Goal: Task Accomplishment & Management: Manage account settings

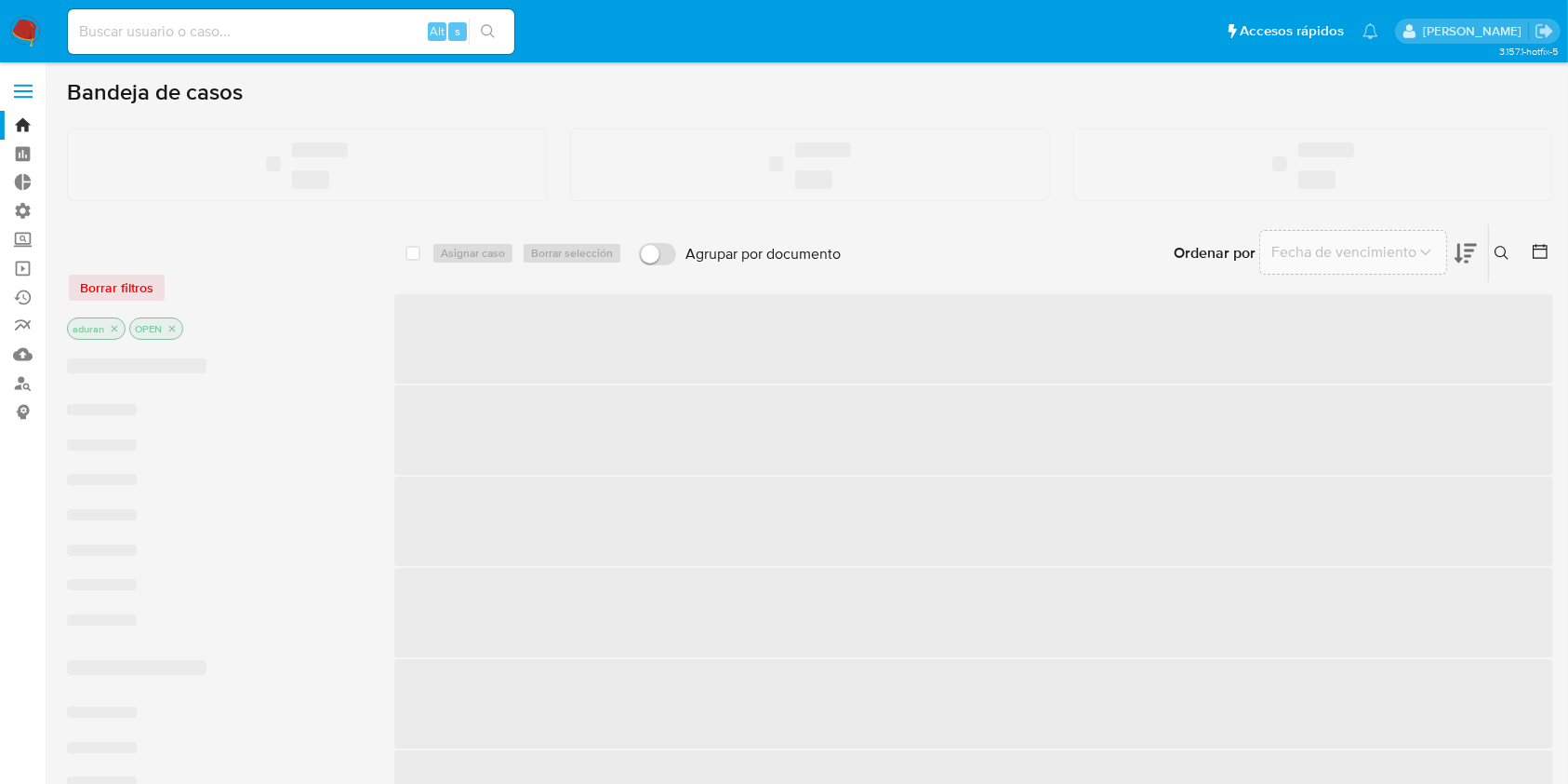
click at [147, 32] on input at bounding box center [291, 32] width 446 height 25
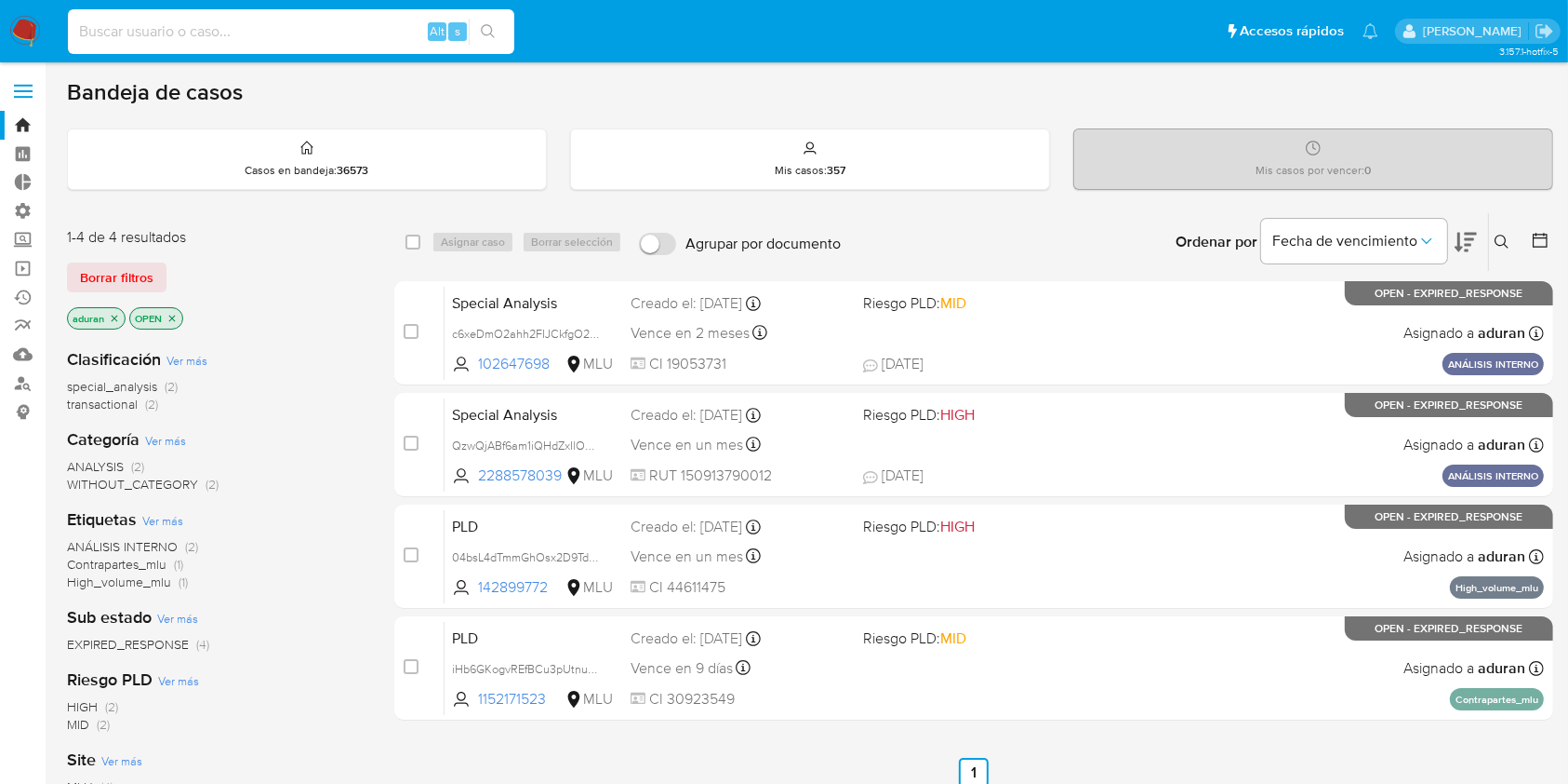
paste input "ALSU20240330193305"
type input "ALSU20240330193305"
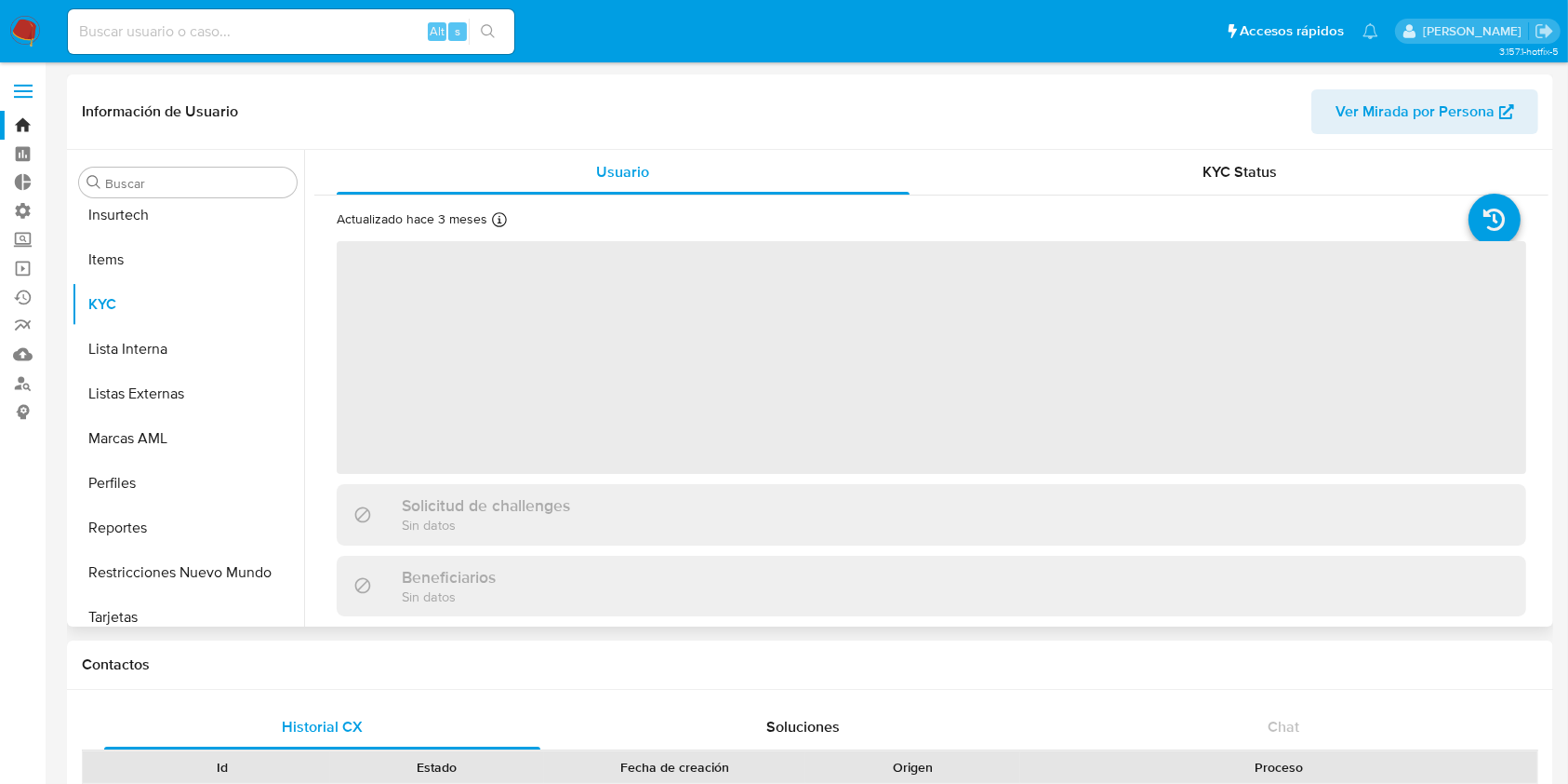
scroll to position [831, 0]
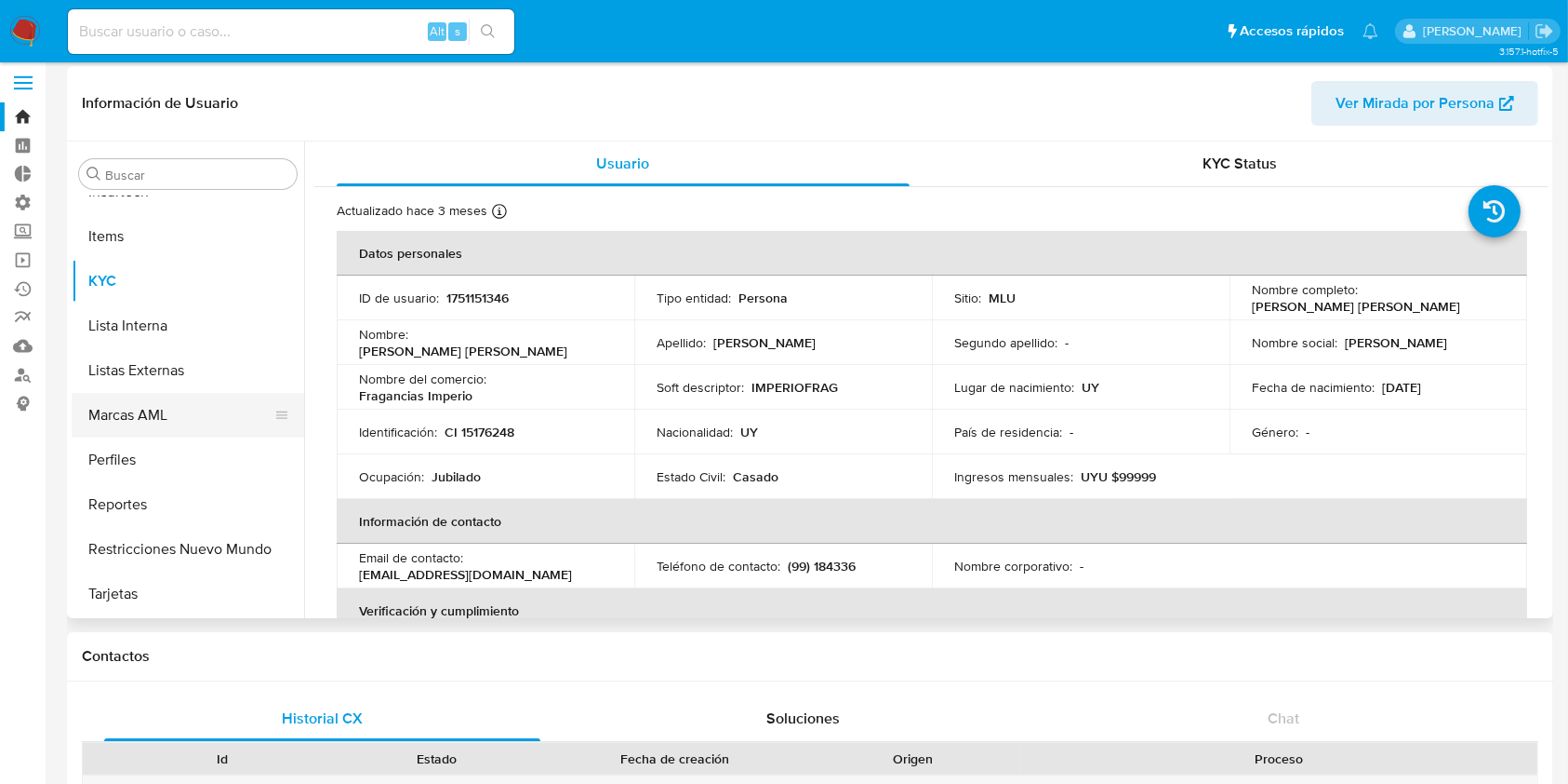
select select "10"
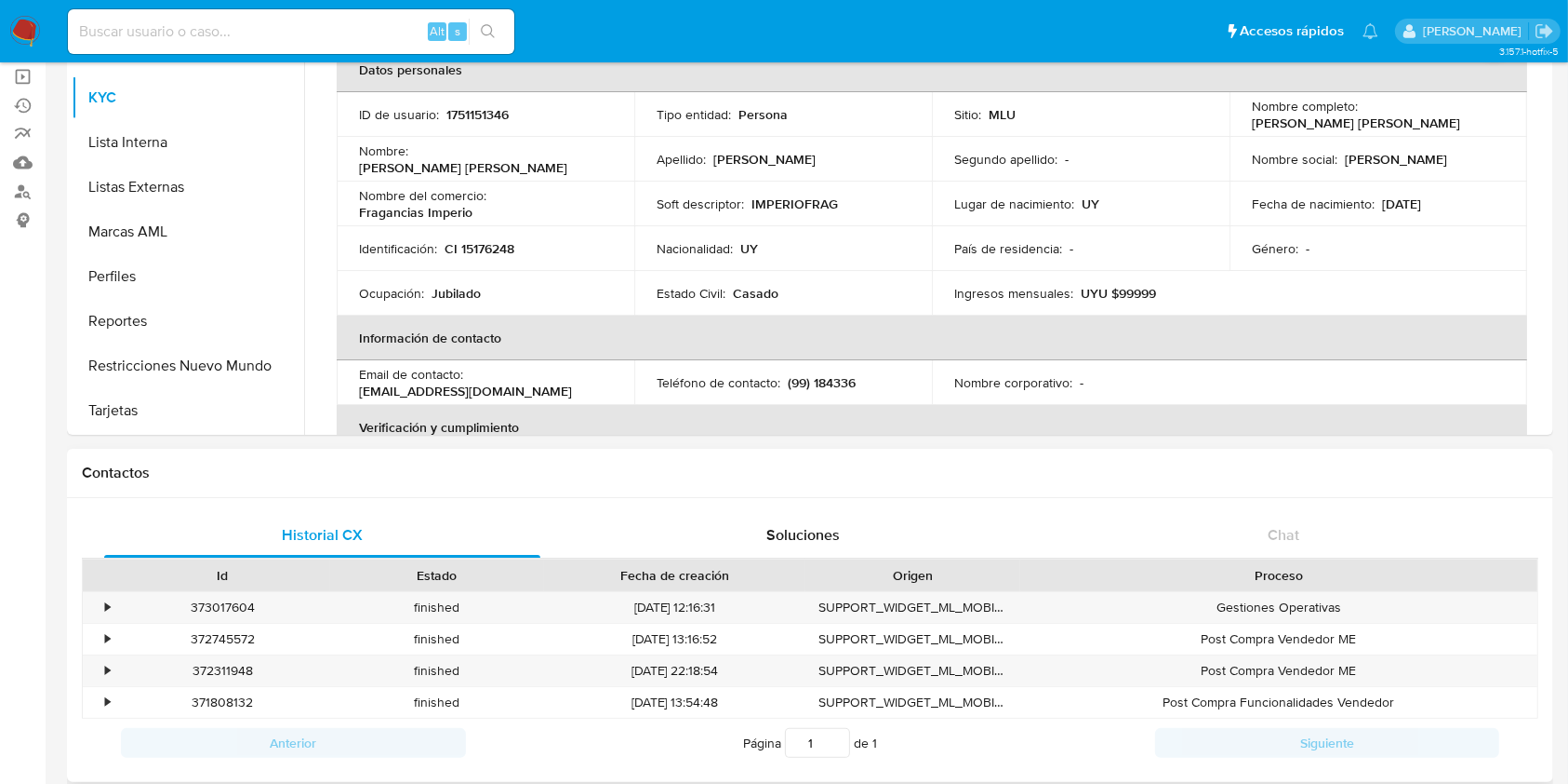
scroll to position [124, 0]
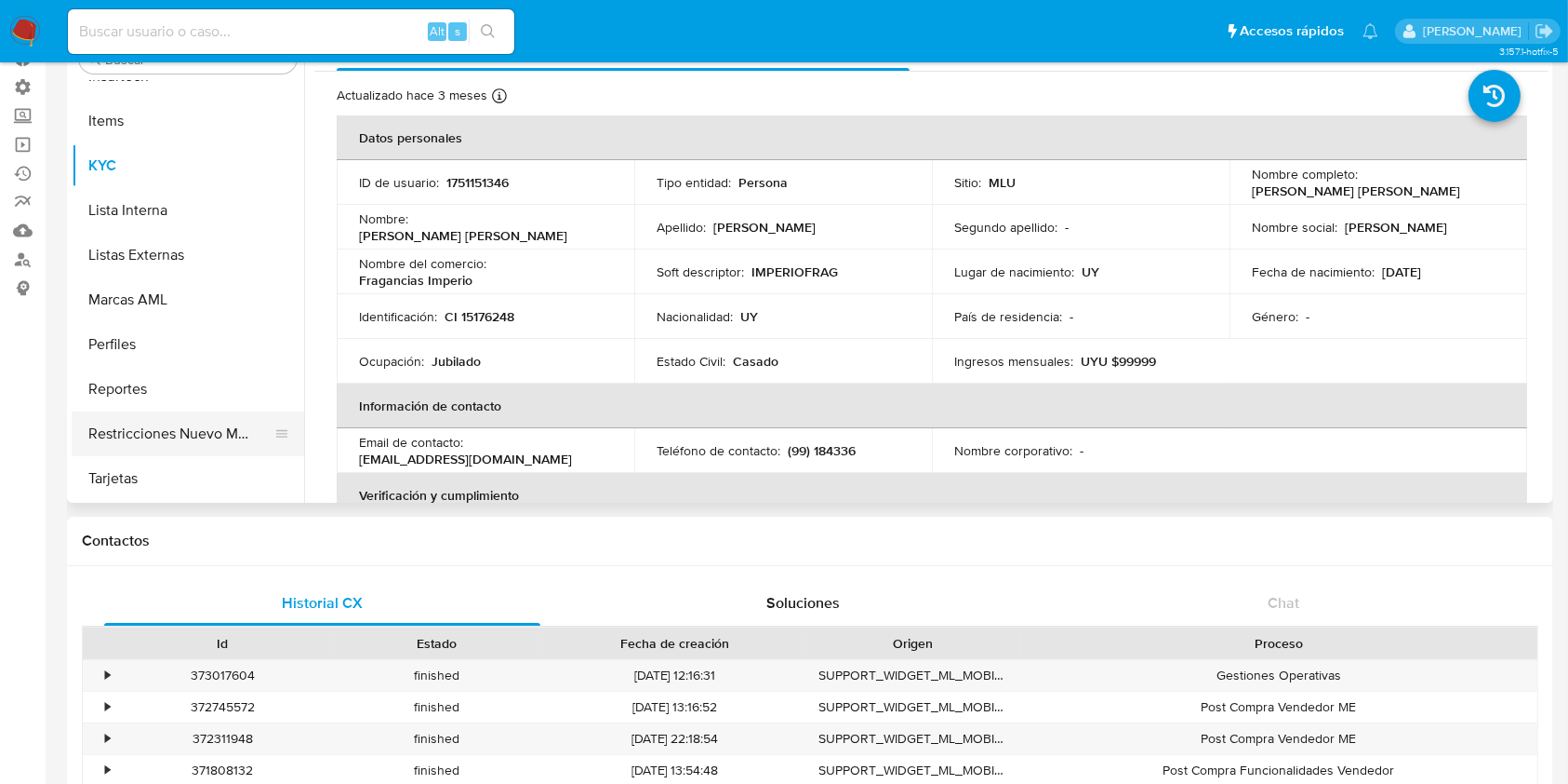
drag, startPoint x: 212, startPoint y: 452, endPoint x: 203, endPoint y: 446, distance: 10.8
click at [203, 446] on button "Restricciones Nuevo Mundo" at bounding box center [181, 433] width 217 height 44
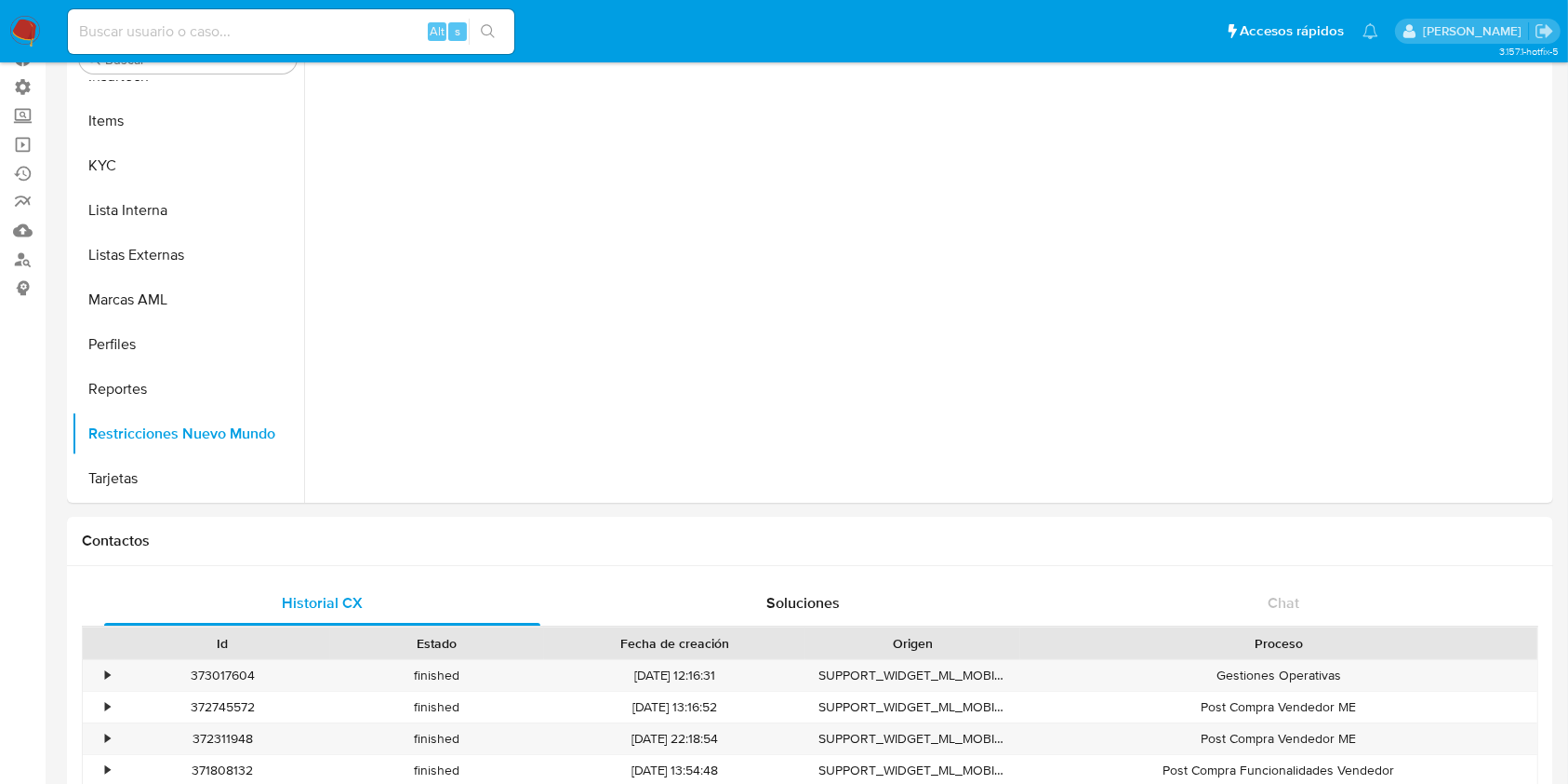
scroll to position [0, 0]
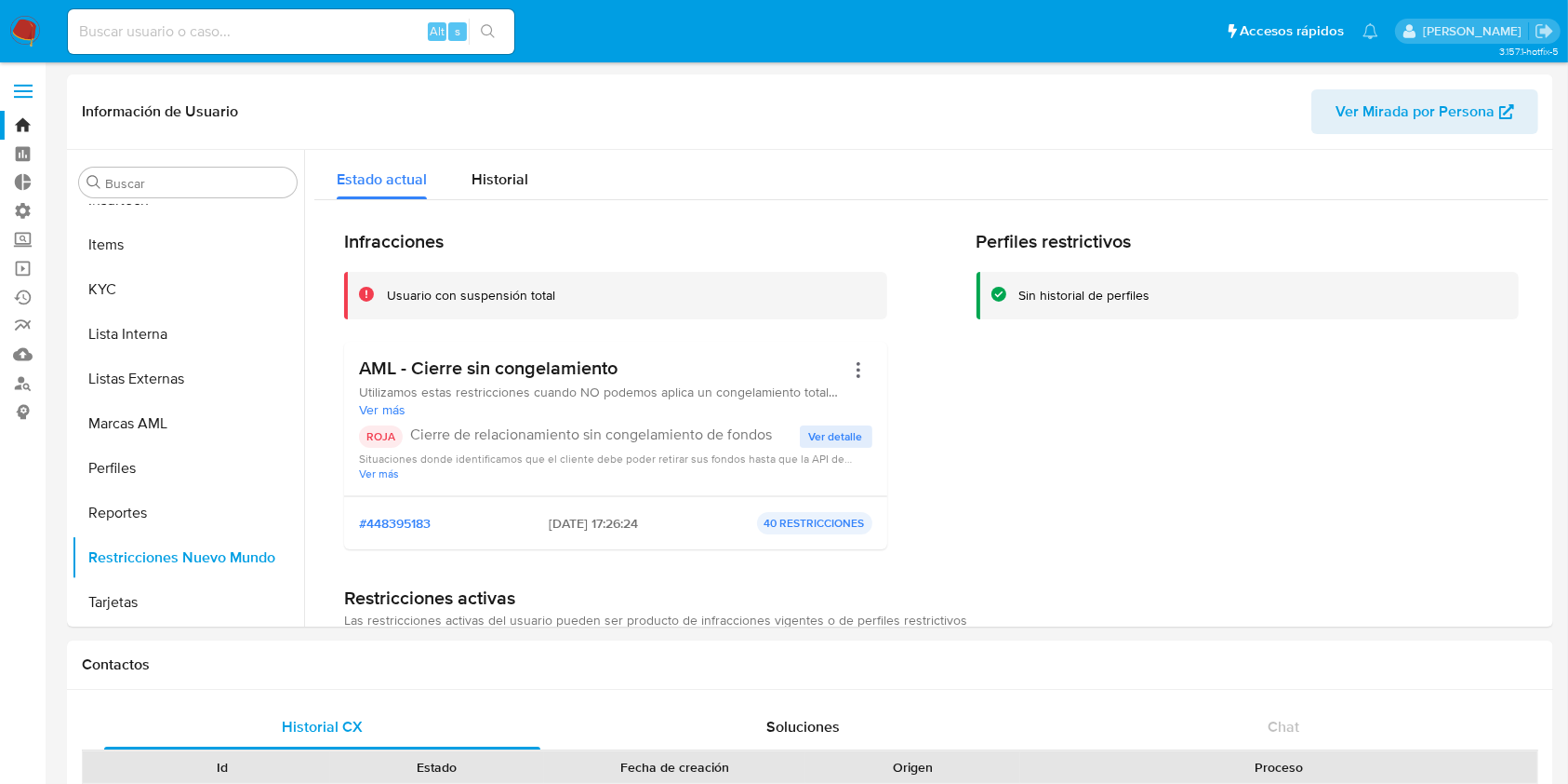
drag, startPoint x: 625, startPoint y: 510, endPoint x: 454, endPoint y: 529, distance: 172.1
click at [454, 529] on div "#448395183 2025-08-01 - 17:26:24 40 RESTRICCIONES" at bounding box center [615, 523] width 513 height 23
click at [497, 183] on span "Historial" at bounding box center [500, 179] width 57 height 22
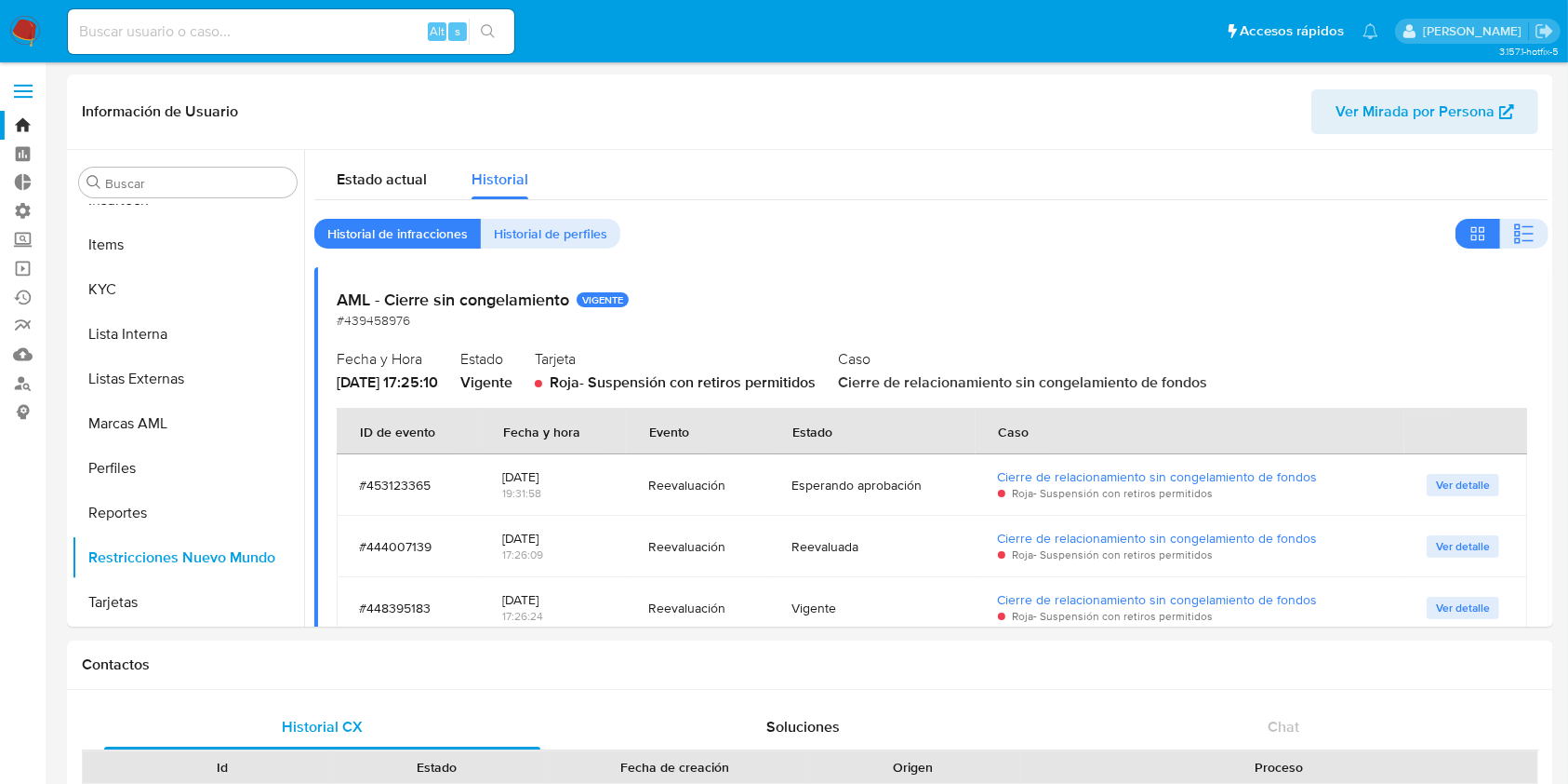
scroll to position [124, 0]
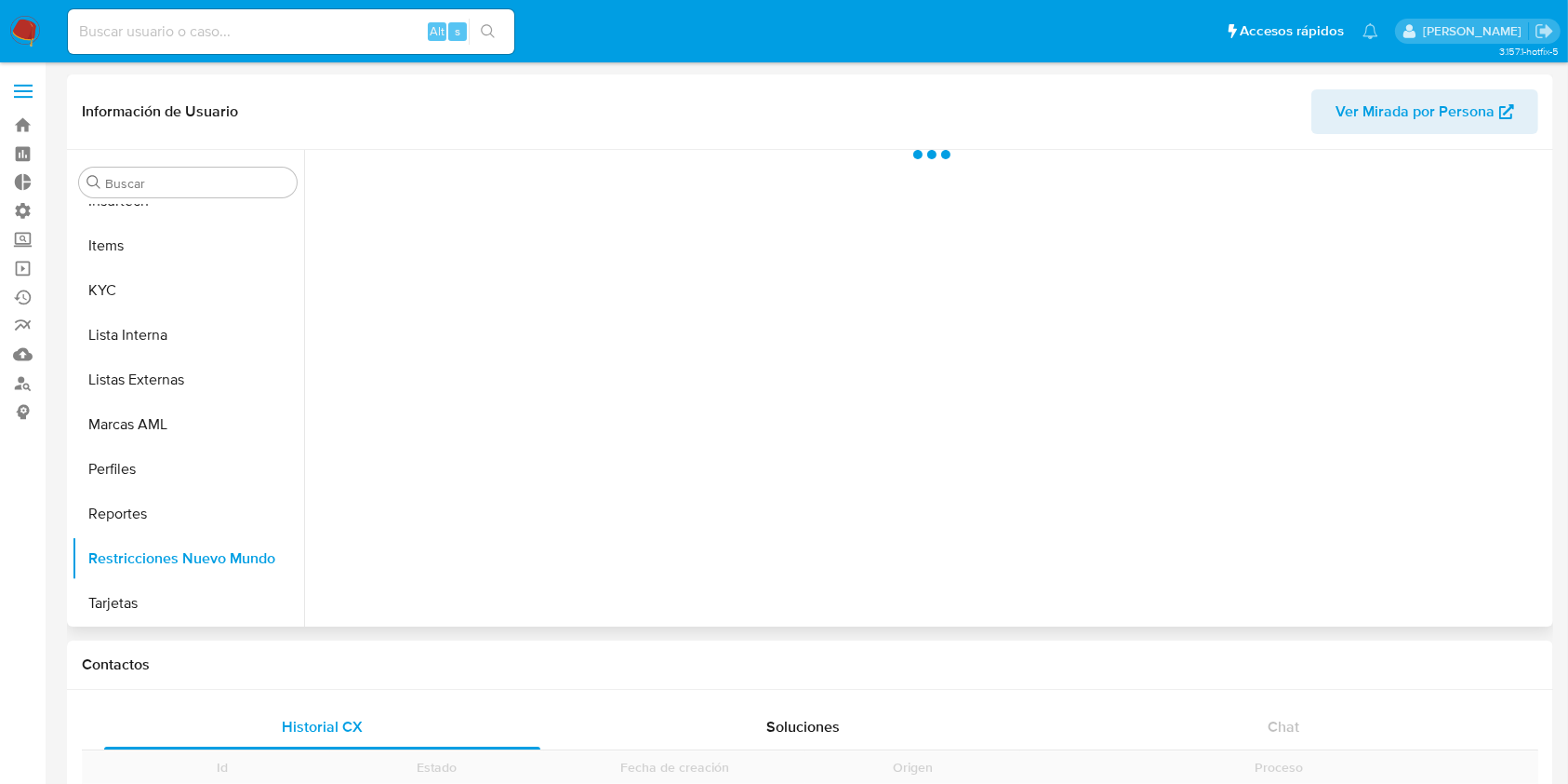
scroll to position [831, 0]
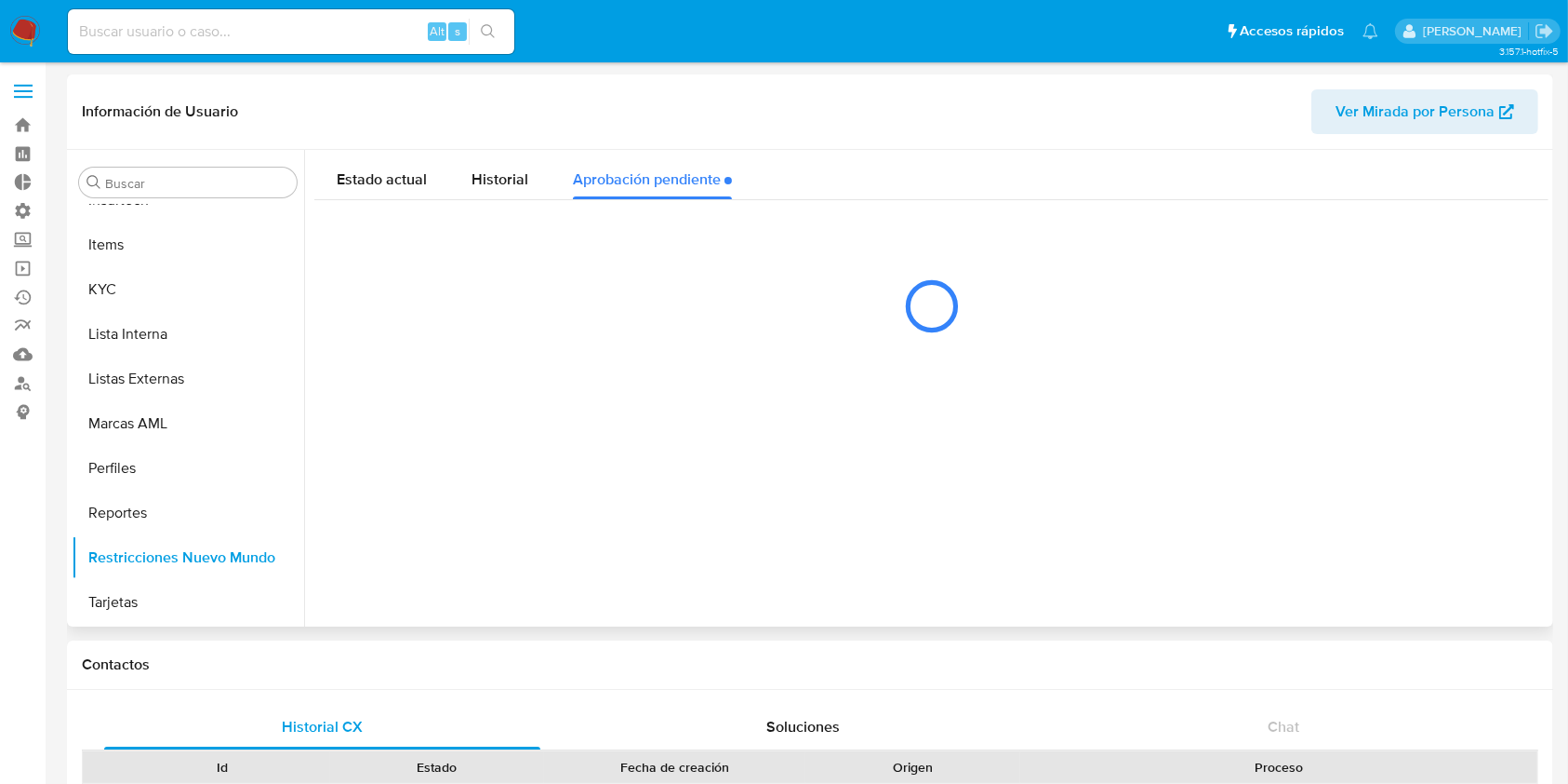
select select "10"
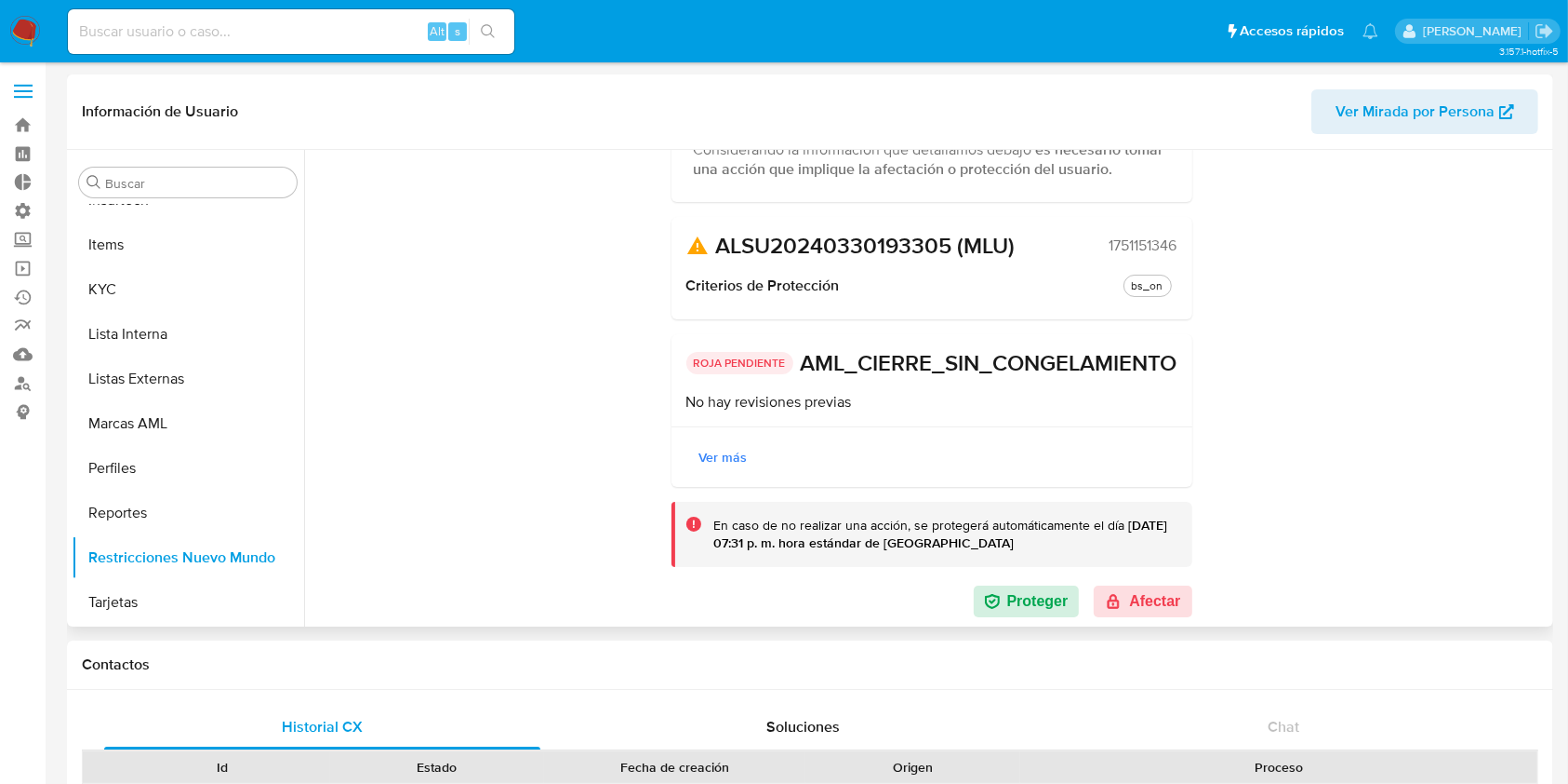
scroll to position [254, 0]
click at [994, 600] on icon "button" at bounding box center [992, 601] width 15 height 15
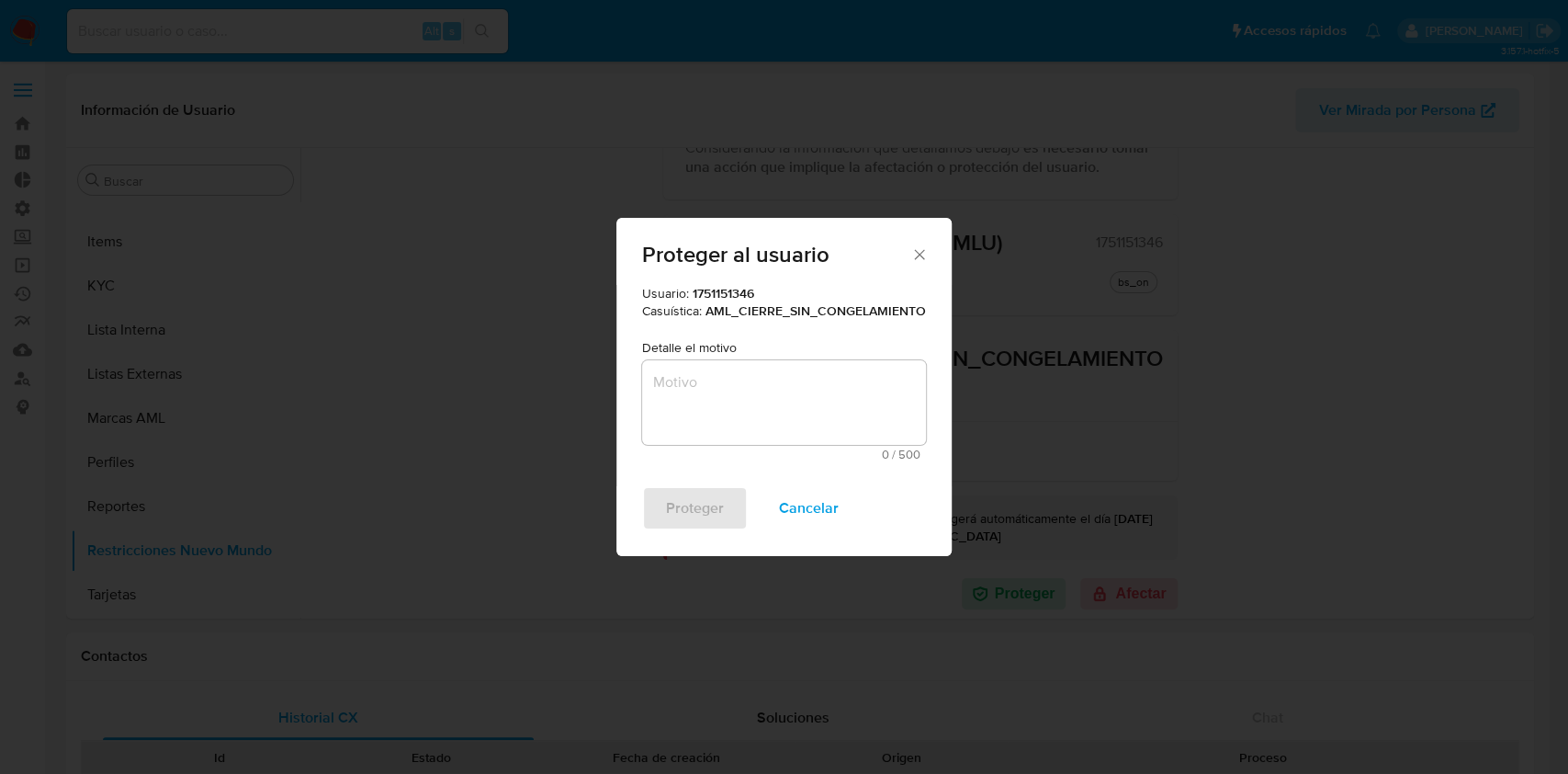
click at [746, 407] on textarea "Motivo" at bounding box center [784, 402] width 284 height 85
type textarea "Y"
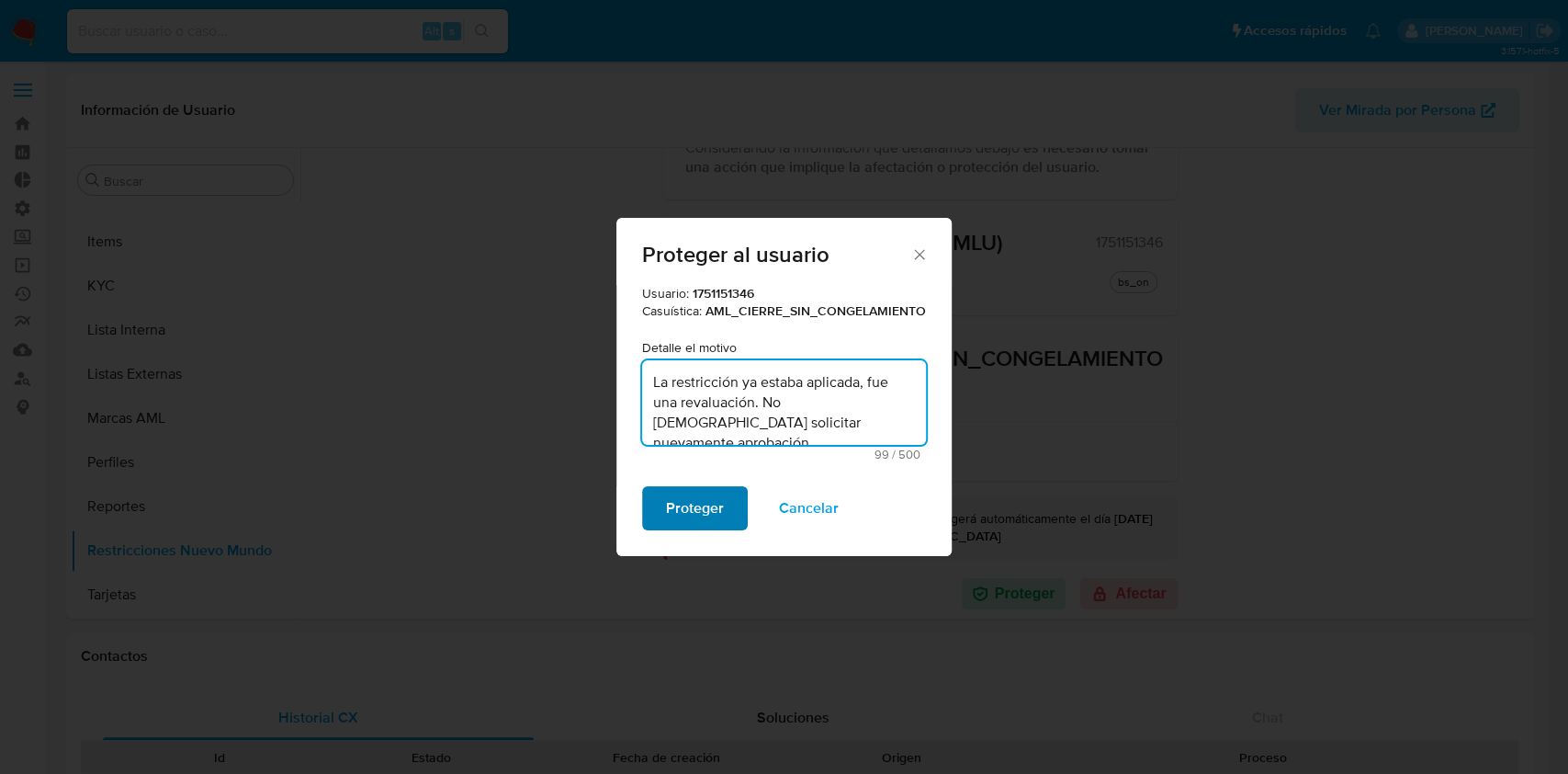
type textarea "La restricción ya estaba aplicada, fue una revaluación. No [DEMOGRAPHIC_DATA] s…"
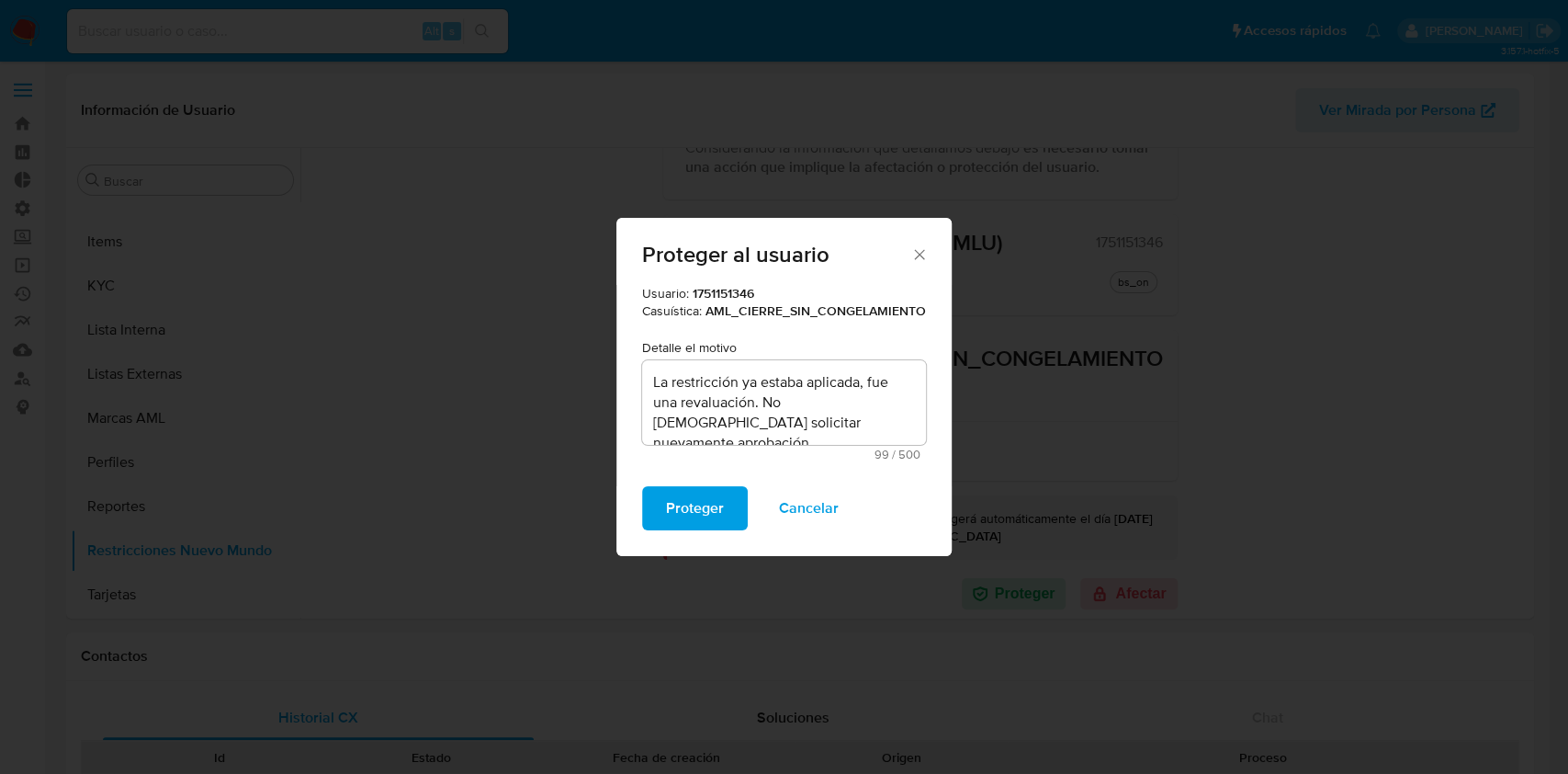
click at [708, 500] on span "Proteger" at bounding box center [694, 508] width 58 height 40
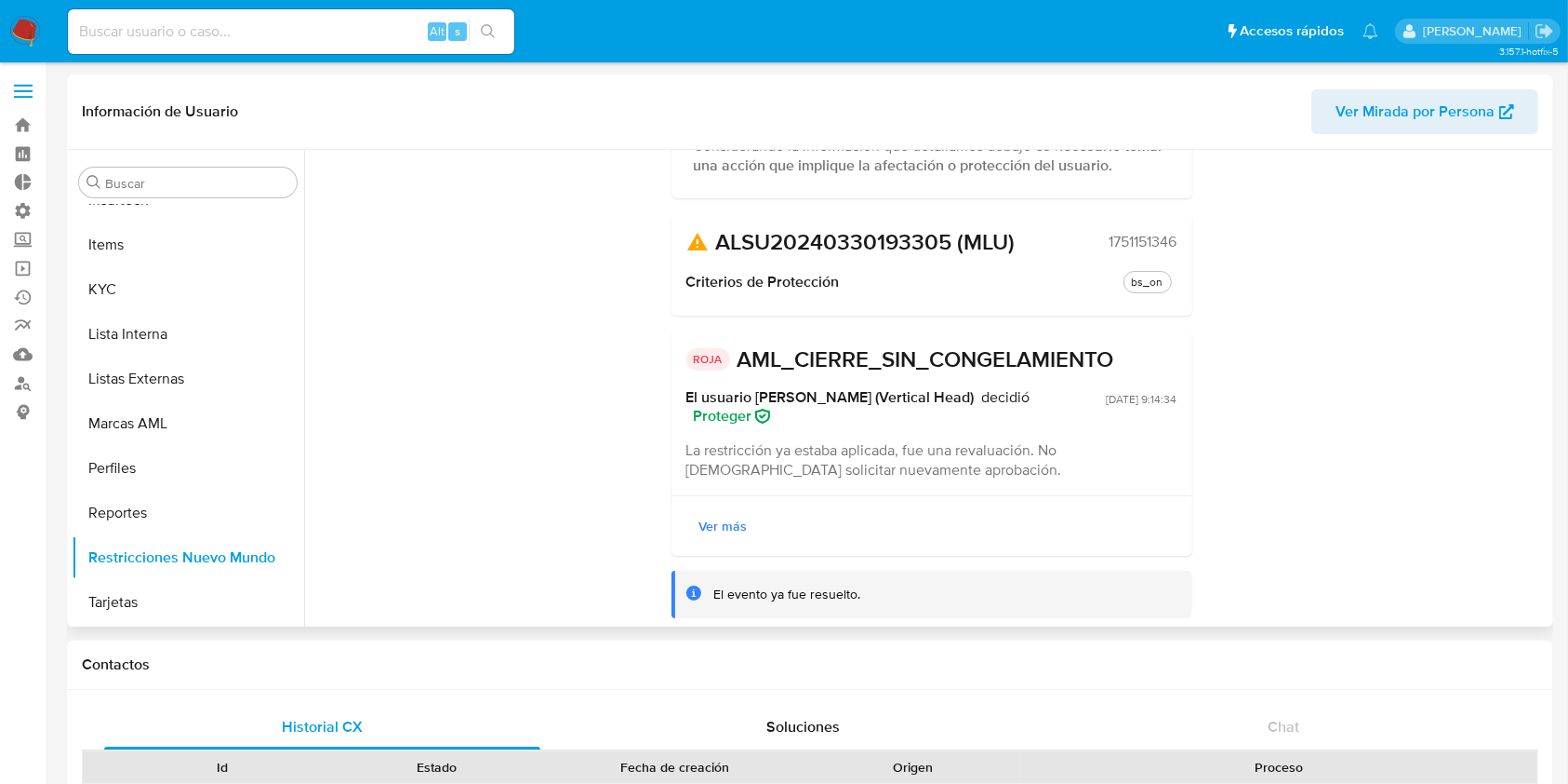
scroll to position [0, 0]
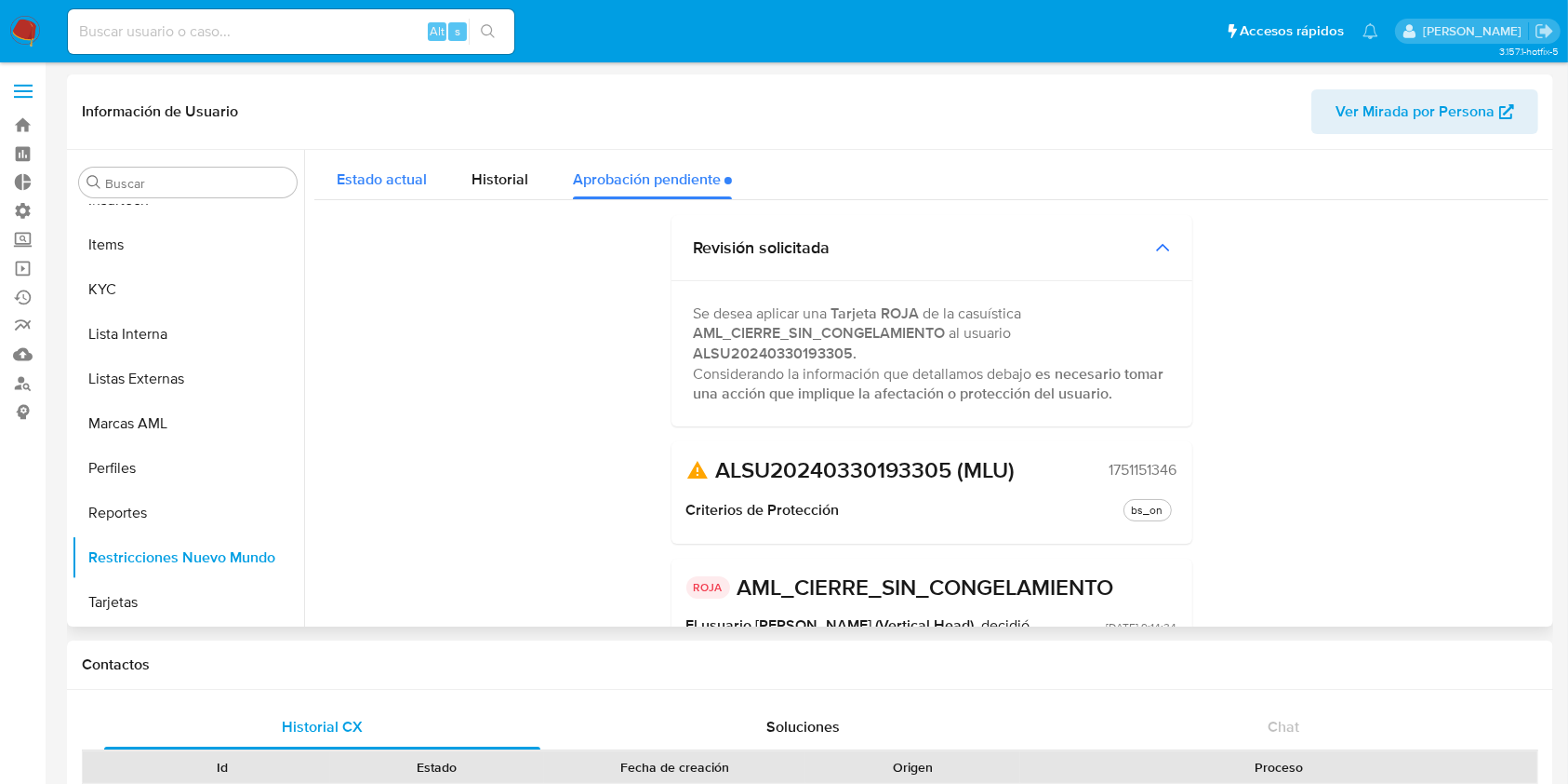
click at [360, 184] on span "Estado actual" at bounding box center [381, 179] width 90 height 22
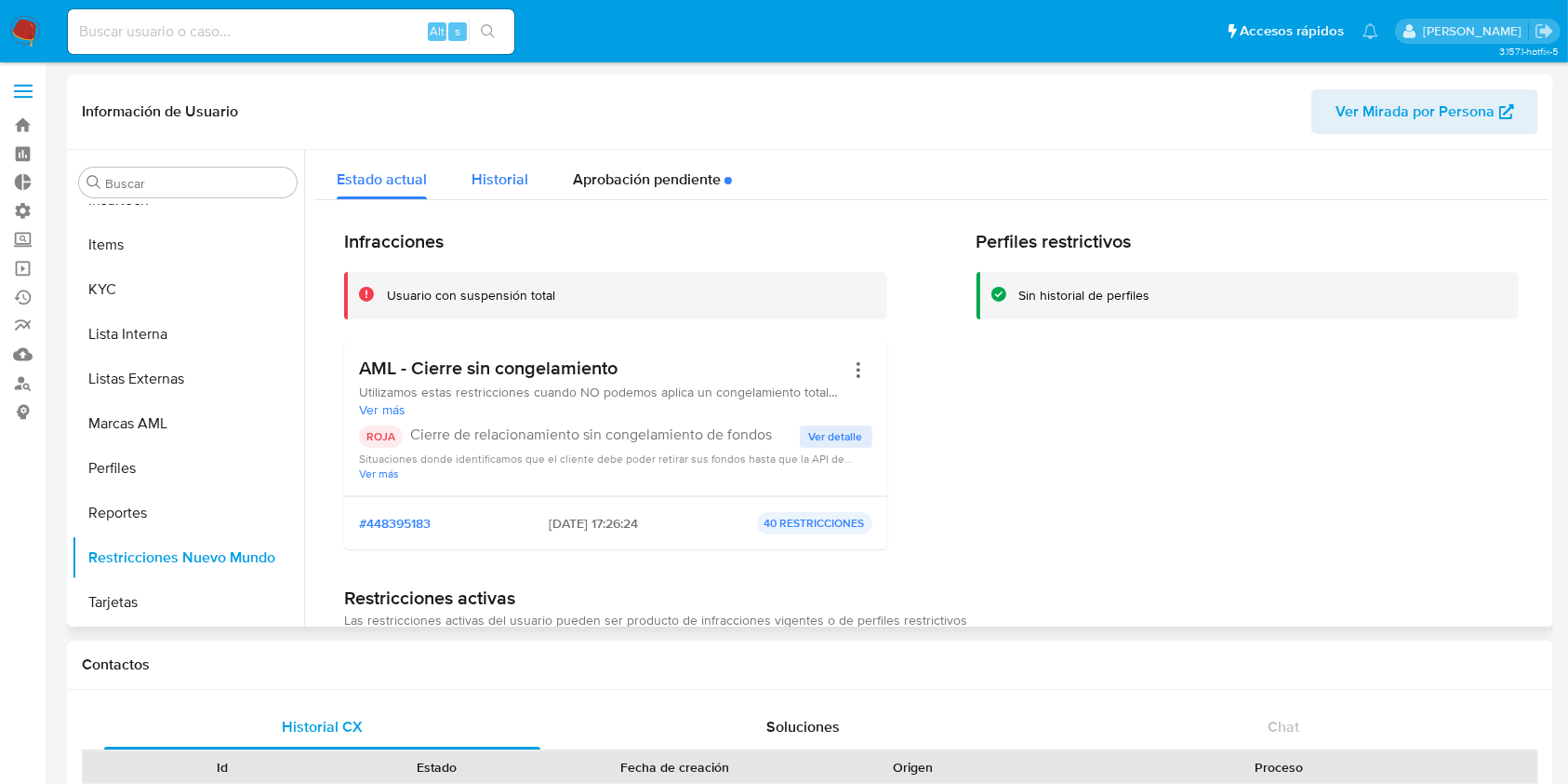
click at [497, 169] on span "Historial" at bounding box center [500, 179] width 57 height 22
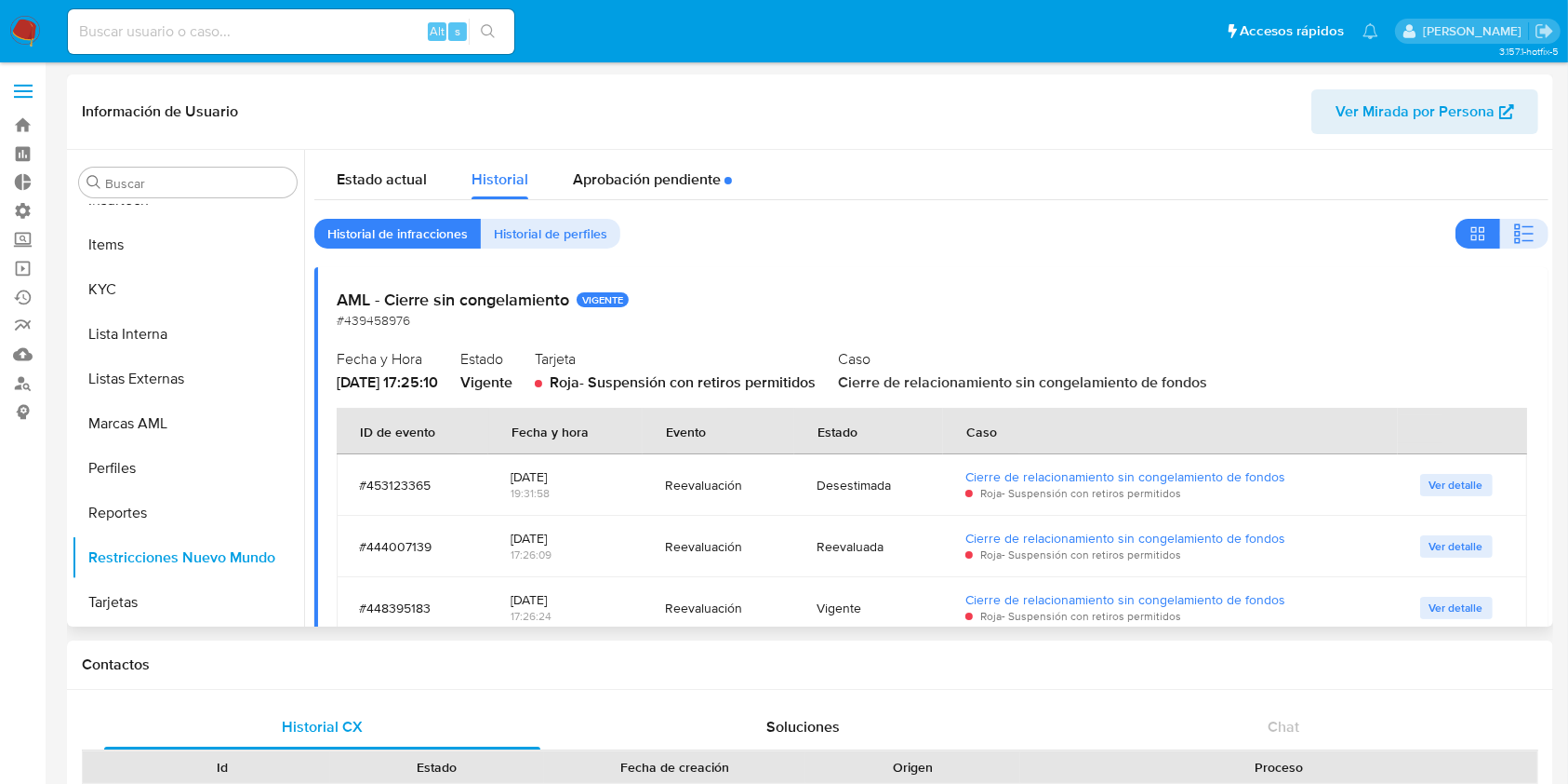
scroll to position [124, 0]
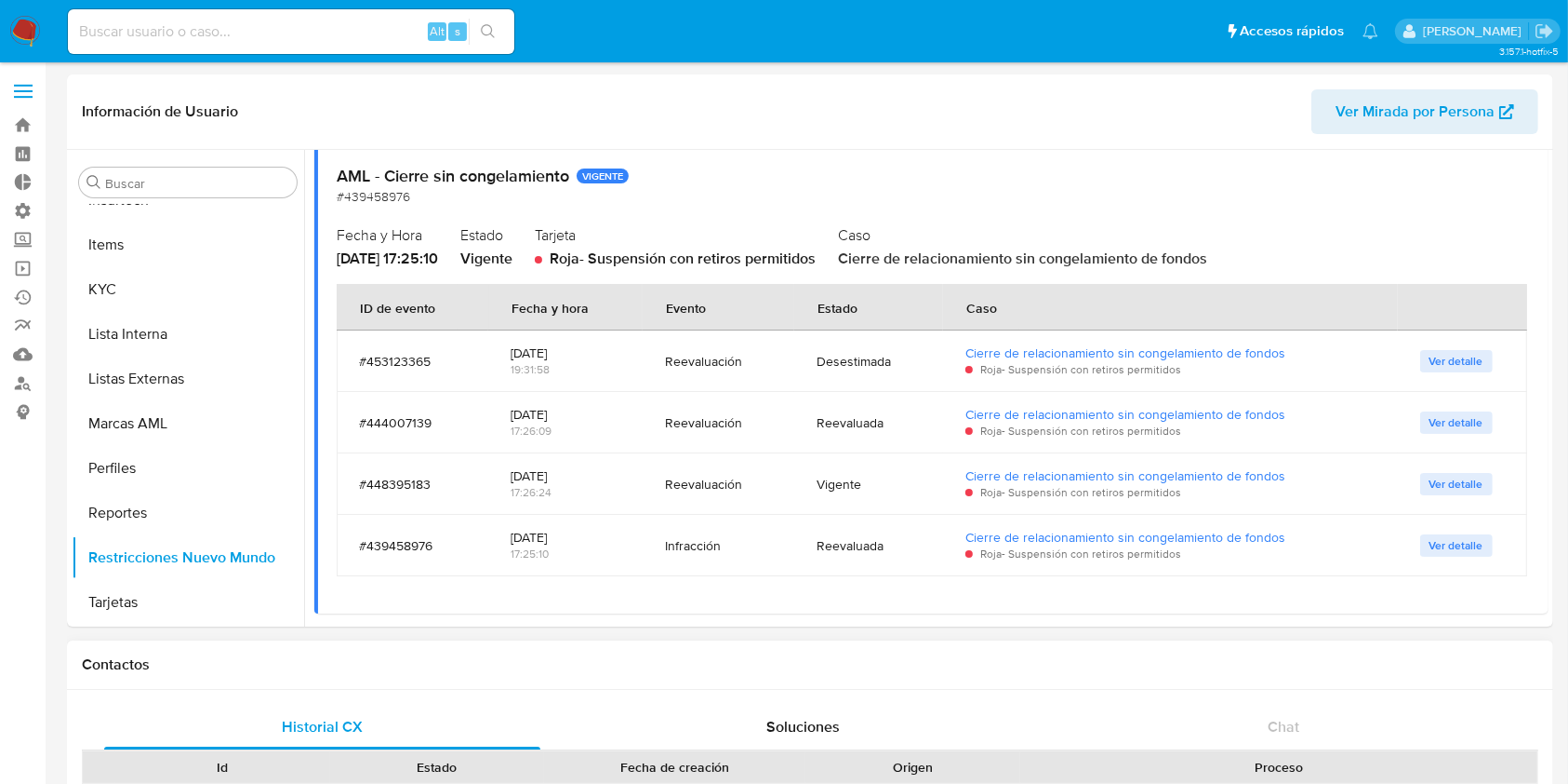
click at [364, 656] on div "Contactos" at bounding box center [810, 665] width 1487 height 49
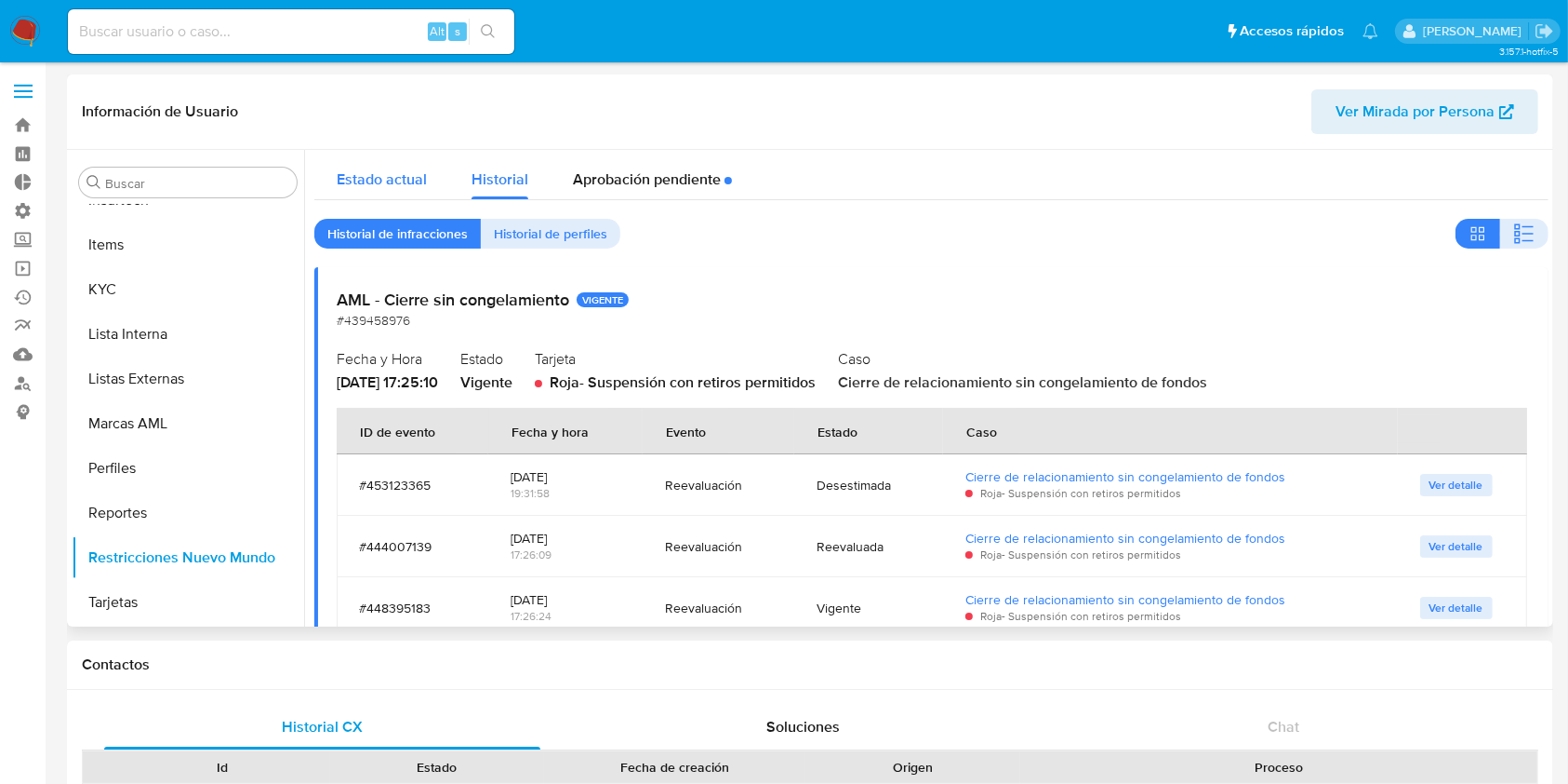
click at [370, 178] on span "Estado actual" at bounding box center [381, 179] width 90 height 22
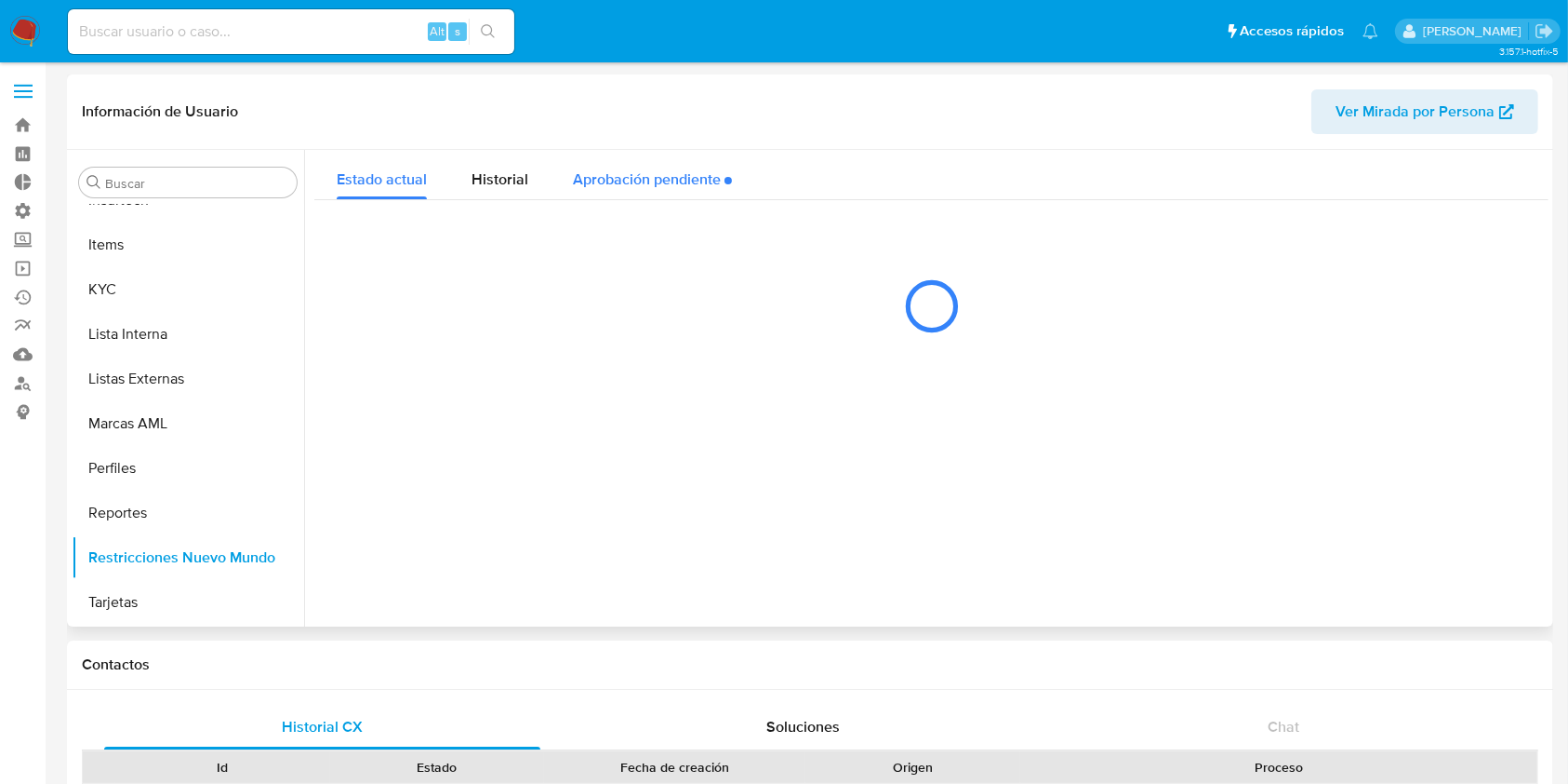
click at [698, 176] on div "Aprobación pendiente" at bounding box center [652, 174] width 159 height 49
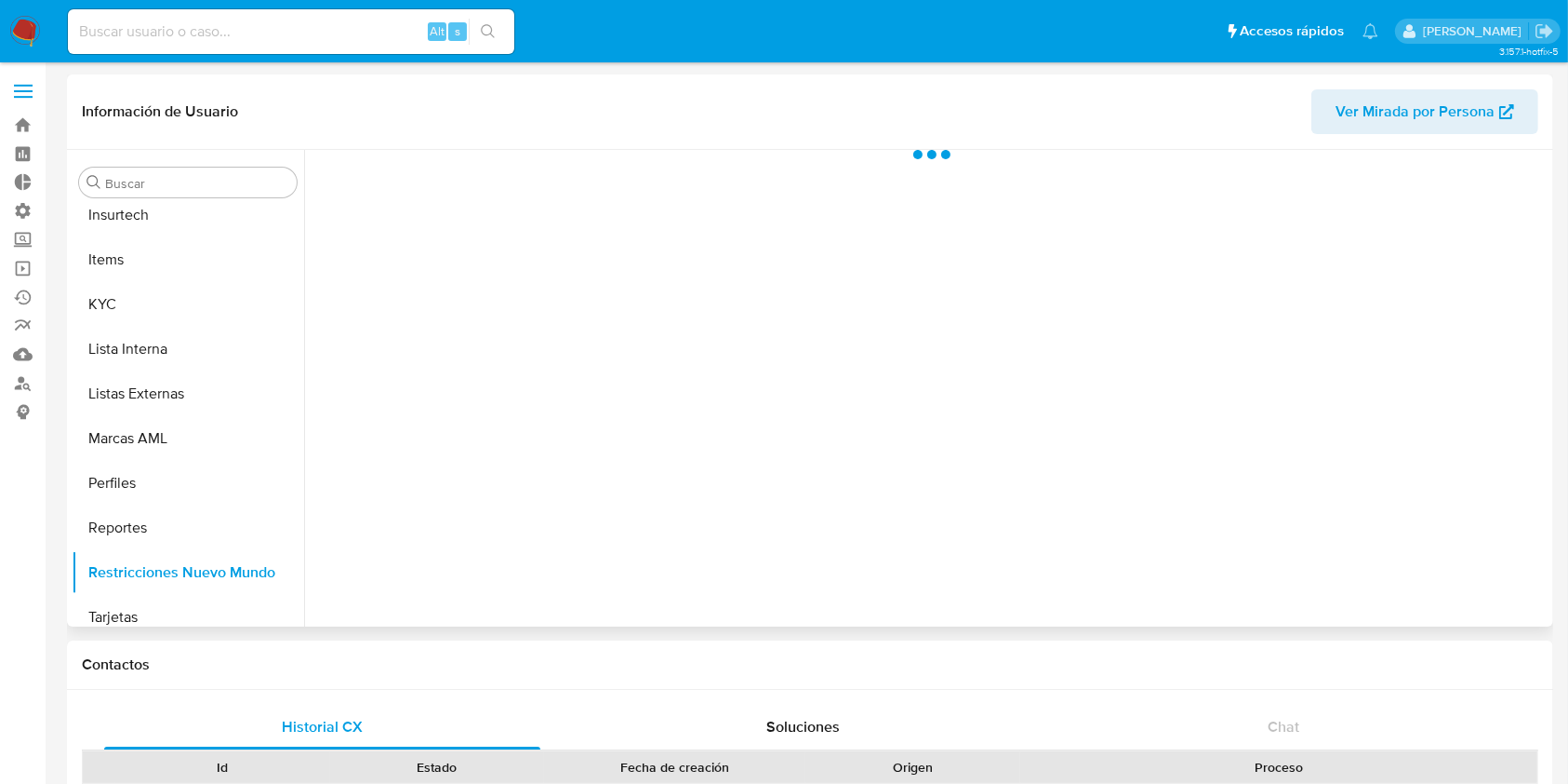
scroll to position [831, 0]
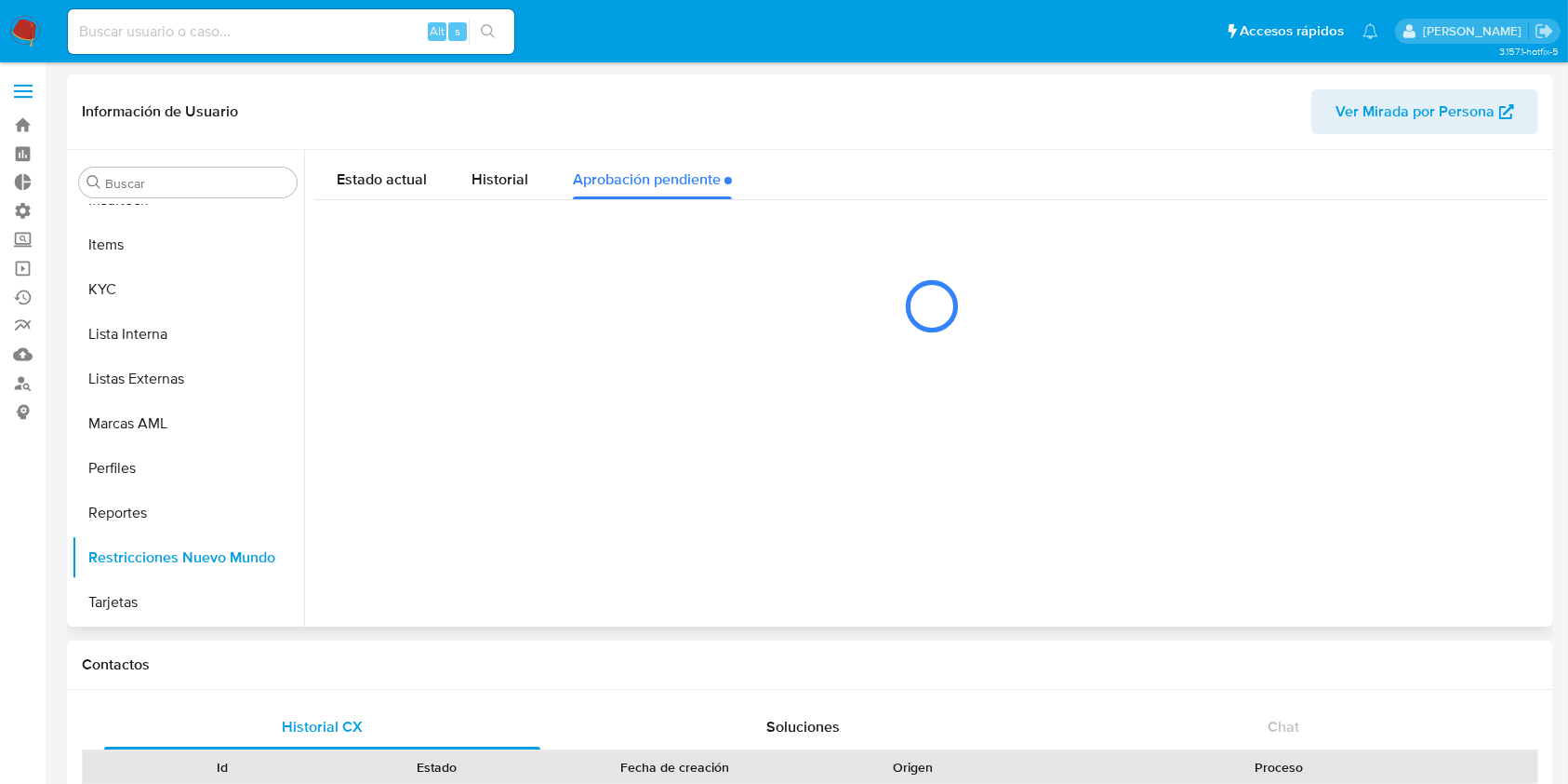
select select "10"
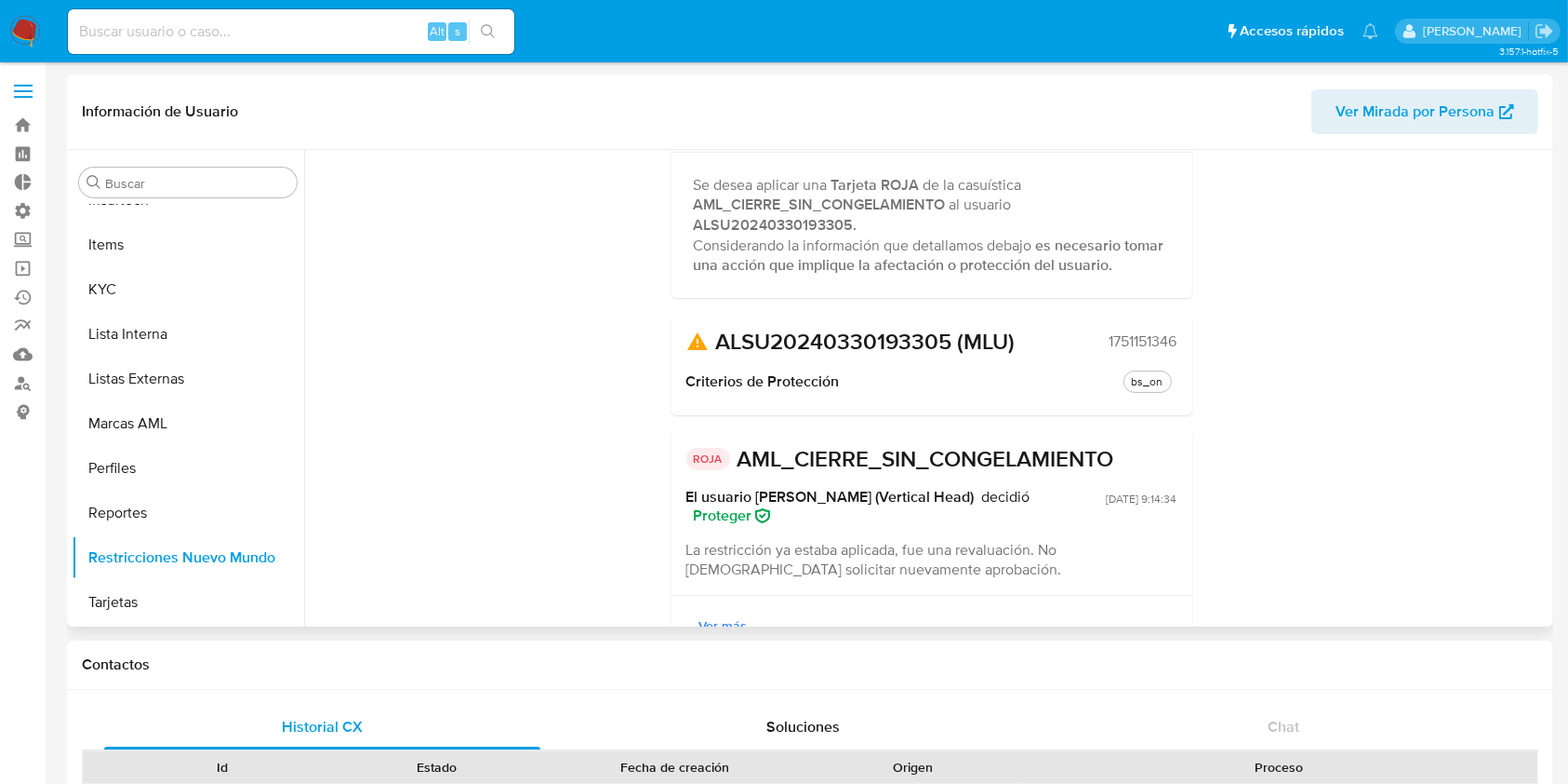
scroll to position [228, 0]
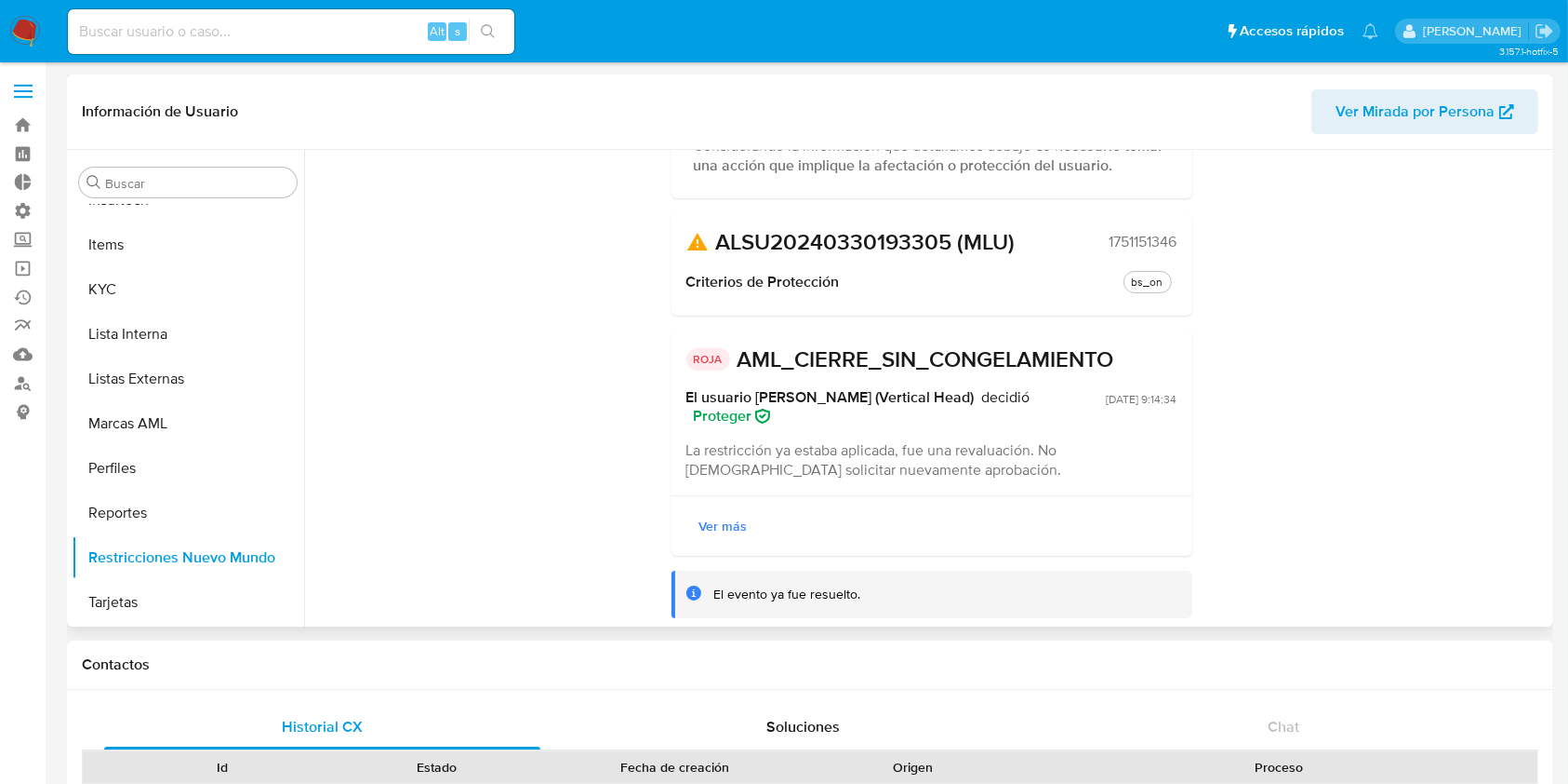
drag, startPoint x: 852, startPoint y: 593, endPoint x: 736, endPoint y: 559, distance: 120.9
click at [744, 564] on div "Revisión solicitada Se desea aplicar una Tarjeta ROJA de la casuística AML_CIER…" at bounding box center [931, 302] width 521 height 631
click at [742, 515] on button "Ver más" at bounding box center [723, 525] width 75 height 29
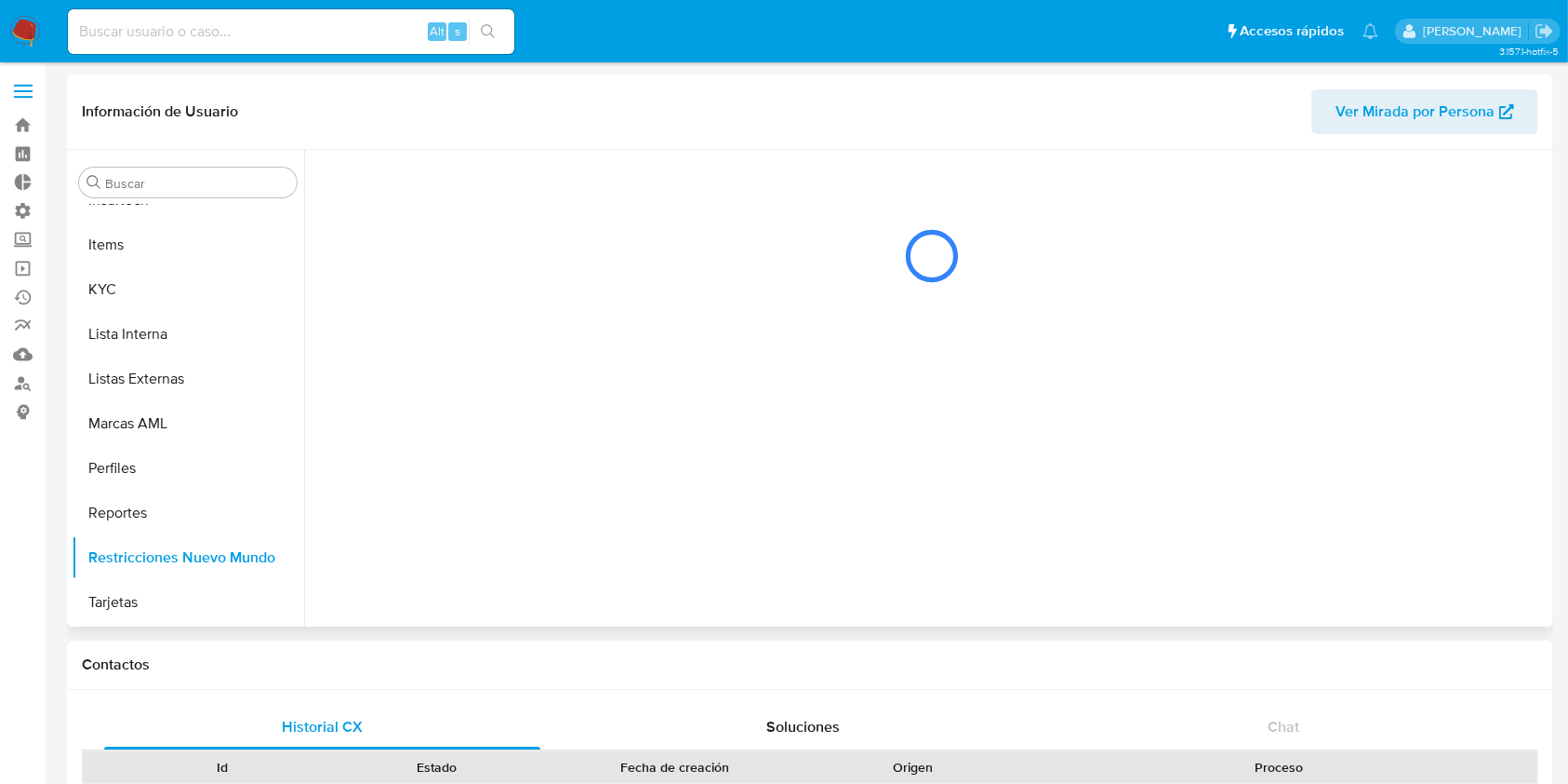
scroll to position [0, 0]
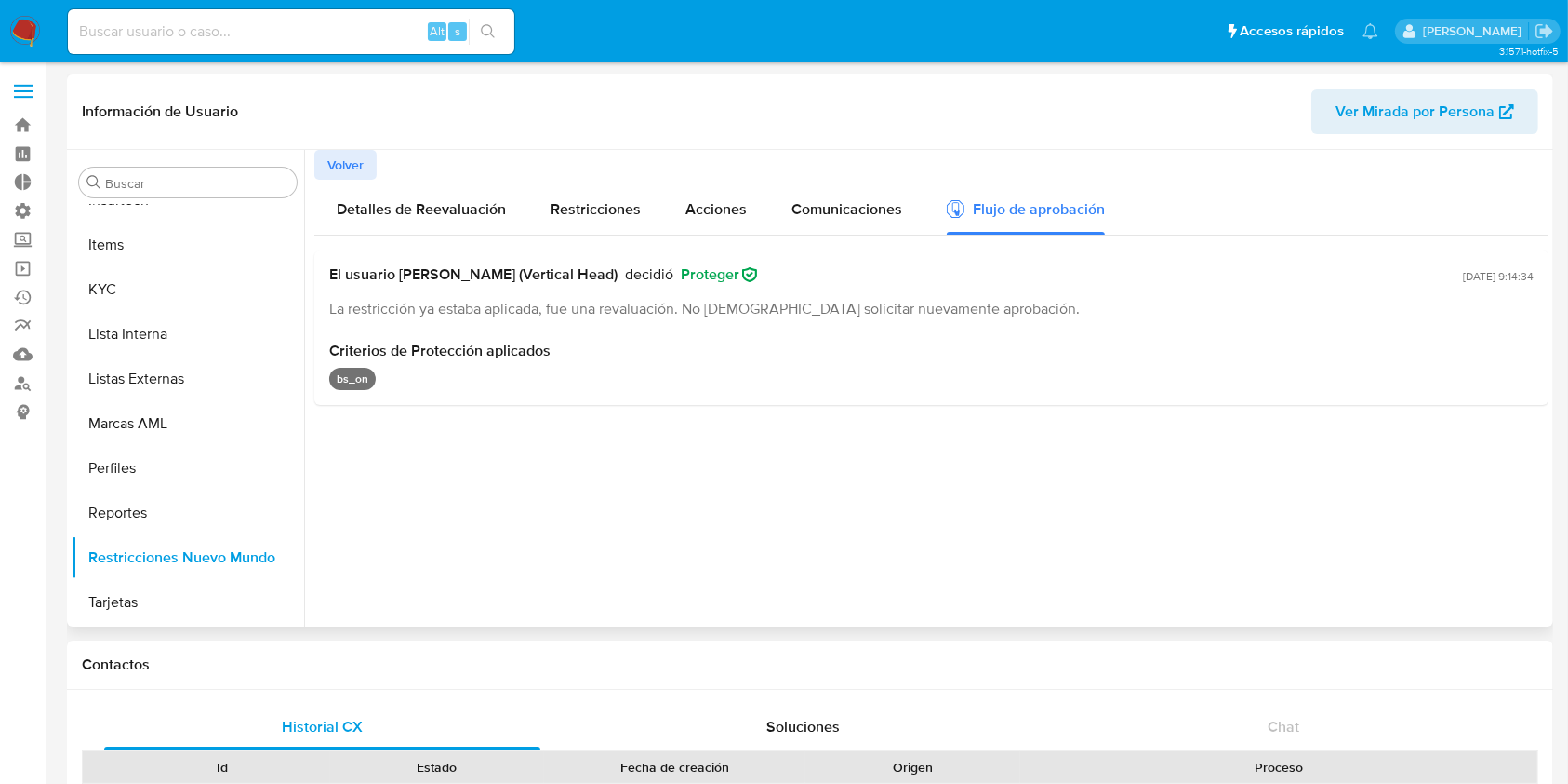
drag, startPoint x: 744, startPoint y: 277, endPoint x: 810, endPoint y: 280, distance: 66.1
click at [757, 275] on span "Proteger" at bounding box center [718, 274] width 77 height 19
click at [810, 281] on div "El usuario [PERSON_NAME] (Vertical Head) decidió Proteger" at bounding box center [892, 274] width 1127 height 19
drag, startPoint x: 418, startPoint y: 350, endPoint x: 566, endPoint y: 361, distance: 148.4
click at [561, 362] on div "Criterios de Protección aplicados bs_on" at bounding box center [931, 365] width 1204 height 48
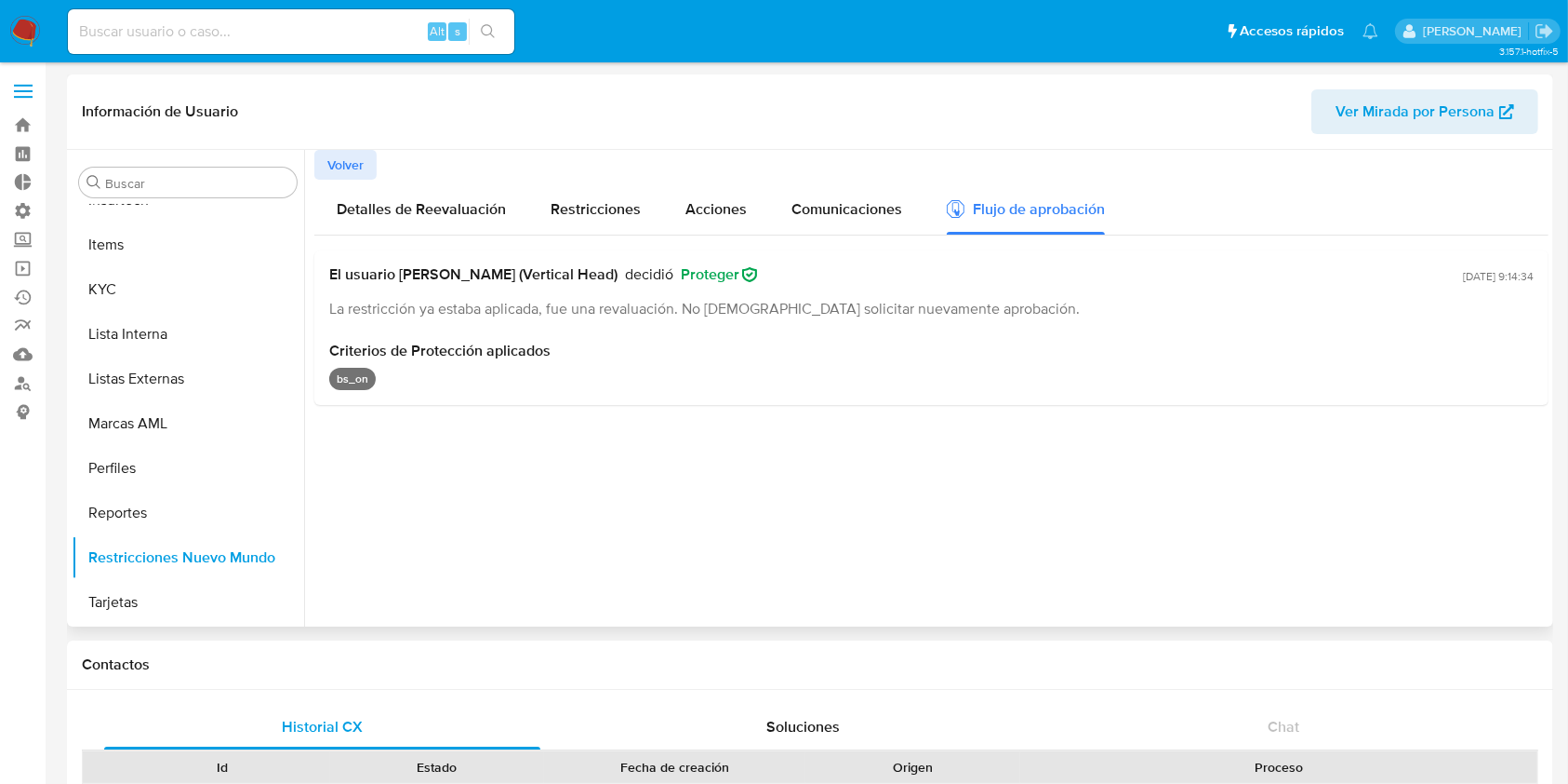
click at [588, 361] on div "Criterios de Protección aplicados bs_on" at bounding box center [931, 365] width 1204 height 48
click at [595, 217] on span "Restricciones" at bounding box center [595, 209] width 90 height 22
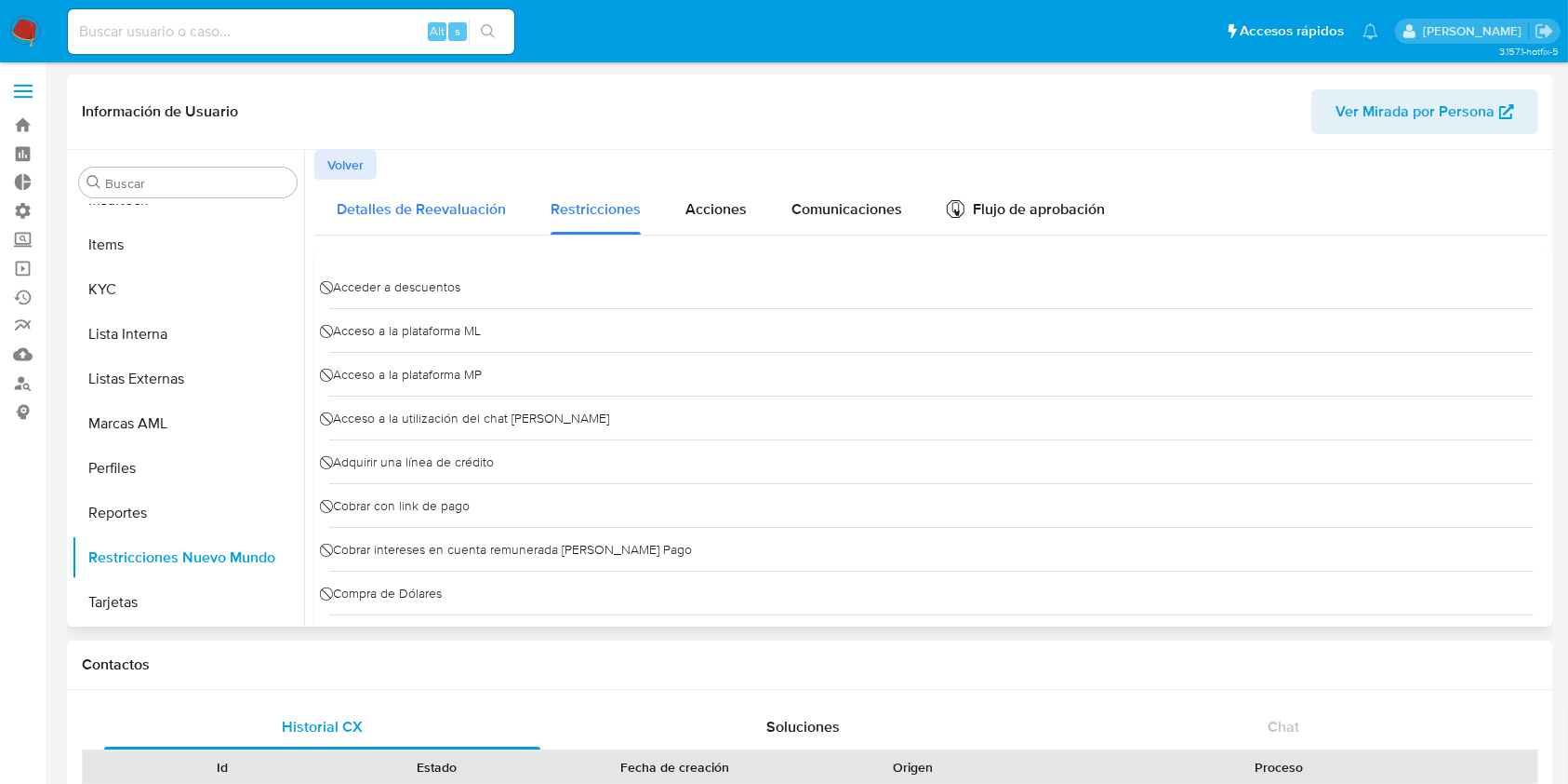
click at [428, 199] on span "Detalles de Reevaluación" at bounding box center [421, 209] width 169 height 22
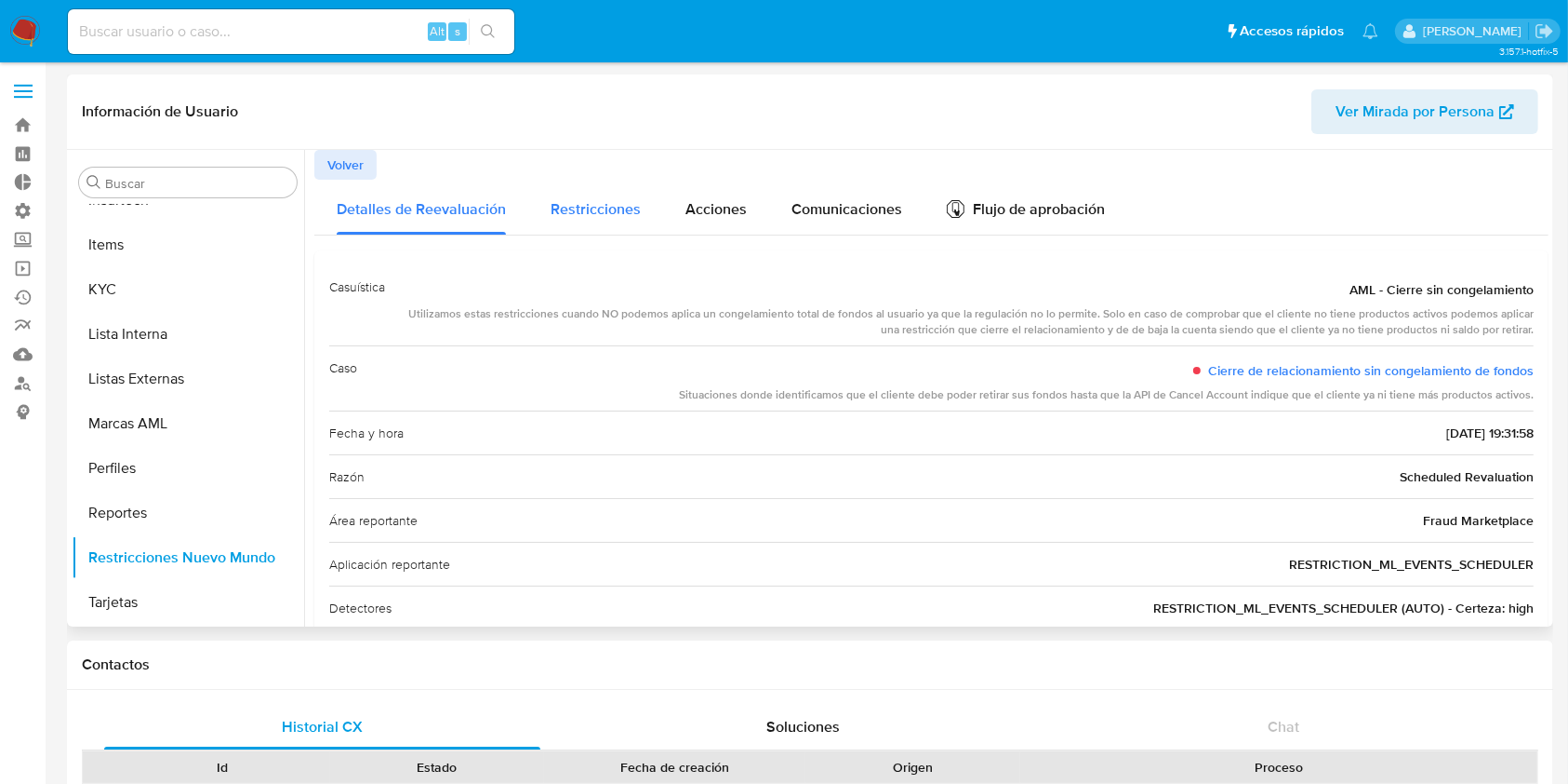
click at [625, 228] on div "Restricciones" at bounding box center [595, 207] width 90 height 55
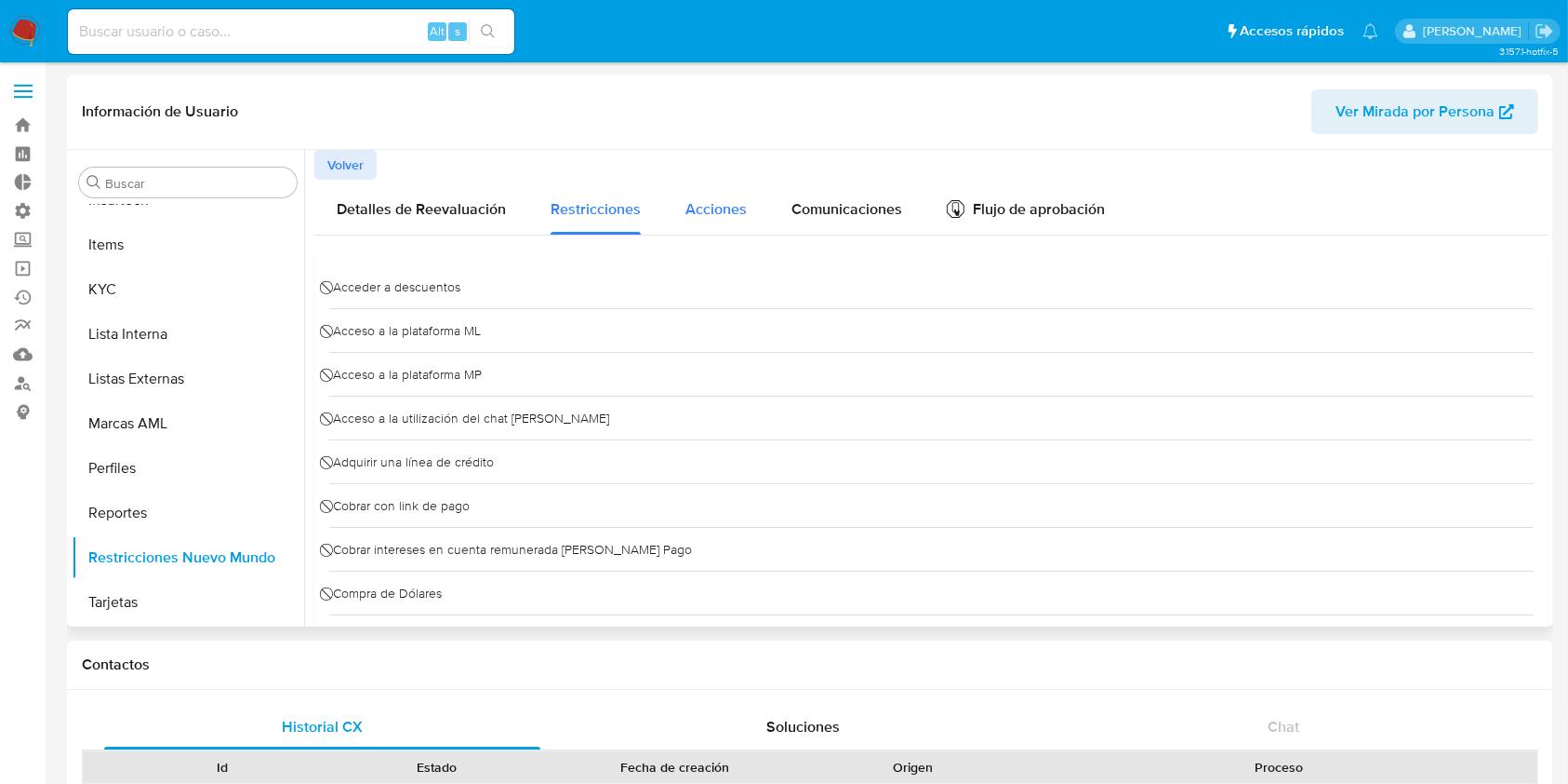
click at [742, 218] on span "Acciones" at bounding box center [715, 209] width 61 height 22
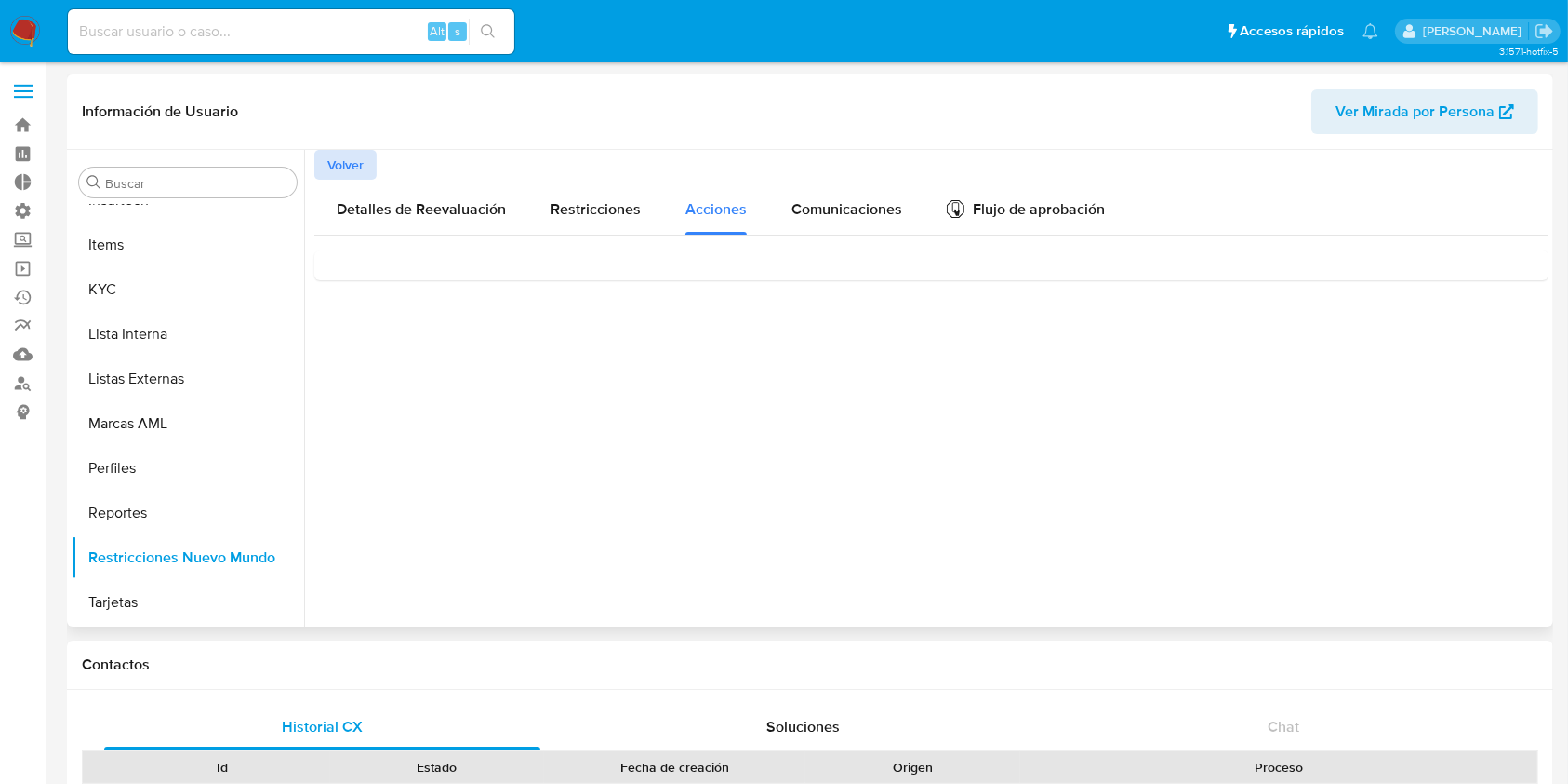
click at [356, 167] on span "Volver" at bounding box center [345, 165] width 36 height 26
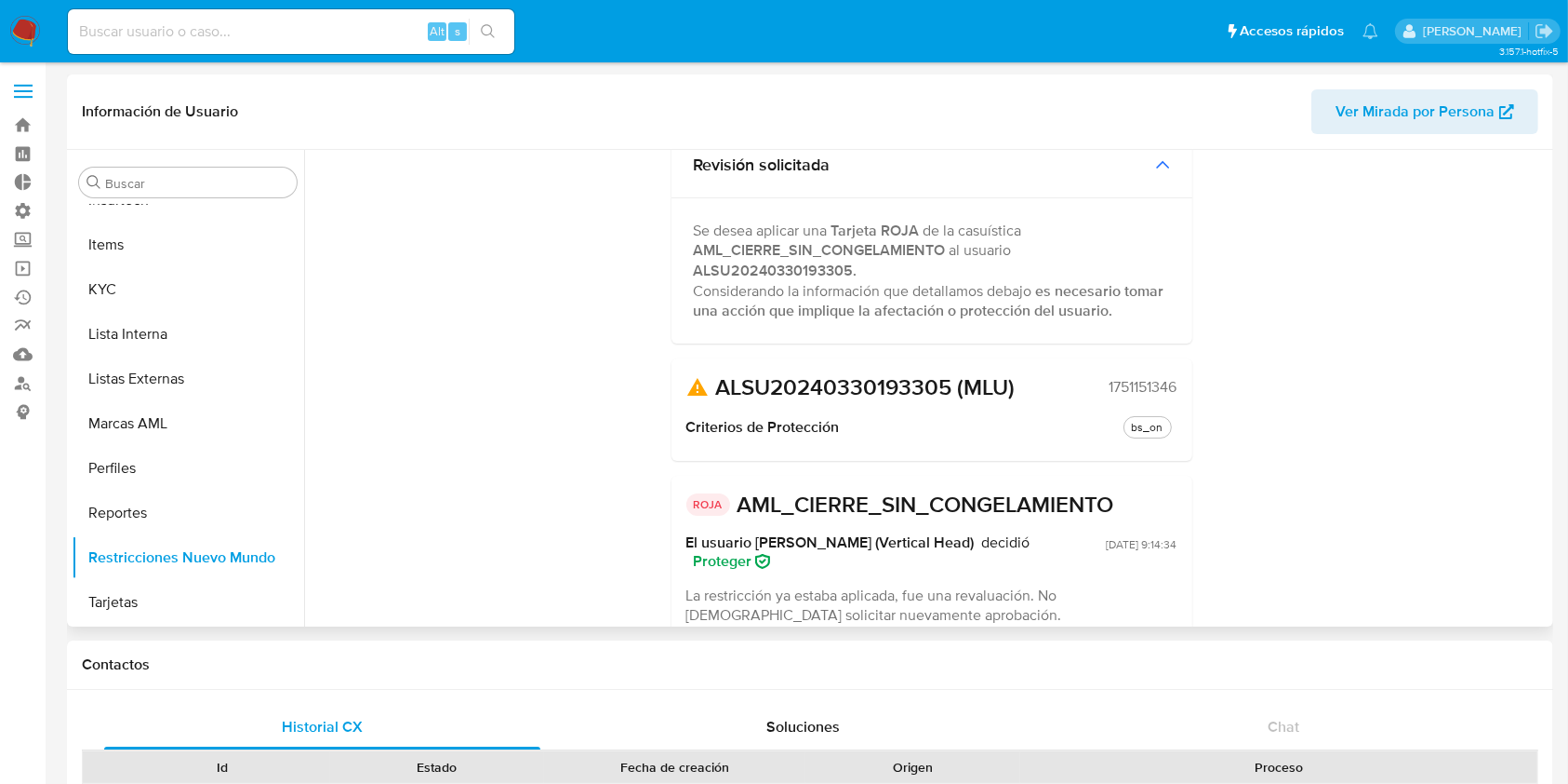
scroll to position [228, 0]
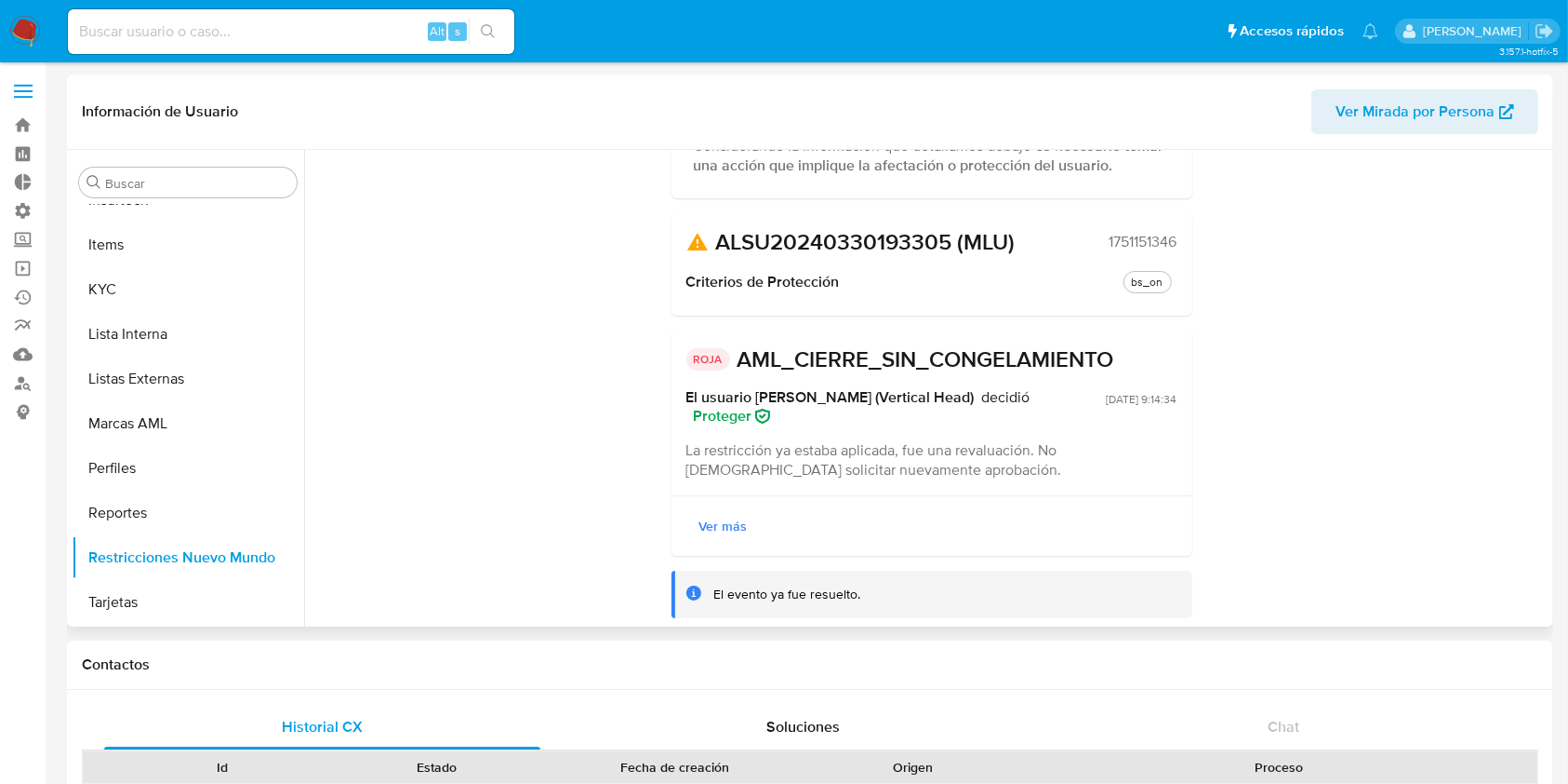
click at [725, 525] on span "Ver más" at bounding box center [723, 526] width 48 height 26
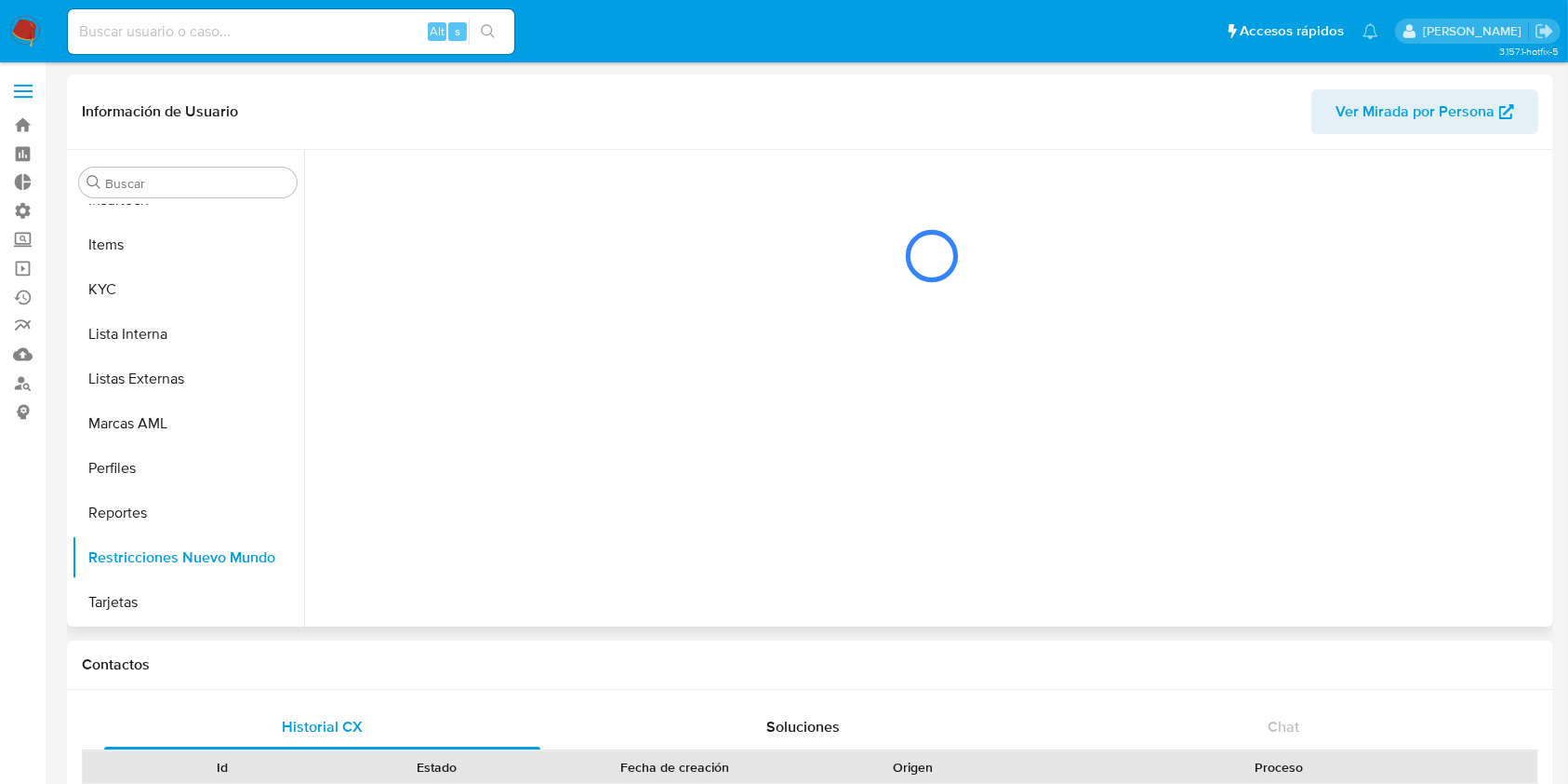
scroll to position [0, 0]
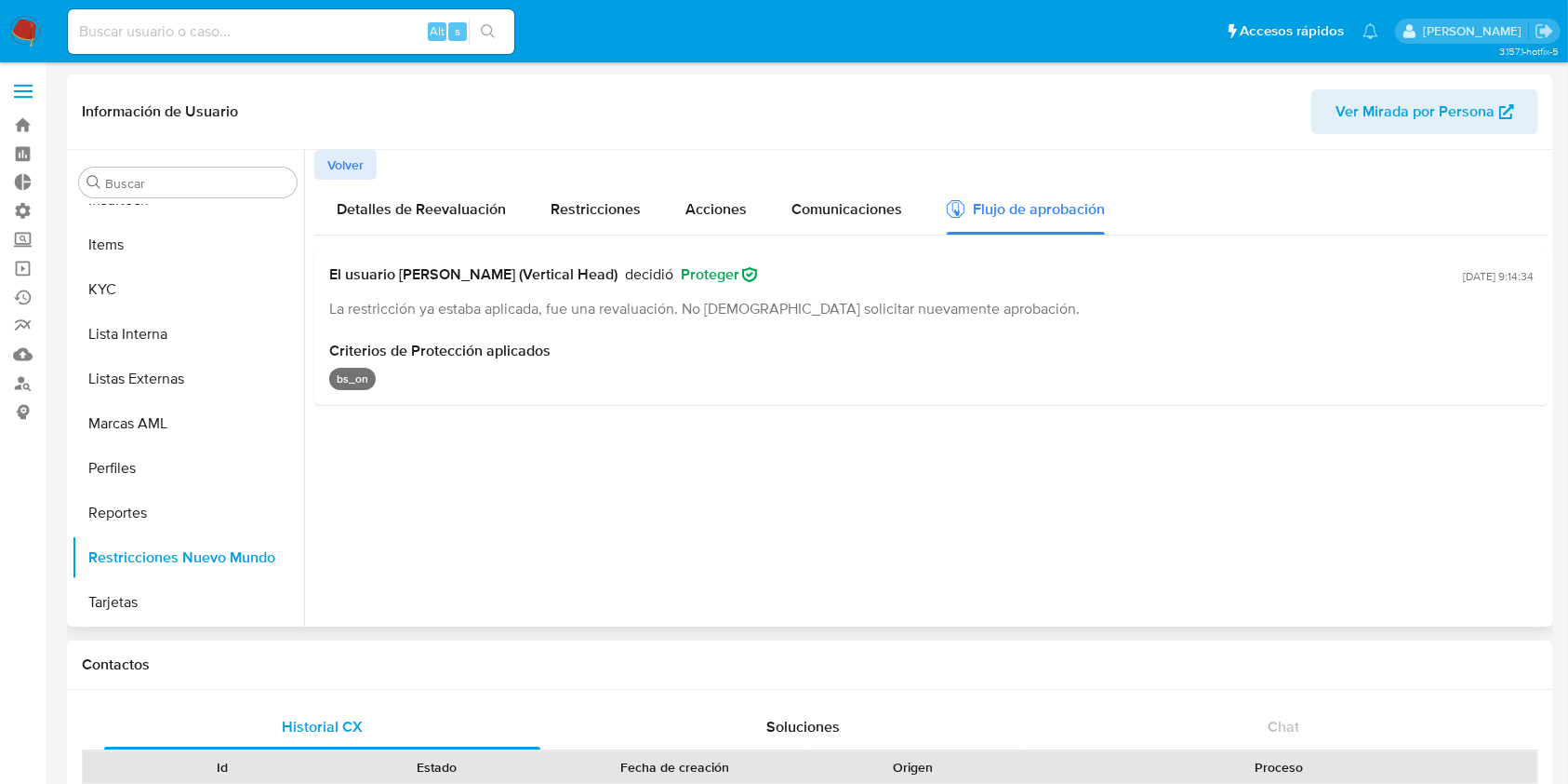
click at [1463, 284] on span "2025-09-01 - 9:14:34" at bounding box center [1498, 275] width 71 height 16
drag, startPoint x: 1223, startPoint y: 265, endPoint x: 878, endPoint y: 252, distance: 345.2
click at [943, 252] on div "El usuario Agustin Matias Duran (Vertical Head) decidió Proteger La restricción…" at bounding box center [932, 327] width 1234 height 154
drag, startPoint x: 878, startPoint y: 252, endPoint x: 751, endPoint y: 297, distance: 134.7
click at [761, 294] on div "El usuario Agustin Matias Duran (Vertical Head) decidió Proteger La restricción…" at bounding box center [932, 327] width 1234 height 154
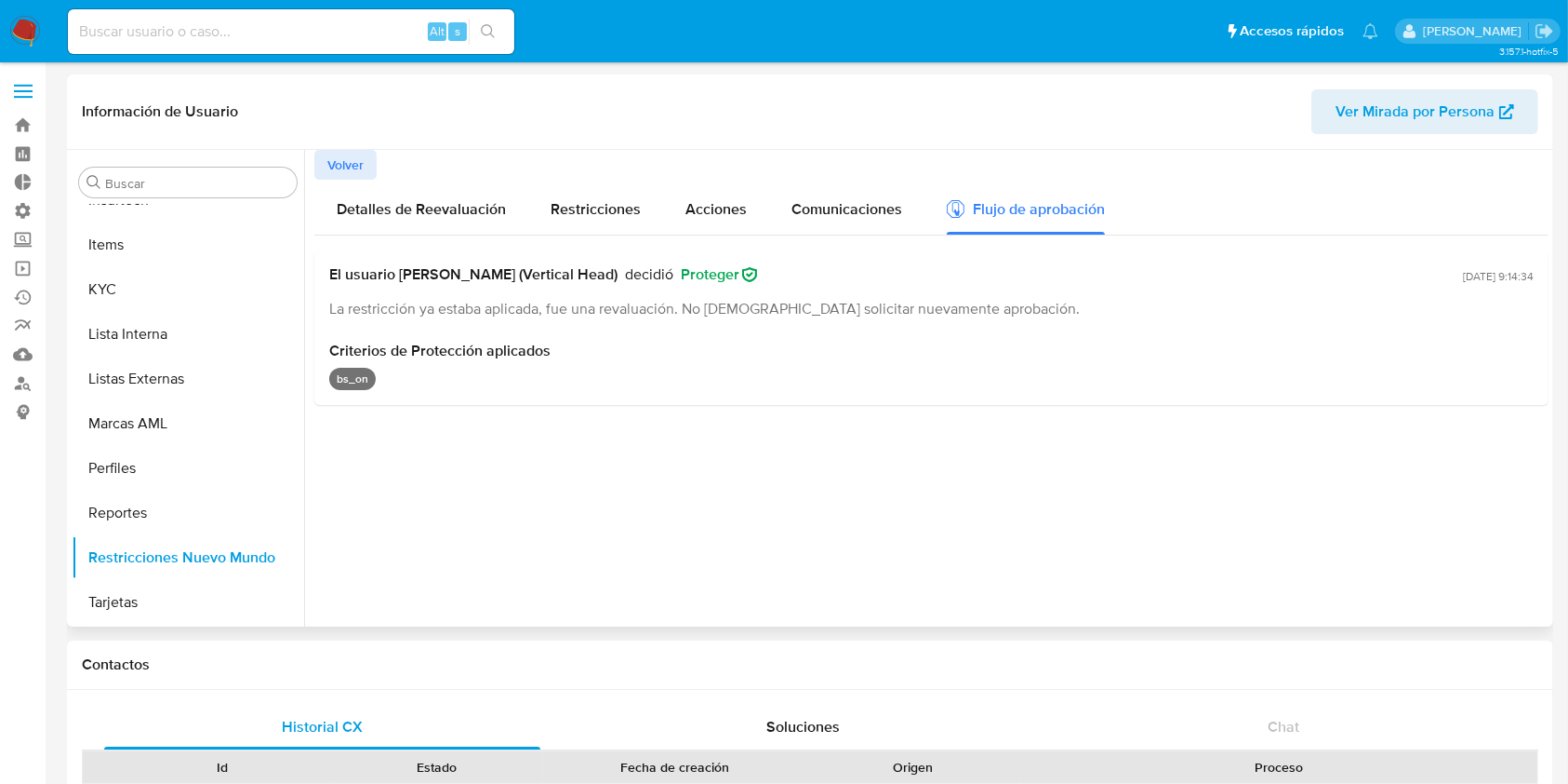
drag, startPoint x: 466, startPoint y: 343, endPoint x: 455, endPoint y: 346, distance: 11.4
click at [460, 346] on span "Criterios de Protección aplicados" at bounding box center [931, 351] width 1204 height 19
drag, startPoint x: 348, startPoint y: 382, endPoint x: 336, endPoint y: 382, distance: 12.0
click at [336, 382] on div "bs_on" at bounding box center [931, 379] width 1204 height 23
click at [336, 382] on p "bs_on" at bounding box center [352, 379] width 46 height 23
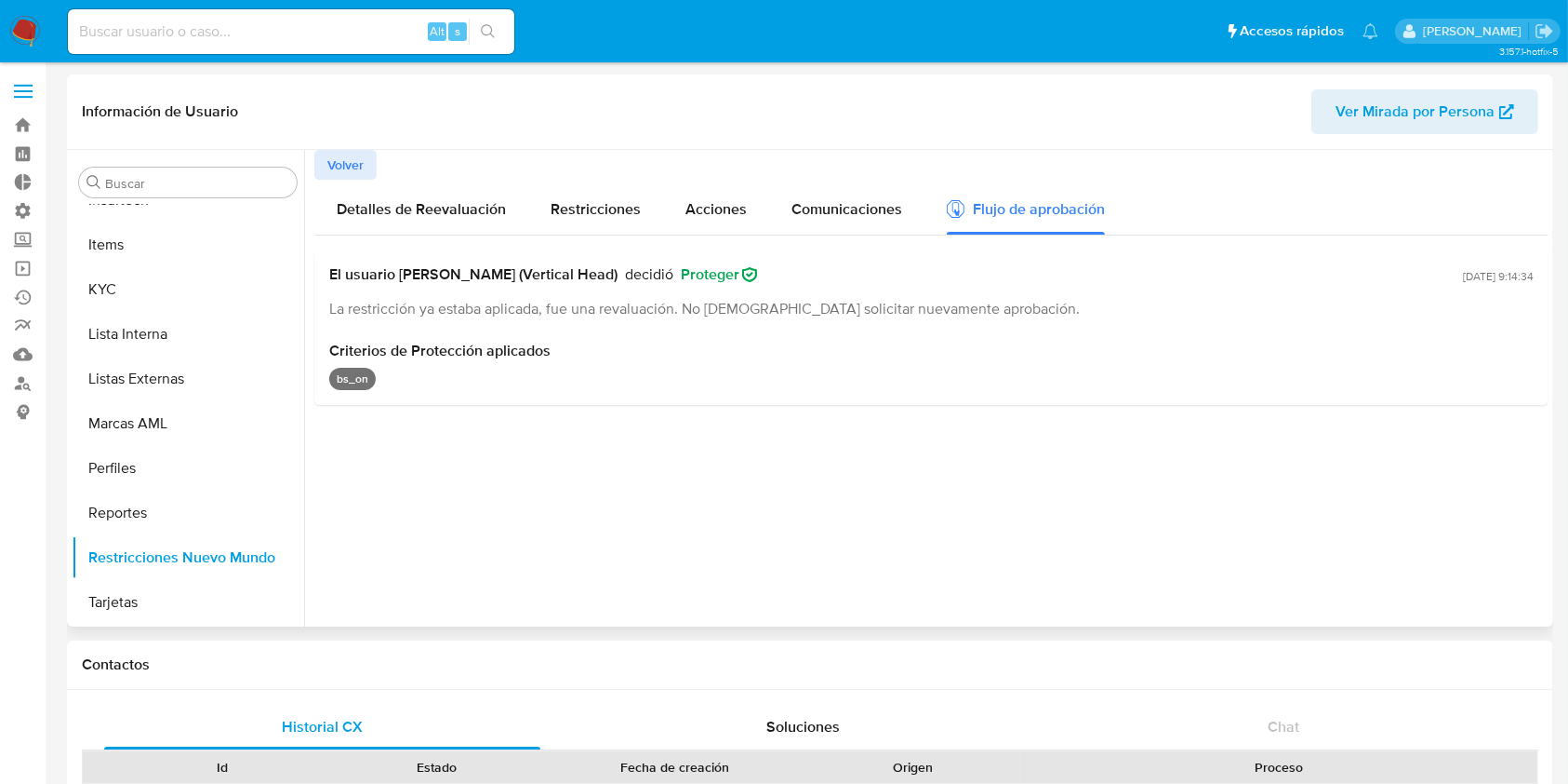
click at [336, 382] on p "bs_on" at bounding box center [352, 379] width 46 height 23
click at [208, 577] on button "Restricciones Nuevo Mundo" at bounding box center [181, 557] width 217 height 44
click at [184, 557] on button "Restricciones Nuevo Mundo" at bounding box center [181, 557] width 217 height 44
click at [142, 514] on button "Reportes" at bounding box center [181, 513] width 217 height 44
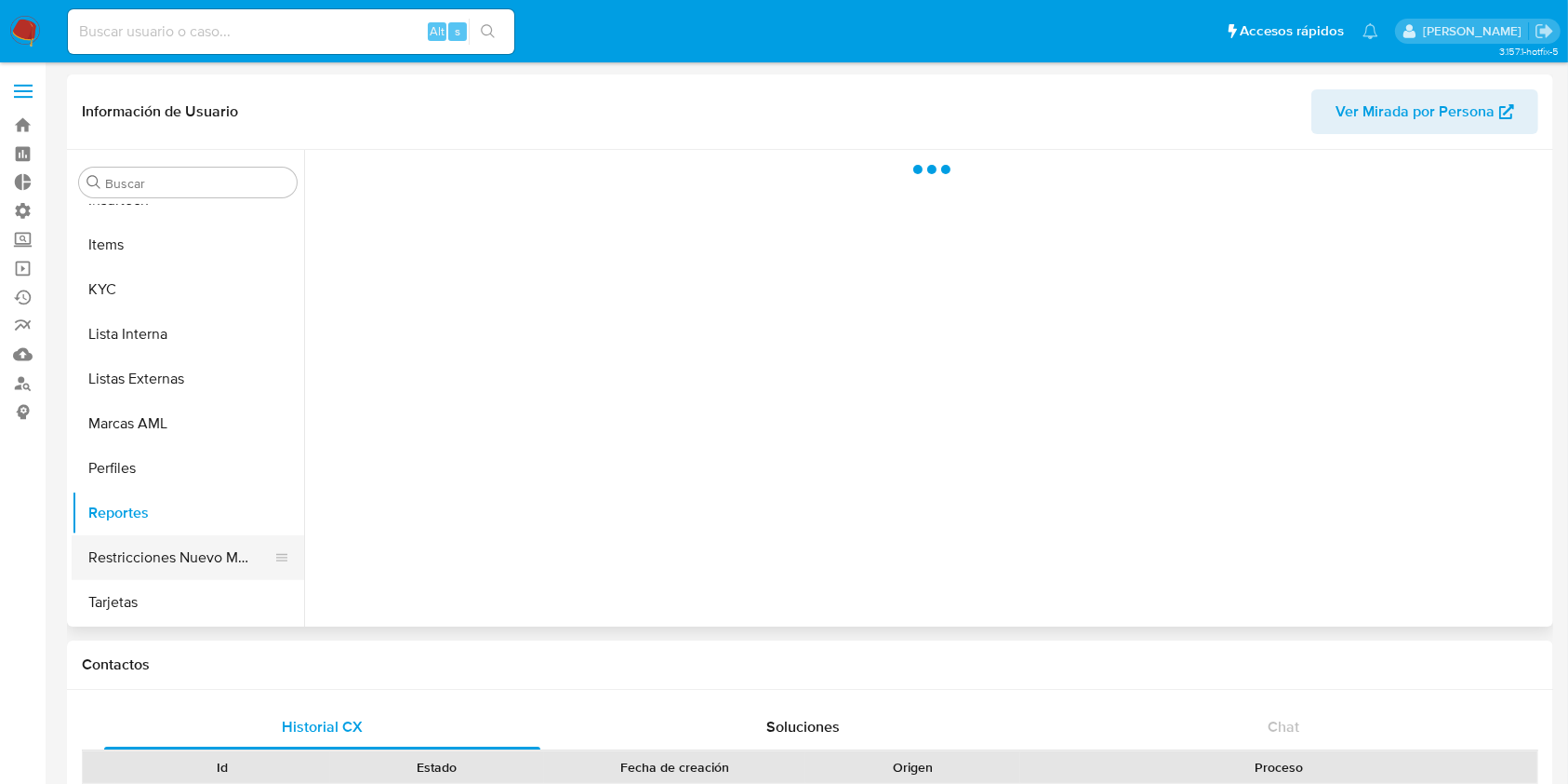
click at [159, 566] on button "Restricciones Nuevo Mundo" at bounding box center [181, 557] width 217 height 44
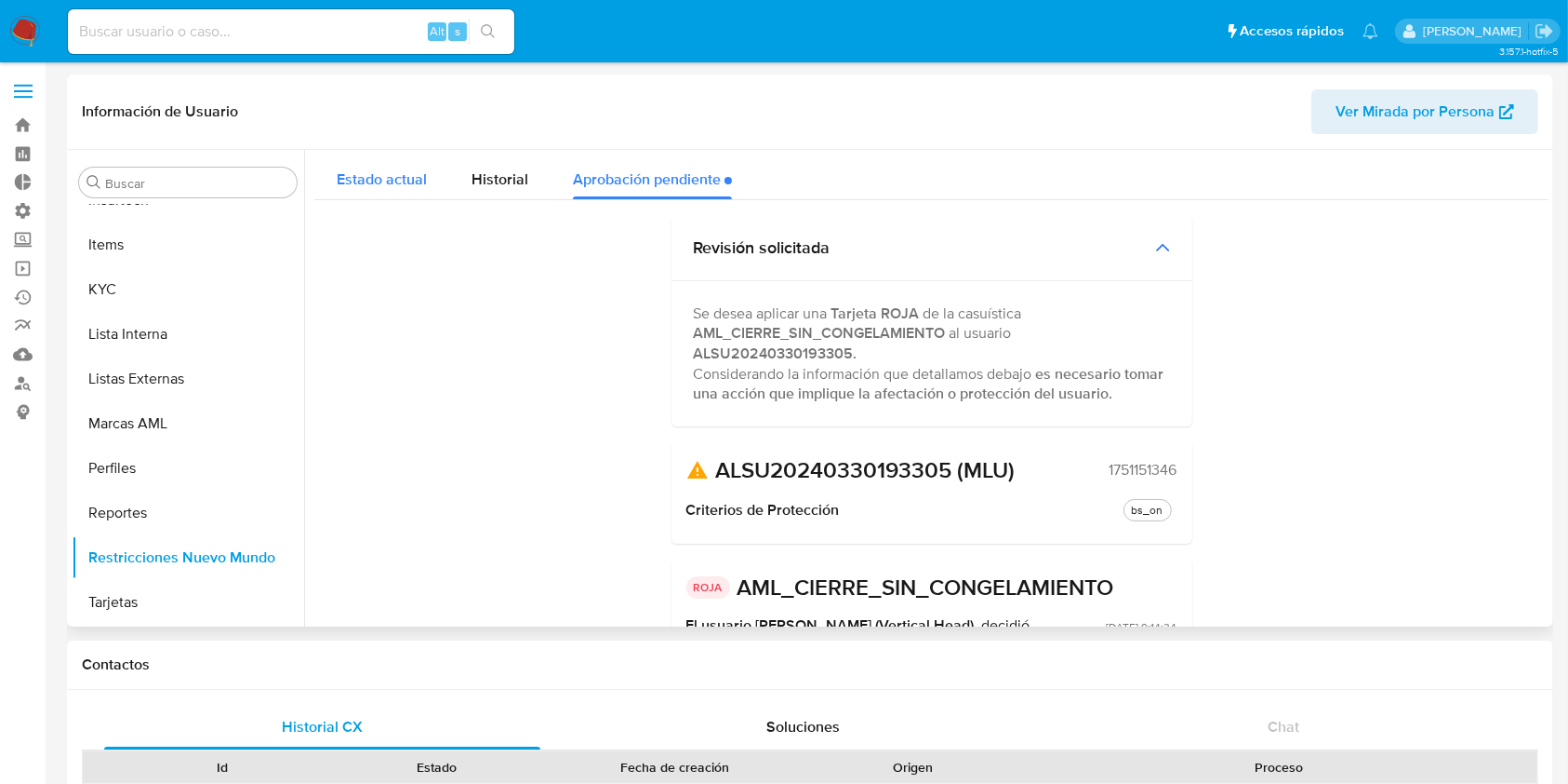
drag, startPoint x: 353, startPoint y: 202, endPoint x: 362, endPoint y: 189, distance: 15.8
click at [353, 202] on div "Estado actual Historial Aprobación pendiente Revisión solicitada Se desea aplic…" at bounding box center [932, 497] width 1234 height 696
click at [365, 184] on span "Estado actual" at bounding box center [381, 179] width 90 height 22
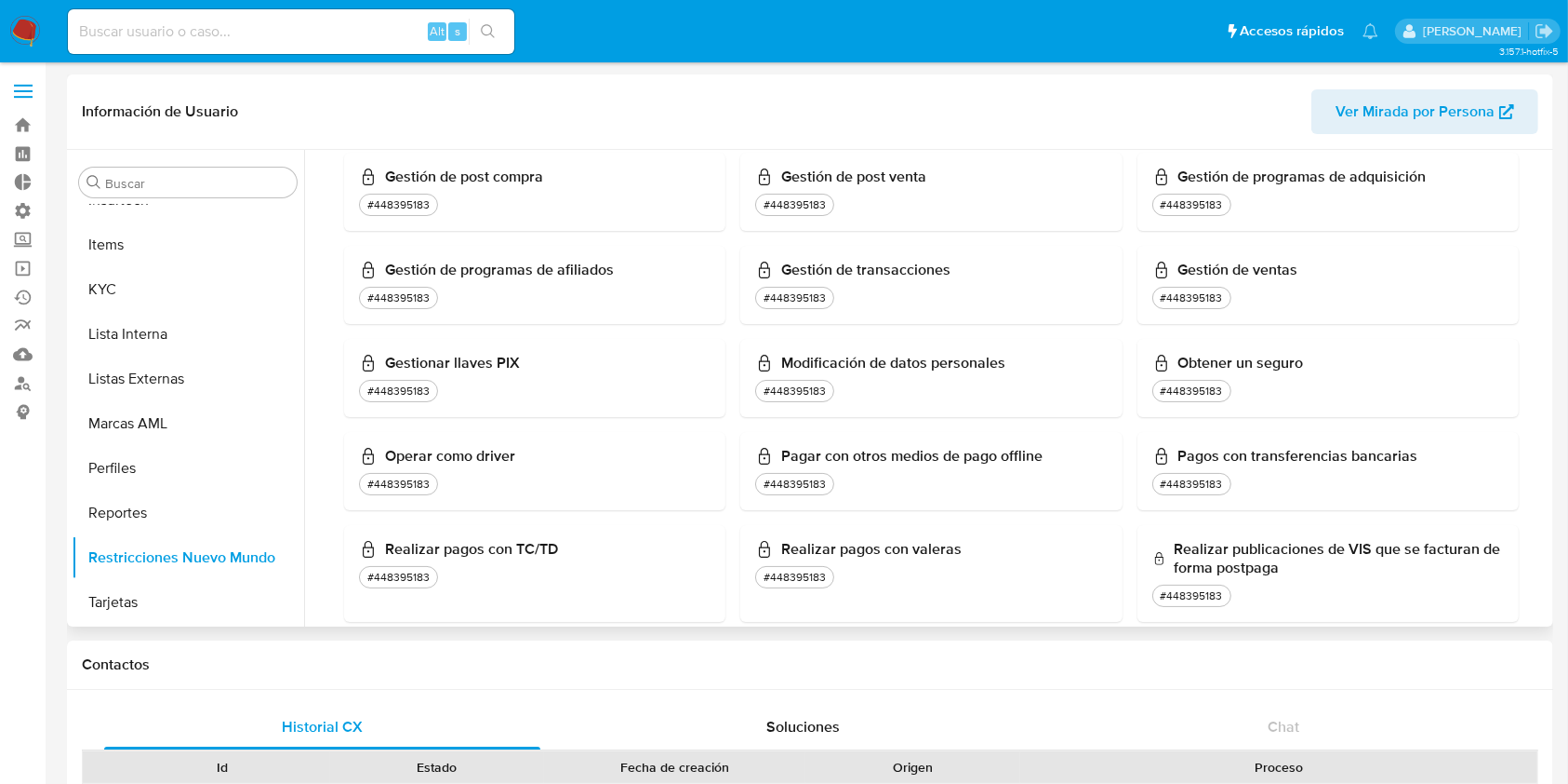
scroll to position [992, 0]
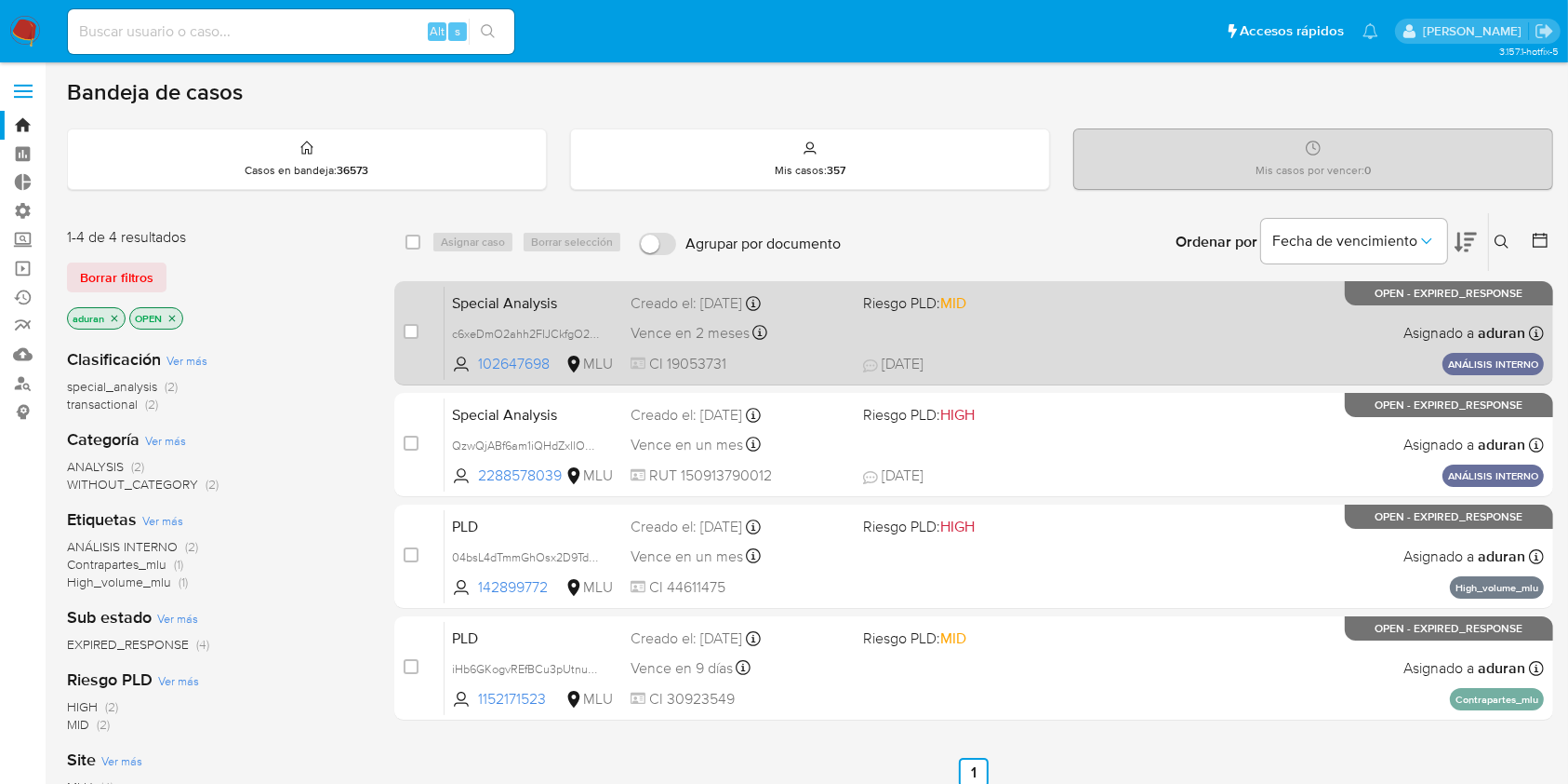
click at [1034, 330] on div "Special Analysis c6xeDmO2ahh2FIJCkfgO27Gl 102647698 MLU Riesgo PLD: MID Creado …" at bounding box center [993, 332] width 1099 height 94
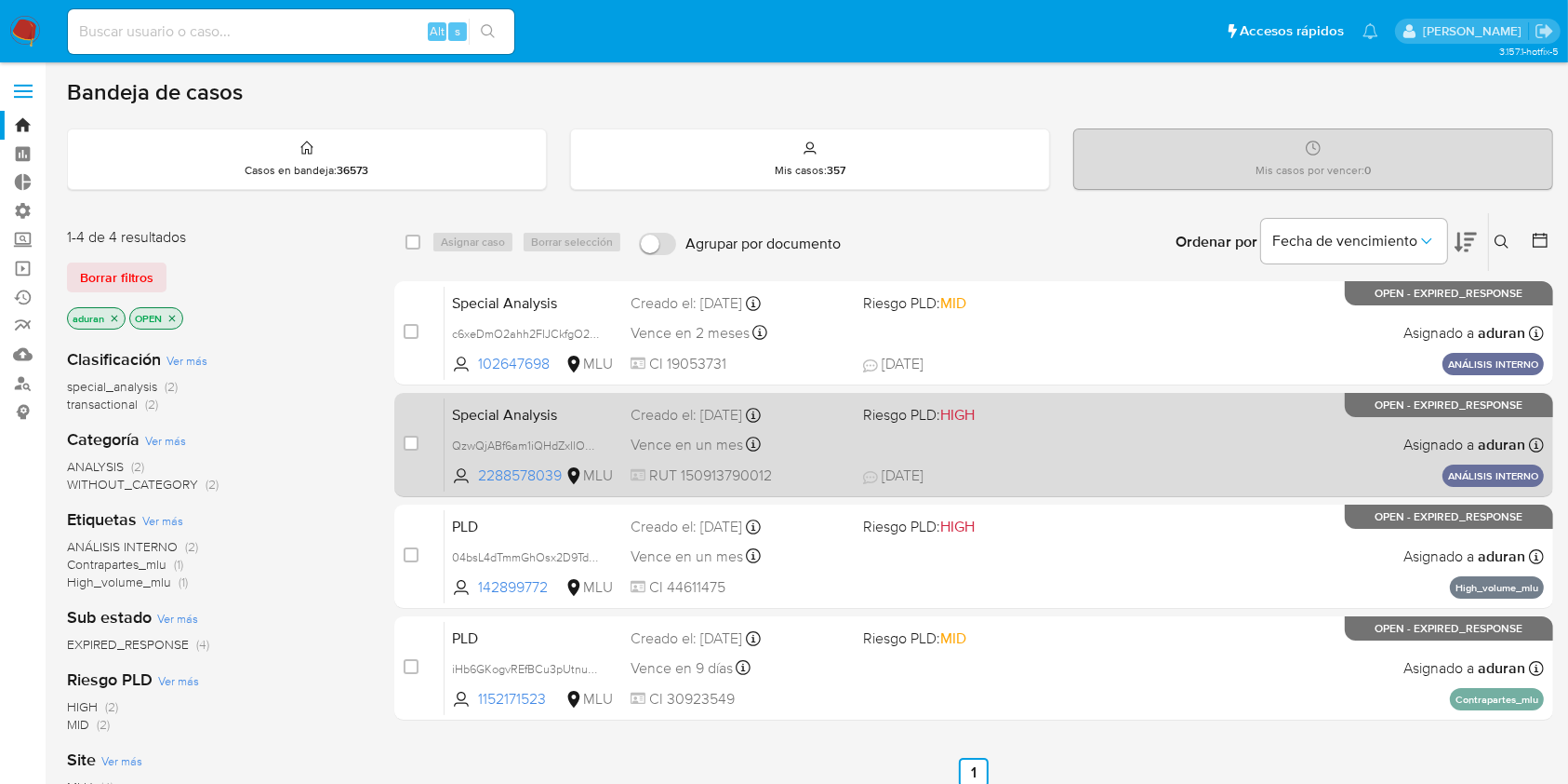
click at [1016, 446] on div "Special Analysis QzwQjABf6am1iQHdZxIlOVhc 2288578039 MLU Riesgo PLD: HIGH Cread…" at bounding box center [993, 444] width 1099 height 94
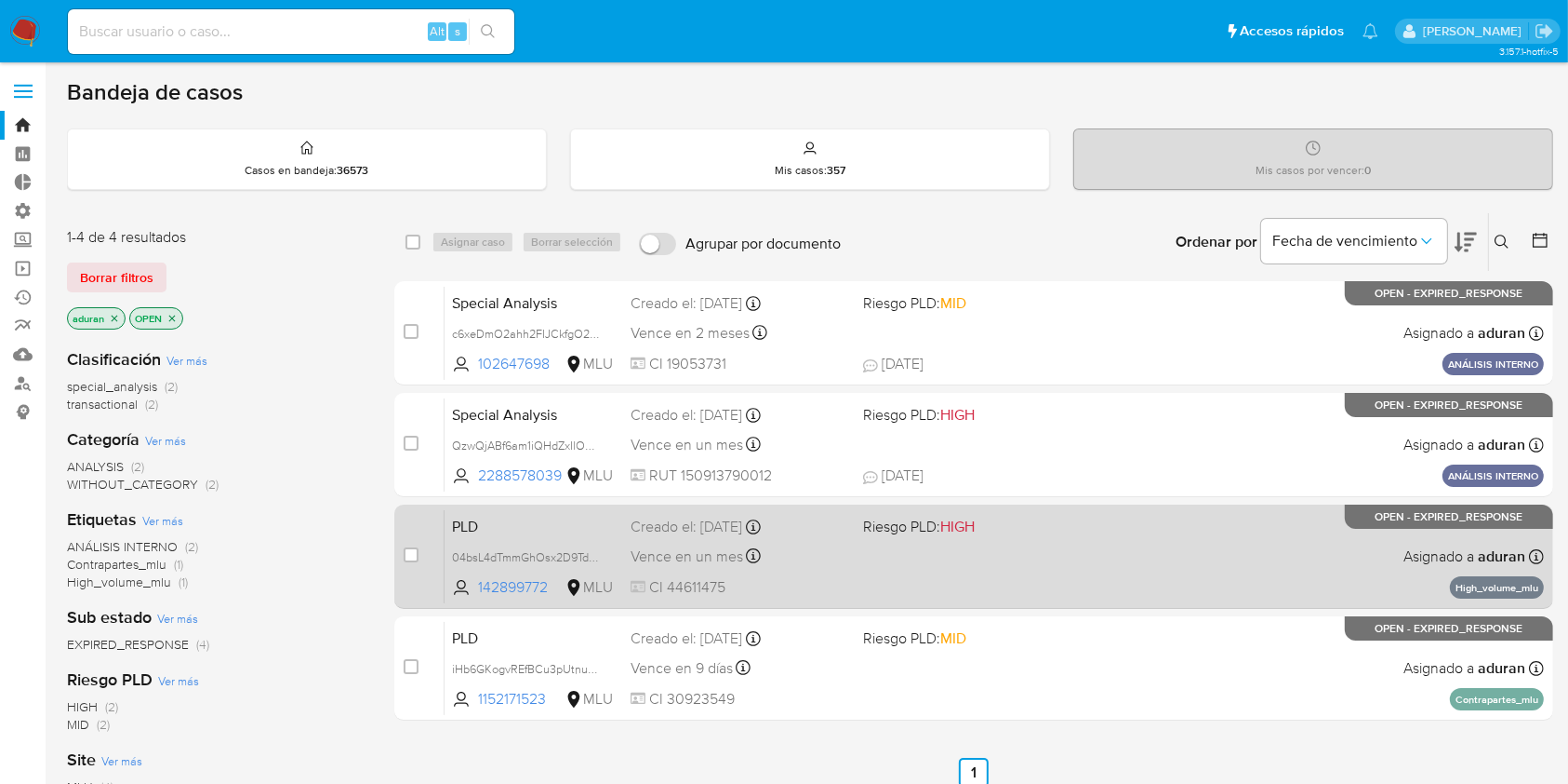
click at [1034, 535] on div "PLD 04bsL4dTmmGhOsx2D9Tdi4o2 142899772 MLU Riesgo PLD: HIGH Creado el: 12/07/20…" at bounding box center [993, 555] width 1099 height 94
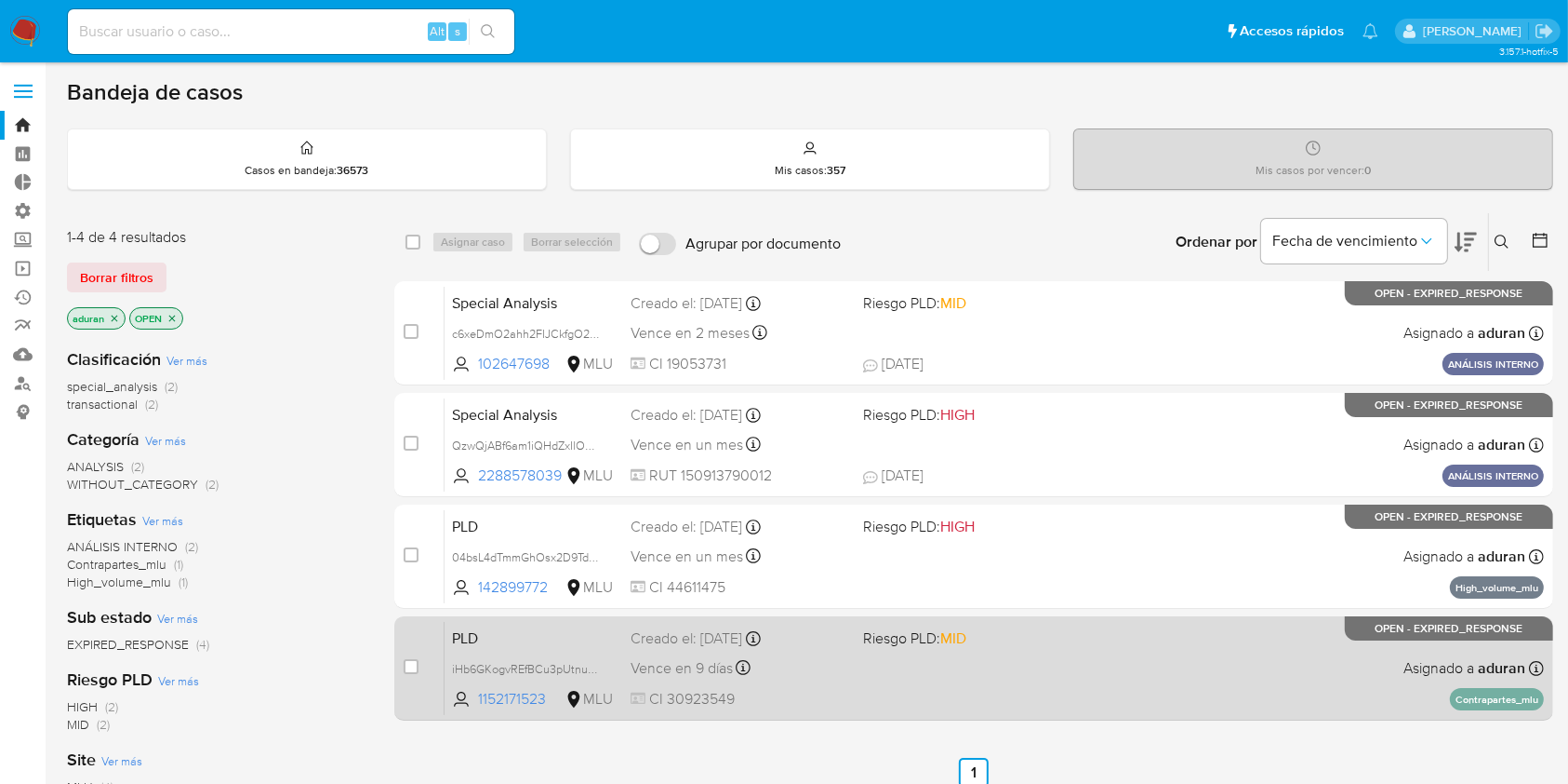
click at [1072, 656] on div "PLD iHb6GKogvREfBCu3pUtnucqF 1152171523 MLU Riesgo PLD: MID Creado el: 12/06/20…" at bounding box center [993, 667] width 1099 height 94
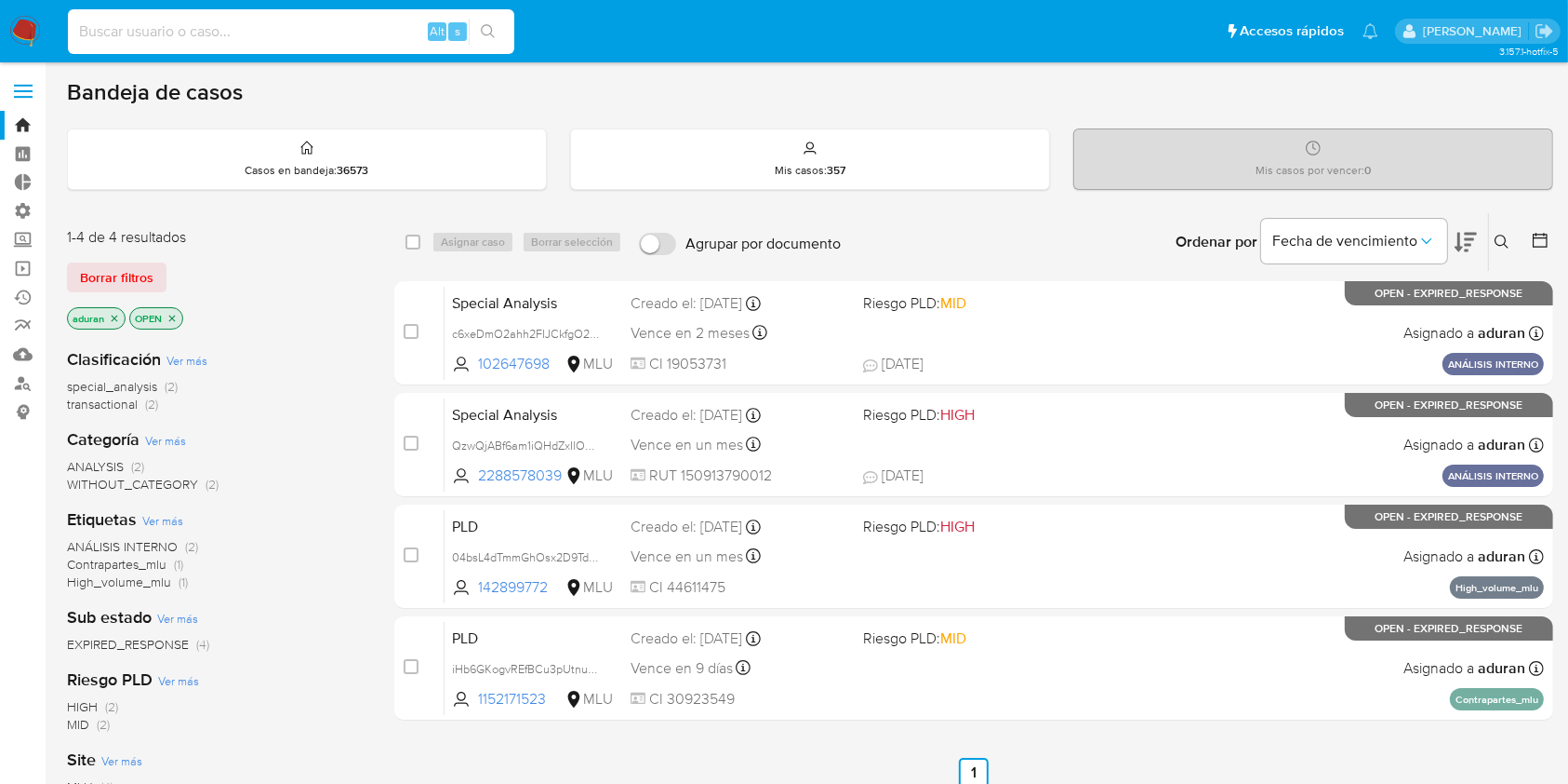
click at [252, 29] on input at bounding box center [291, 32] width 446 height 25
paste input "ALSU20240330193305"
type input "ALSU20240330193305"
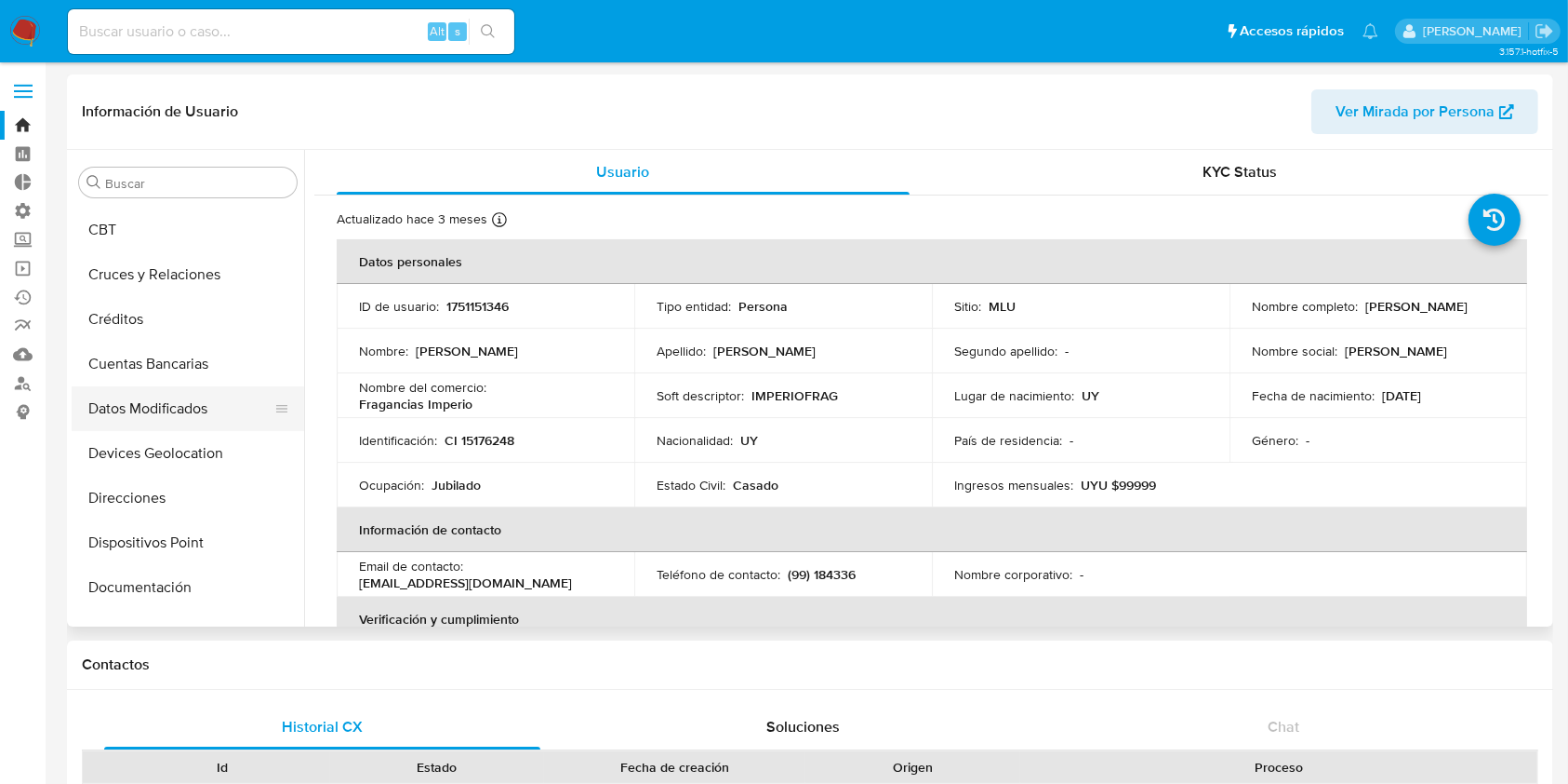
select select "10"
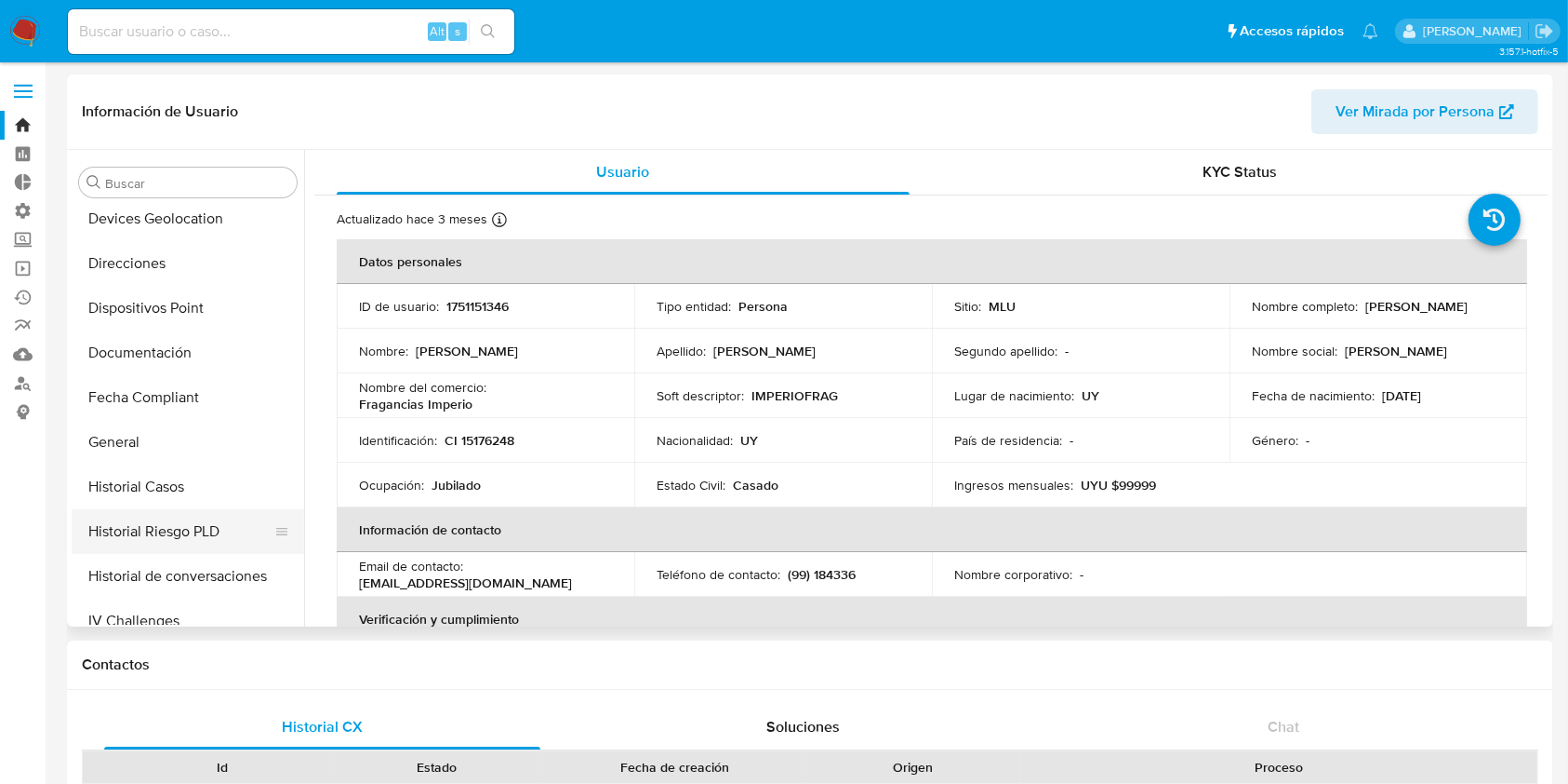
scroll to position [373, 0]
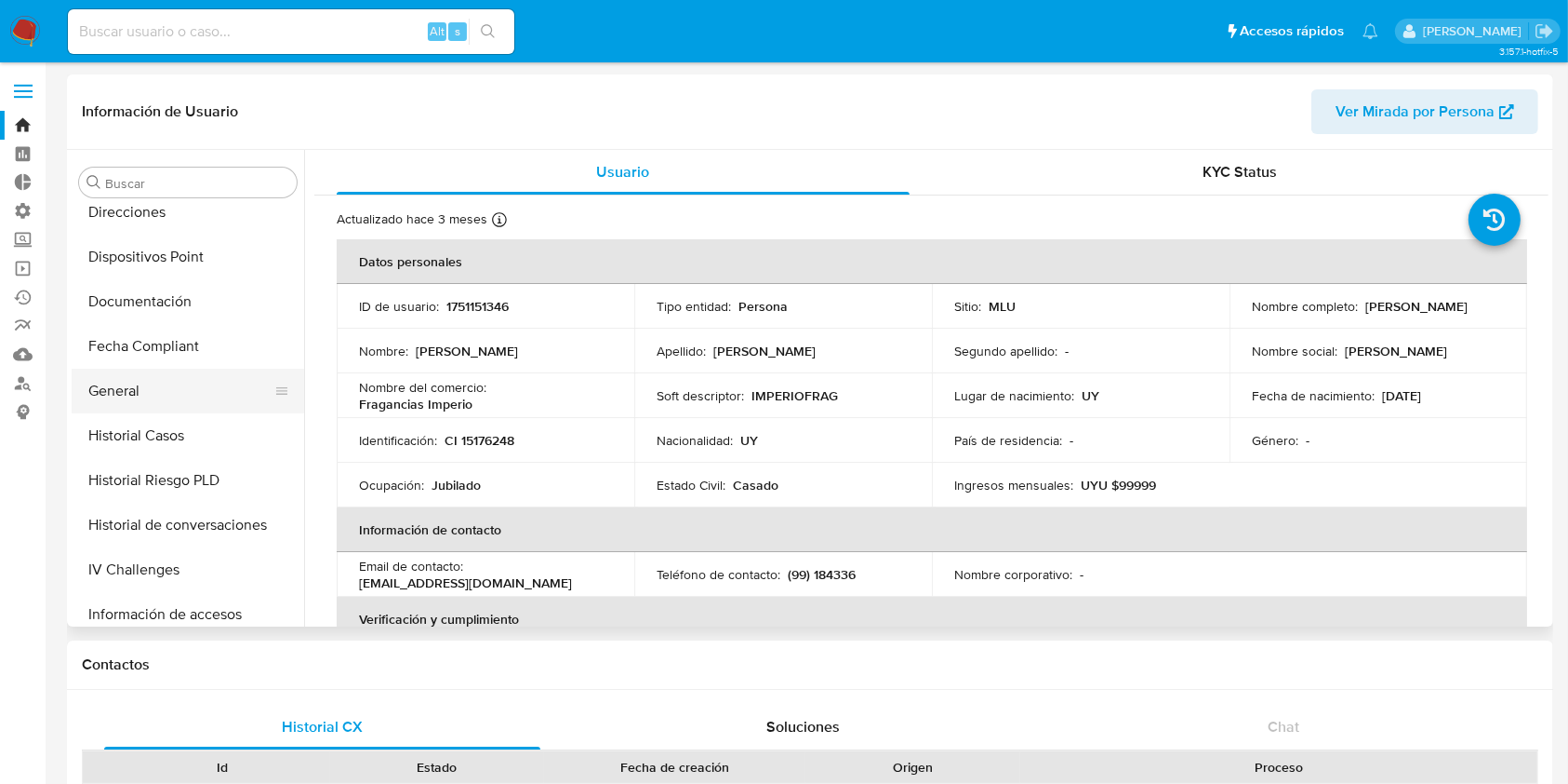
click at [122, 393] on button "General" at bounding box center [181, 391] width 217 height 44
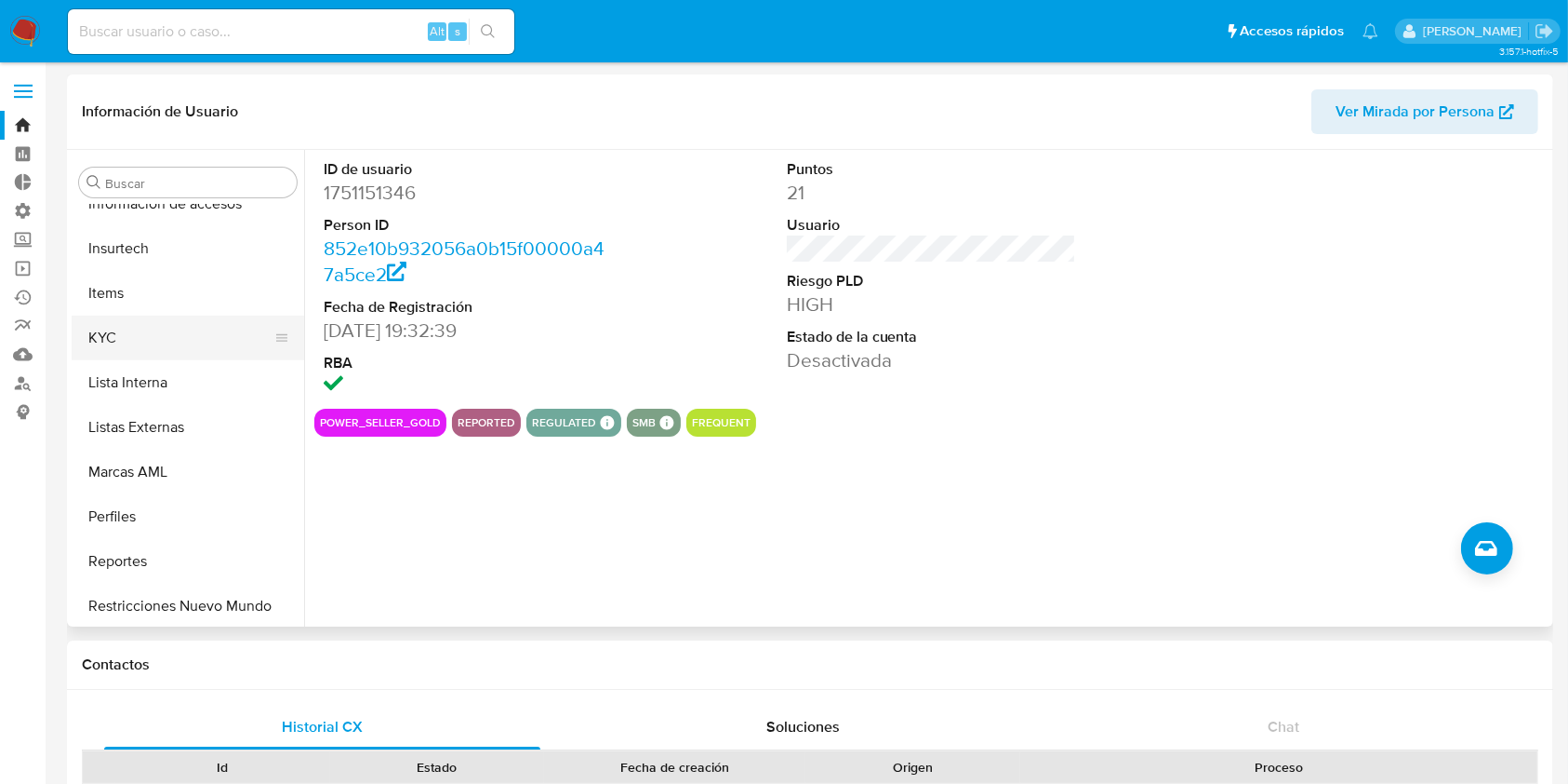
scroll to position [831, 0]
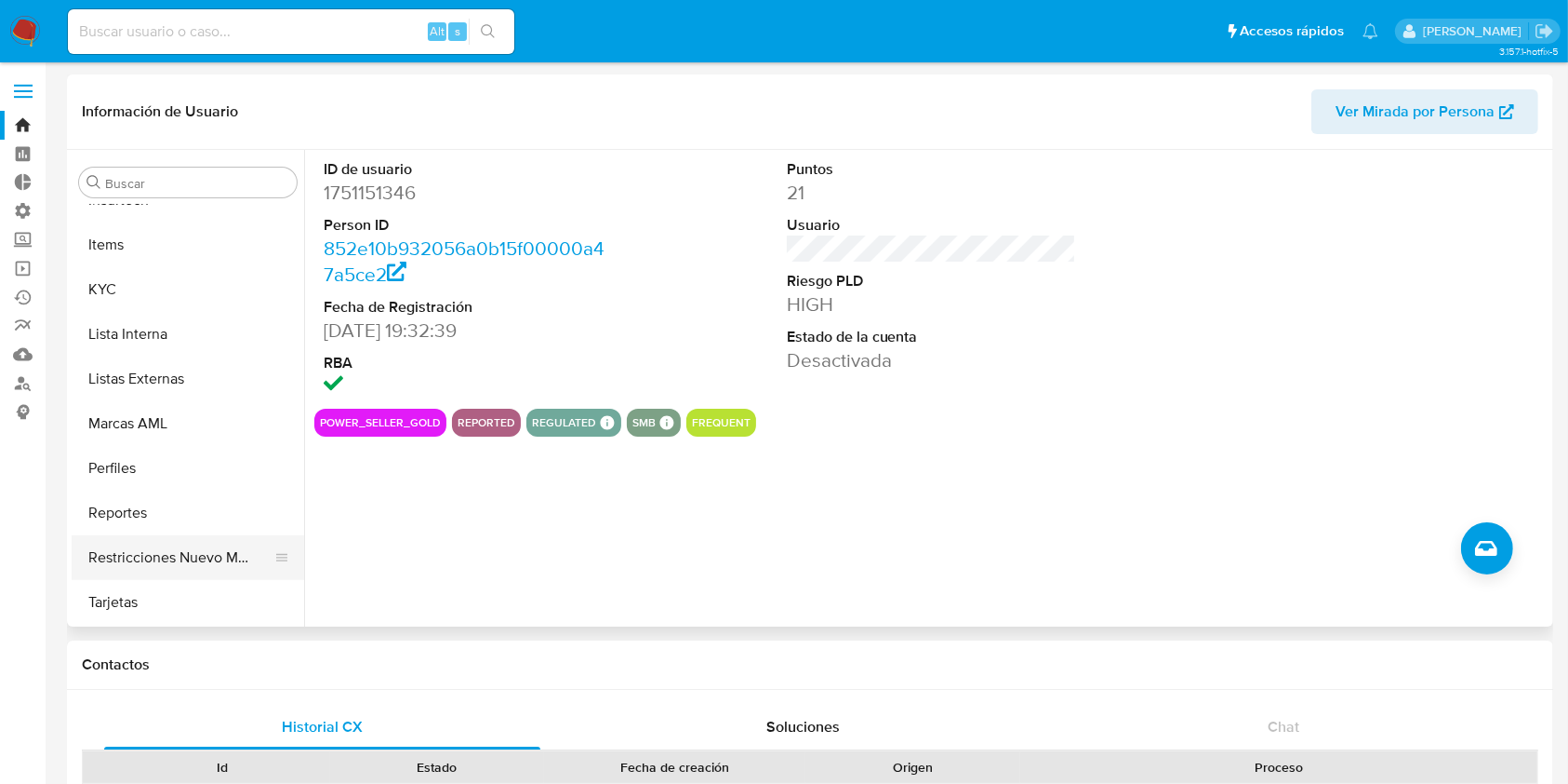
click at [162, 547] on button "Restricciones Nuevo Mundo" at bounding box center [181, 557] width 217 height 44
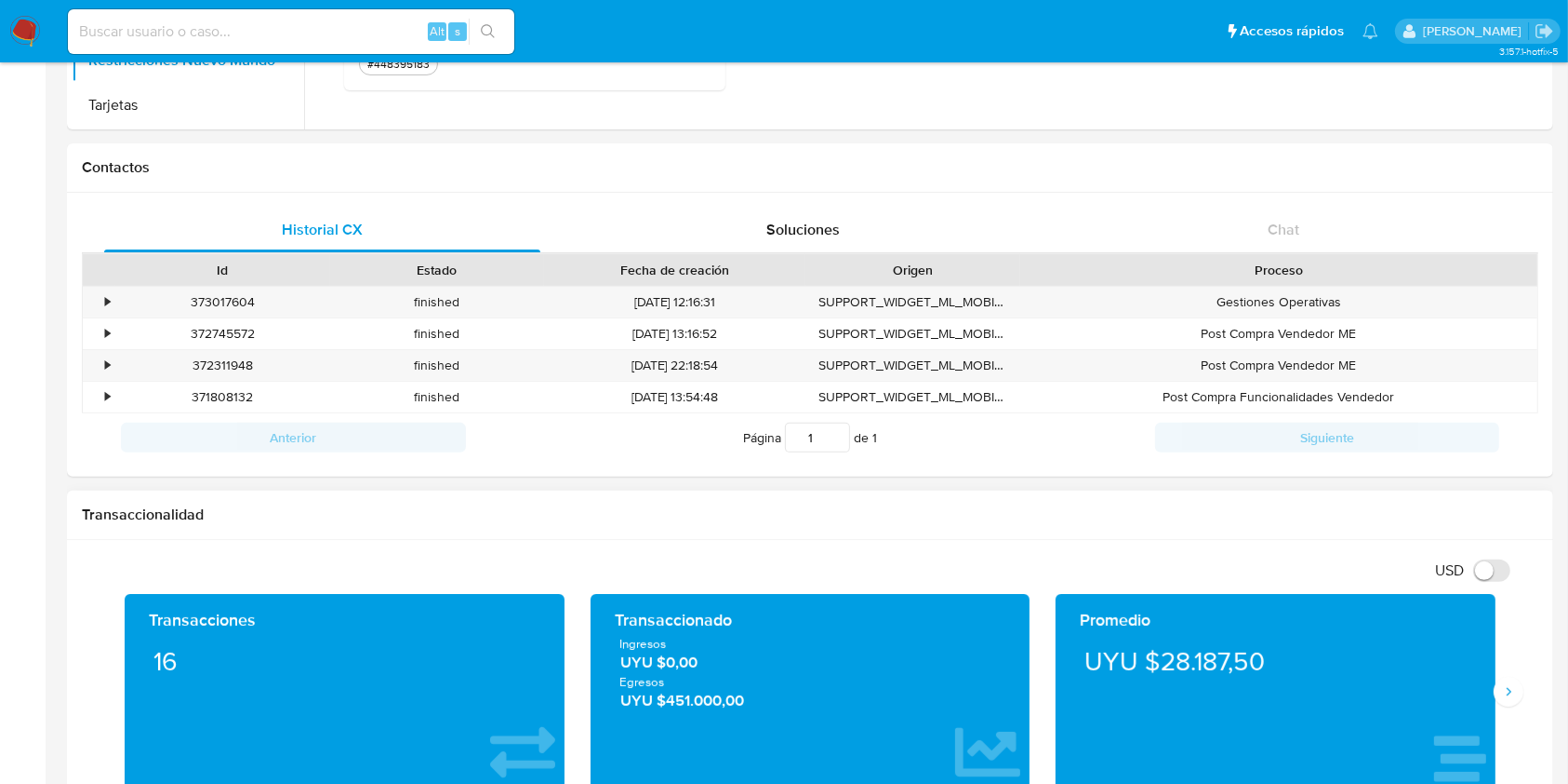
scroll to position [619, 0]
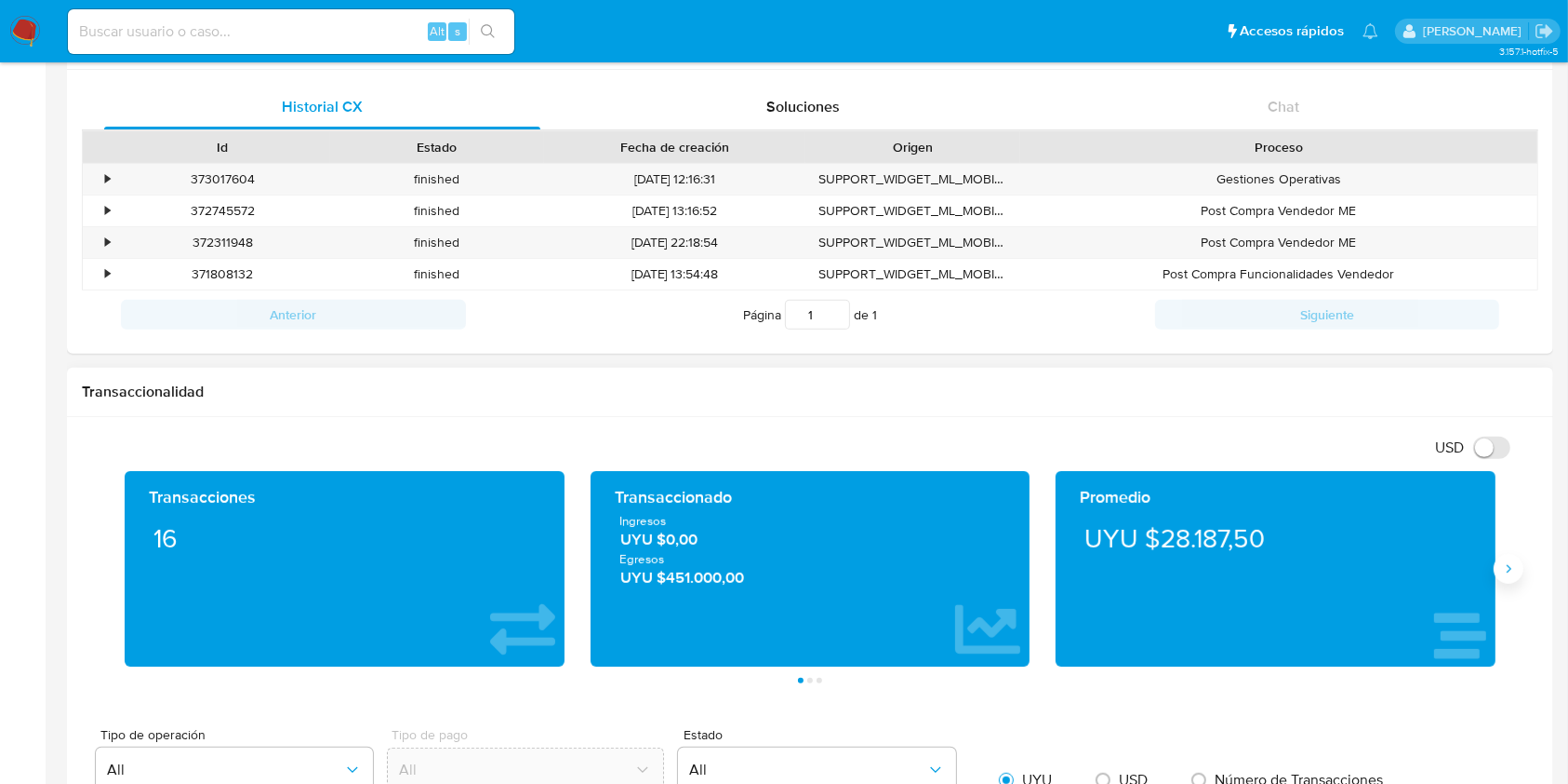
click at [1512, 569] on icon "Siguiente" at bounding box center [1508, 568] width 15 height 15
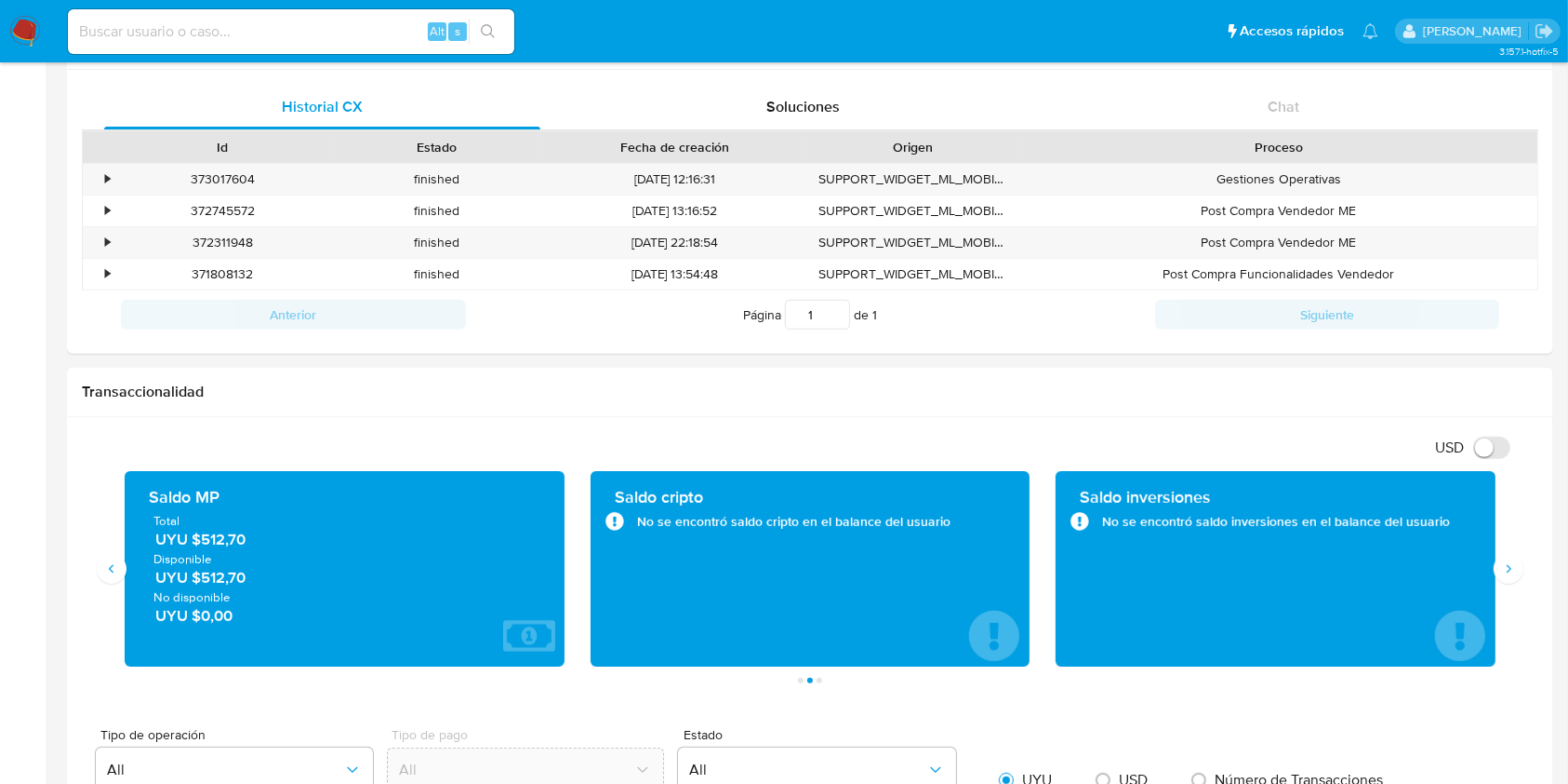
click at [23, 27] on img at bounding box center [25, 31] width 31 height 31
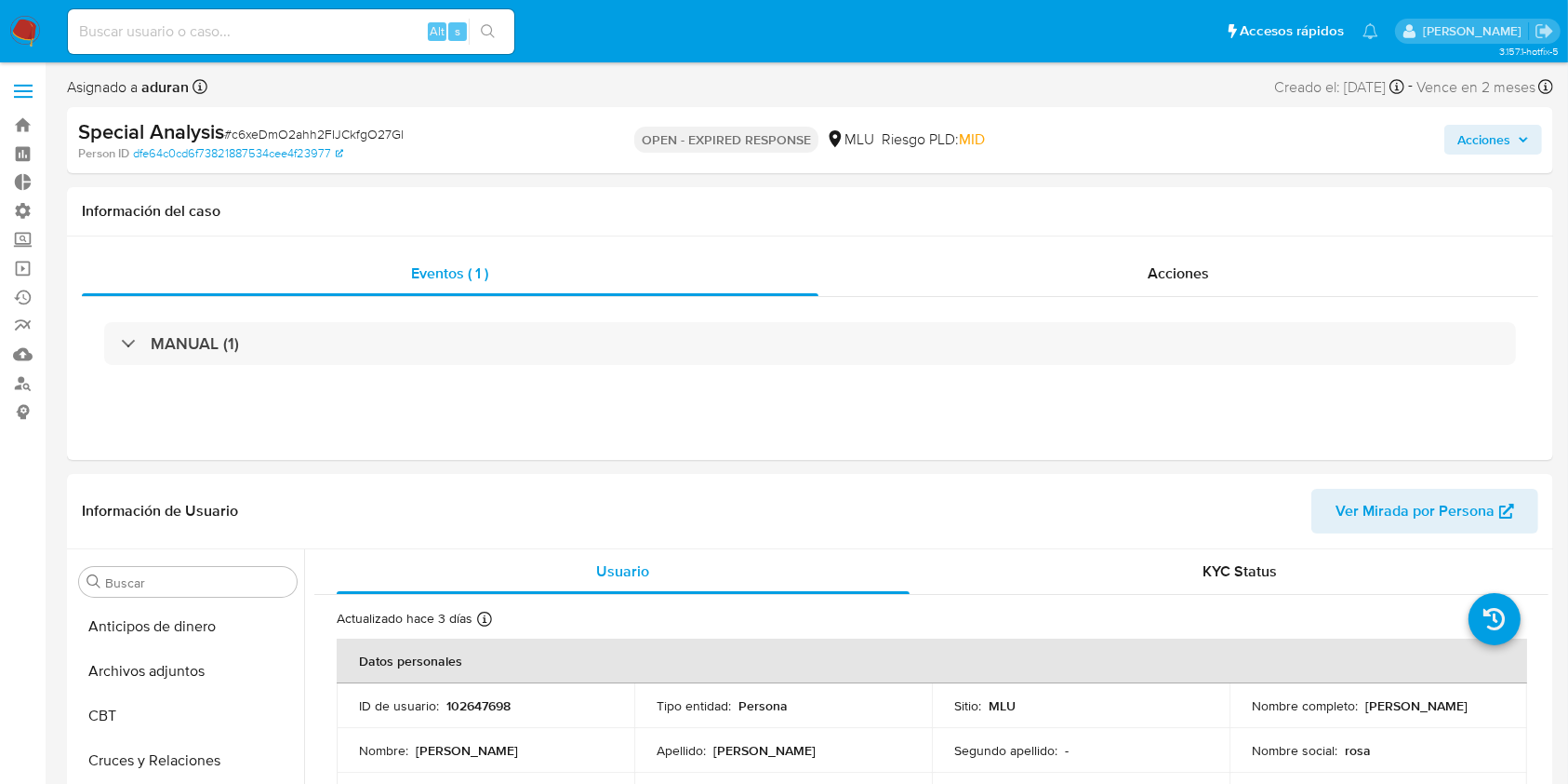
select select "10"
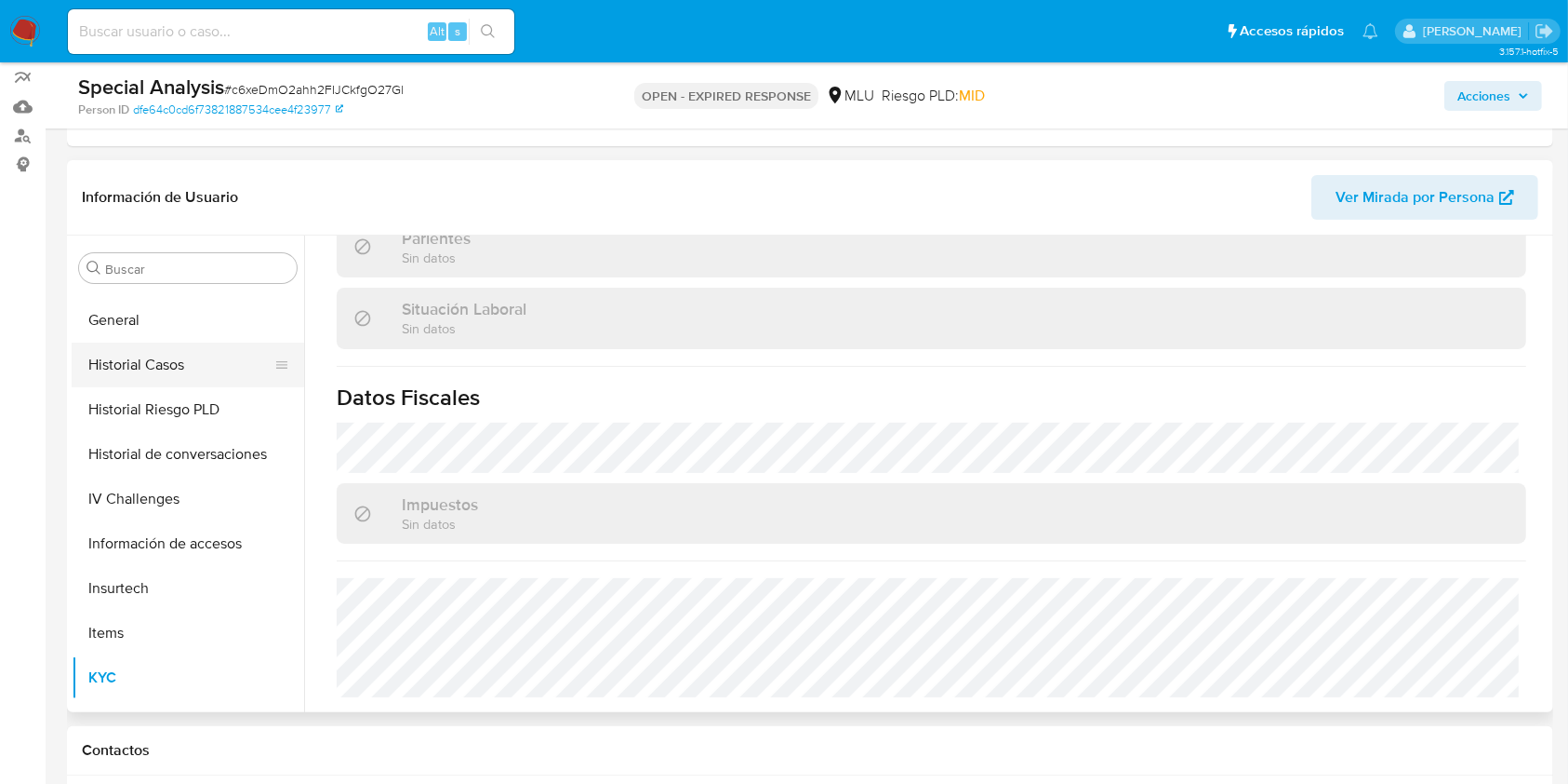
scroll to position [459, 0]
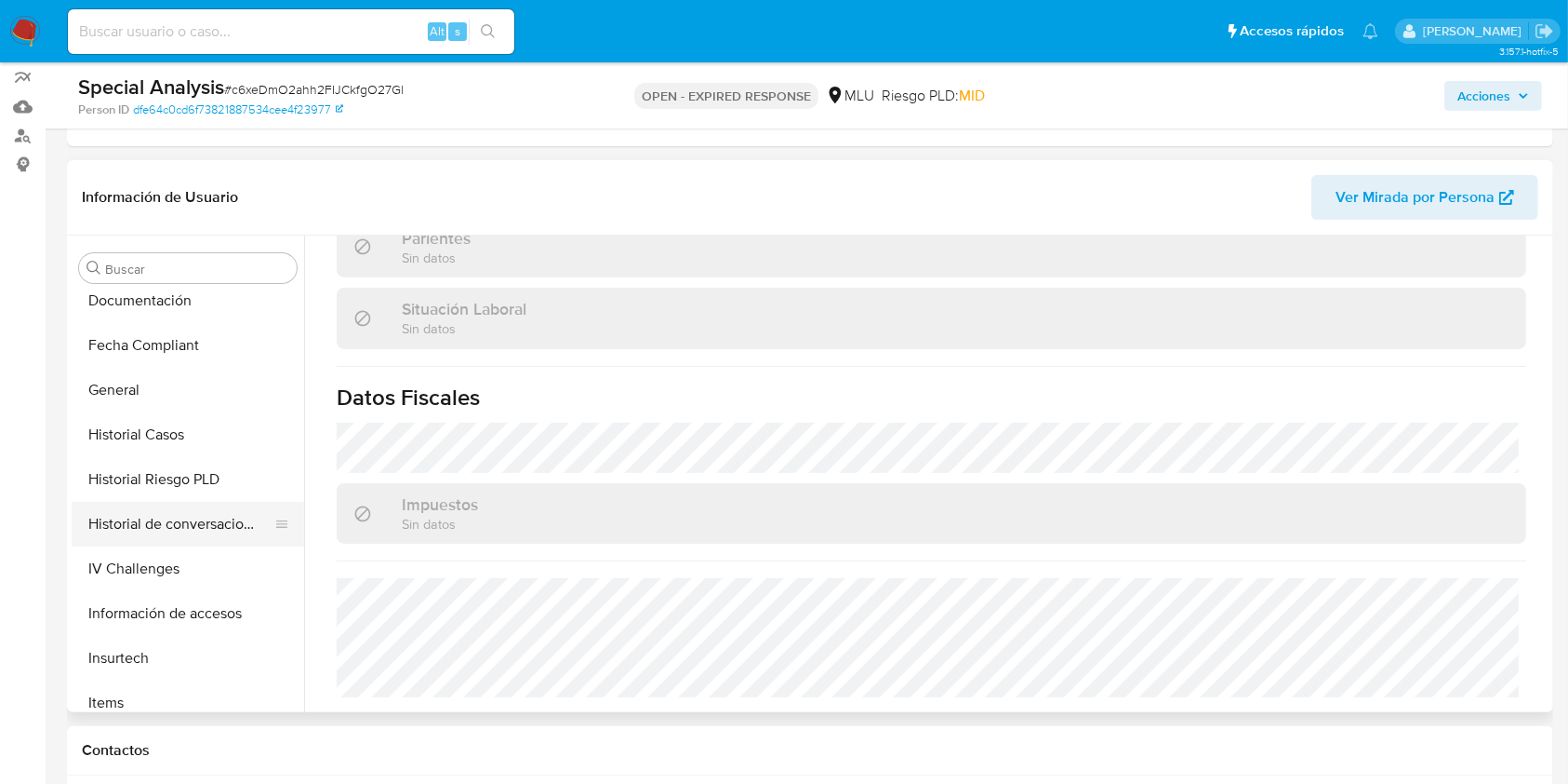
click at [219, 521] on button "Historial de conversaciones" at bounding box center [181, 523] width 217 height 44
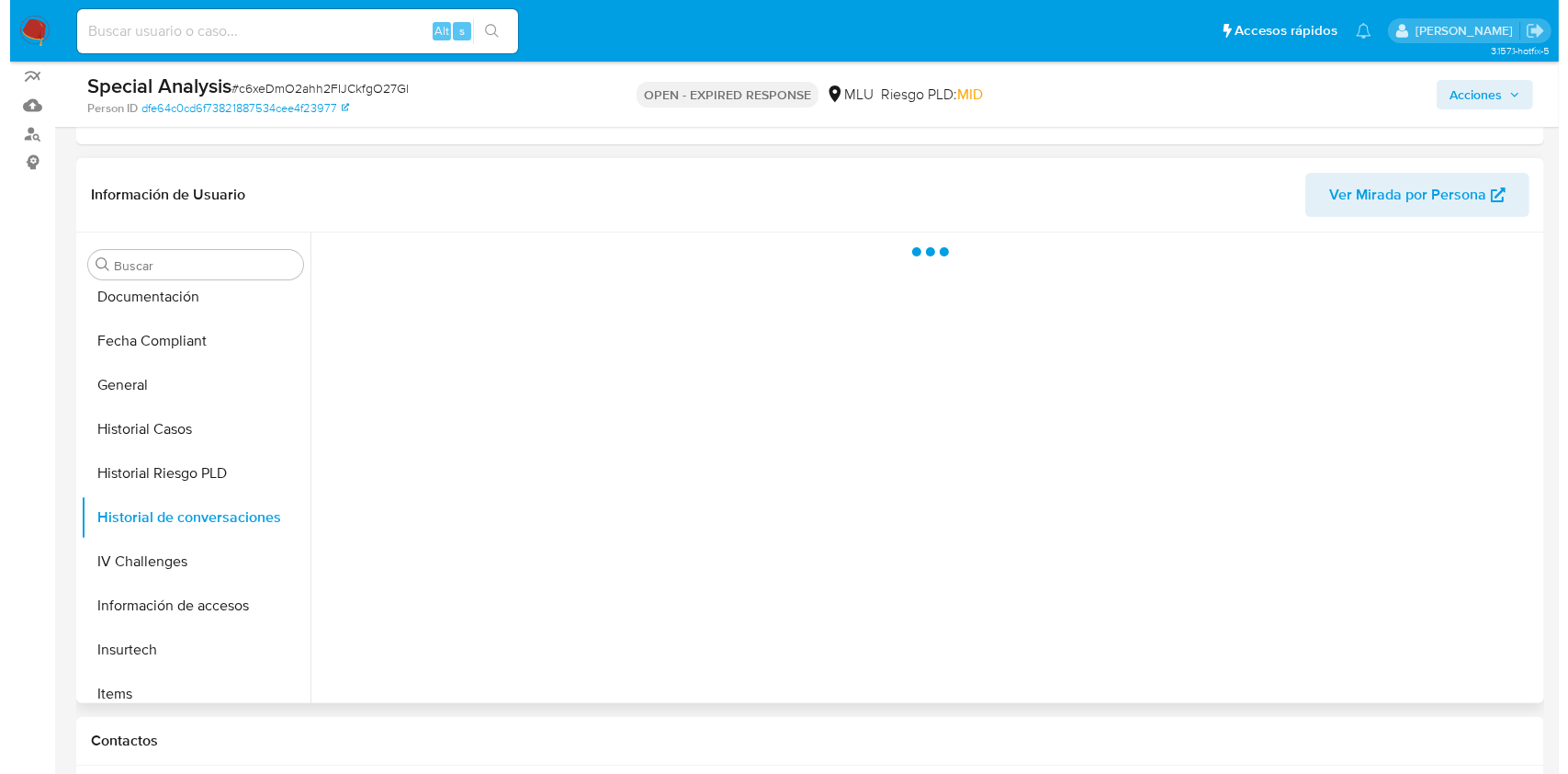
scroll to position [0, 0]
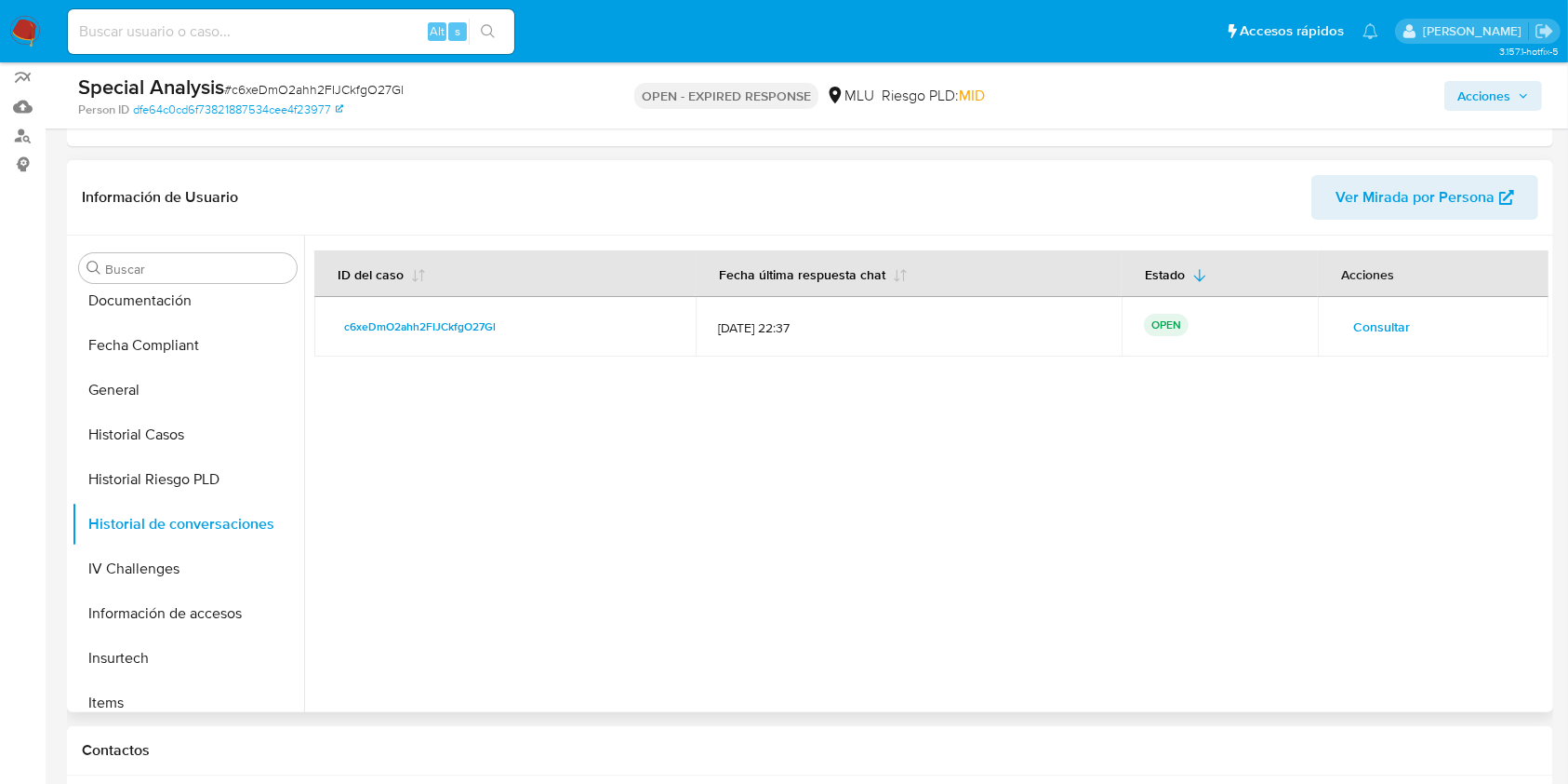
click at [1190, 333] on button "Consultar" at bounding box center [1382, 326] width 83 height 29
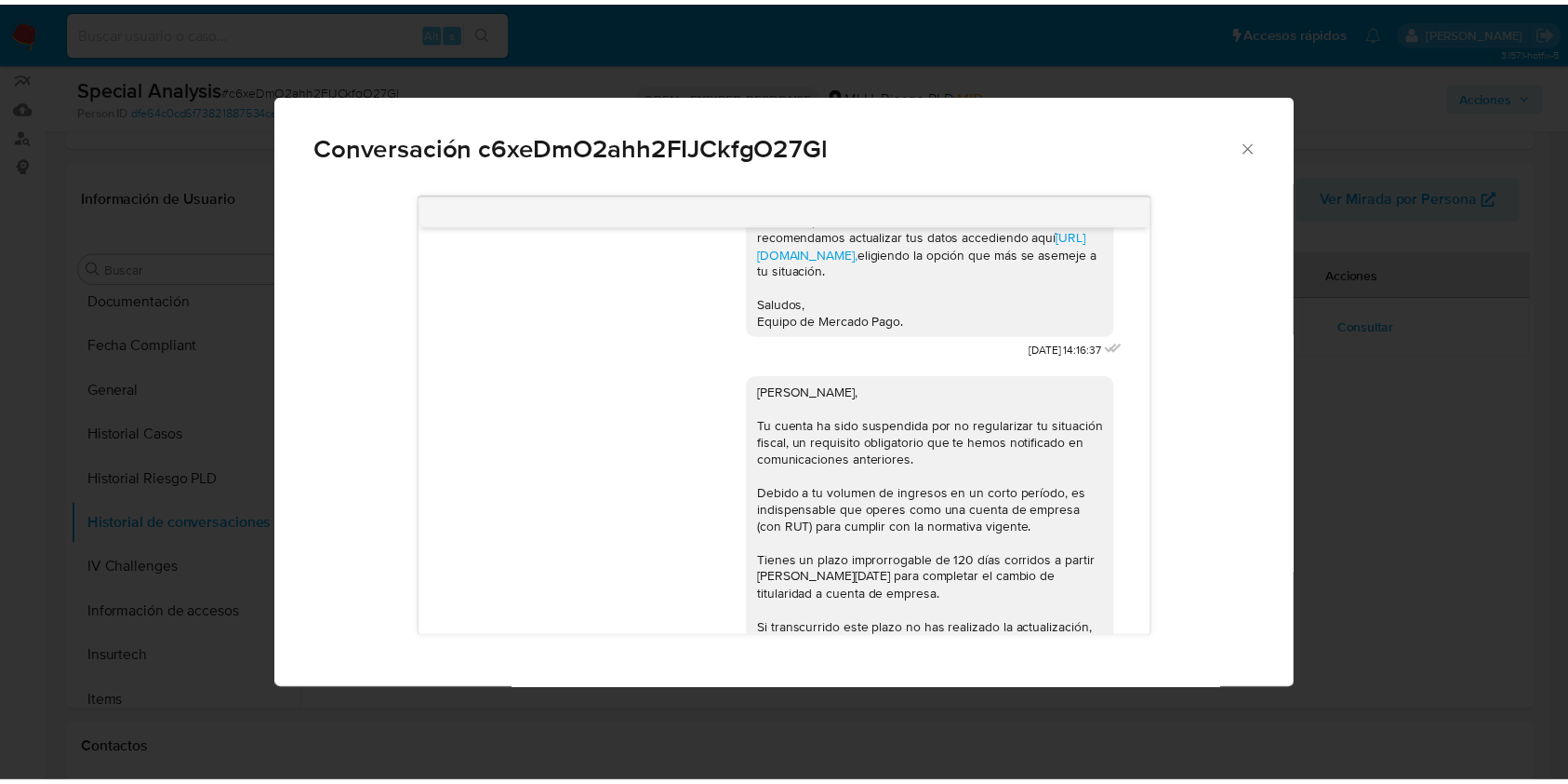
scroll to position [1422, 0]
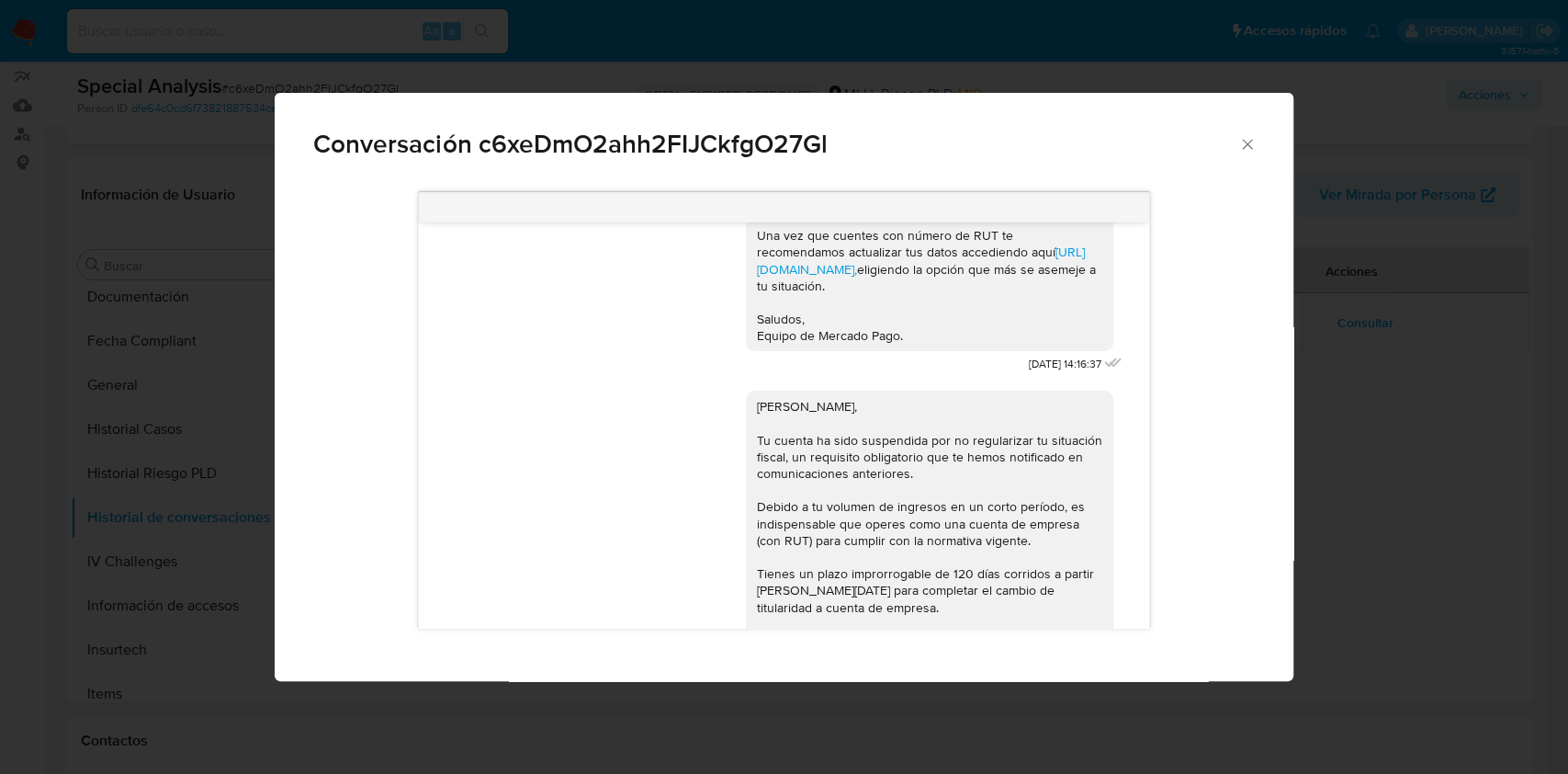
click at [1175, 512] on div "Conversación c6xeDmO2ahh2FIJCkfgO27Gl Buenas tardes Rosa, Te contactamos ya que…" at bounding box center [784, 387] width 1568 height 774
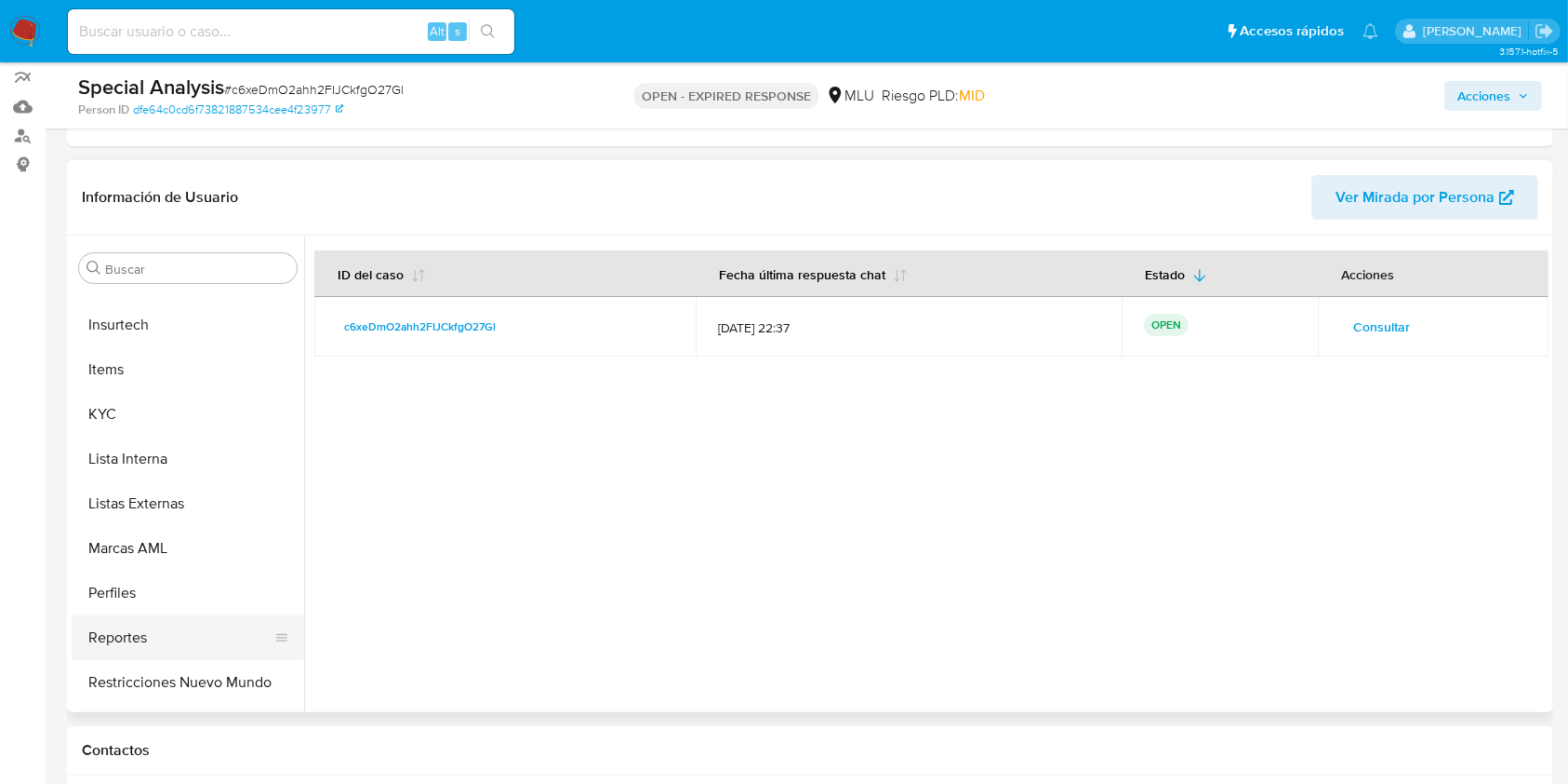
scroll to position [831, 0]
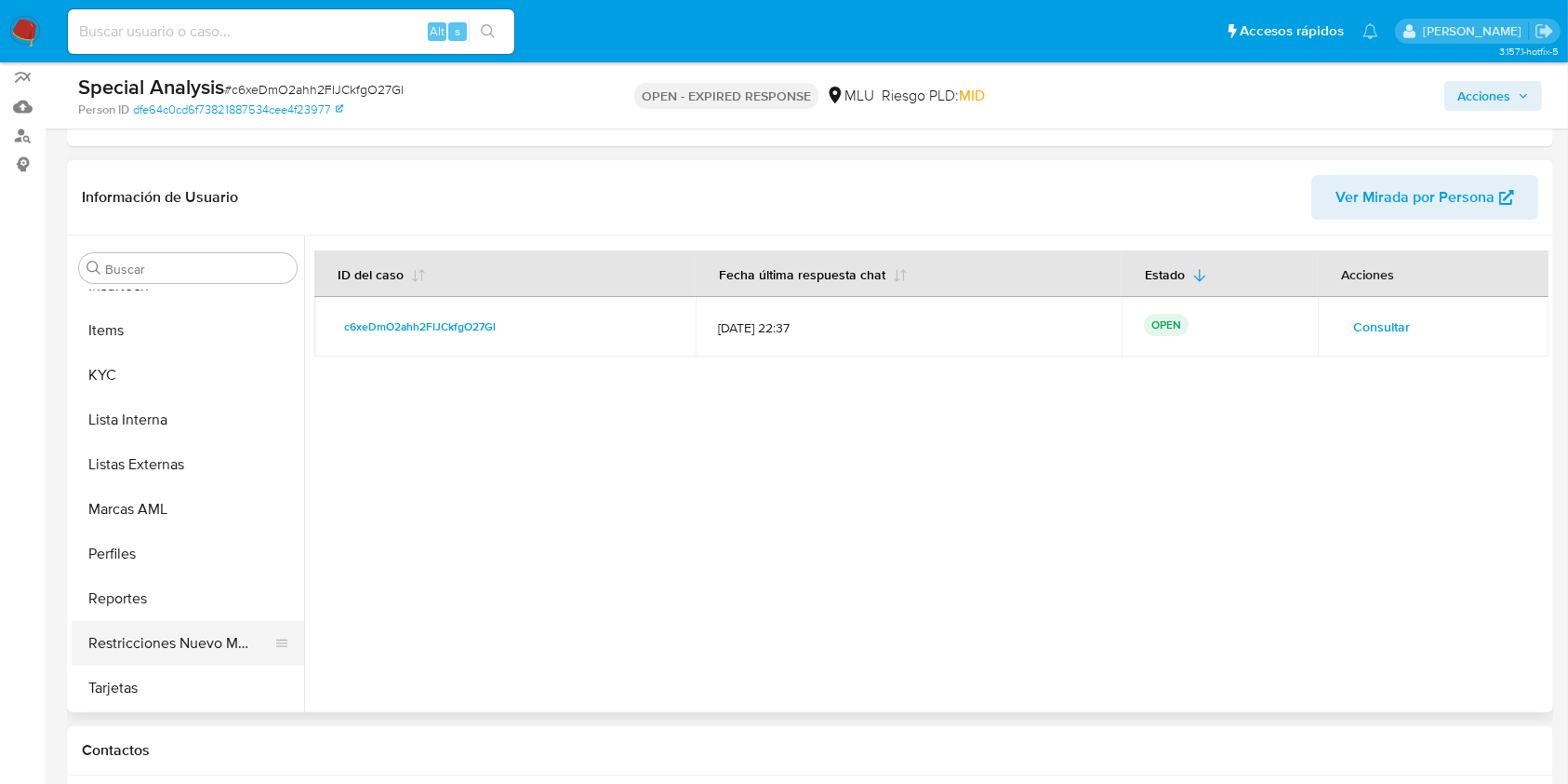
click at [144, 586] on button "Restricciones Nuevo Mundo" at bounding box center [181, 642] width 217 height 44
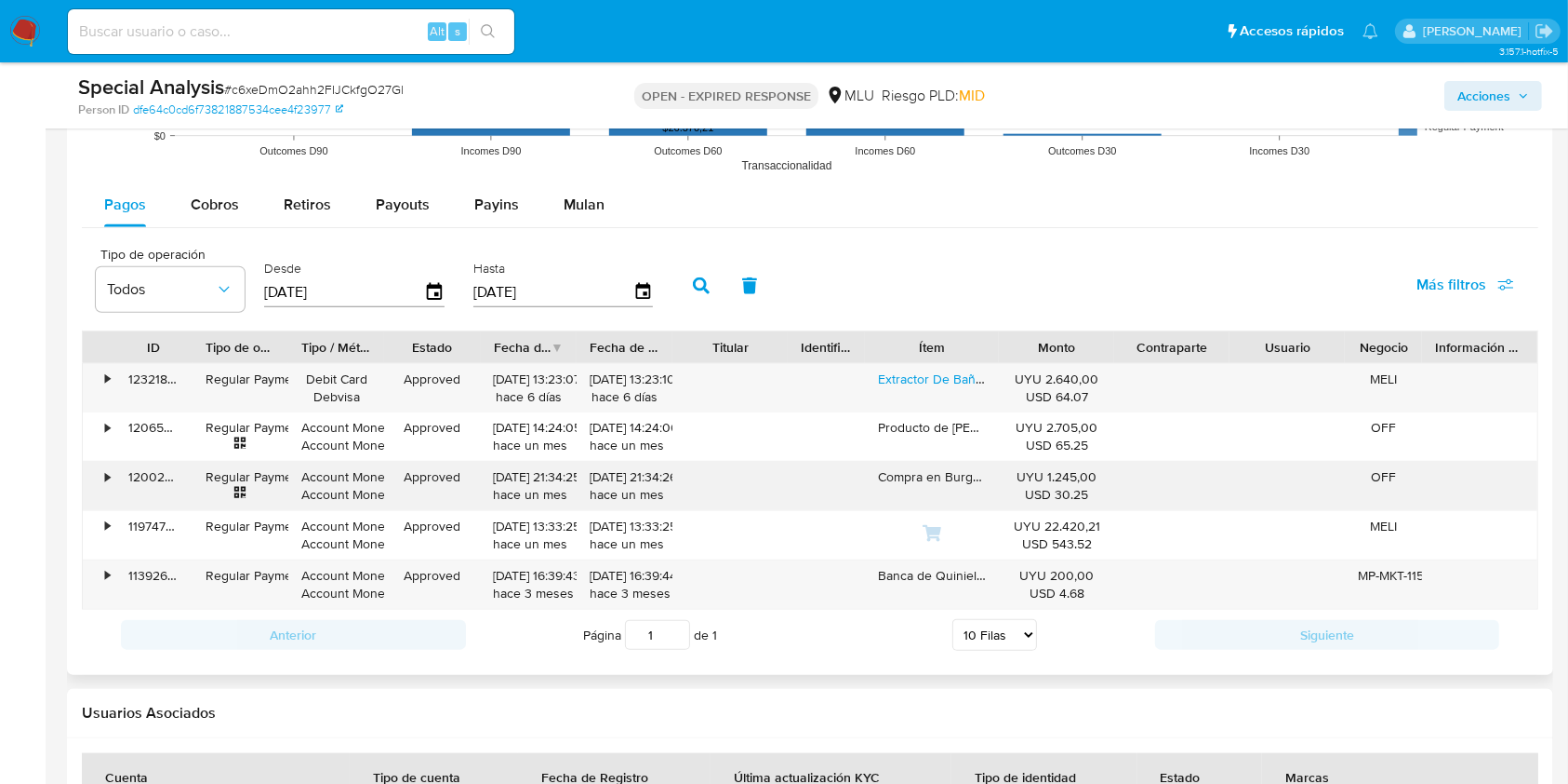
scroll to position [1985, 0]
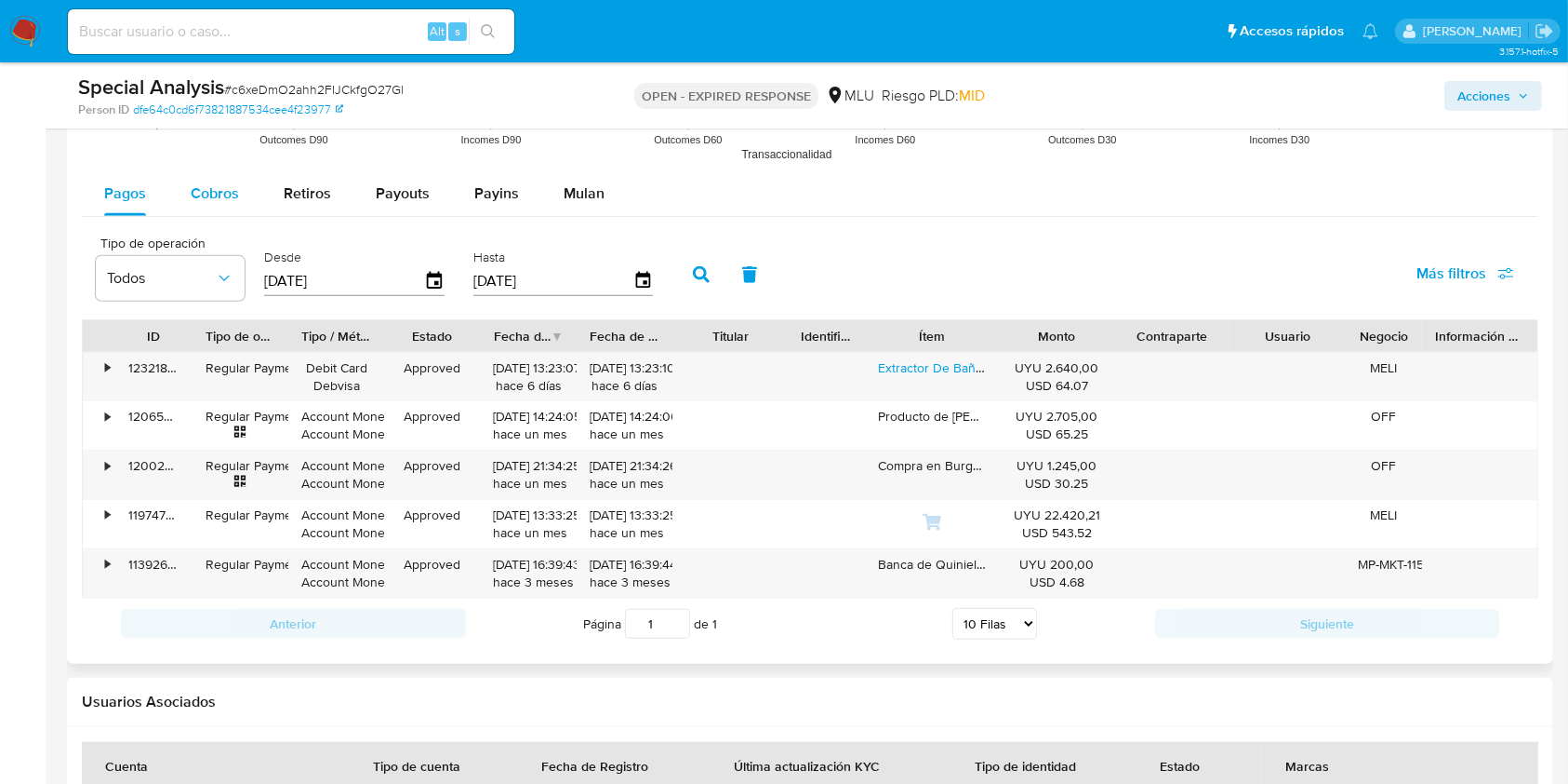
click at [223, 204] on div "Cobros" at bounding box center [215, 193] width 48 height 44
select select "10"
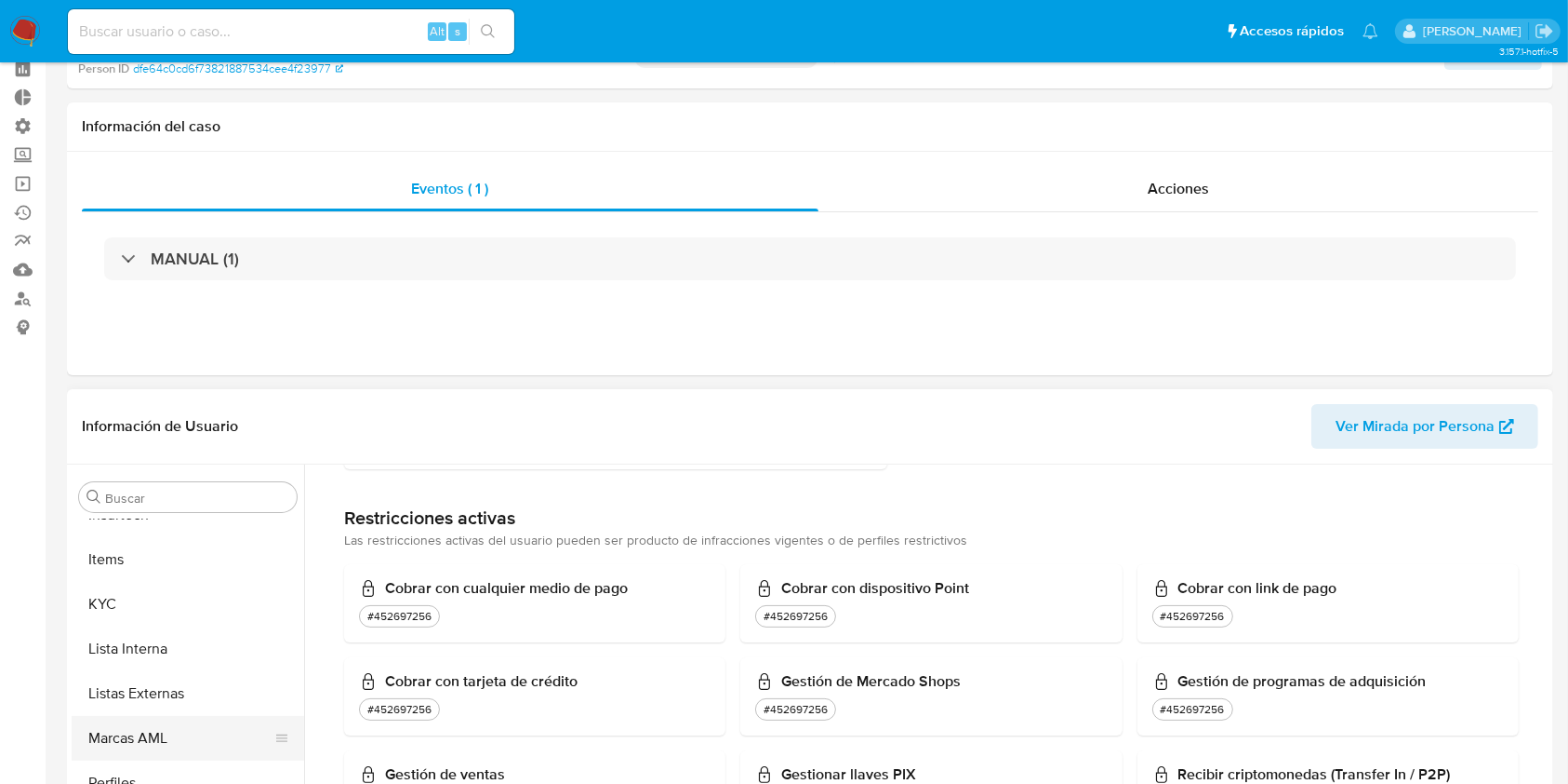
scroll to position [124, 0]
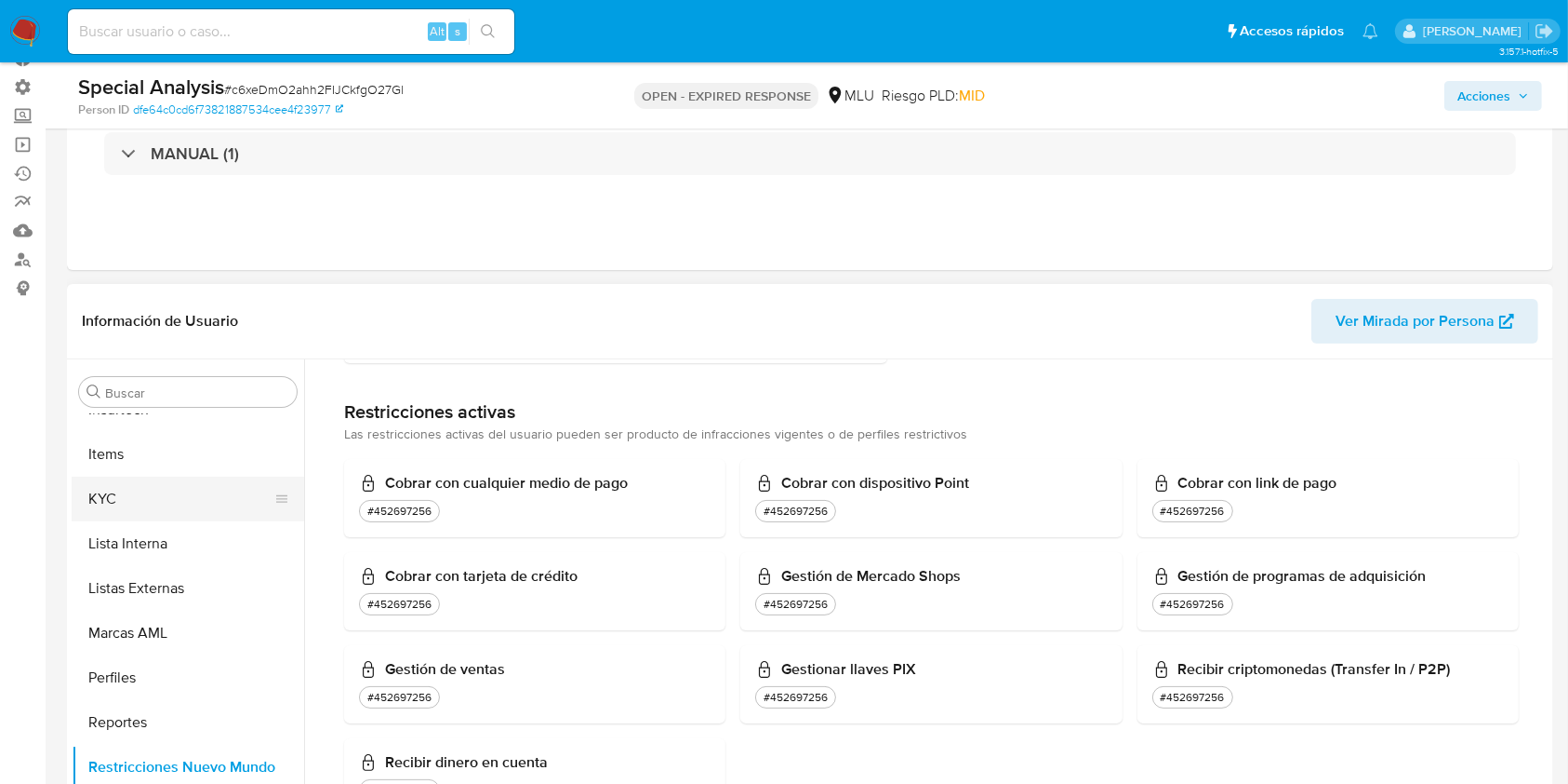
click at [110, 502] on button "KYC" at bounding box center [181, 498] width 217 height 44
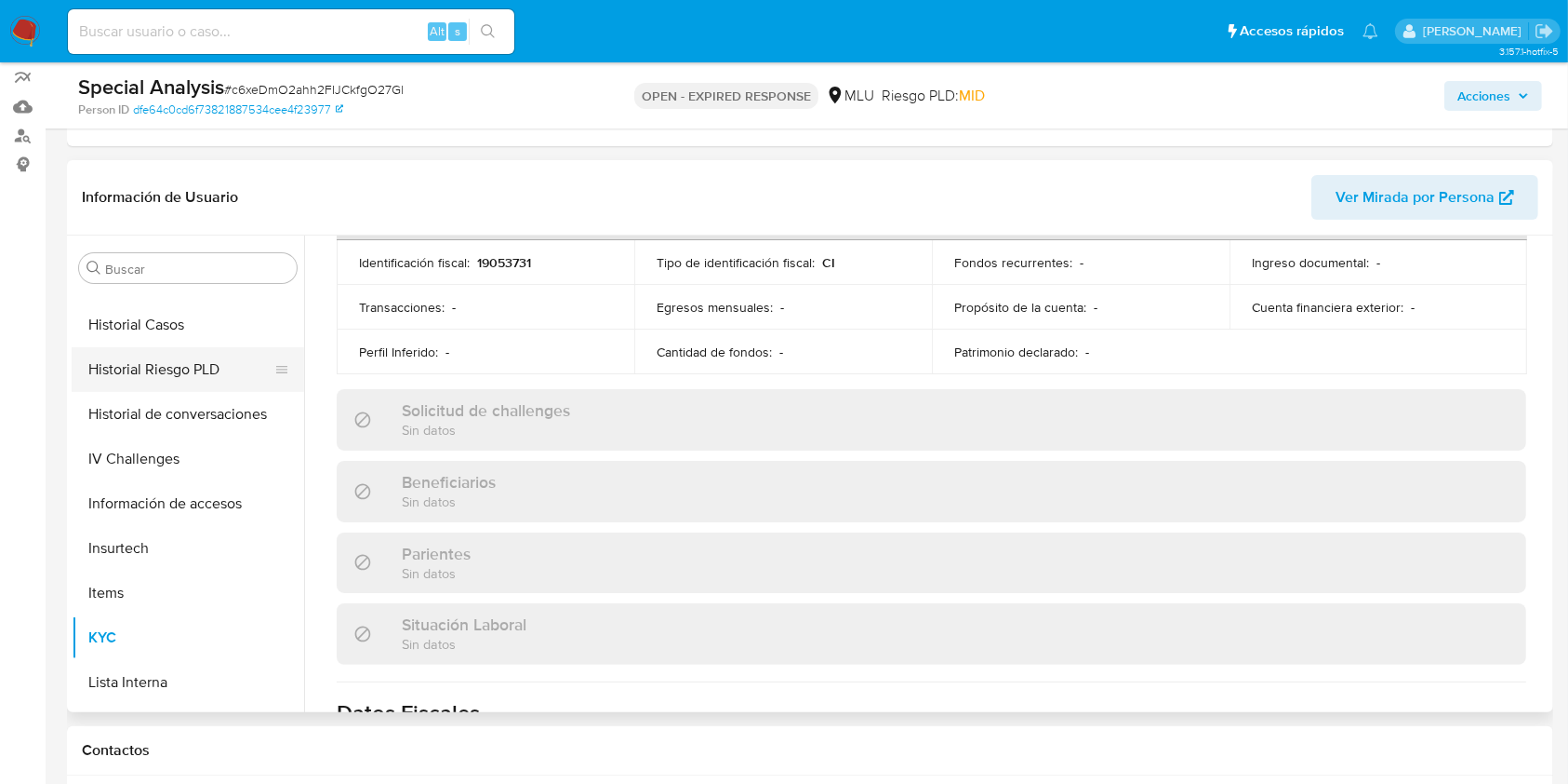
scroll to position [459, 0]
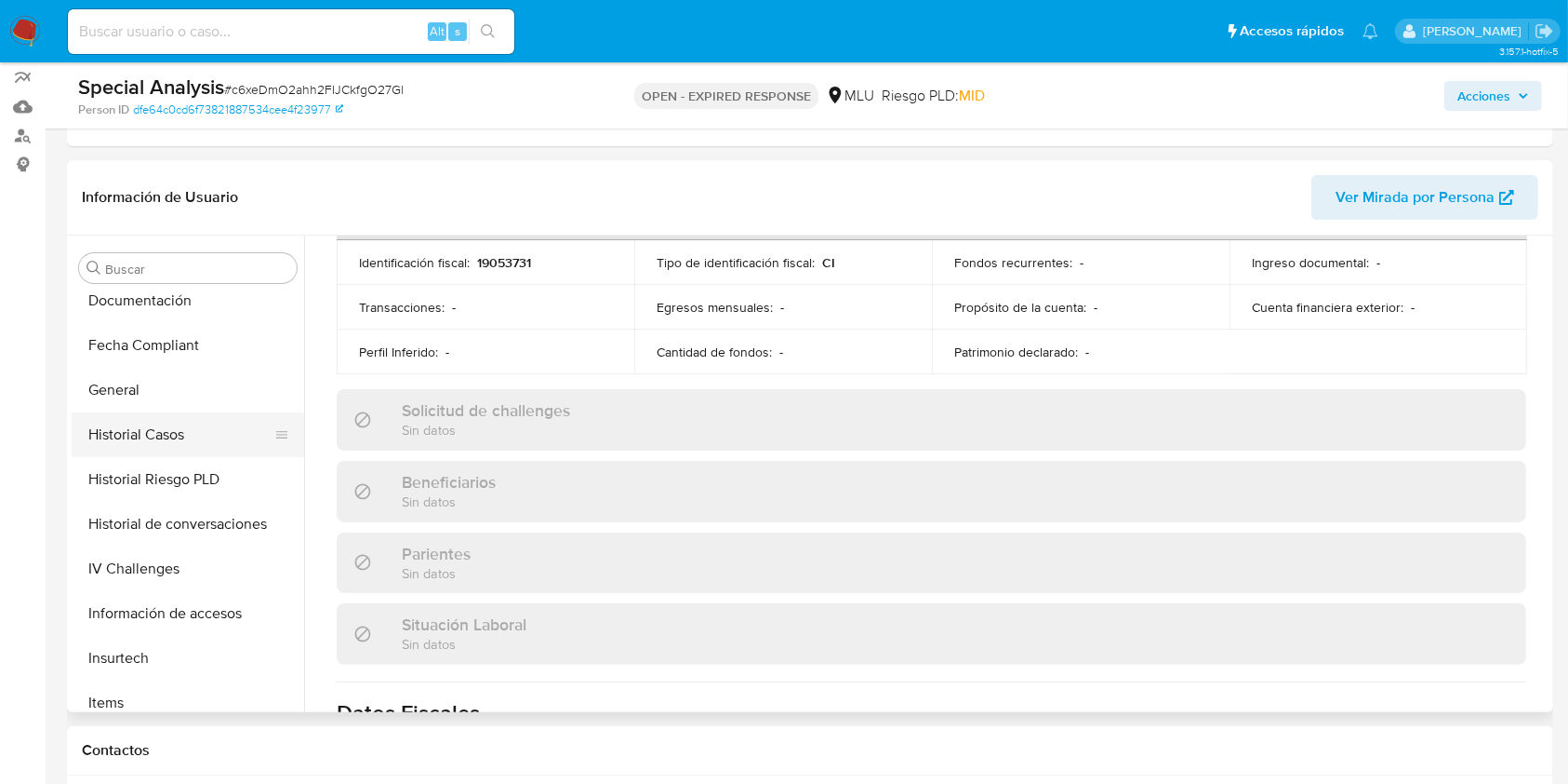
click at [179, 442] on button "Historial Casos" at bounding box center [181, 434] width 217 height 44
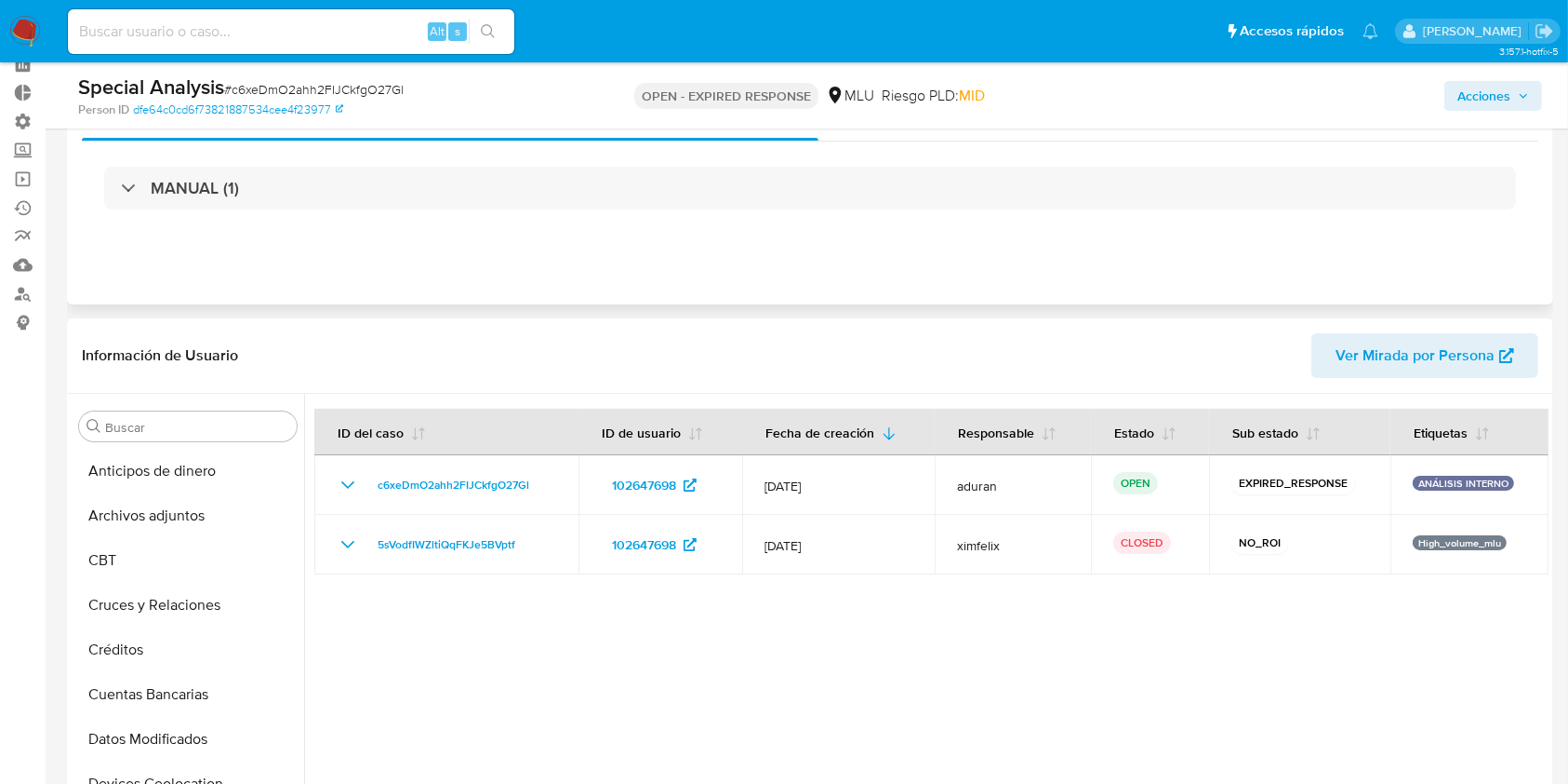
scroll to position [0, 0]
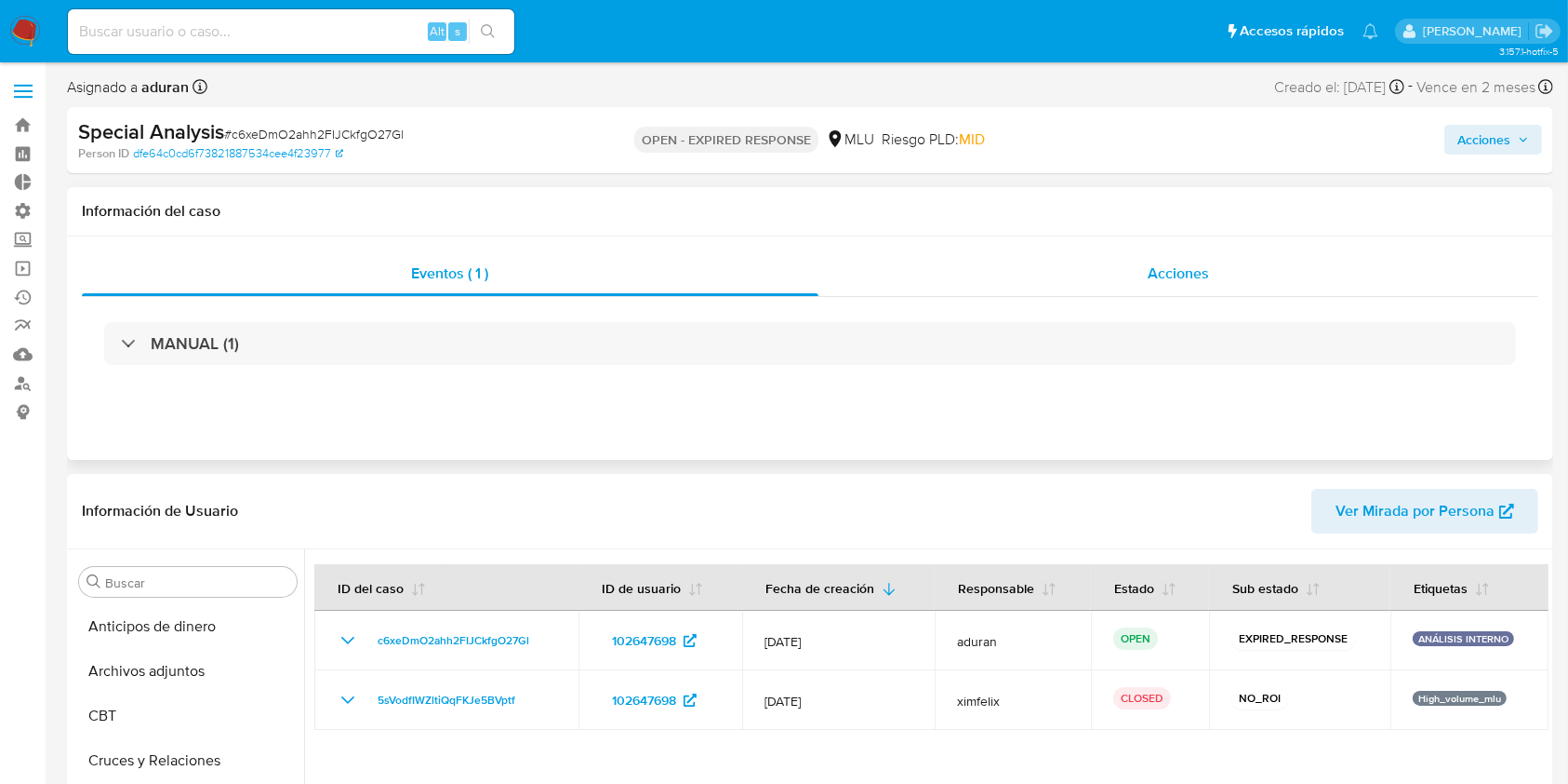
click at [1082, 263] on div "Acciones" at bounding box center [1179, 273] width 721 height 44
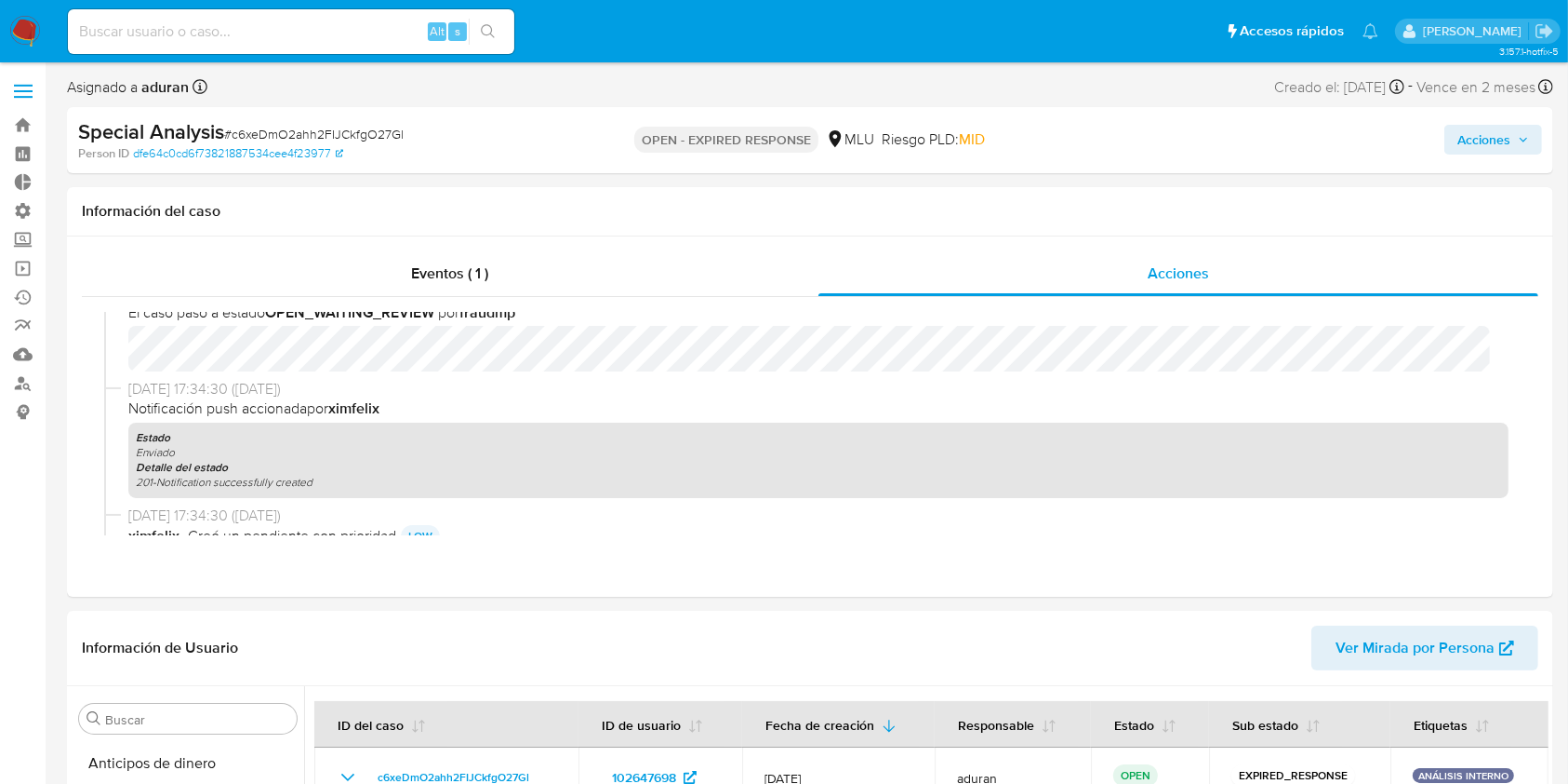
click at [1190, 144] on span "Acciones" at bounding box center [1484, 139] width 53 height 29
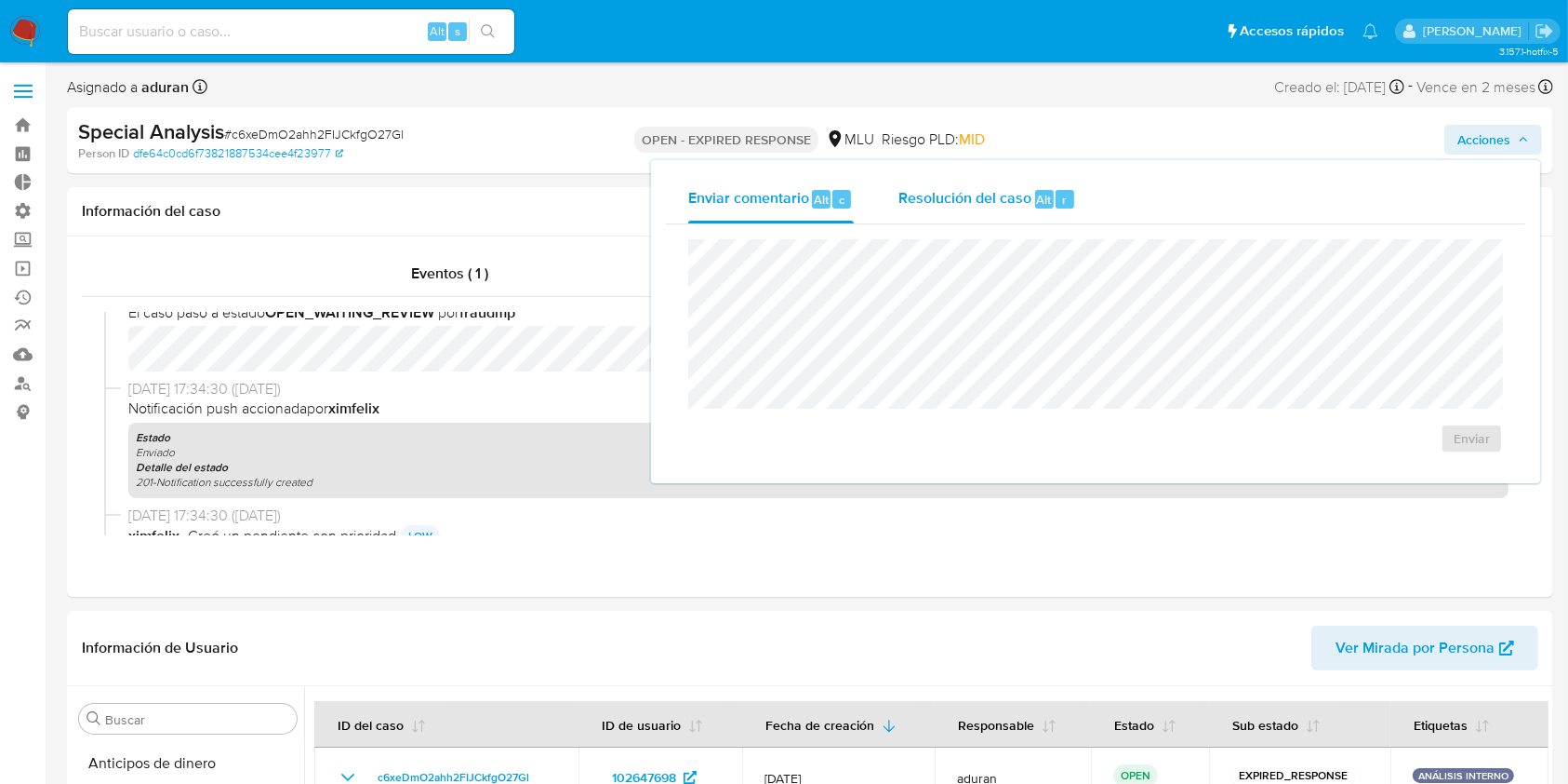
click at [953, 217] on div "Resolución del caso Alt r" at bounding box center [988, 199] width 178 height 48
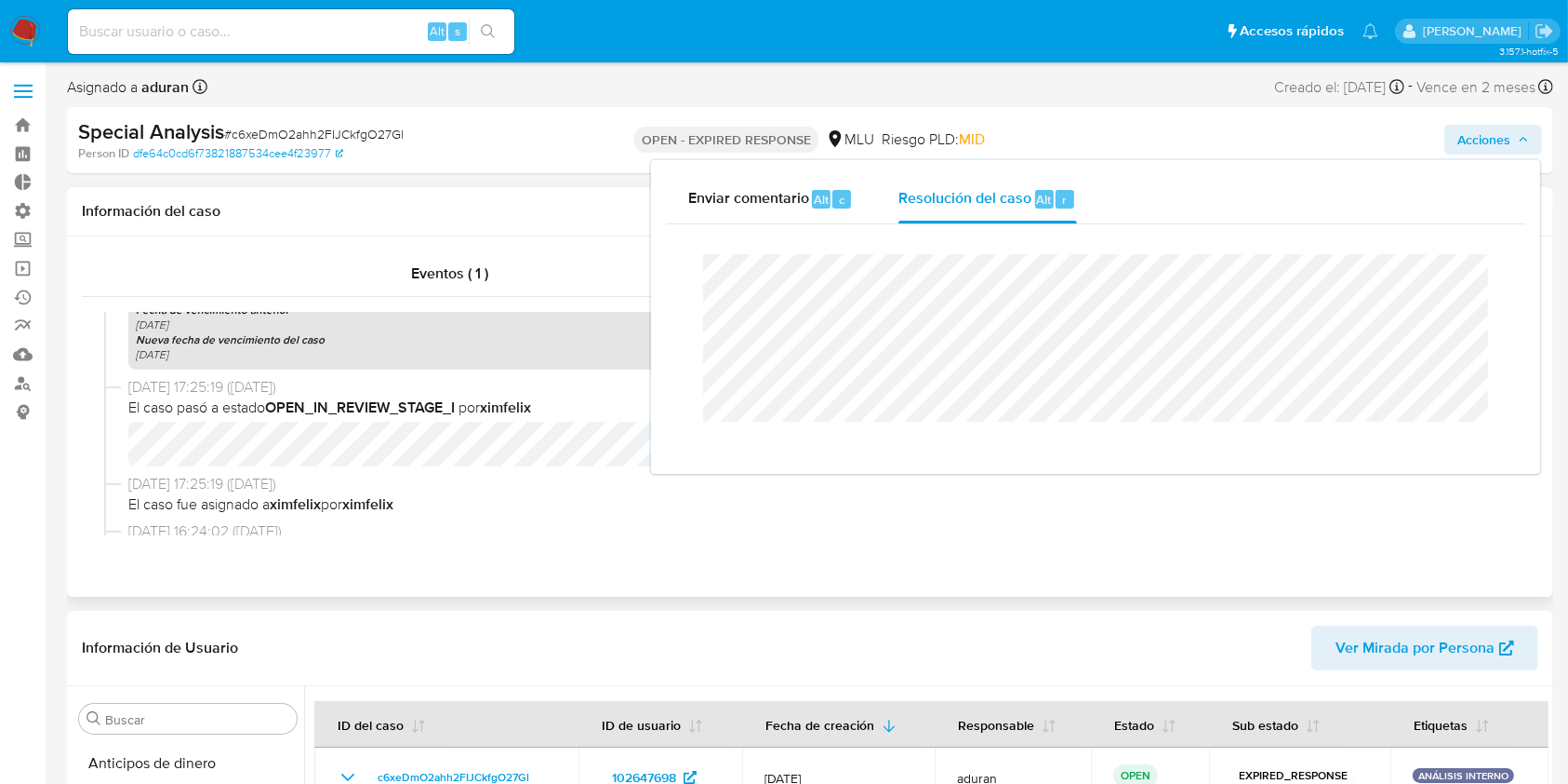
scroll to position [2729, 0]
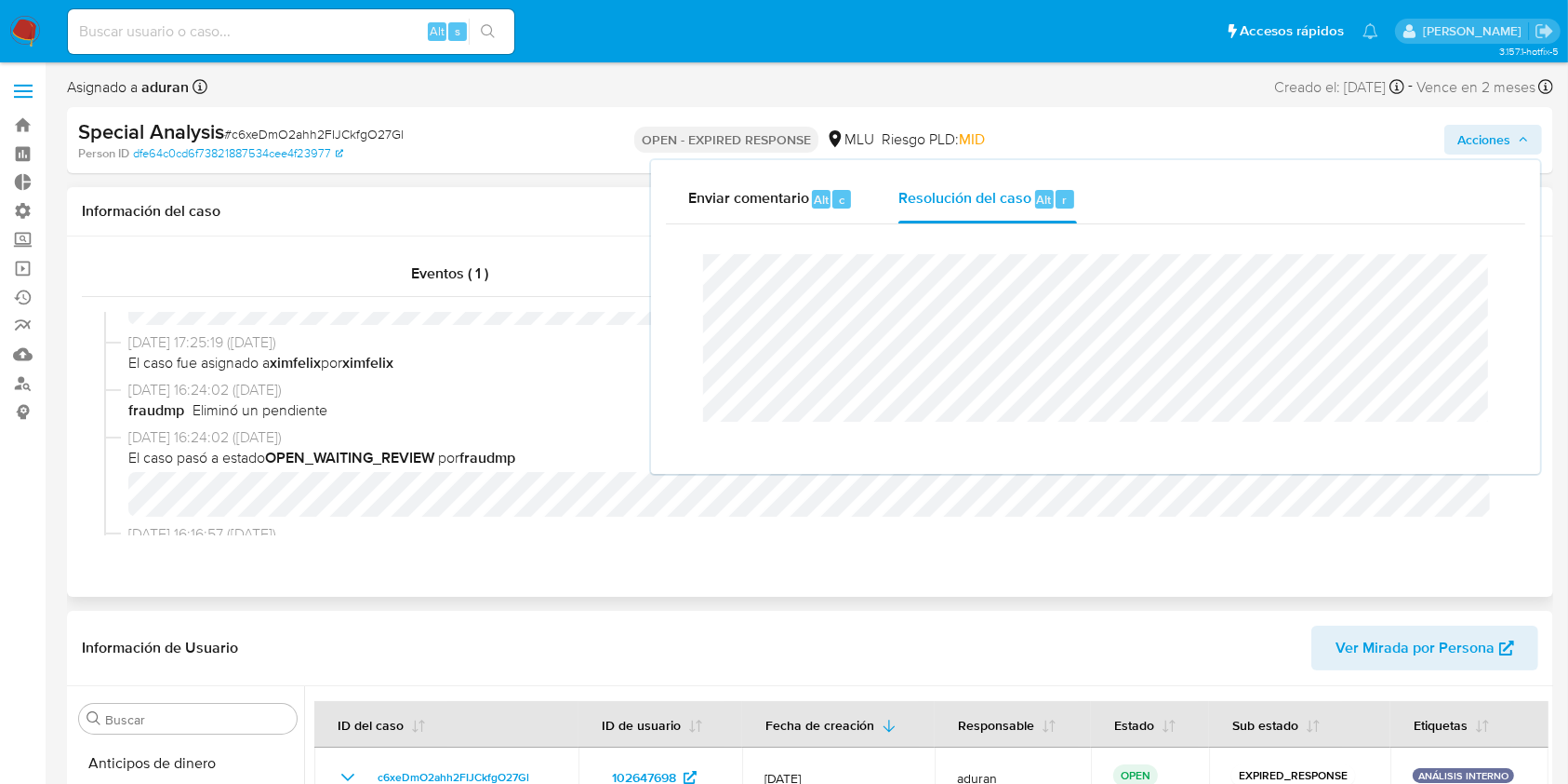
click at [397, 406] on div "fraudmp Eliminó un pendiente" at bounding box center [818, 410] width 1380 height 21
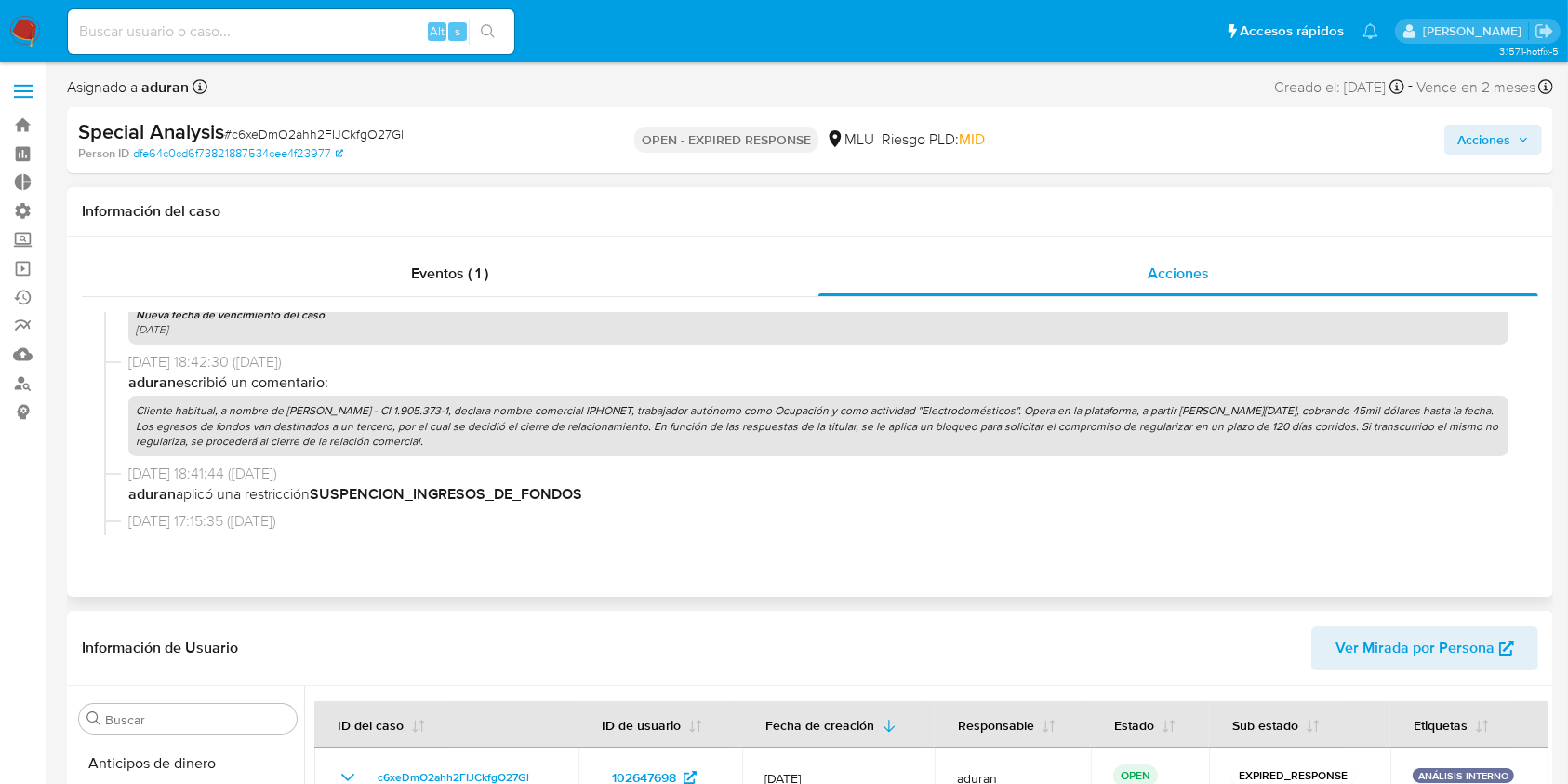
scroll to position [497, 0]
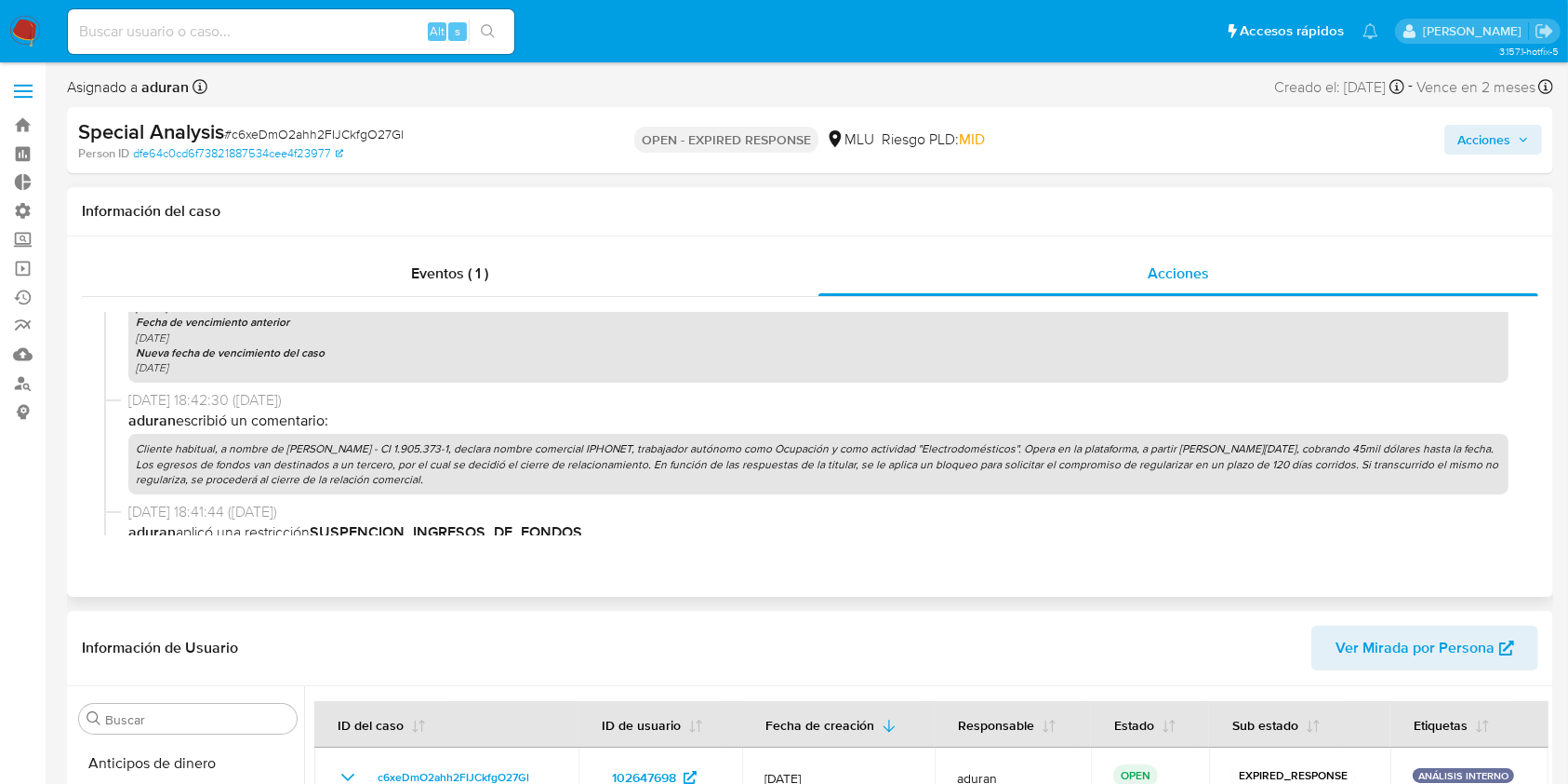
drag, startPoint x: 464, startPoint y: 481, endPoint x: 136, endPoint y: 450, distance: 329.5
click at [134, 454] on p "Cliente habitual, a nombre de [PERSON_NAME] - CI 1.905.373-1, declara nombre co…" at bounding box center [818, 464] width 1380 height 61
copy p "Cliente habitual, a nombre de [PERSON_NAME] - CI 1.905.373-1, declara nombre co…"
click at [1190, 154] on div "Acciones" at bounding box center [1301, 140] width 483 height 44
click at [1190, 146] on div "Acciones" at bounding box center [1301, 140] width 483 height 44
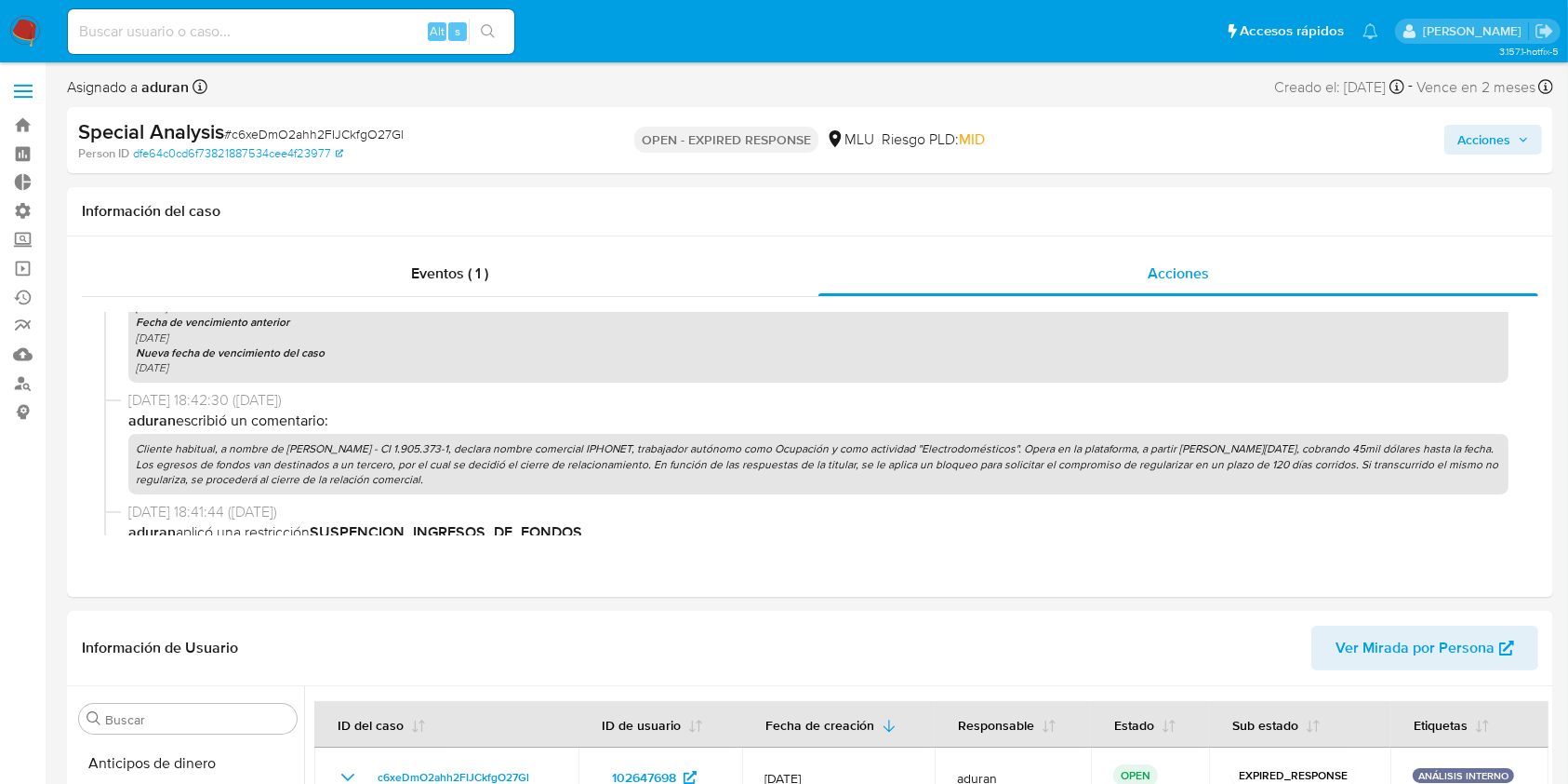
click at [1190, 137] on span "Acciones" at bounding box center [1484, 139] width 53 height 29
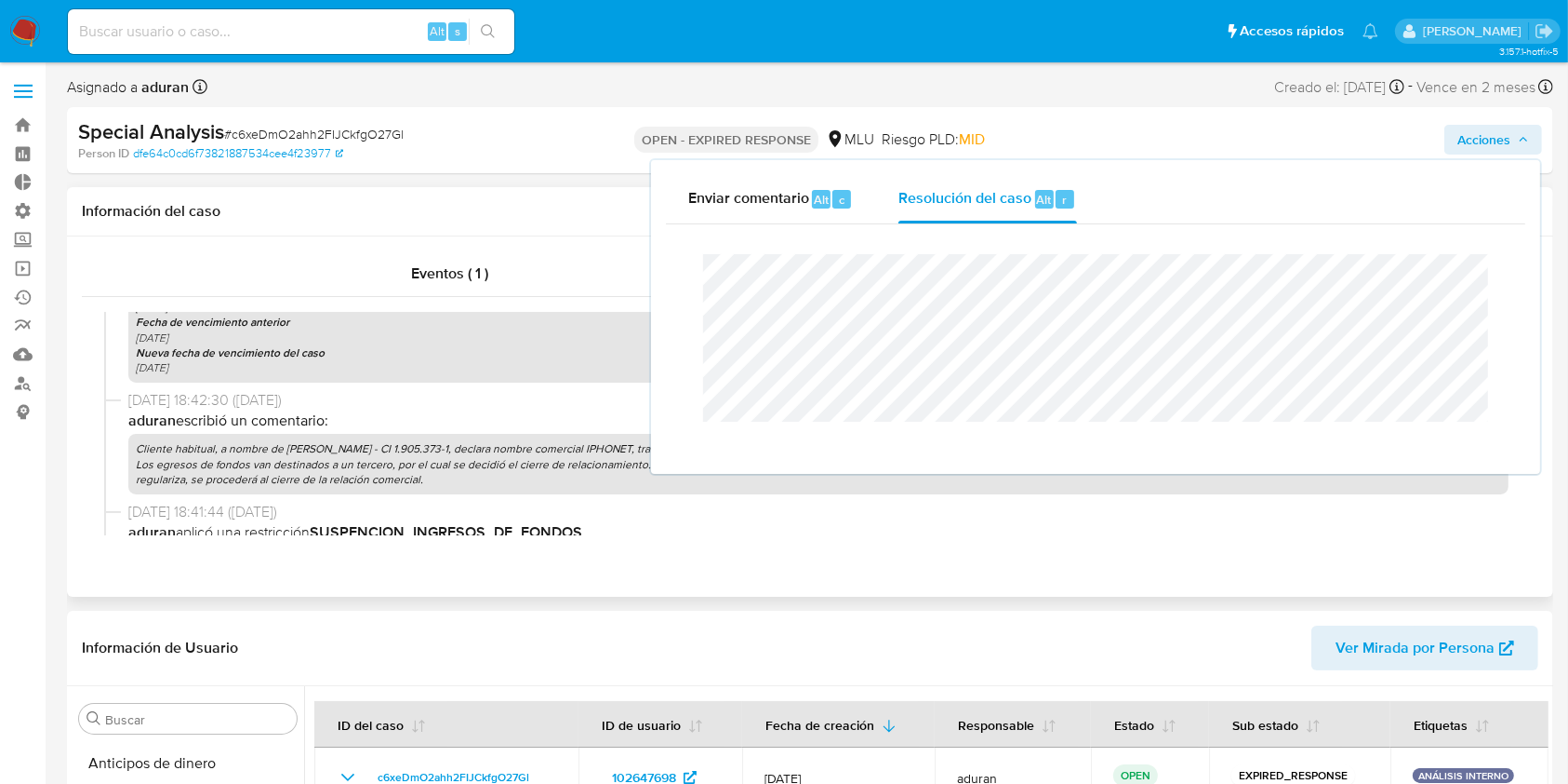
click at [593, 339] on div "Vencimiento comunicación 30-08-2025 Fecha de vencimiento anterior 23-10-2025 Nu…" at bounding box center [818, 329] width 1380 height 105
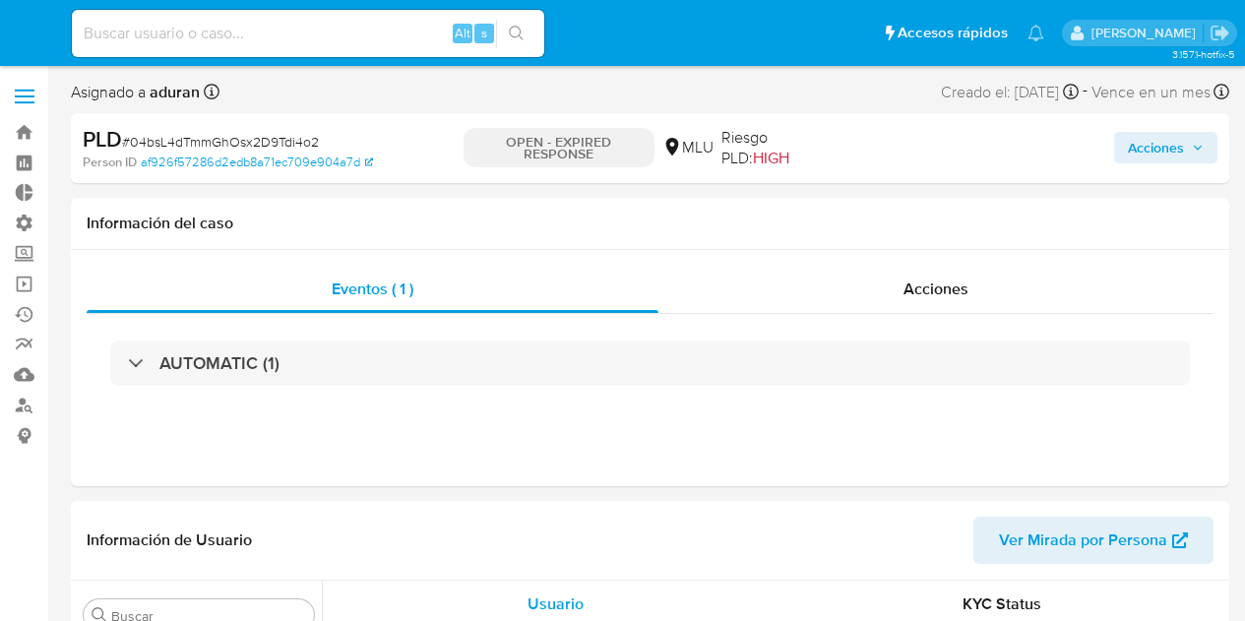
select select "10"
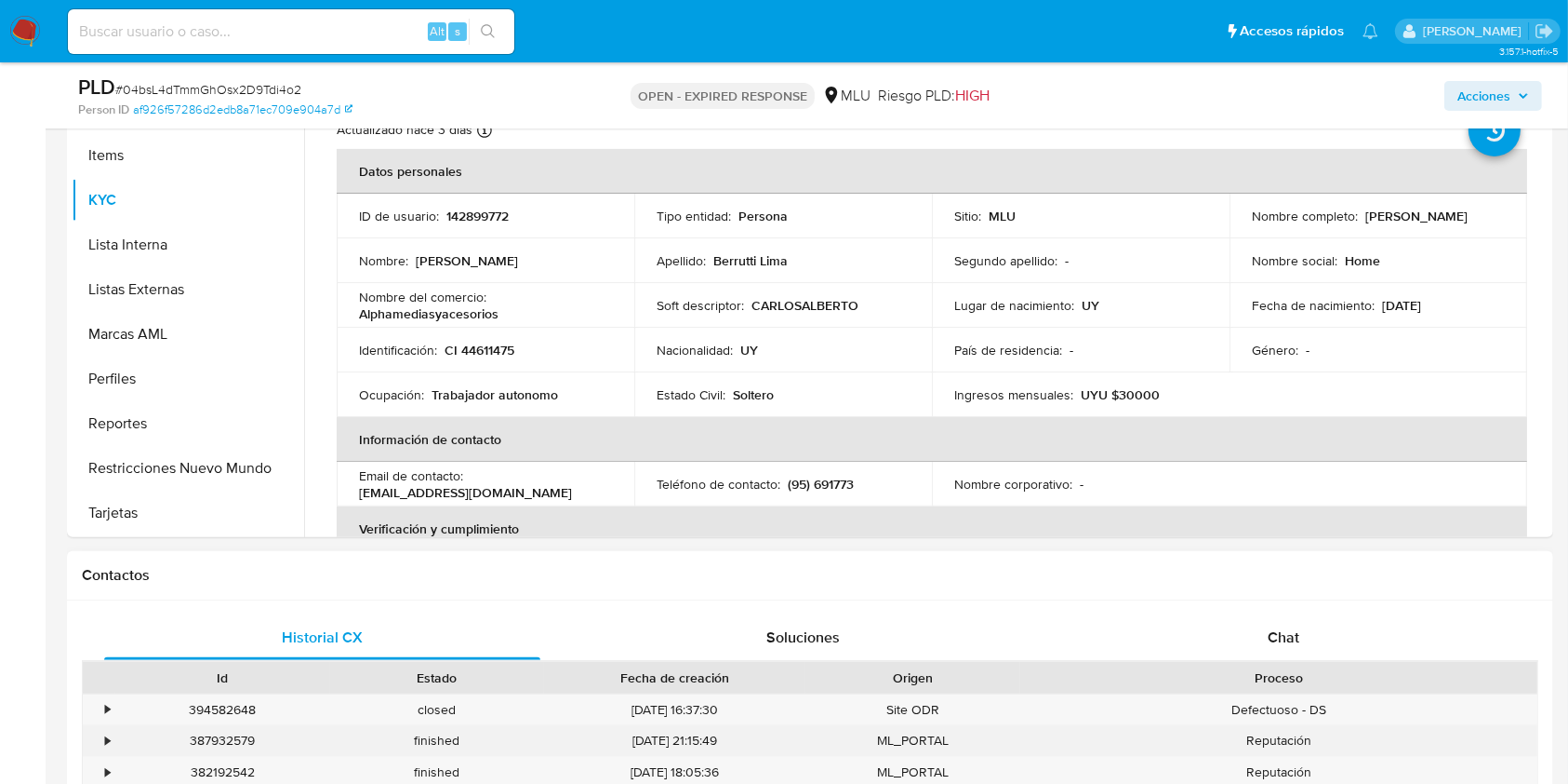
scroll to position [373, 0]
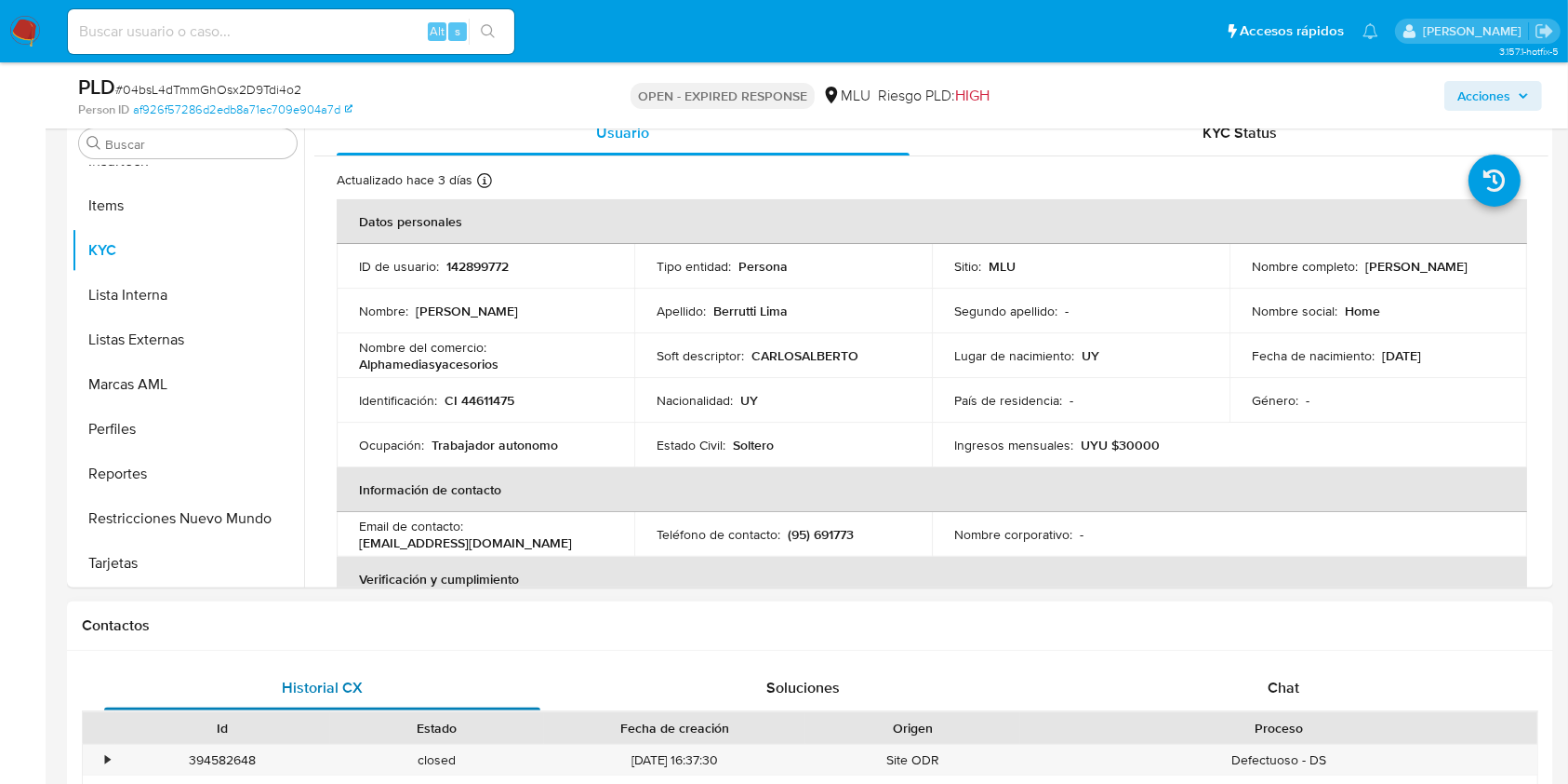
click at [102, 586] on button "Historial CX" at bounding box center [322, 688] width 481 height 44
drag, startPoint x: 40, startPoint y: 636, endPoint x: 50, endPoint y: 636, distance: 10.0
drag, startPoint x: 33, startPoint y: 562, endPoint x: 143, endPoint y: 298, distance: 286.0
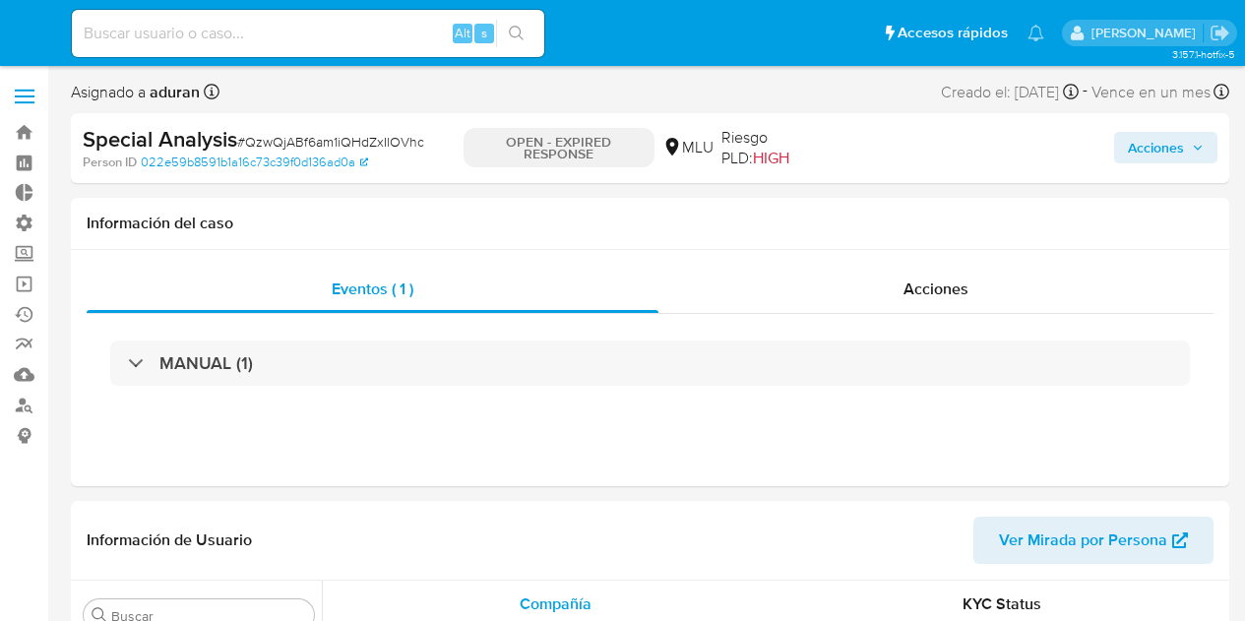
select select "10"
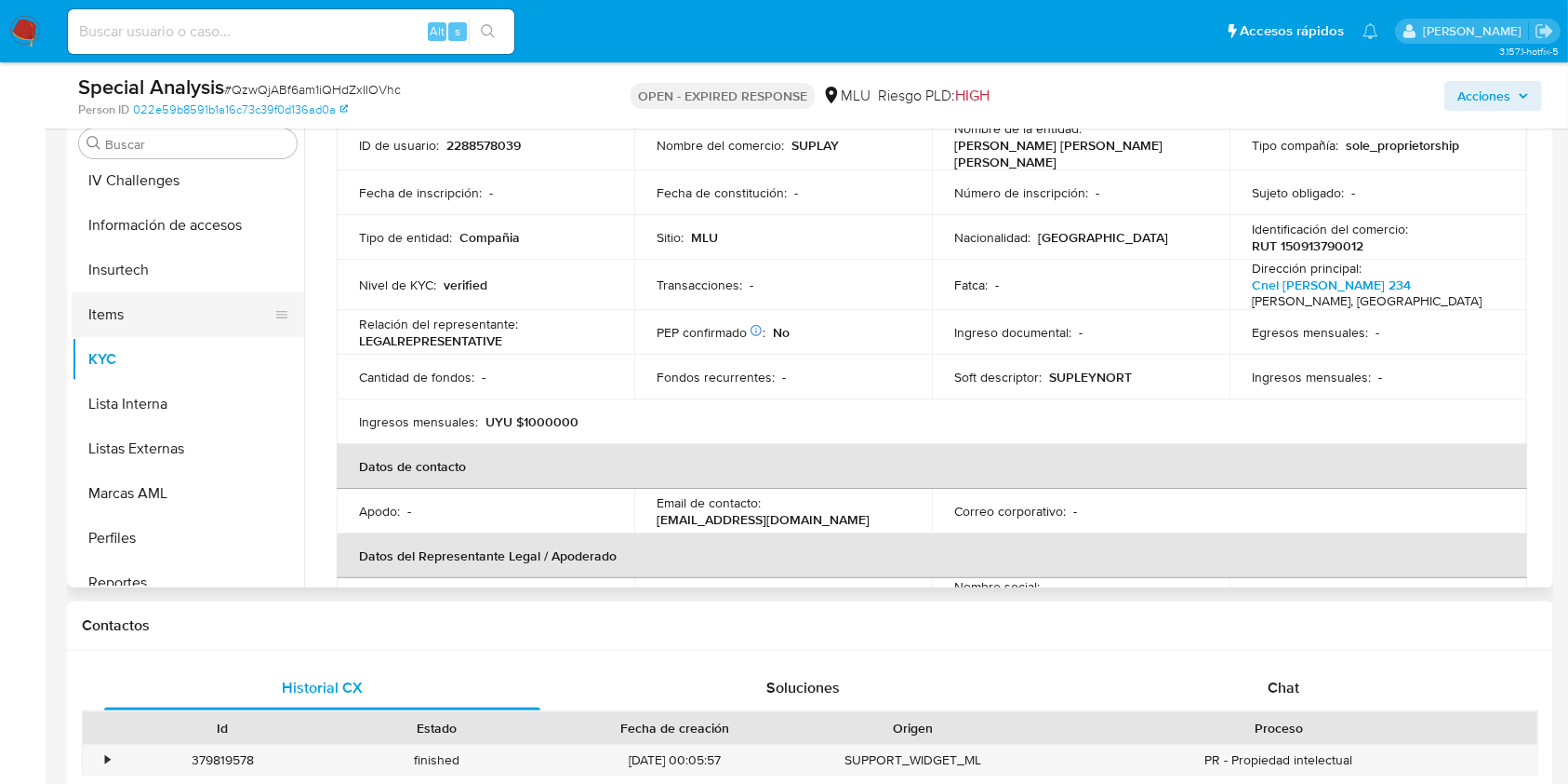
scroll to position [583, 0]
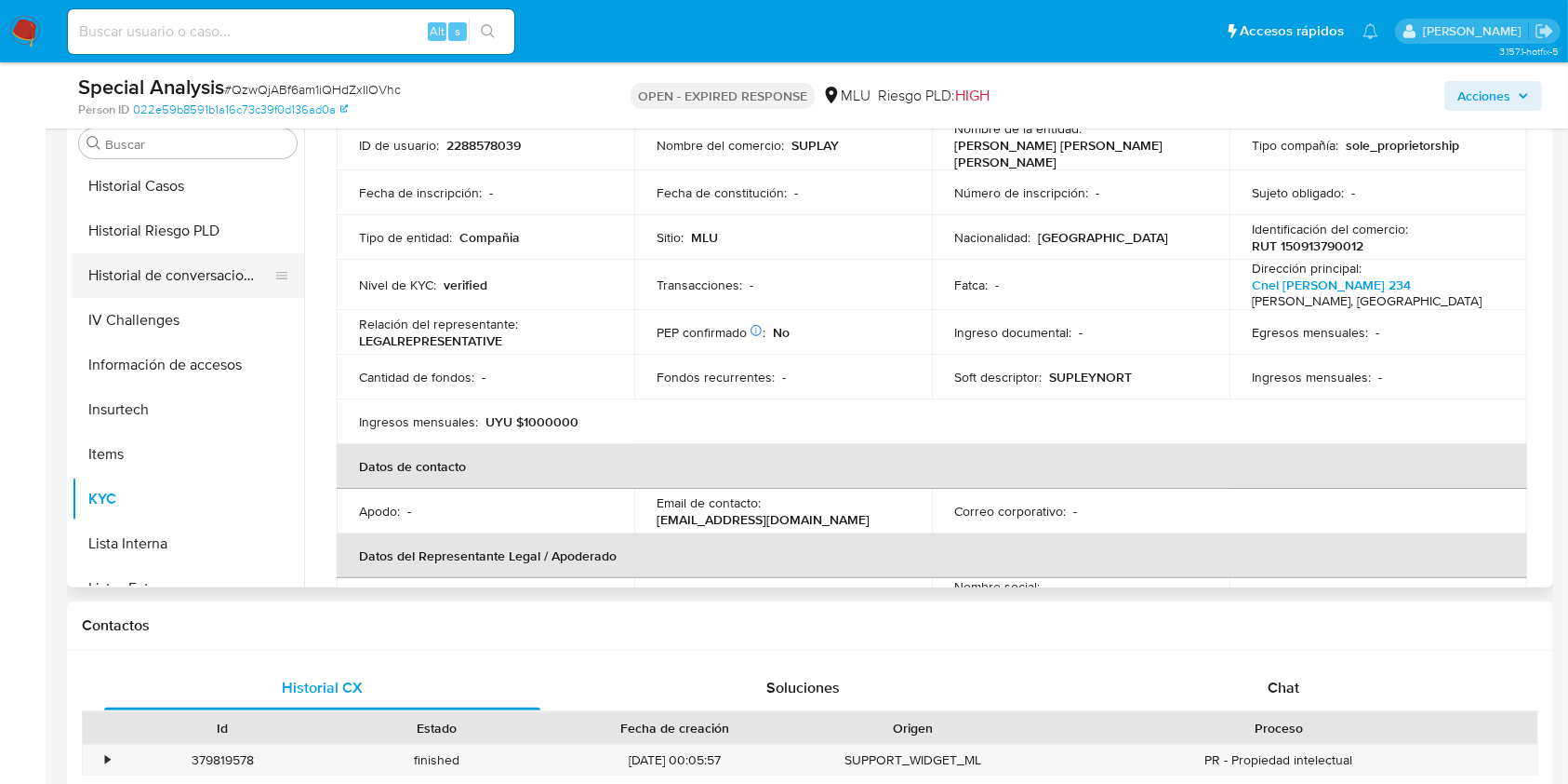
click at [216, 271] on button "Historial de conversaciones" at bounding box center [181, 275] width 217 height 44
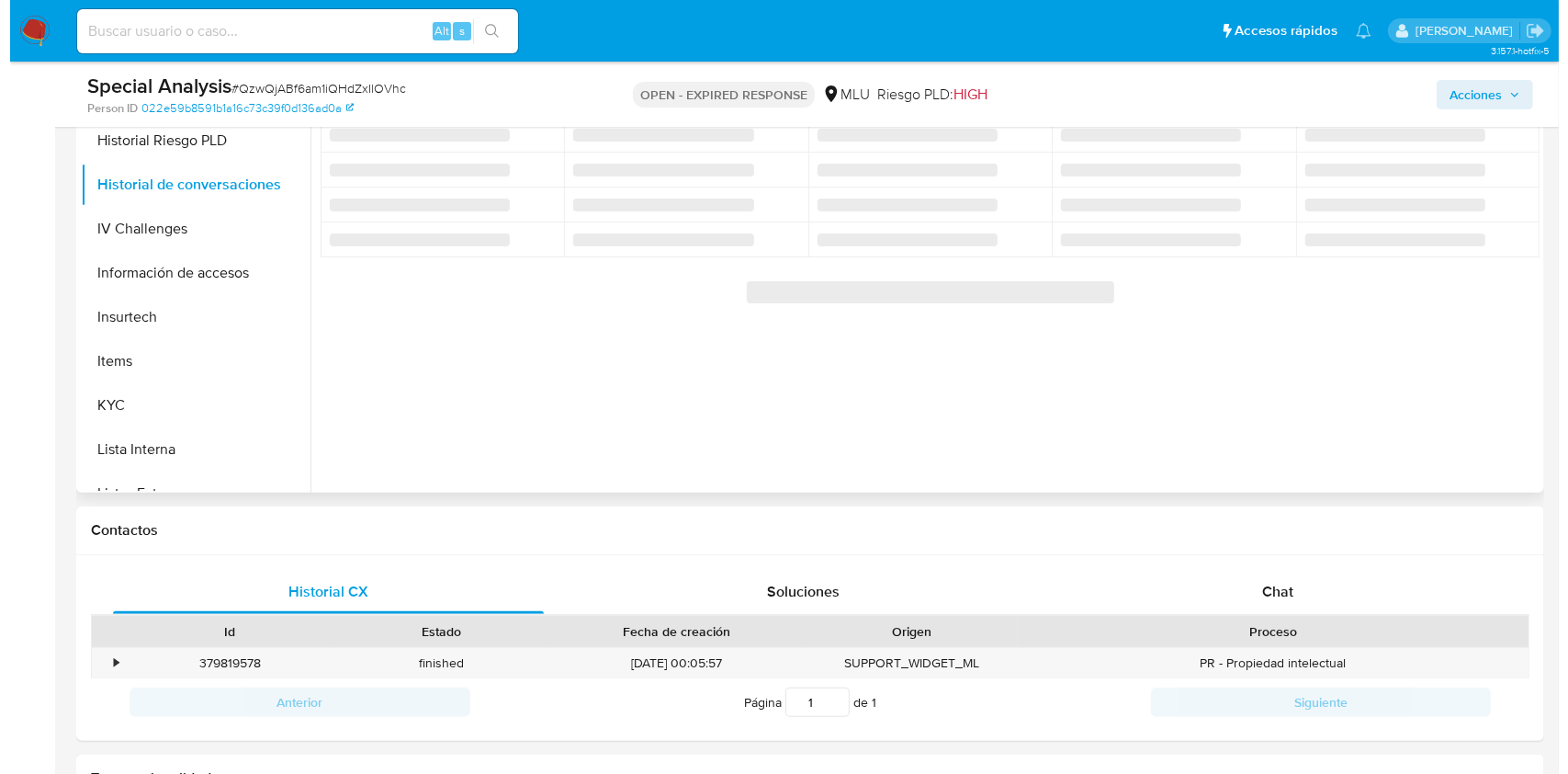
scroll to position [245, 0]
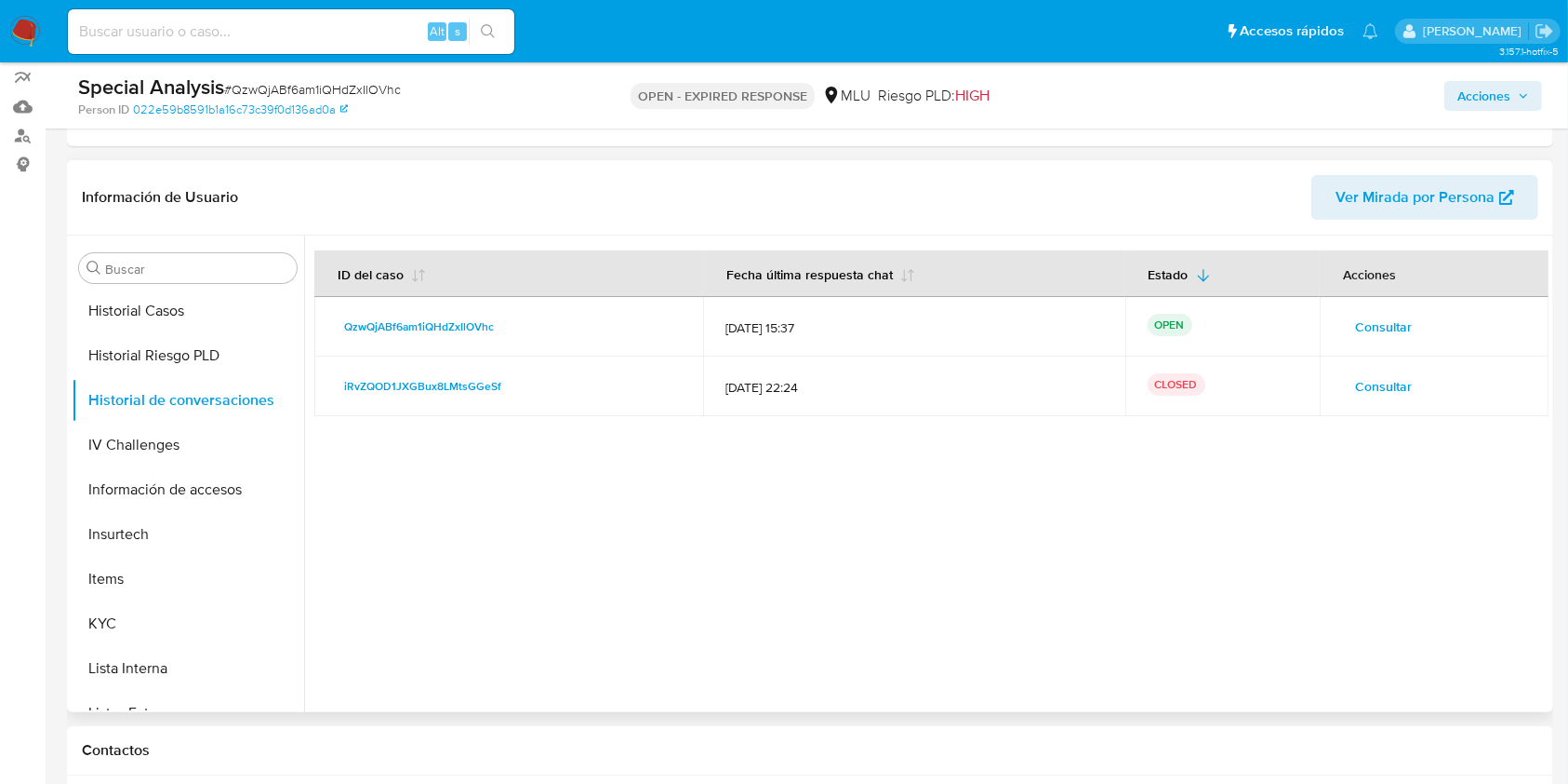
click at [1176, 335] on span "Consultar" at bounding box center [1384, 327] width 57 height 26
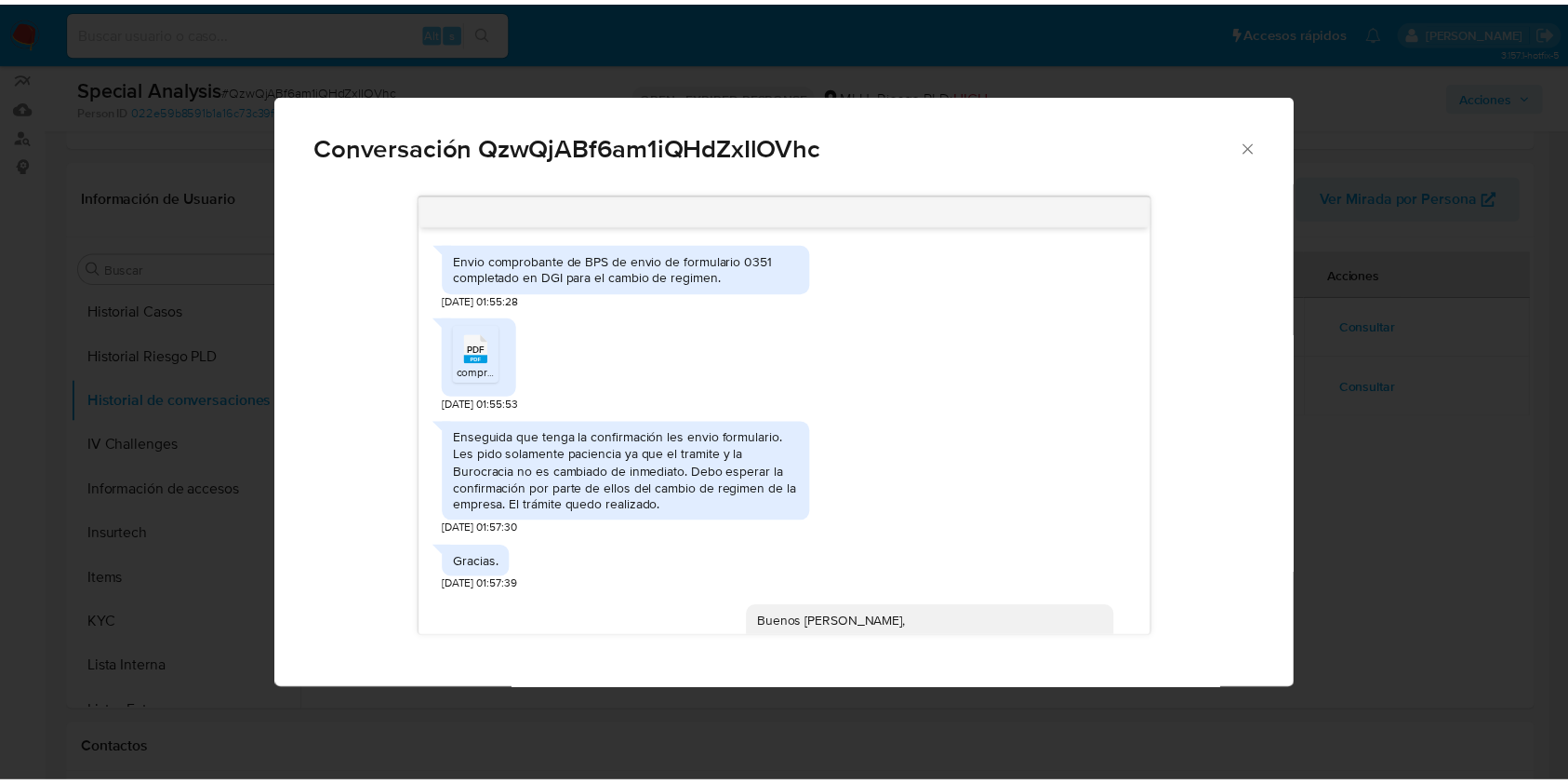
scroll to position [1079, 0]
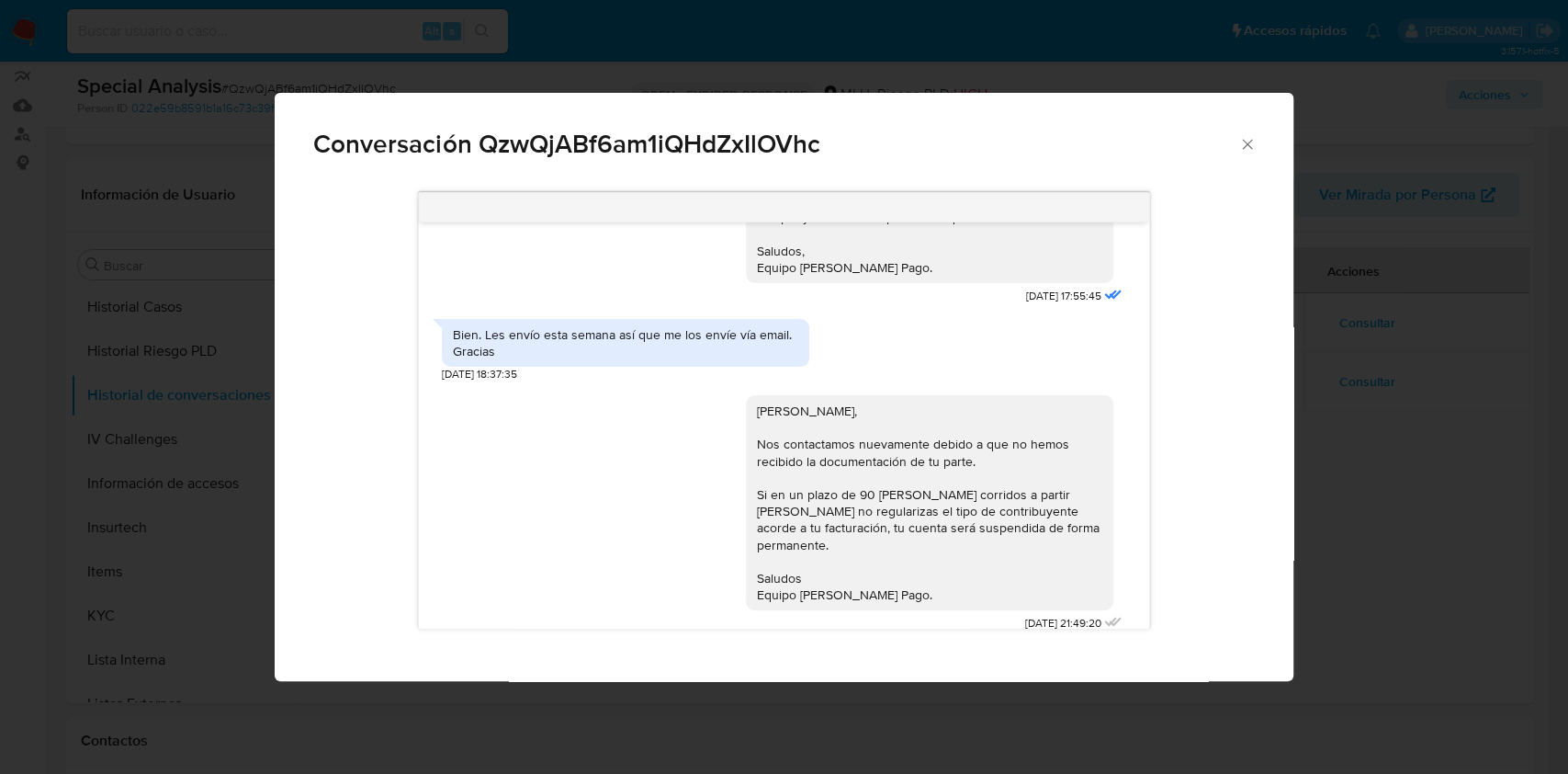
click at [1161, 551] on div "Conversación QzwQjABf6am1iQHdZxIlOVhc Envio comprobante de BPS de envio de form…" at bounding box center [784, 387] width 1568 height 774
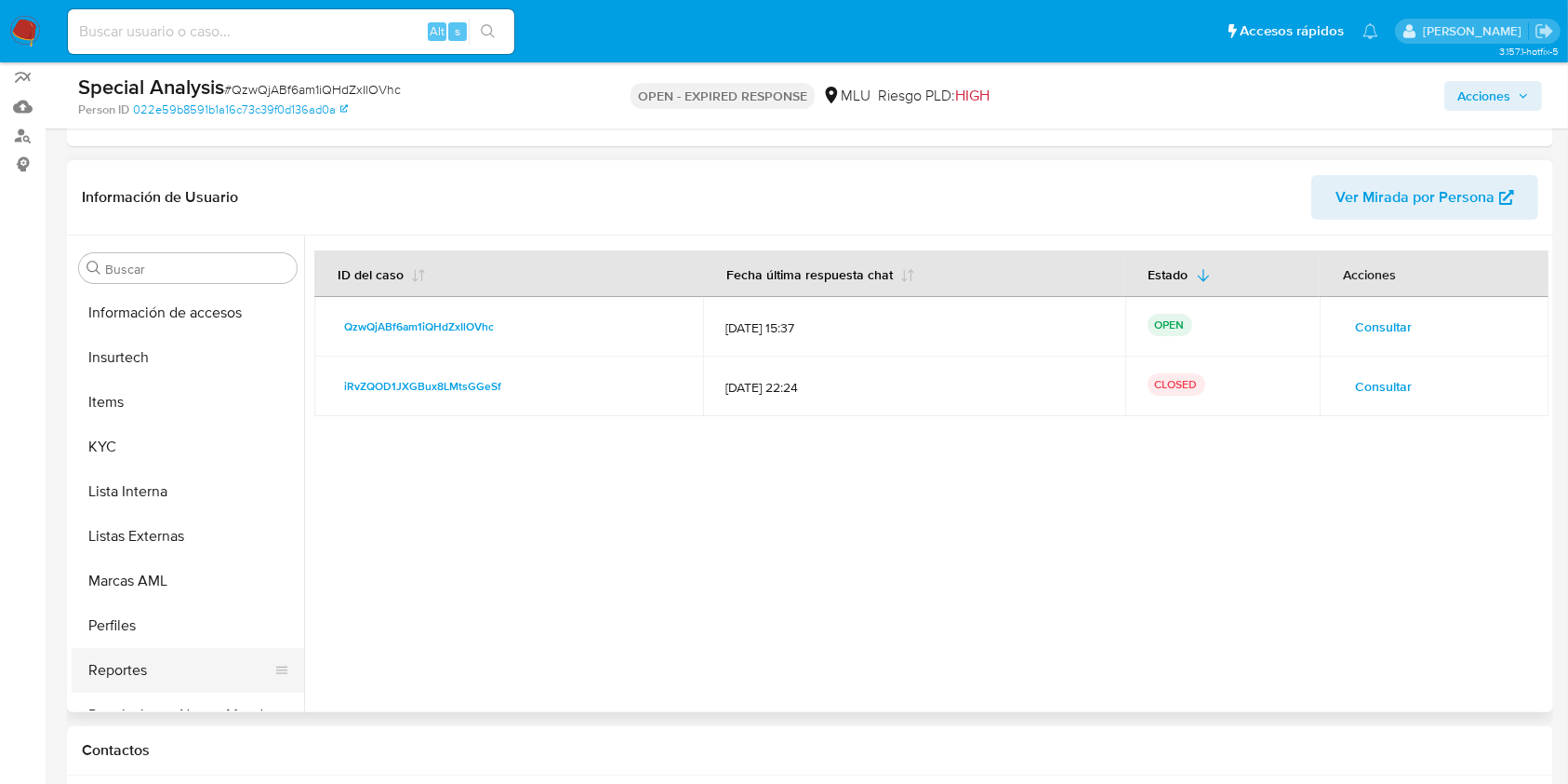
scroll to position [831, 0]
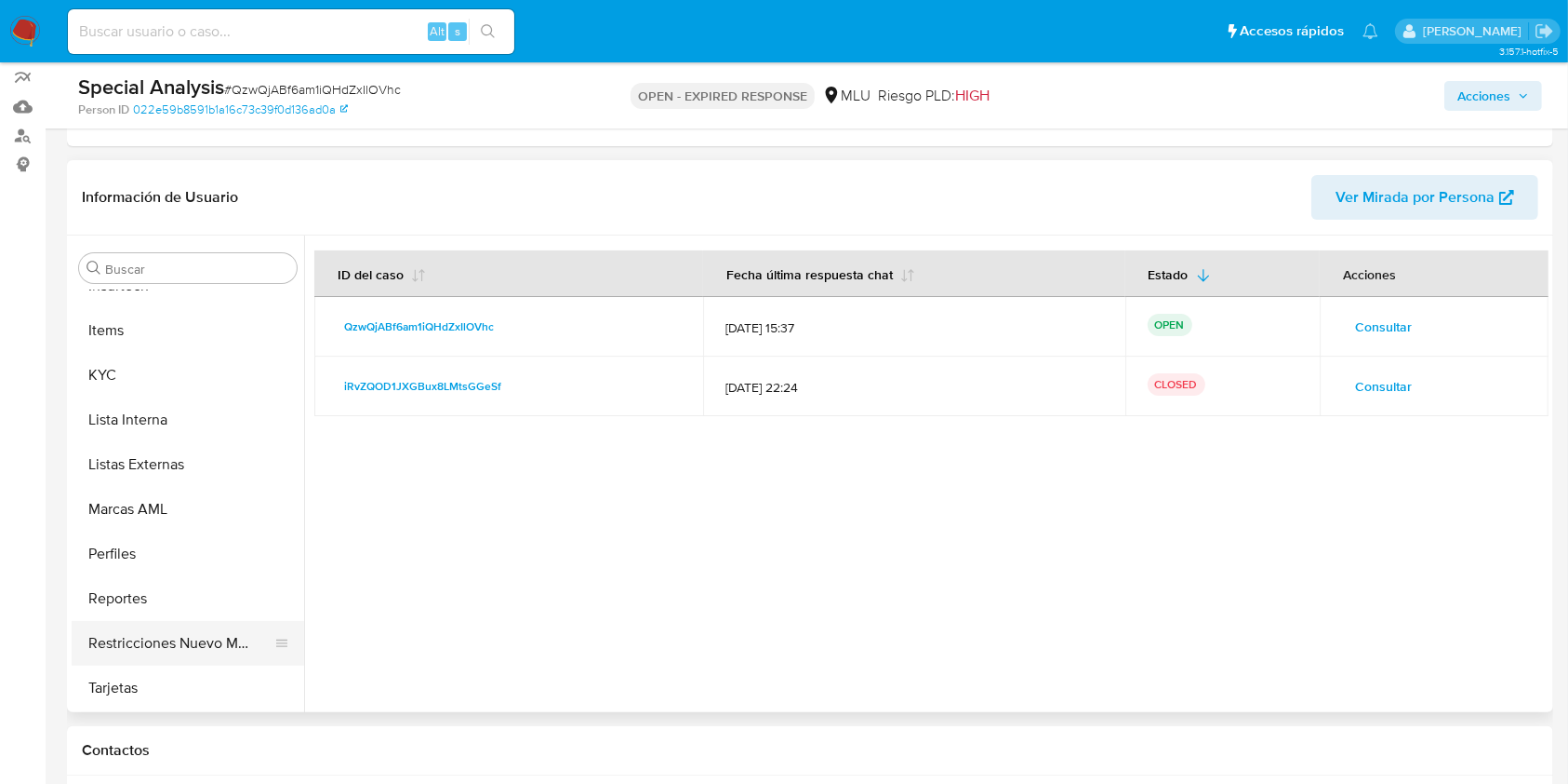
click at [204, 586] on button "Restricciones Nuevo Mundo" at bounding box center [181, 642] width 217 height 44
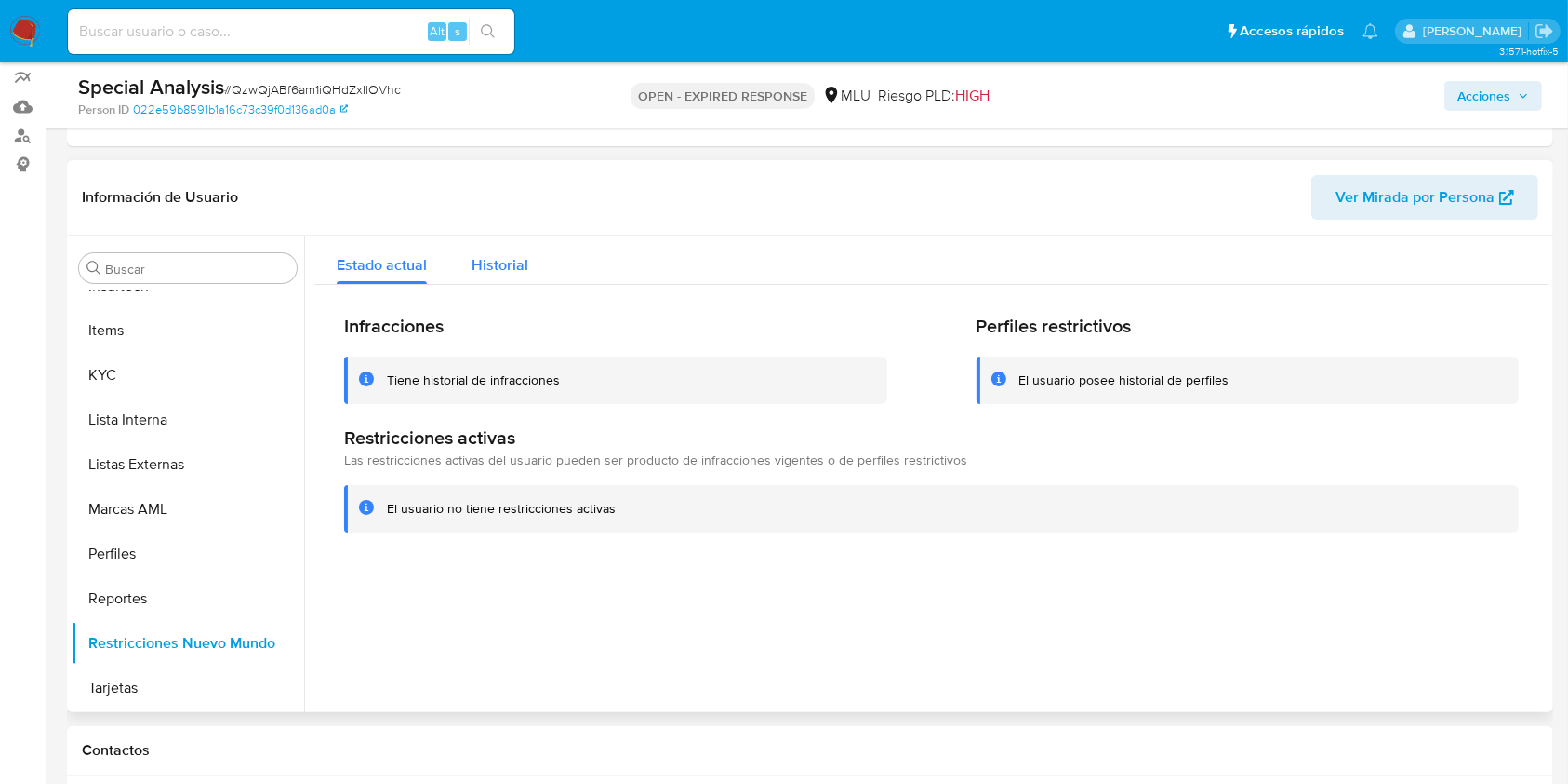
click at [506, 265] on span "Historial" at bounding box center [500, 265] width 57 height 22
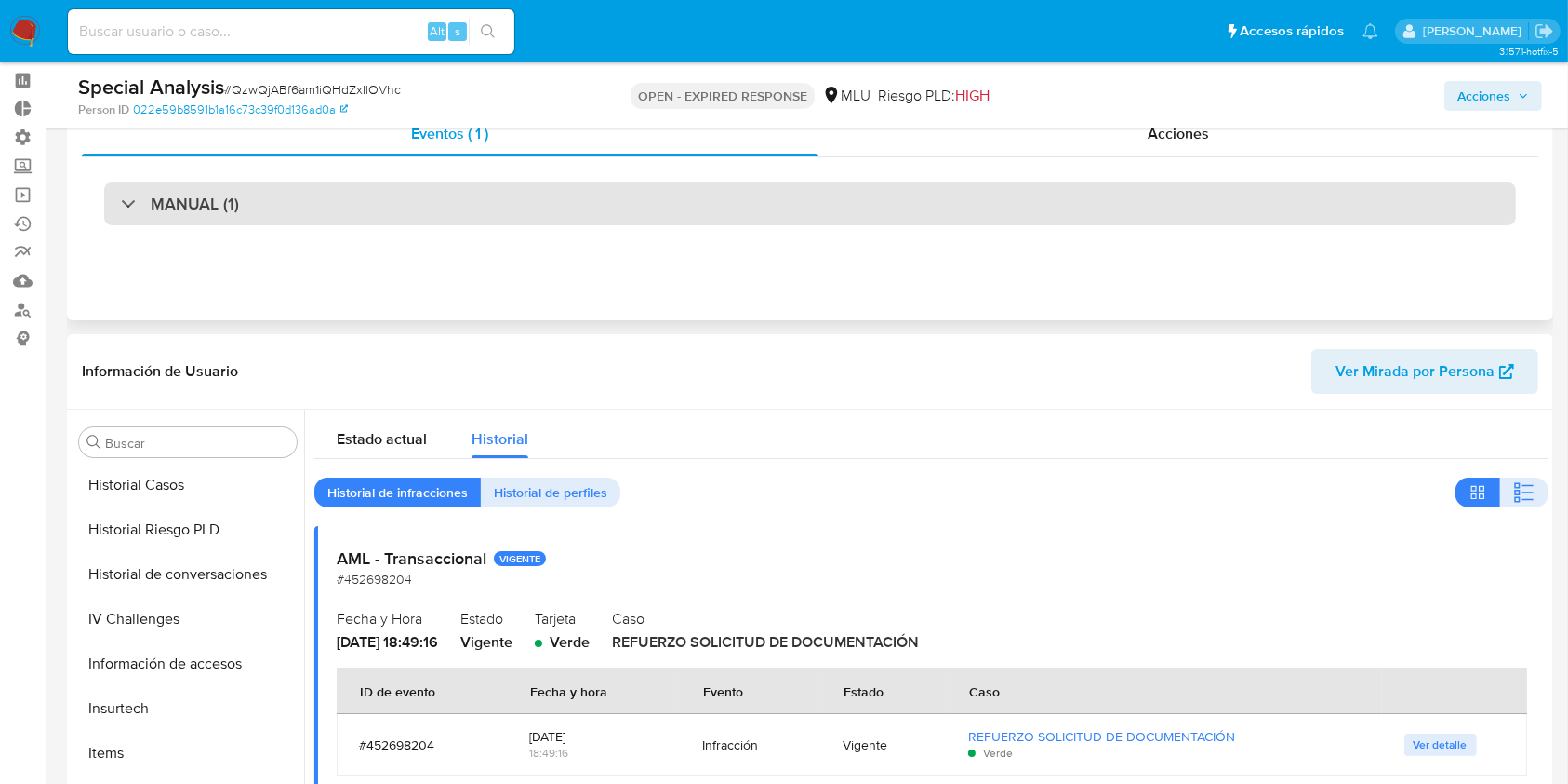
scroll to position [0, 0]
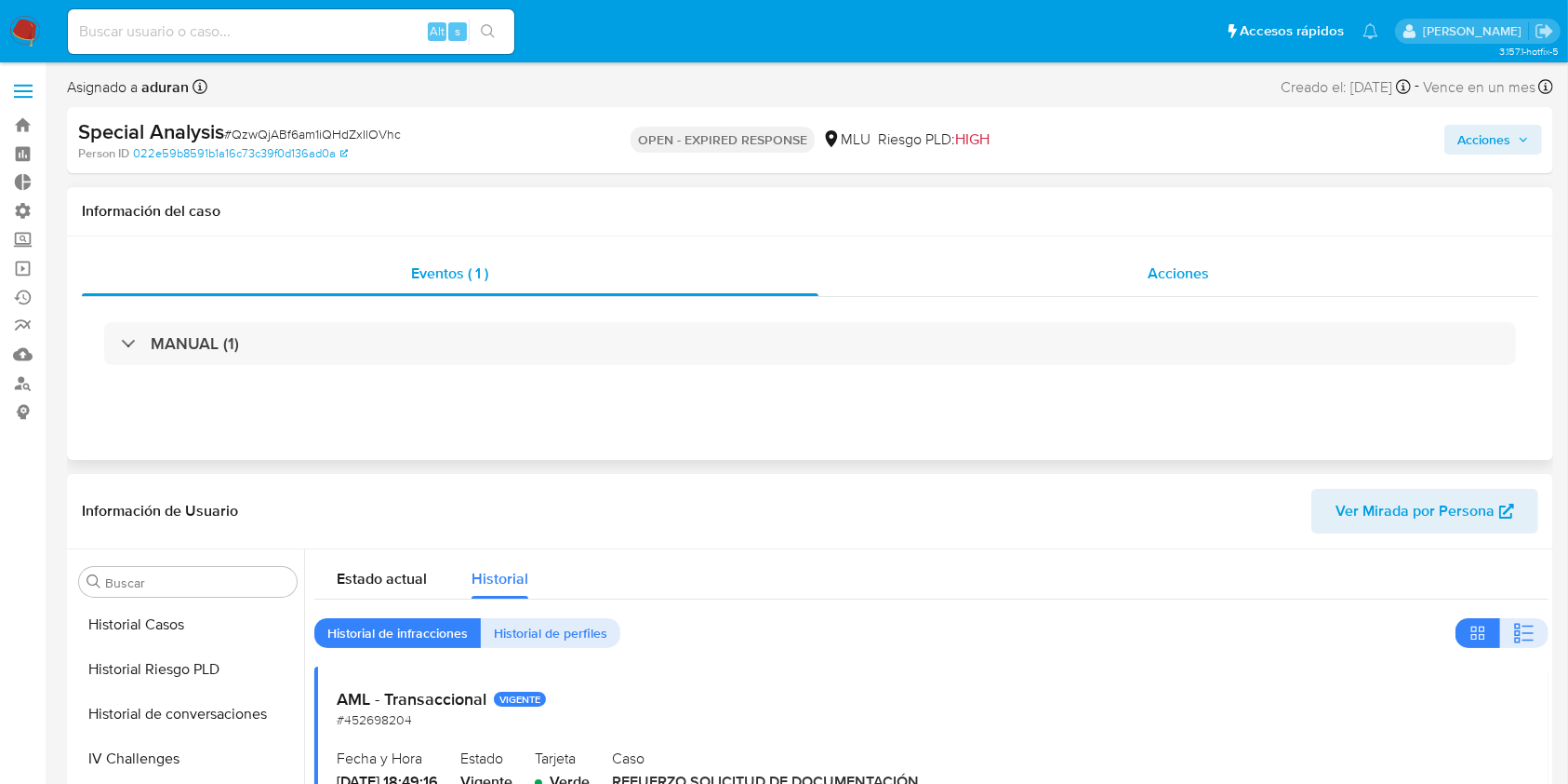
click at [1168, 257] on div "Acciones" at bounding box center [1179, 273] width 721 height 44
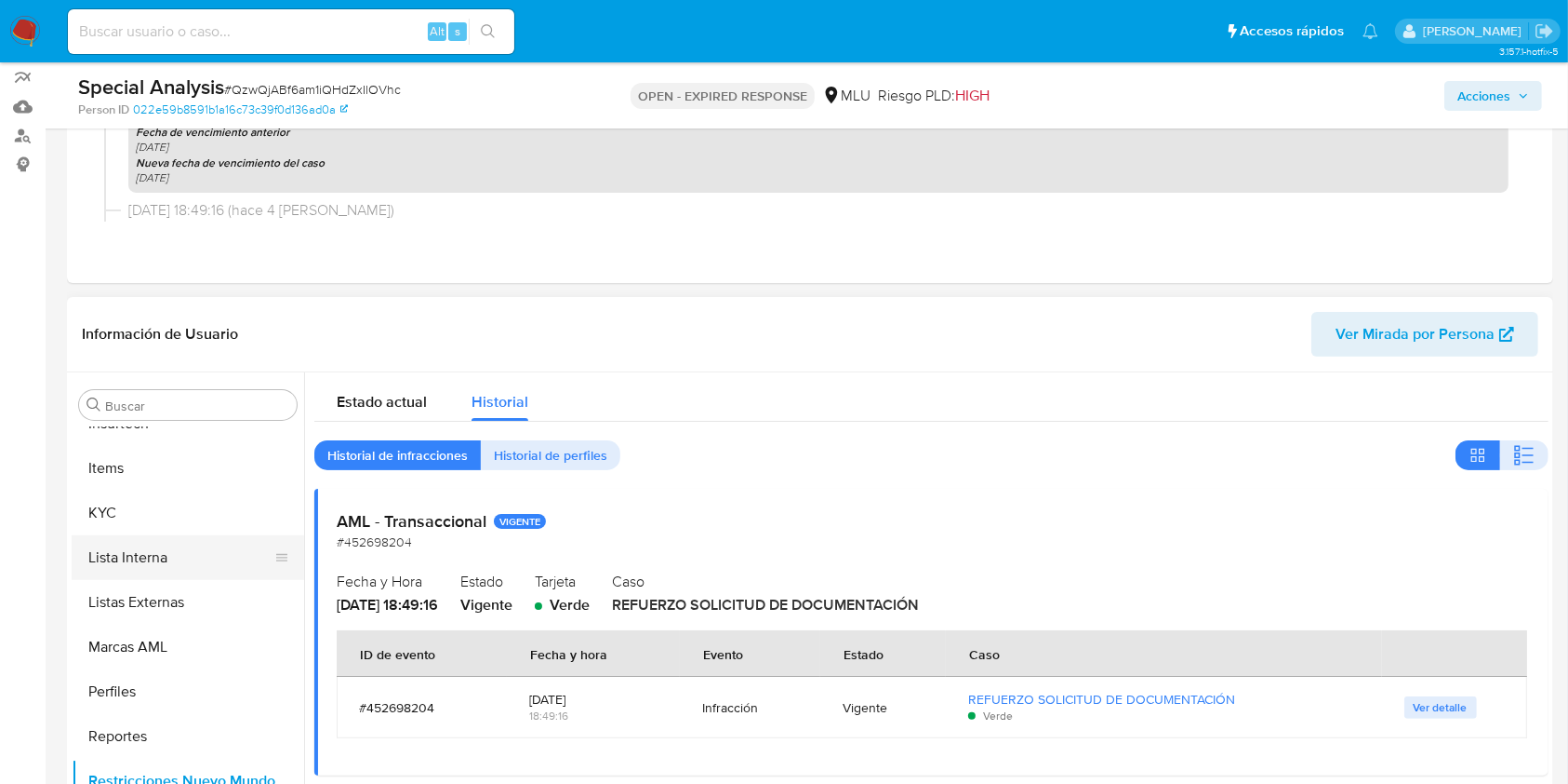
scroll to position [831, 0]
click at [139, 513] on button "KYC" at bounding box center [181, 512] width 217 height 44
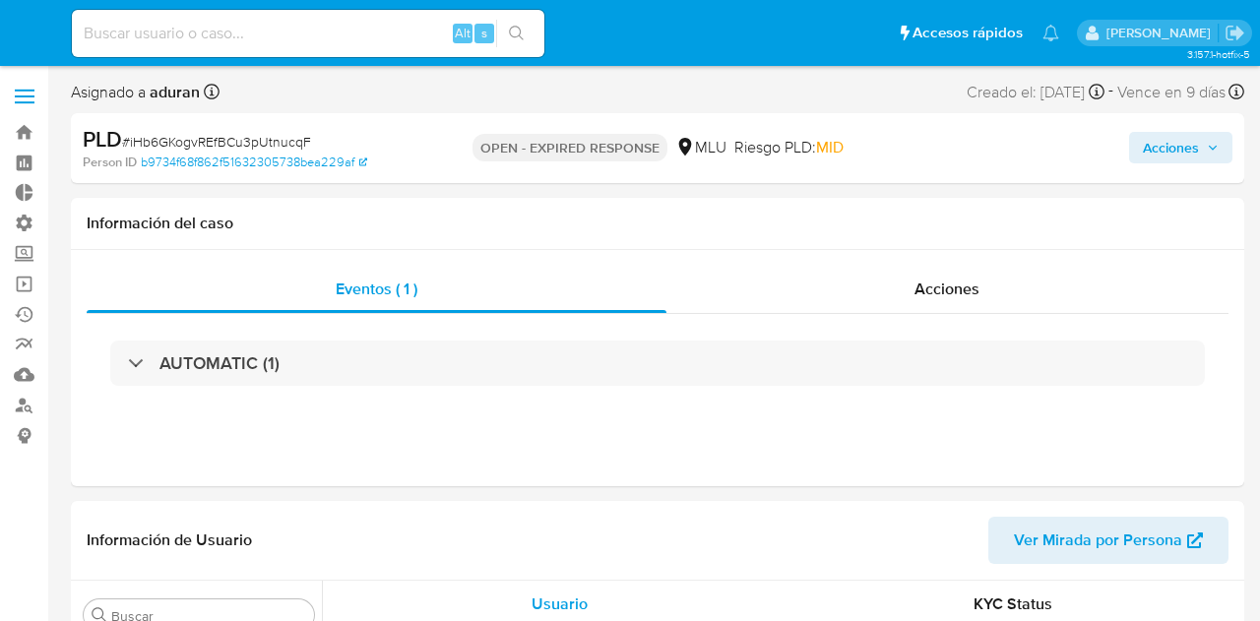
select select "10"
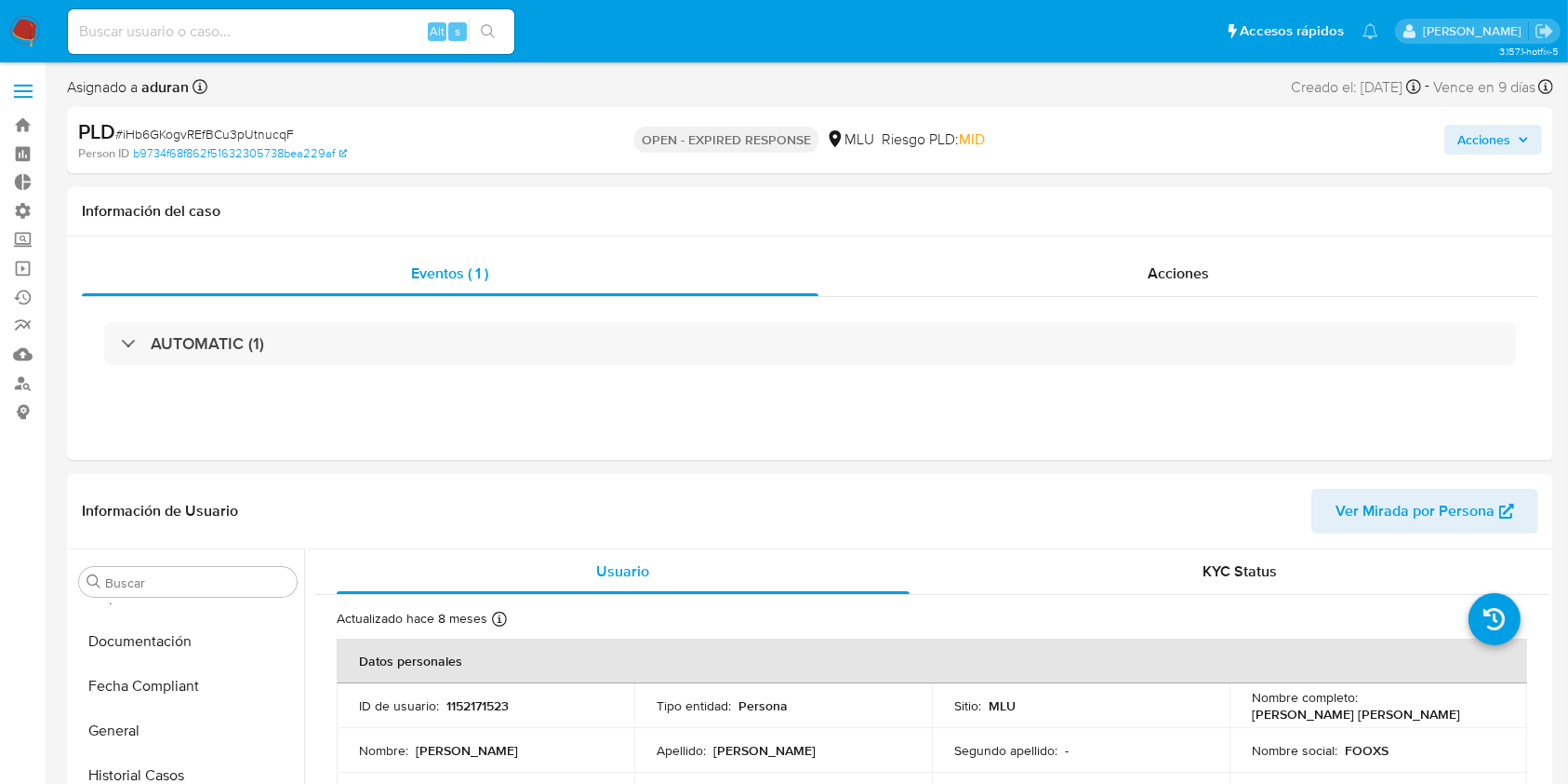
scroll to position [831, 0]
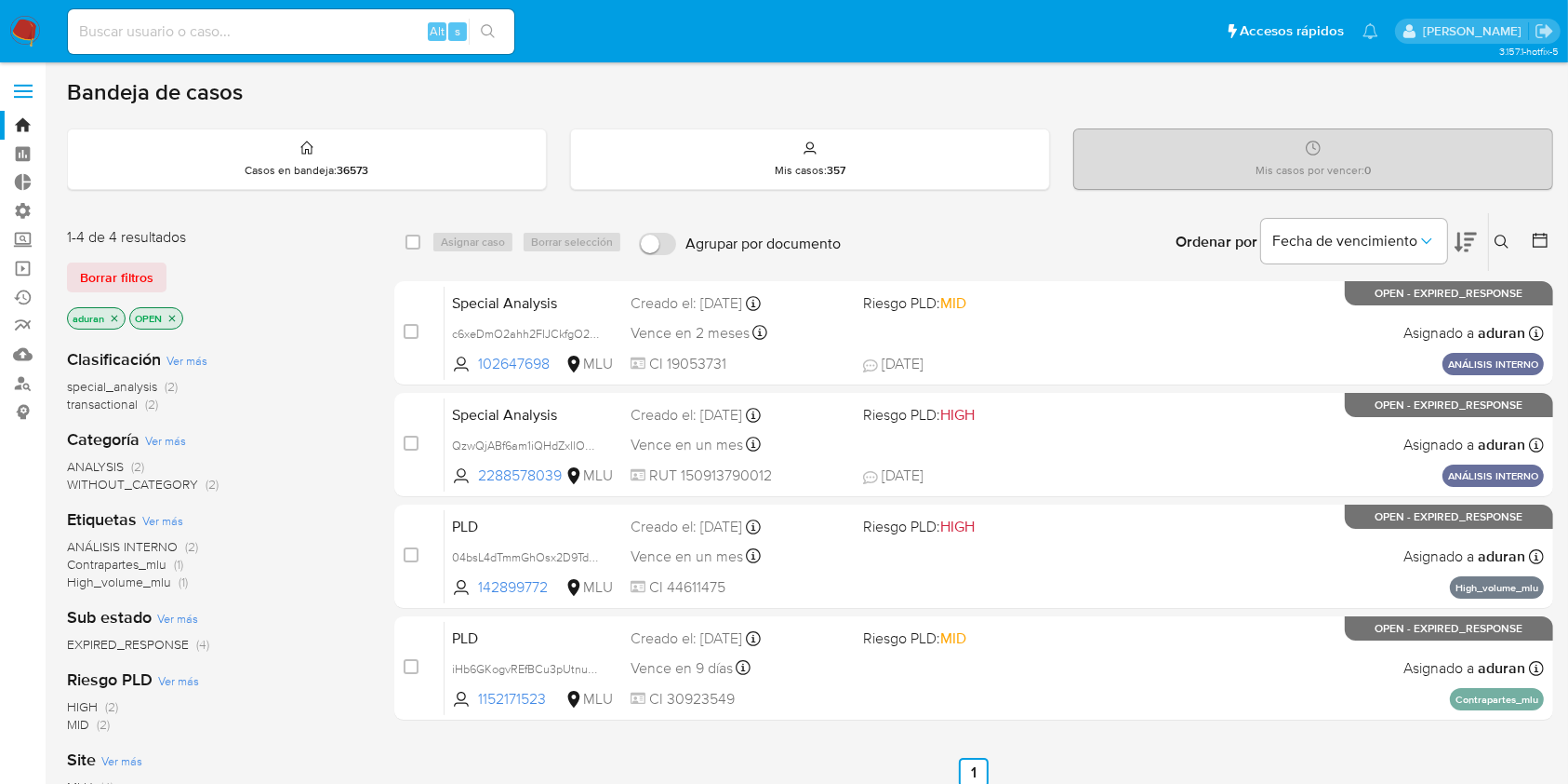
click at [399, 241] on div "select-all-cases-checkbox Asignar caso Borrar selección Agrupar por documento O…" at bounding box center [974, 241] width 1159 height 58
click at [405, 241] on input "checkbox" at bounding box center [413, 242] width 15 height 15
checkbox input "true"
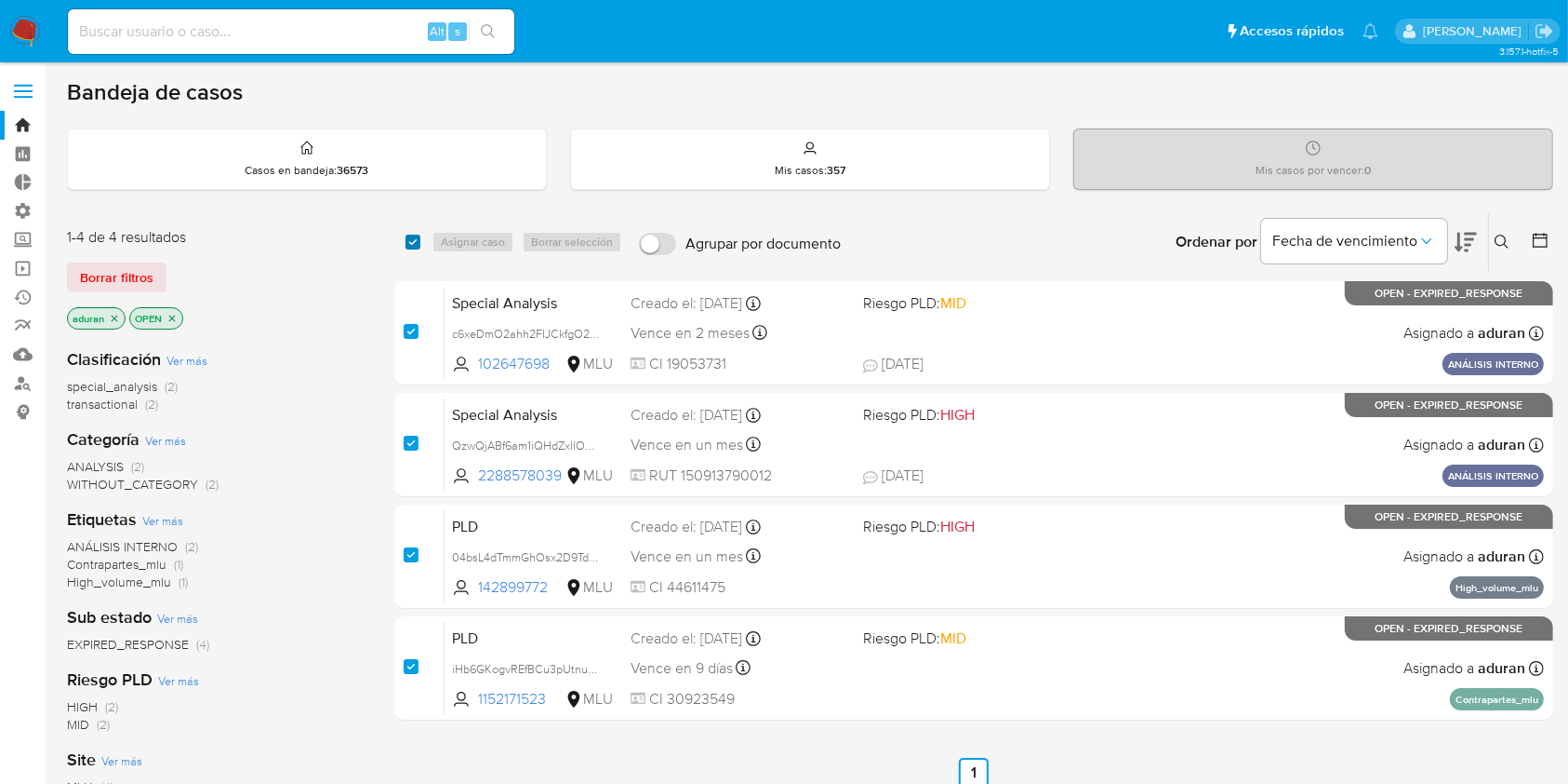
checkbox input "true"
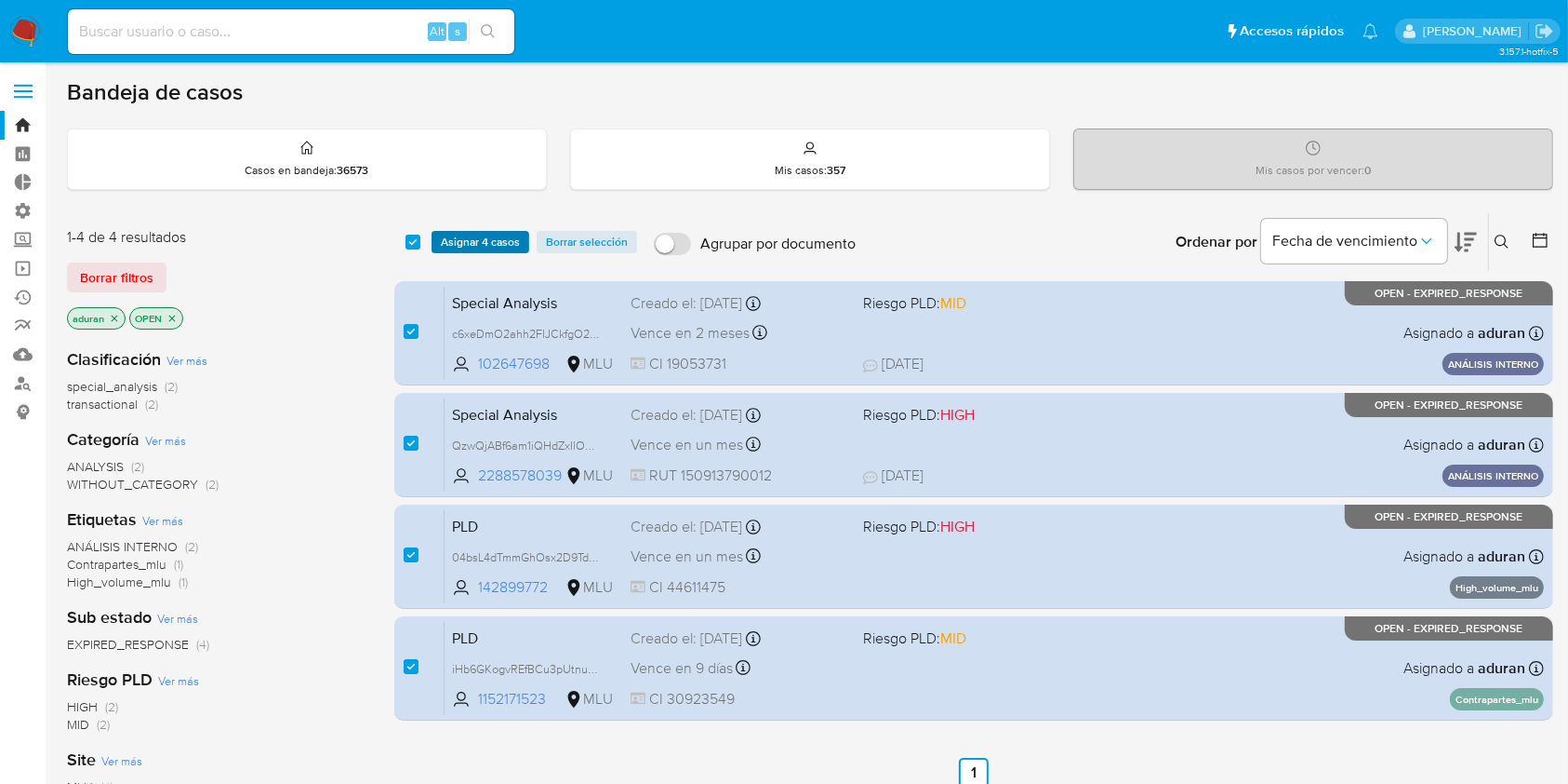
click at [483, 254] on div "select-all-cases-checkbox Asignar 4 casos Borrar selección Agrupar por document…" at bounding box center [974, 241] width 1159 height 58
click at [485, 246] on span "Asignar 4 casos" at bounding box center [480, 242] width 79 height 19
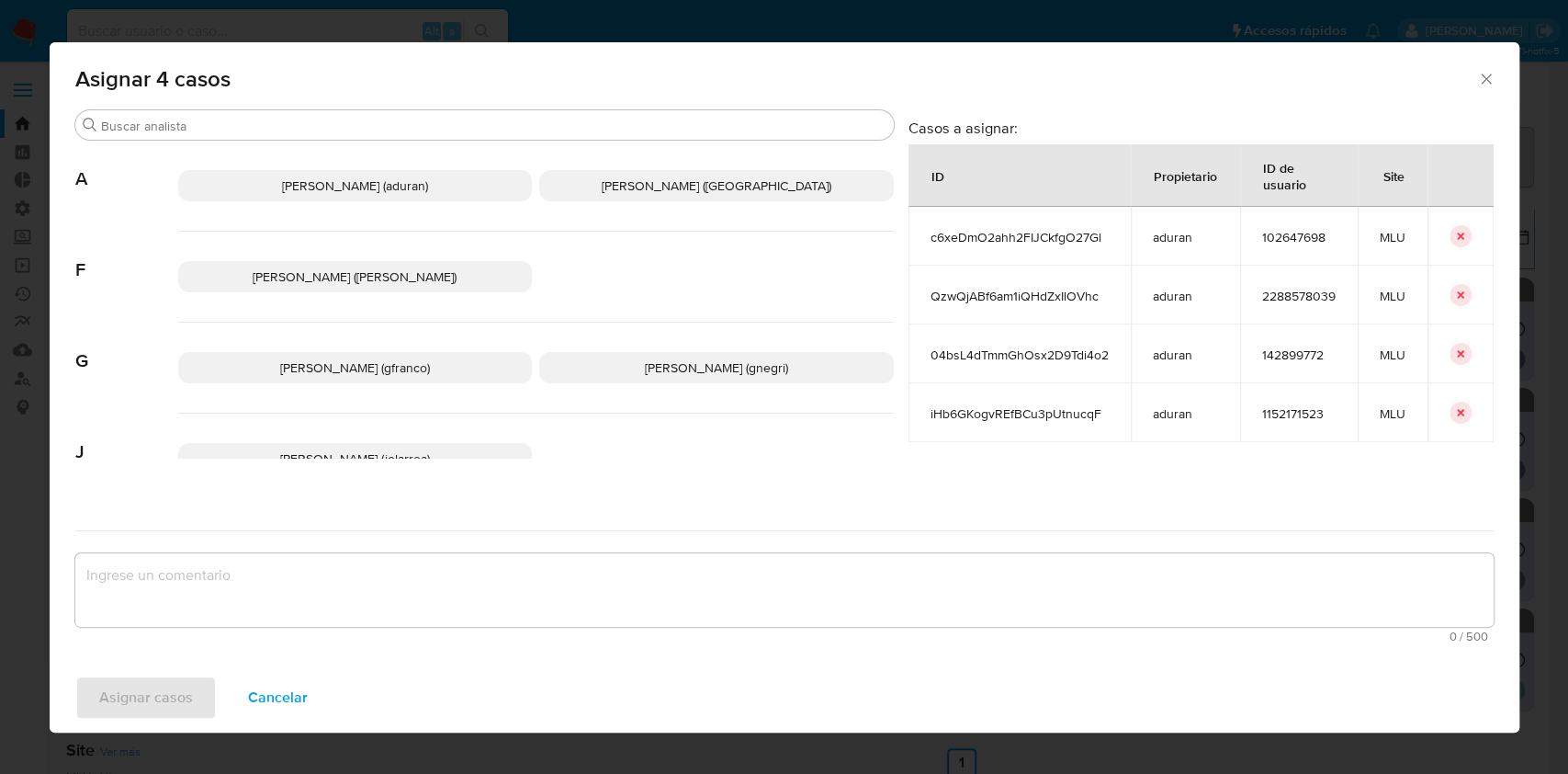
click at [704, 180] on span "Antonio Rossel (arossel)" at bounding box center [717, 186] width 230 height 19
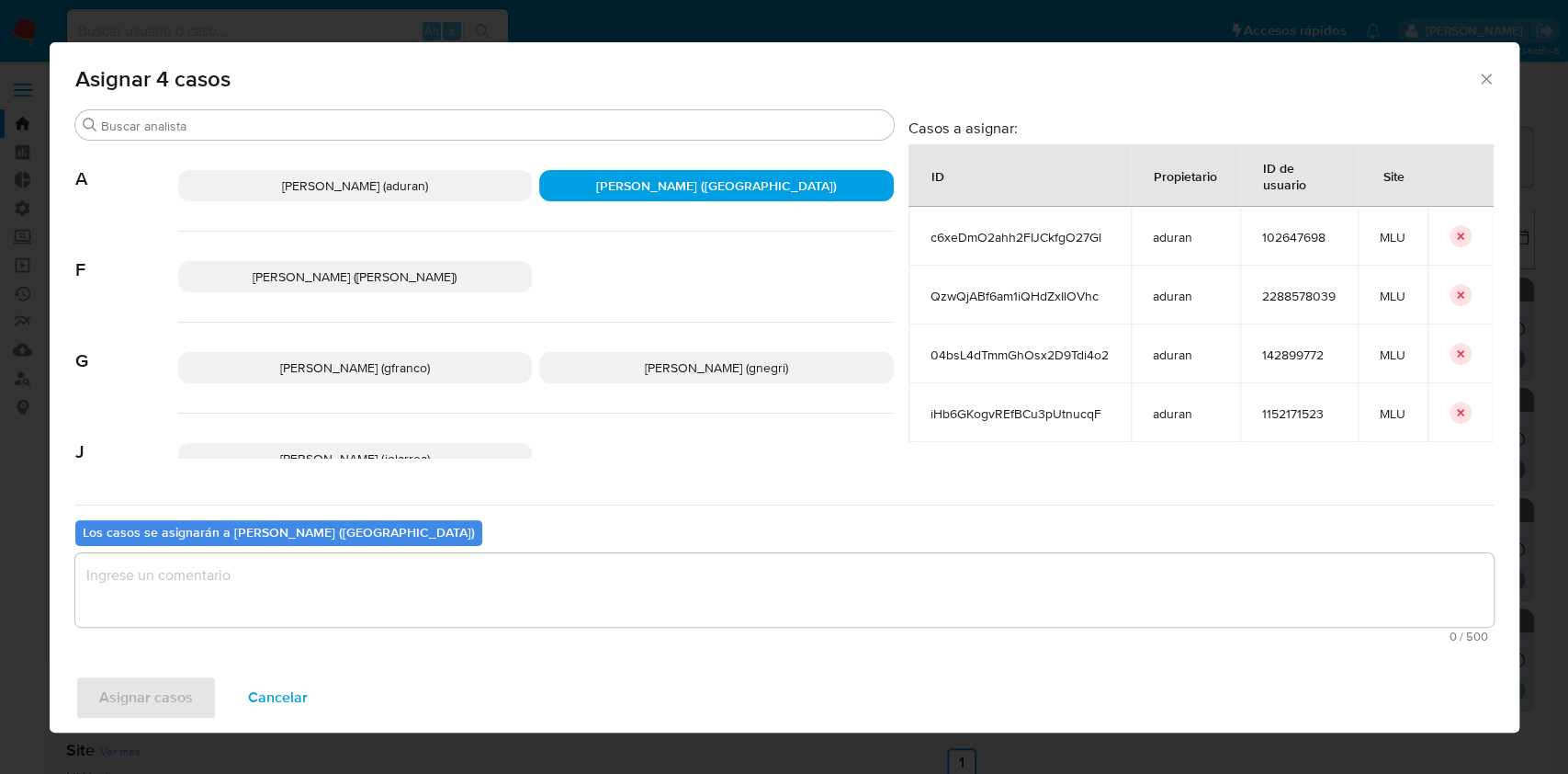
click at [478, 184] on p "Agustin Matias Duran (aduran)" at bounding box center [356, 185] width 355 height 31
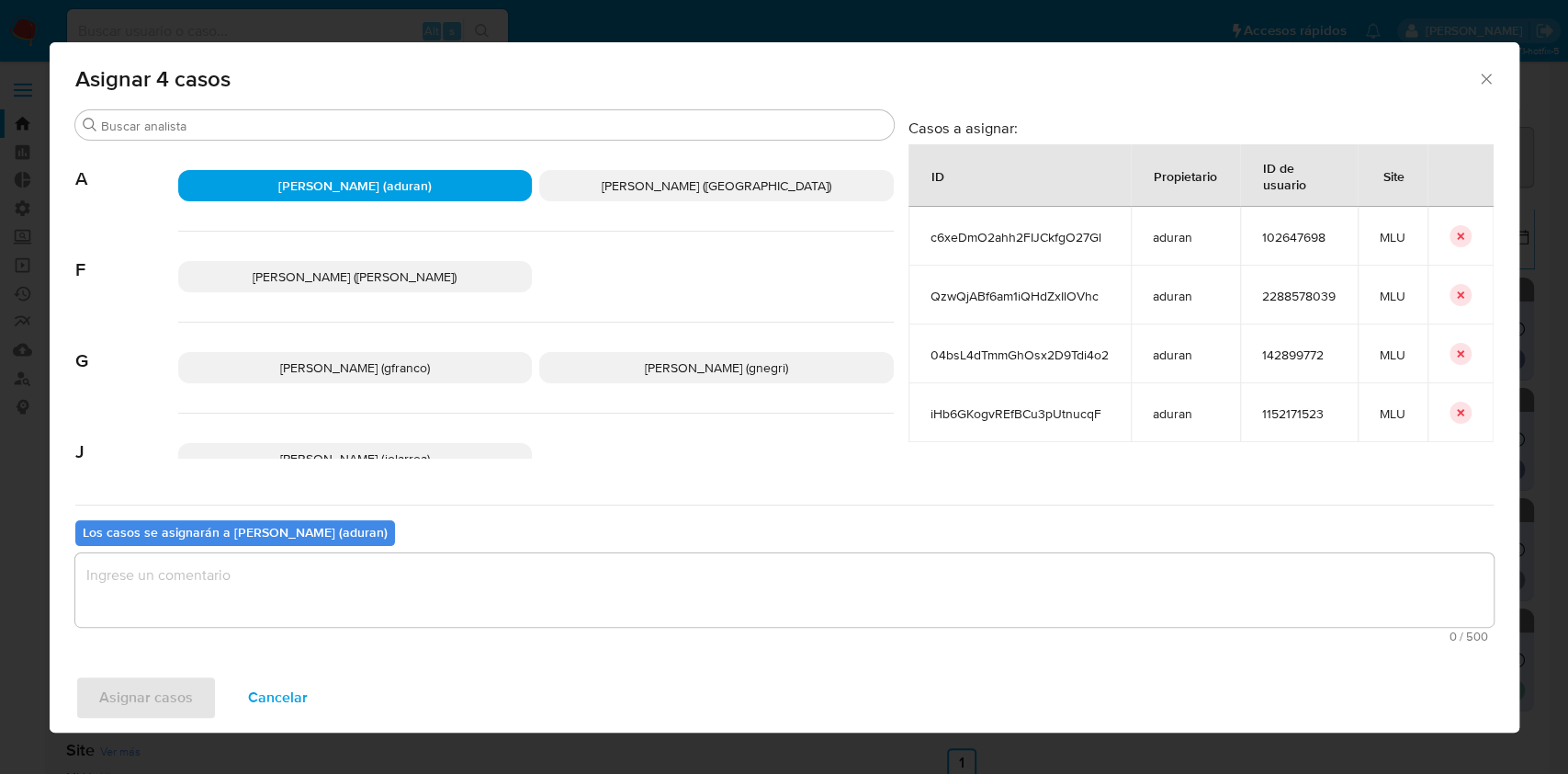
click at [463, 574] on textarea "assign-modal" at bounding box center [784, 589] width 1418 height 74
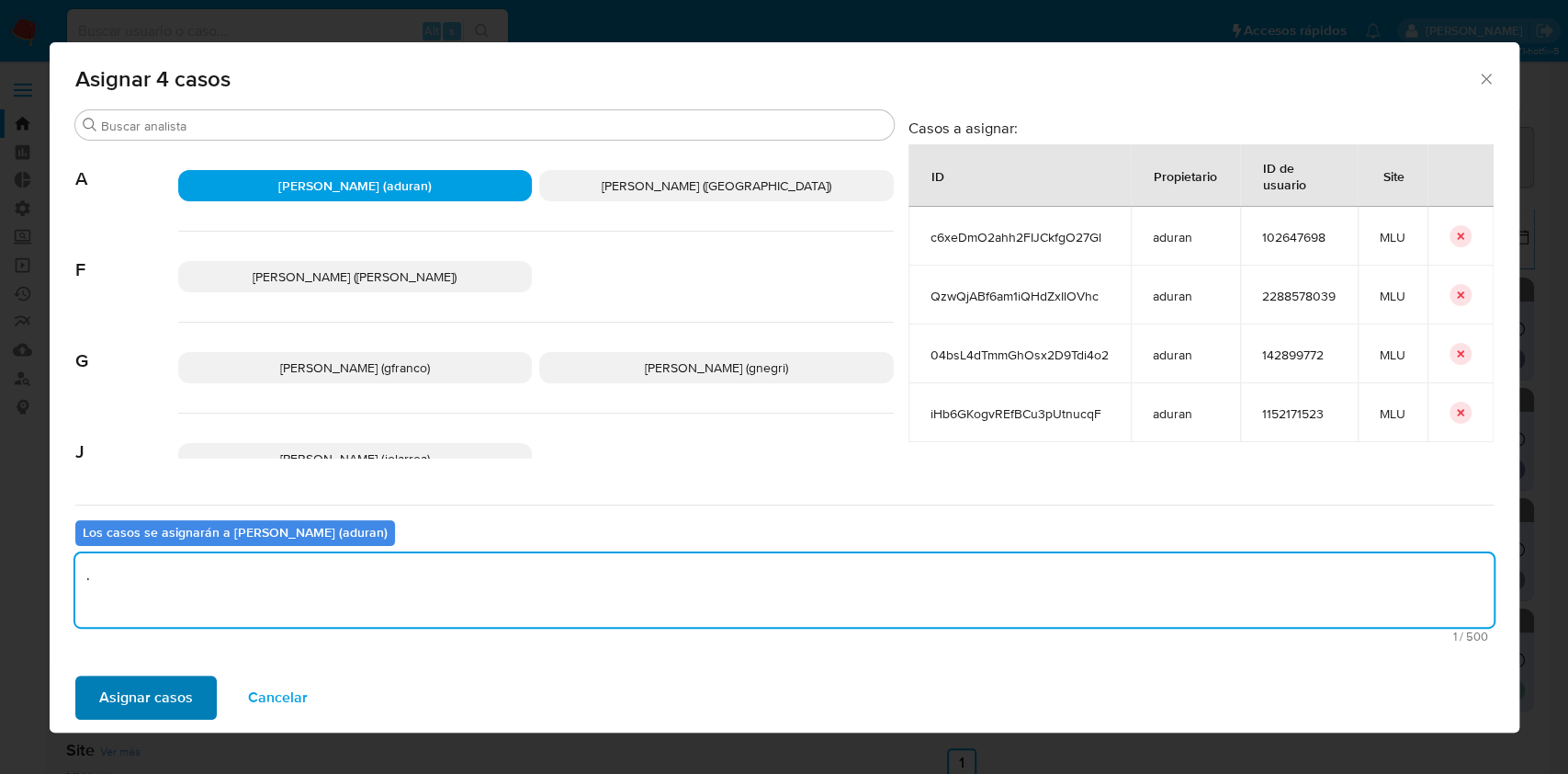
type textarea "."
click at [95, 693] on button "Asignar casos" at bounding box center [147, 697] width 142 height 44
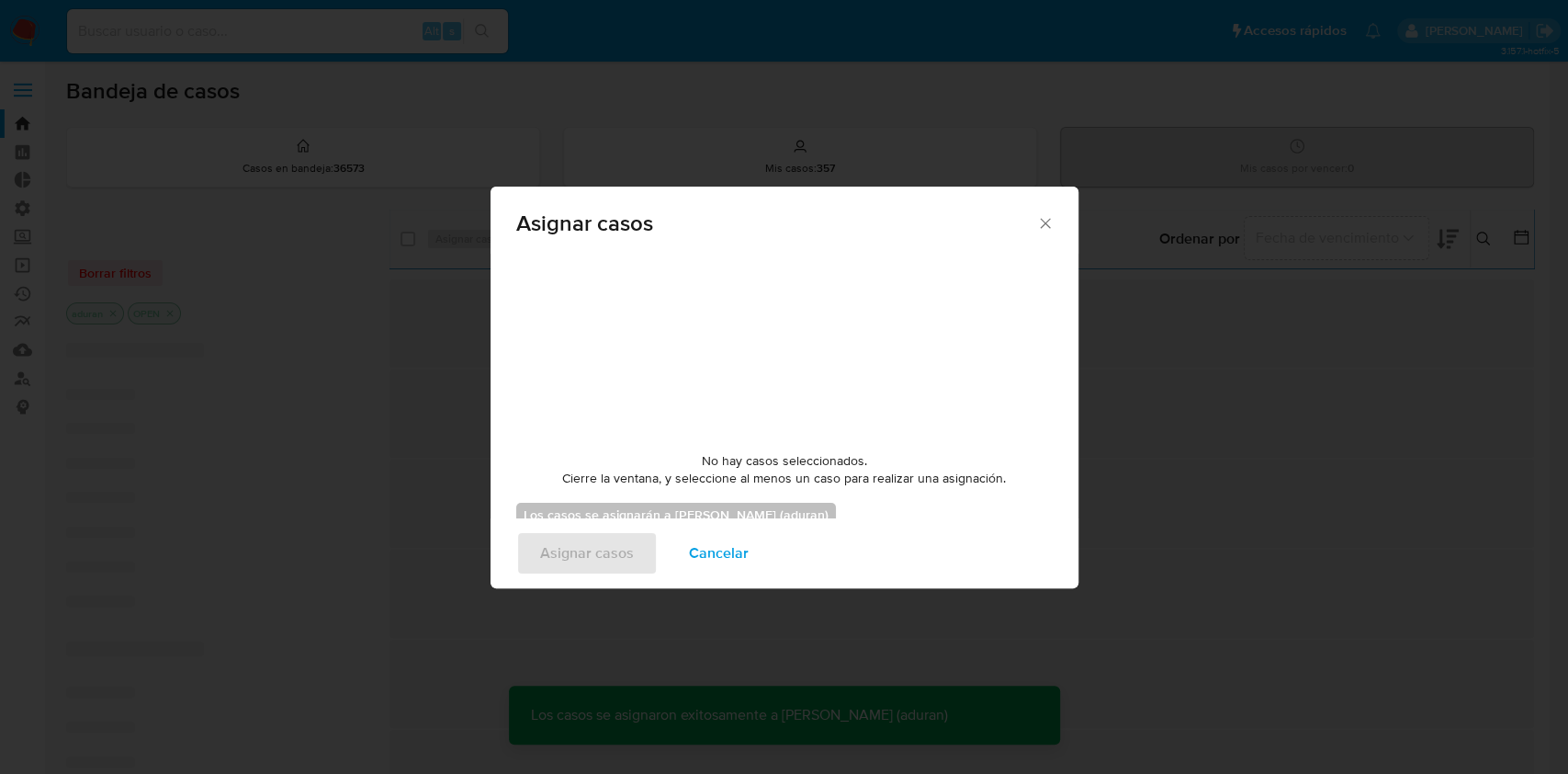
checkbox input "false"
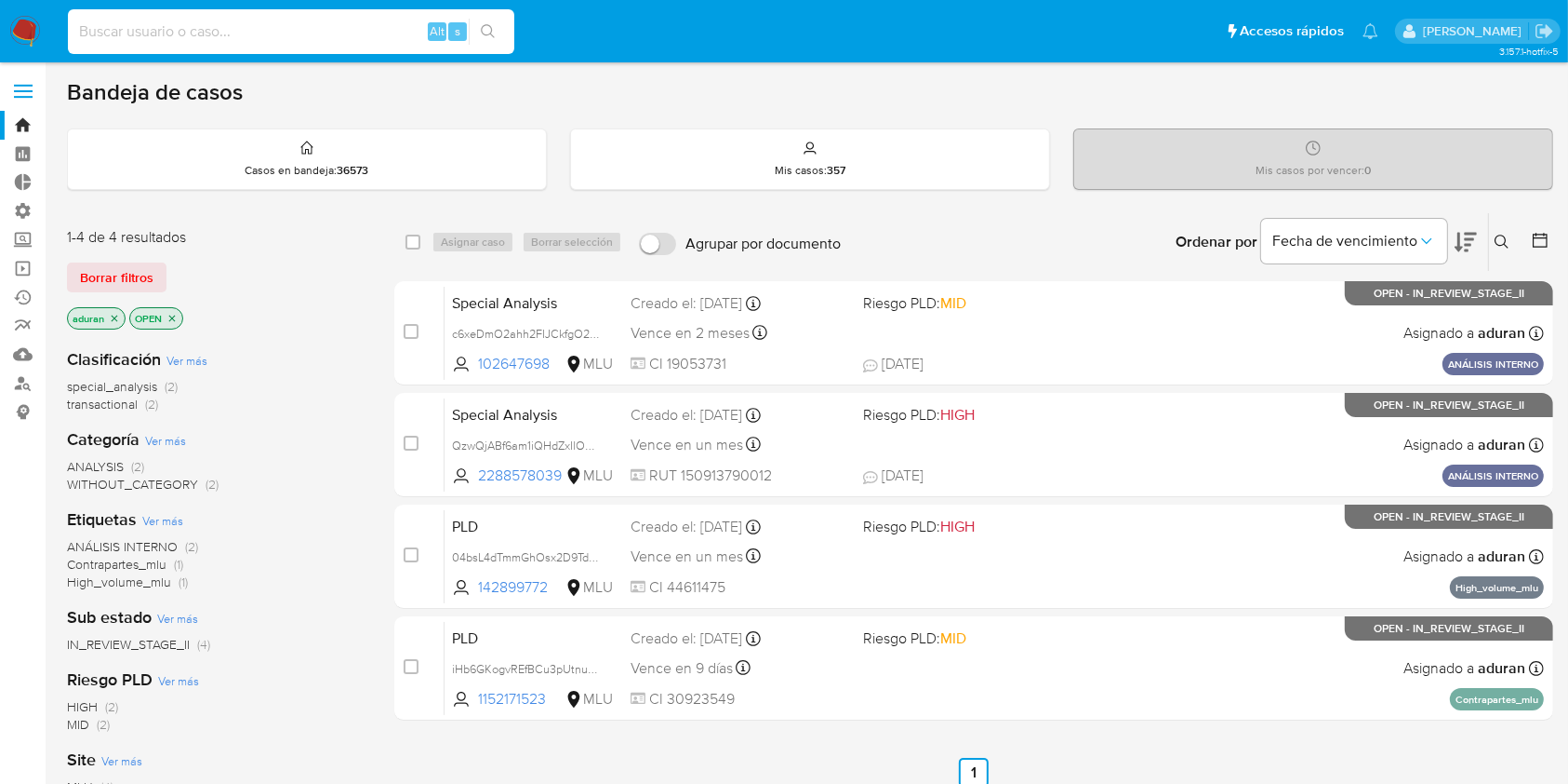
paste input "ALSU20240330193305"
type input "ALSU20240330193305"
click at [491, 27] on icon "search-icon" at bounding box center [489, 32] width 15 height 15
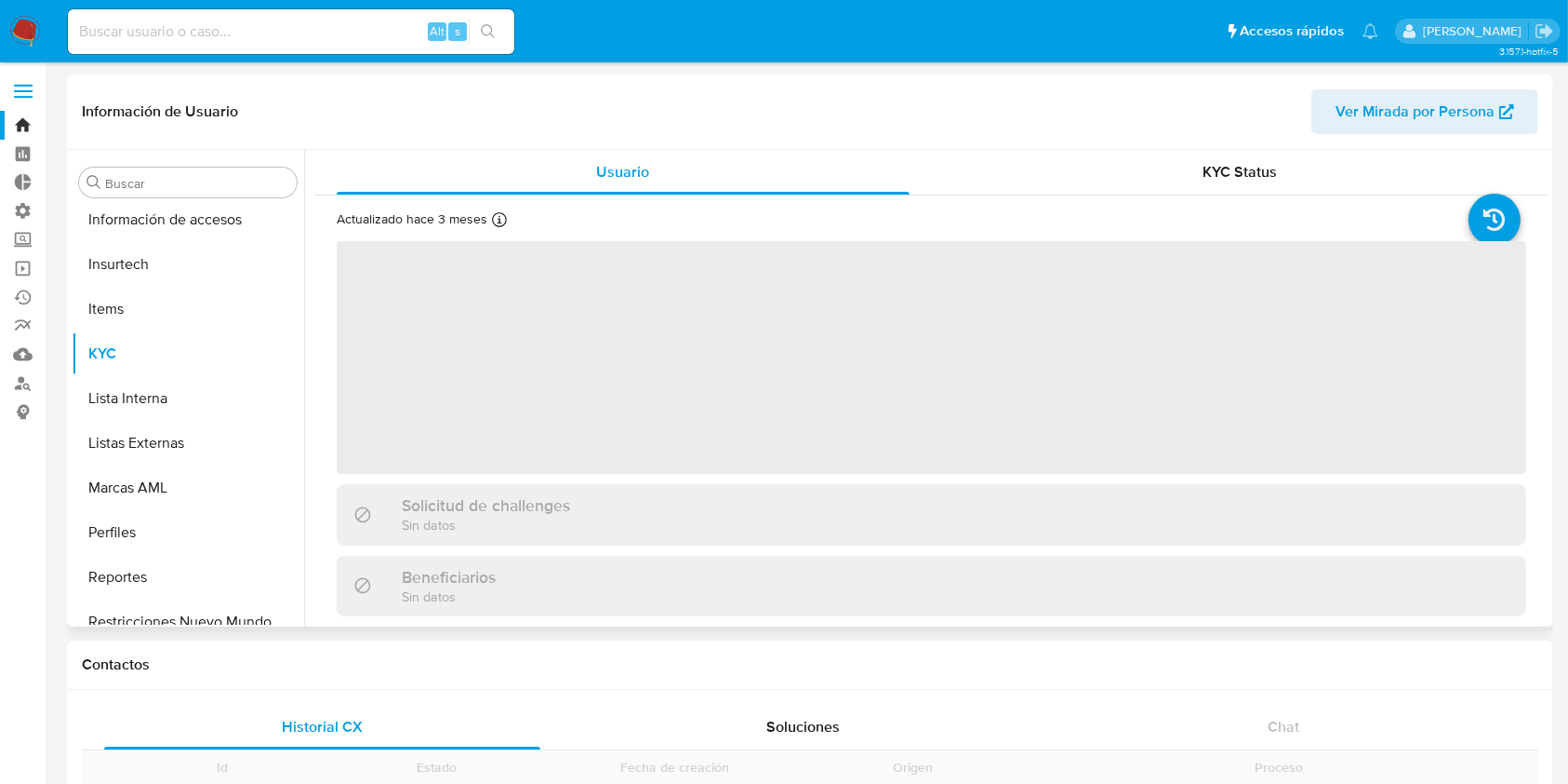
scroll to position [831, 0]
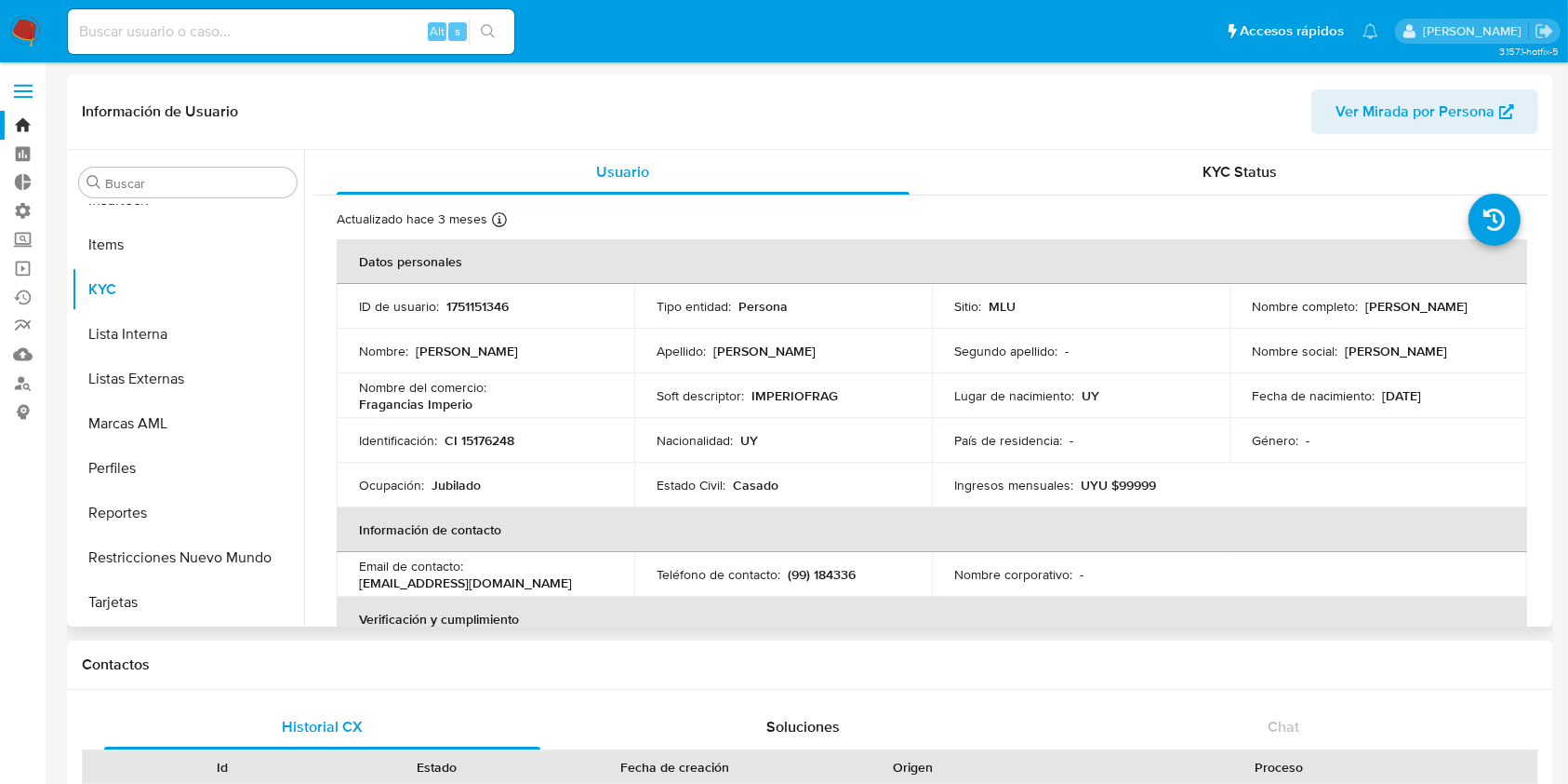
select select "10"
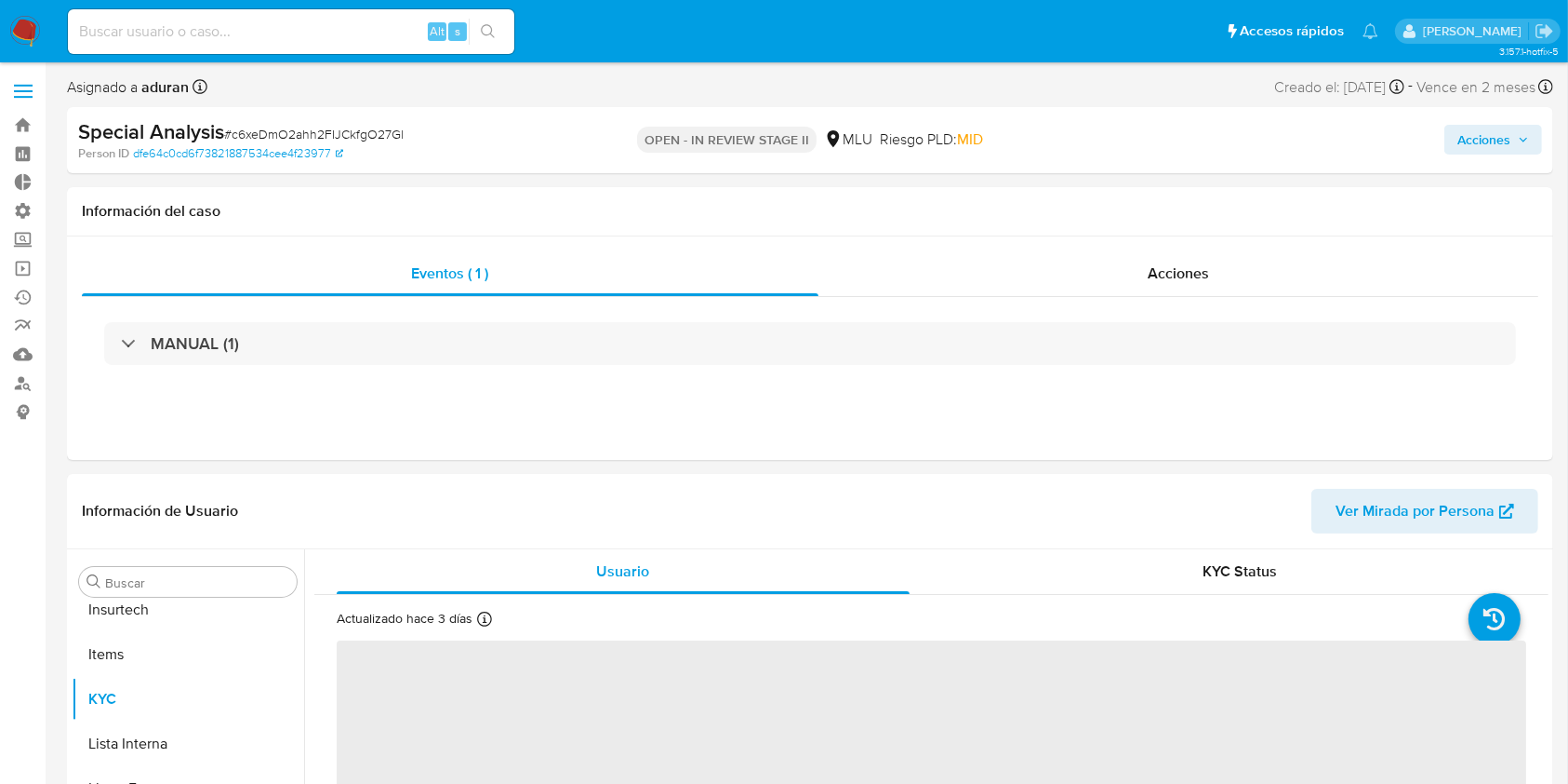
scroll to position [831, 0]
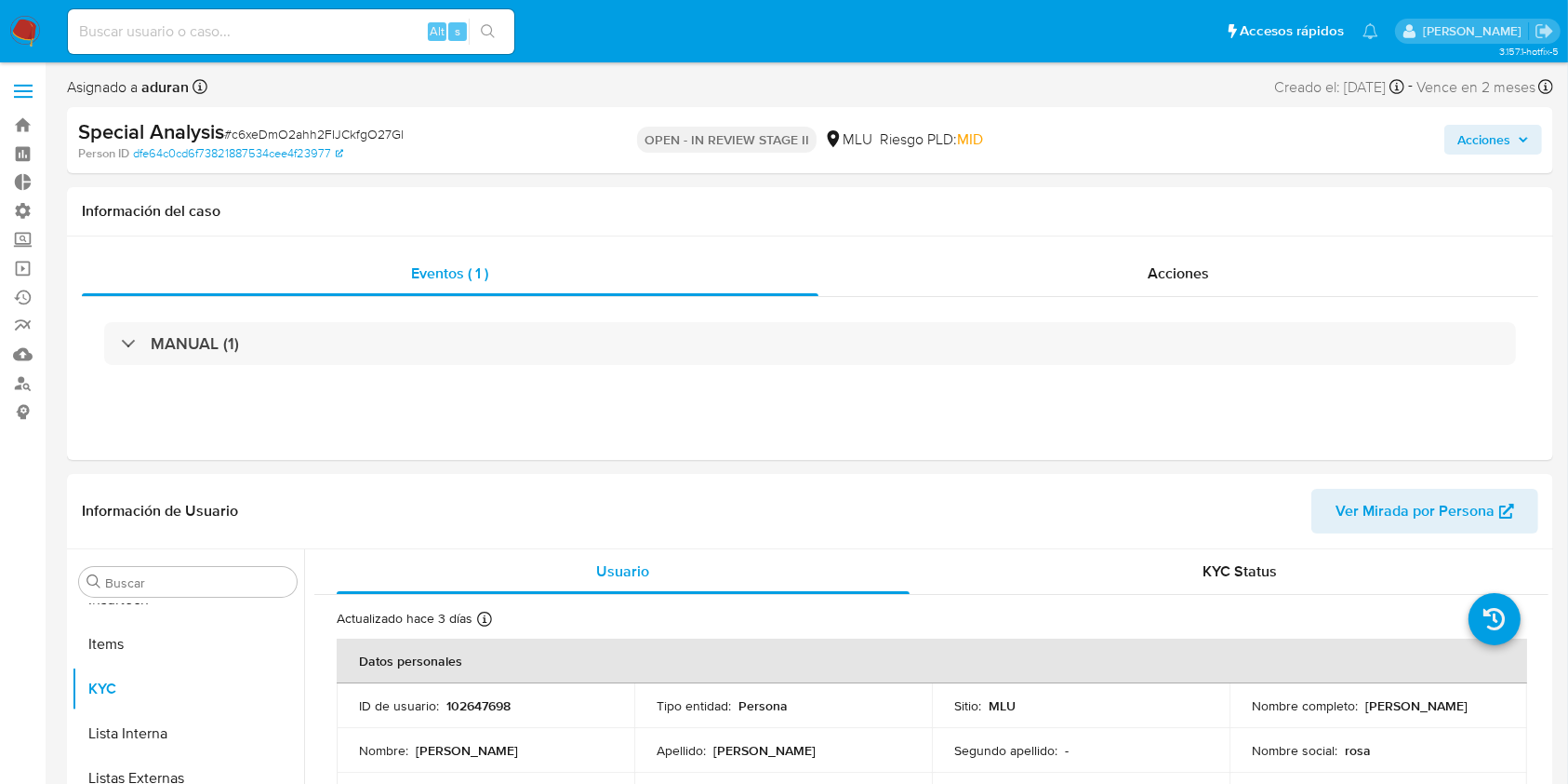
select select "10"
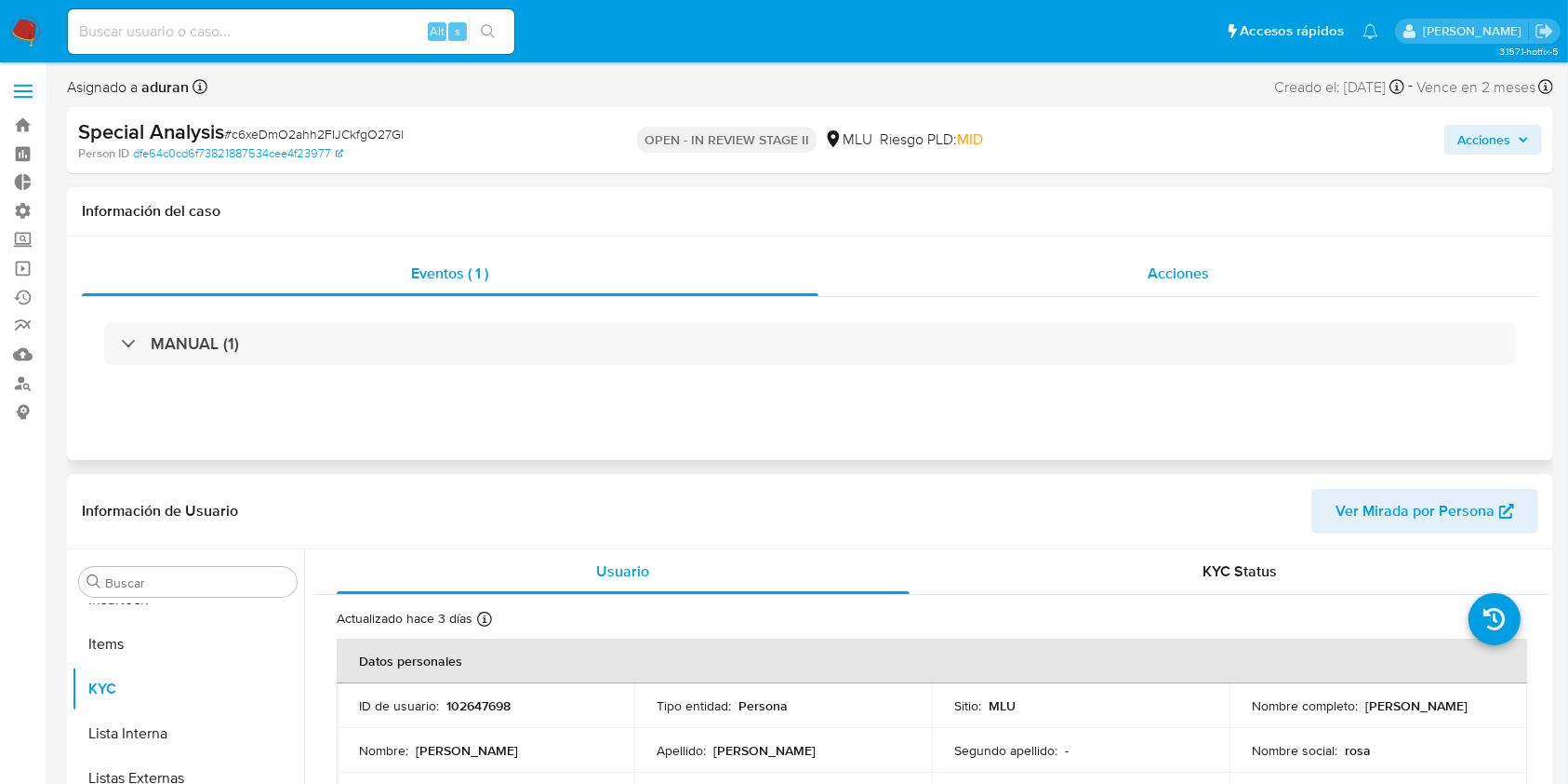
click at [1211, 269] on div "Acciones" at bounding box center [1179, 273] width 721 height 44
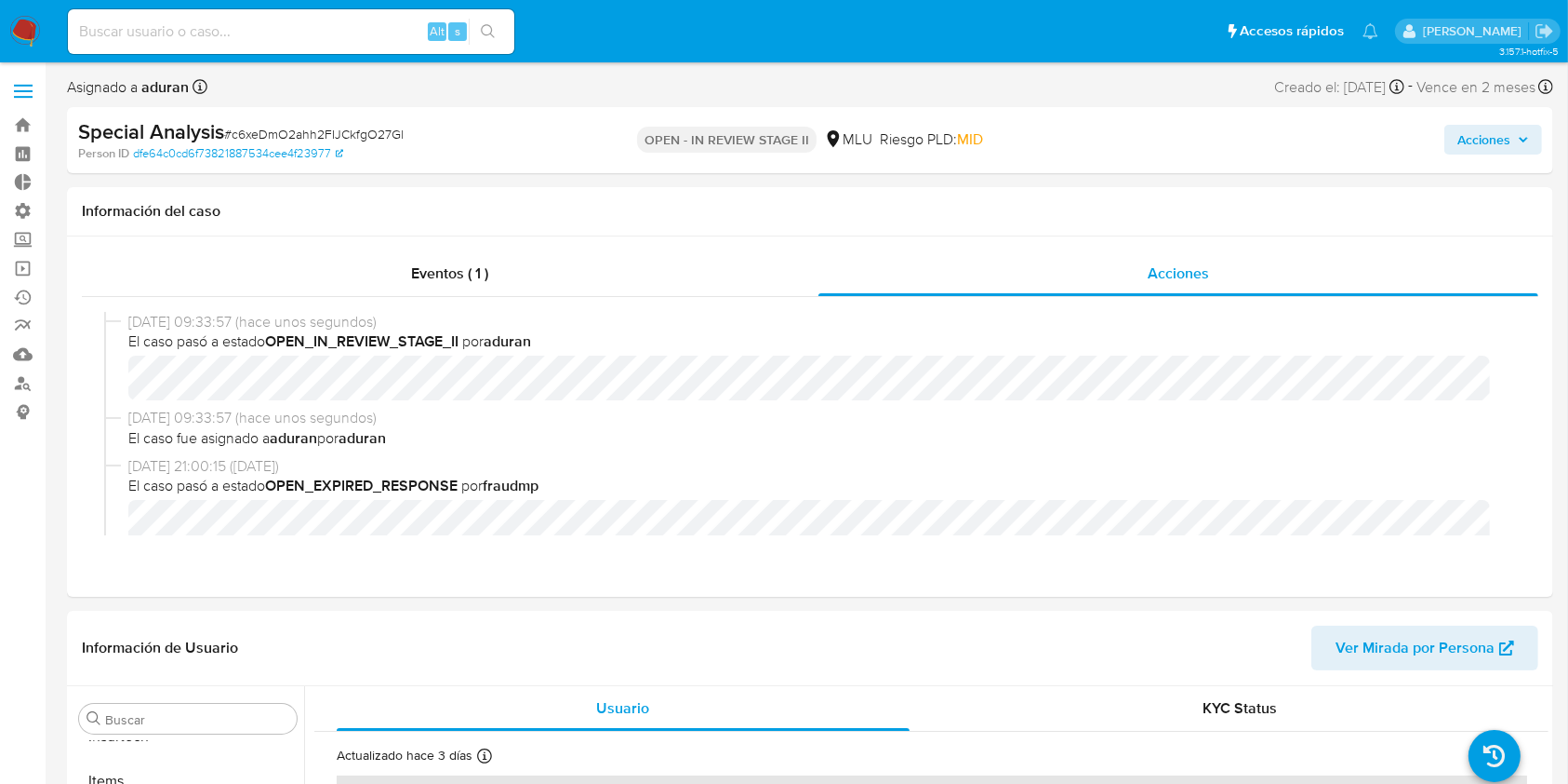
click at [1478, 146] on span "Acciones" at bounding box center [1484, 139] width 53 height 29
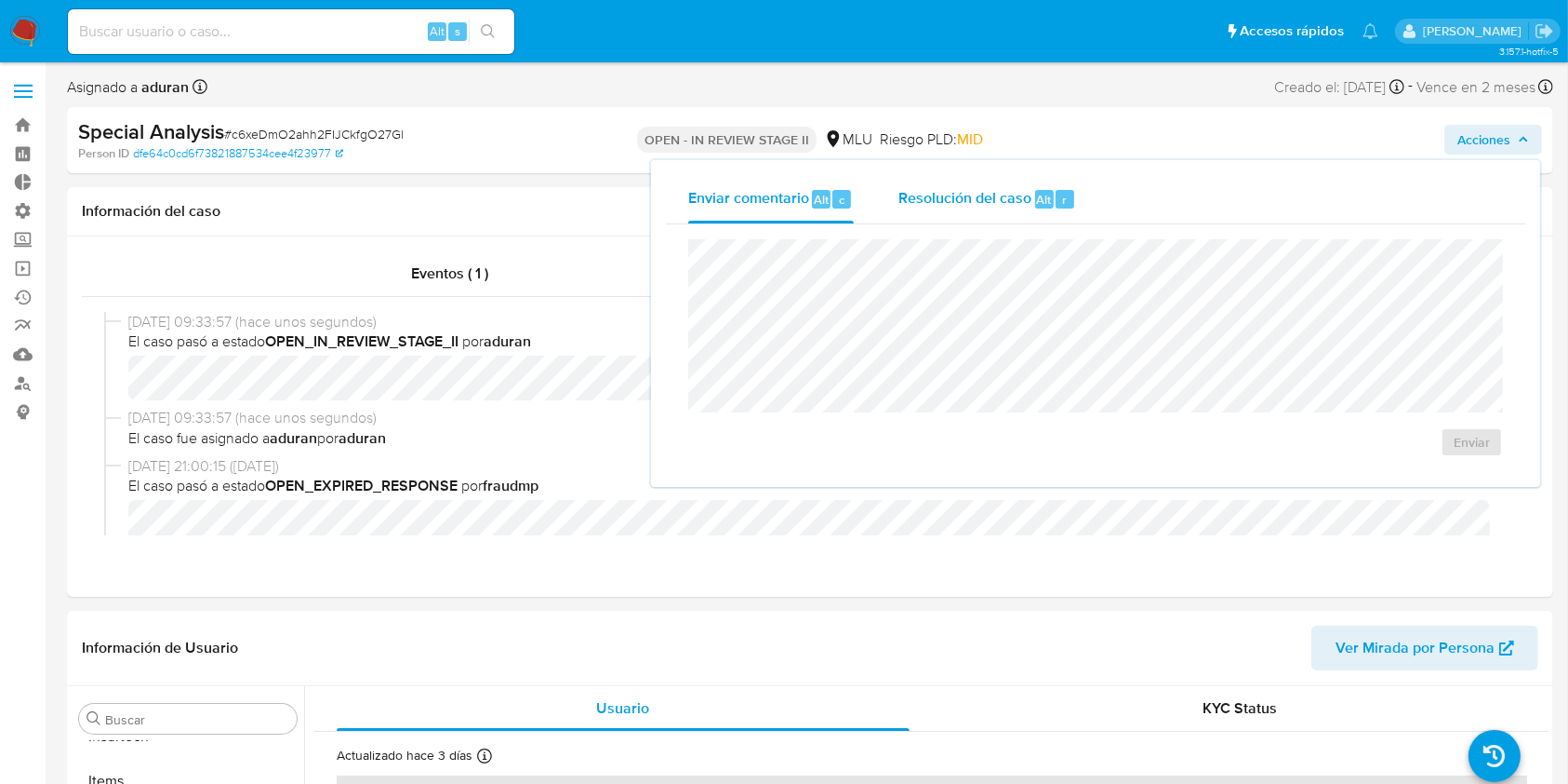
click at [974, 218] on div "Resolución del caso Alt r" at bounding box center [988, 199] width 178 height 48
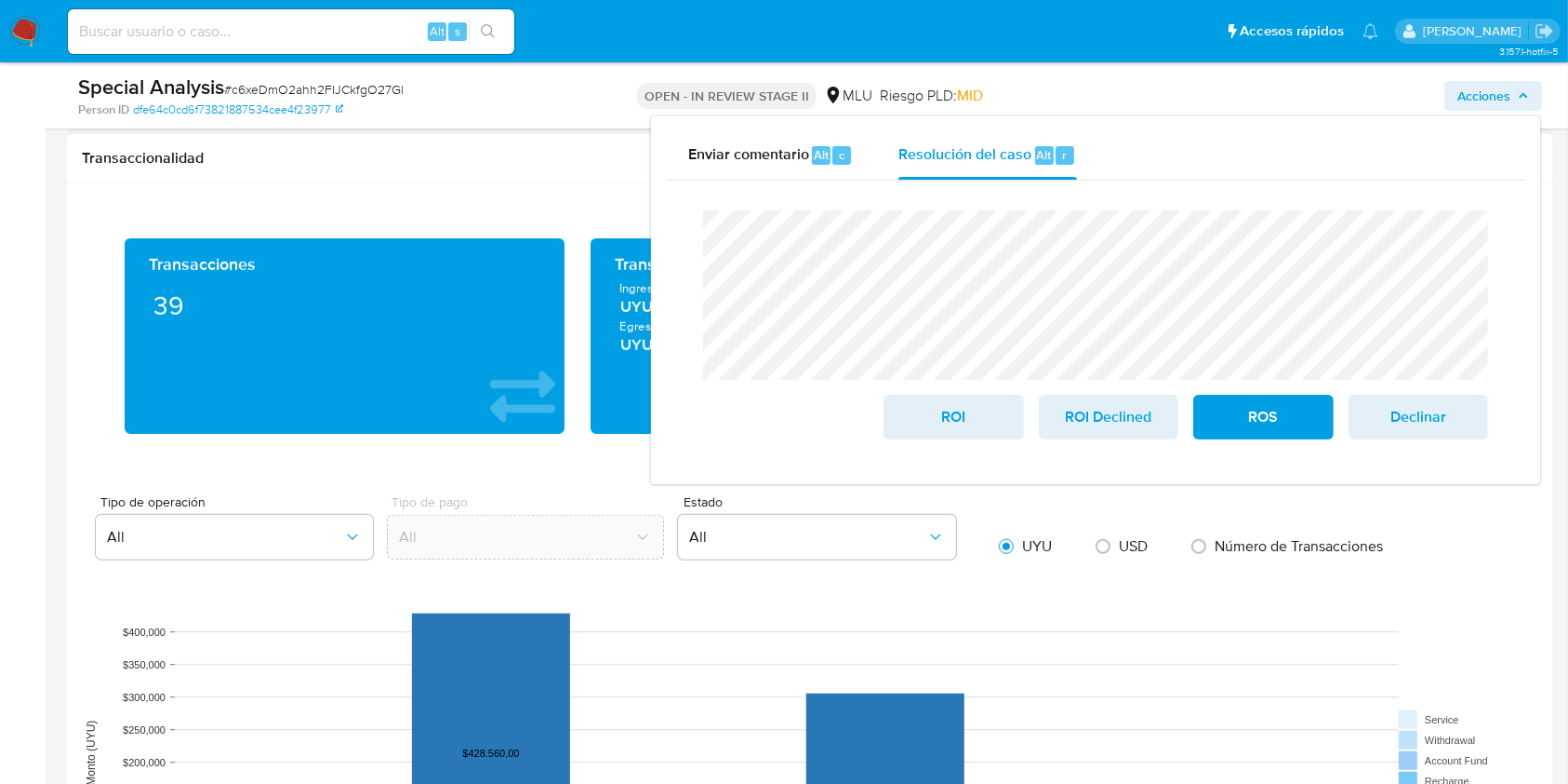
scroll to position [1736, 0]
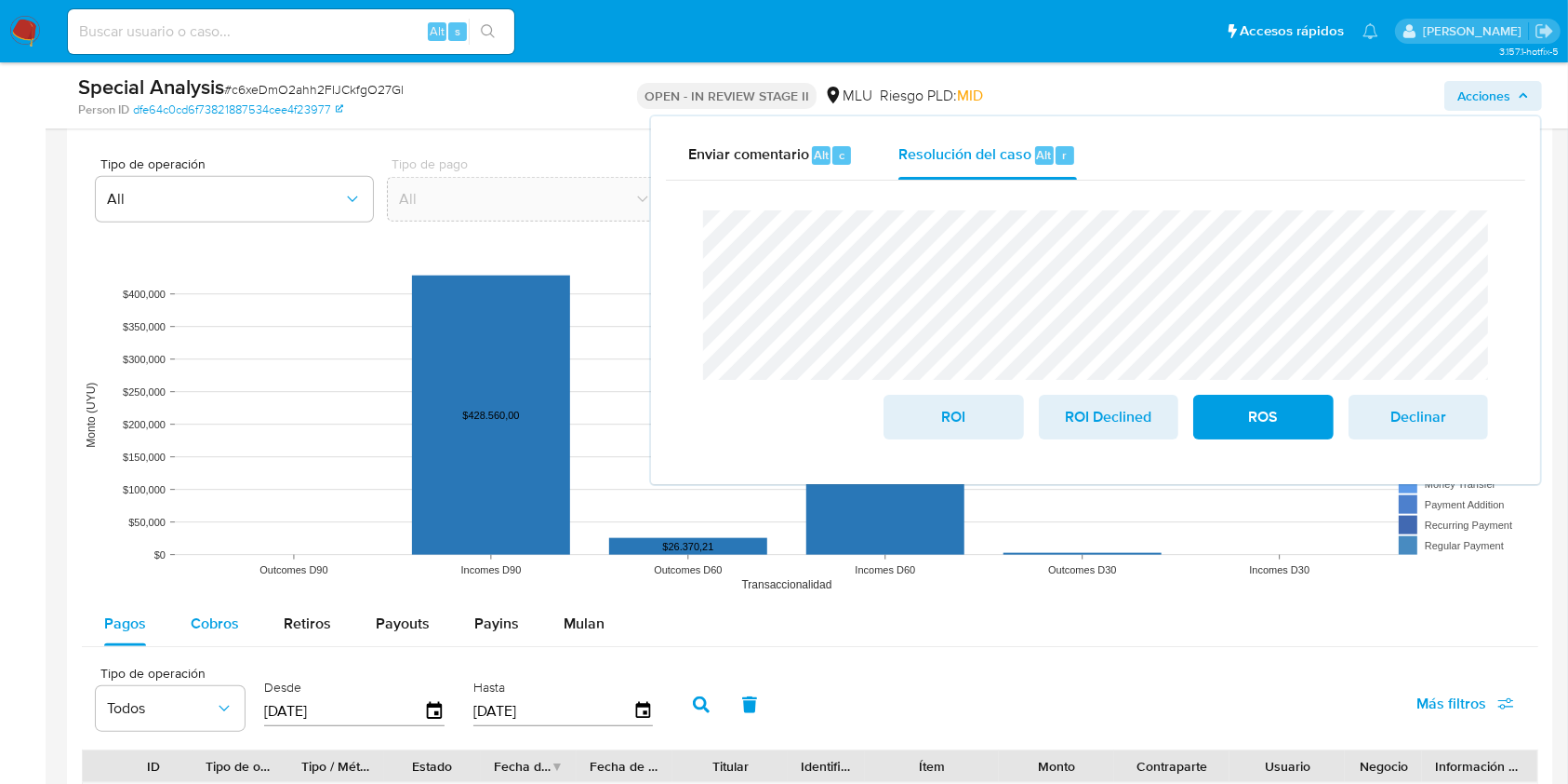
click at [215, 622] on span "Cobros" at bounding box center [215, 623] width 48 height 22
select select "10"
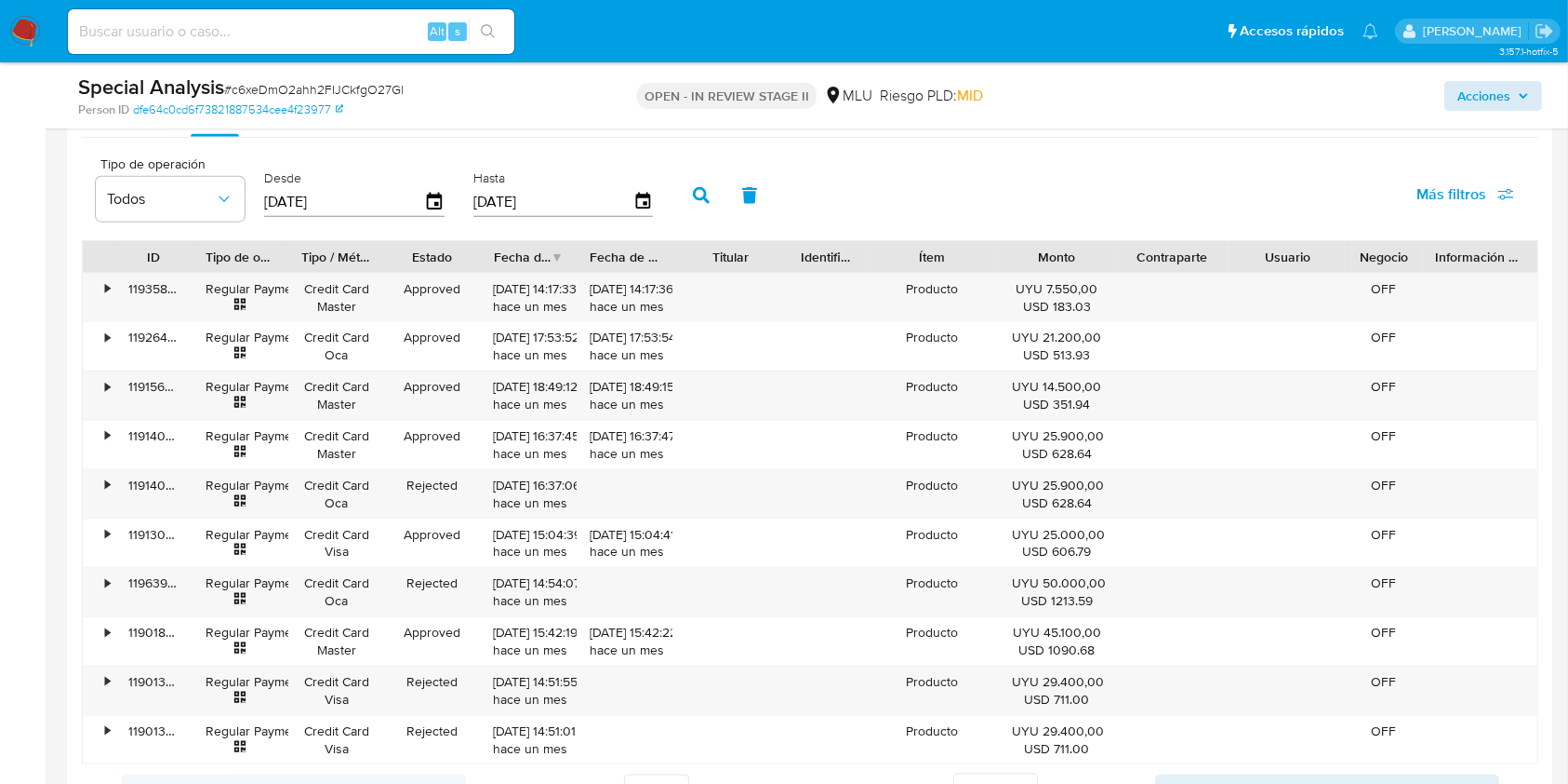
scroll to position [2358, 0]
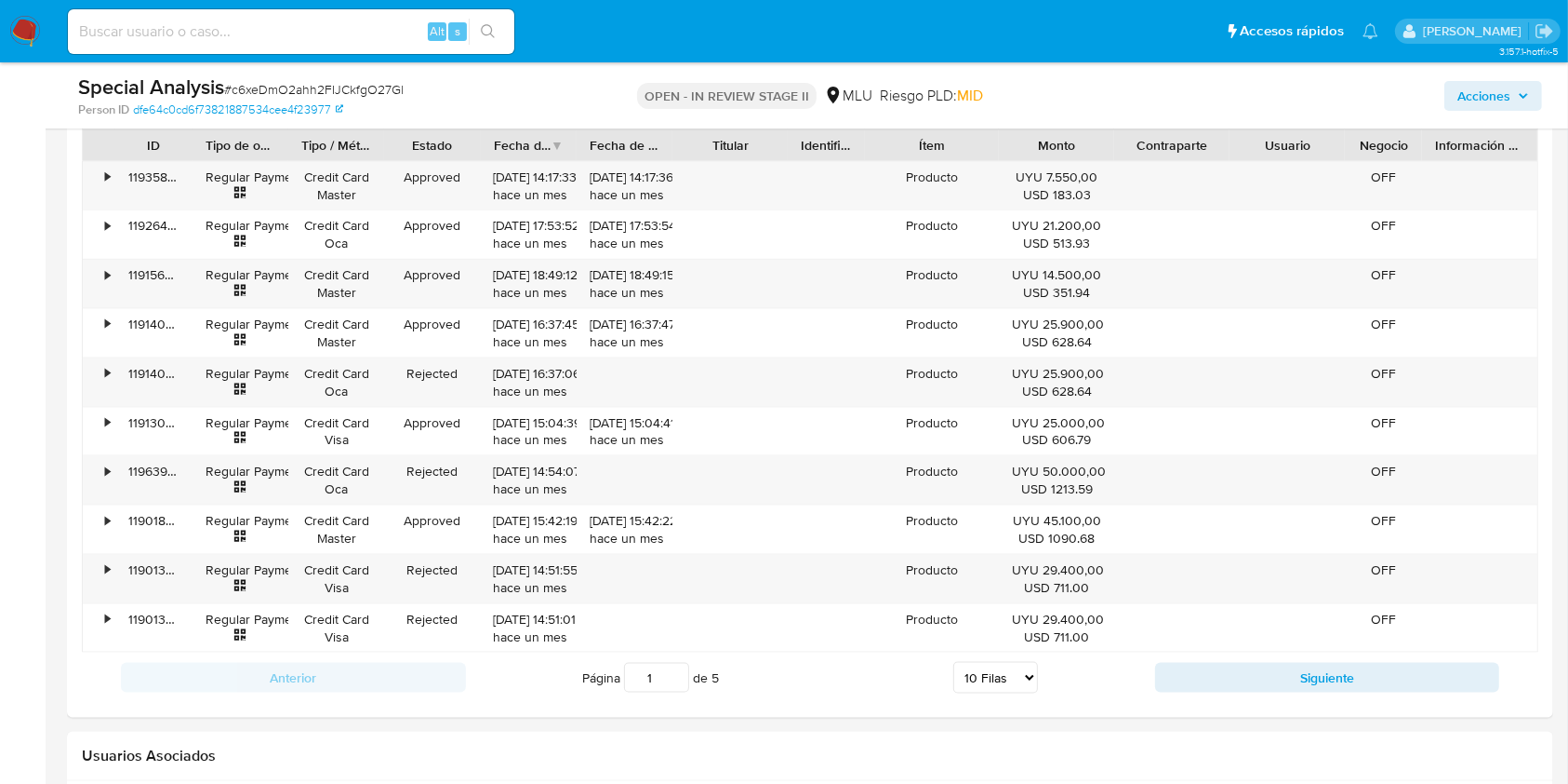
click at [1508, 90] on span "Acciones" at bounding box center [1484, 96] width 53 height 29
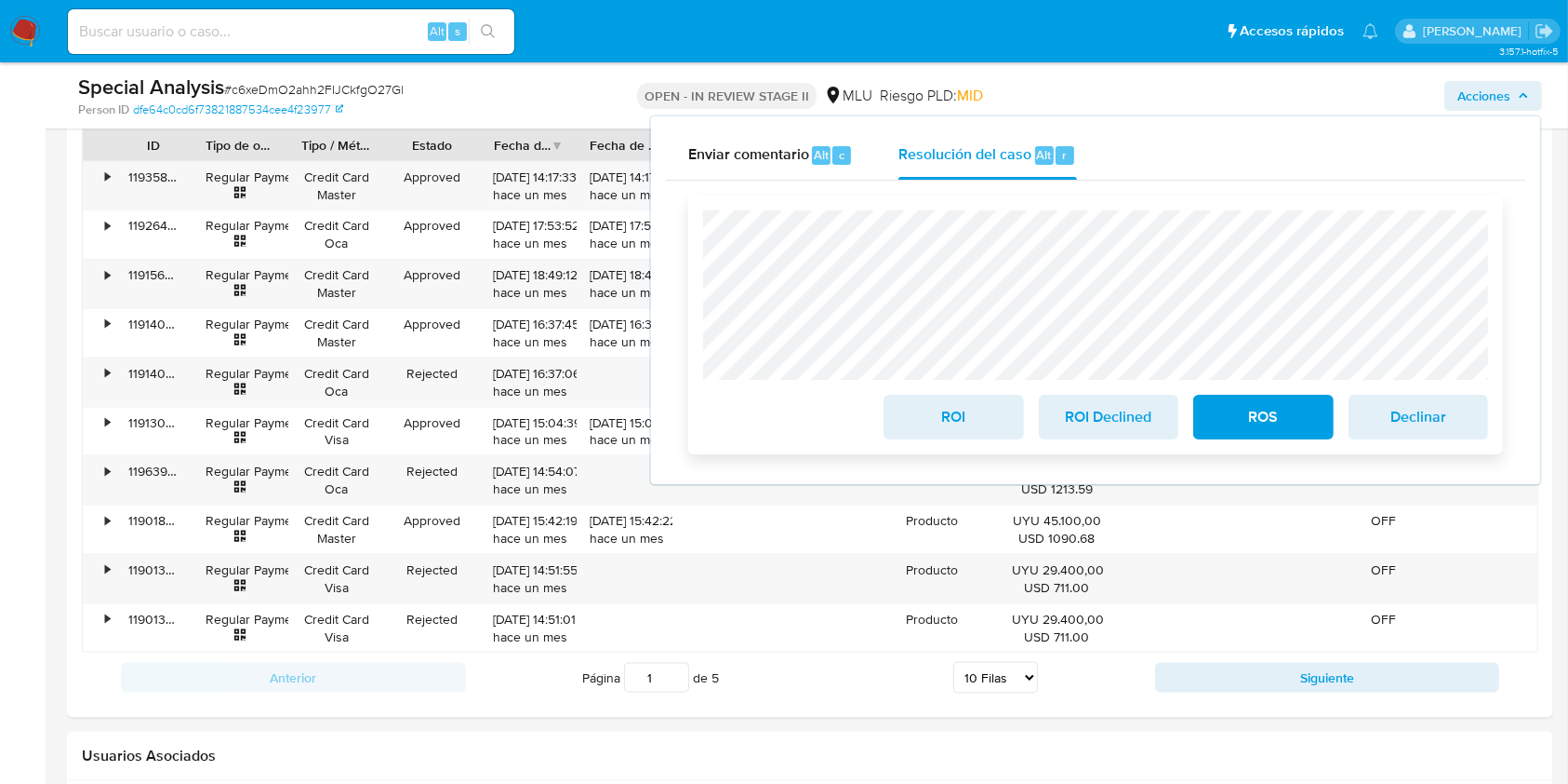
click at [1089, 408] on span "ROI Declined" at bounding box center [1109, 416] width 91 height 41
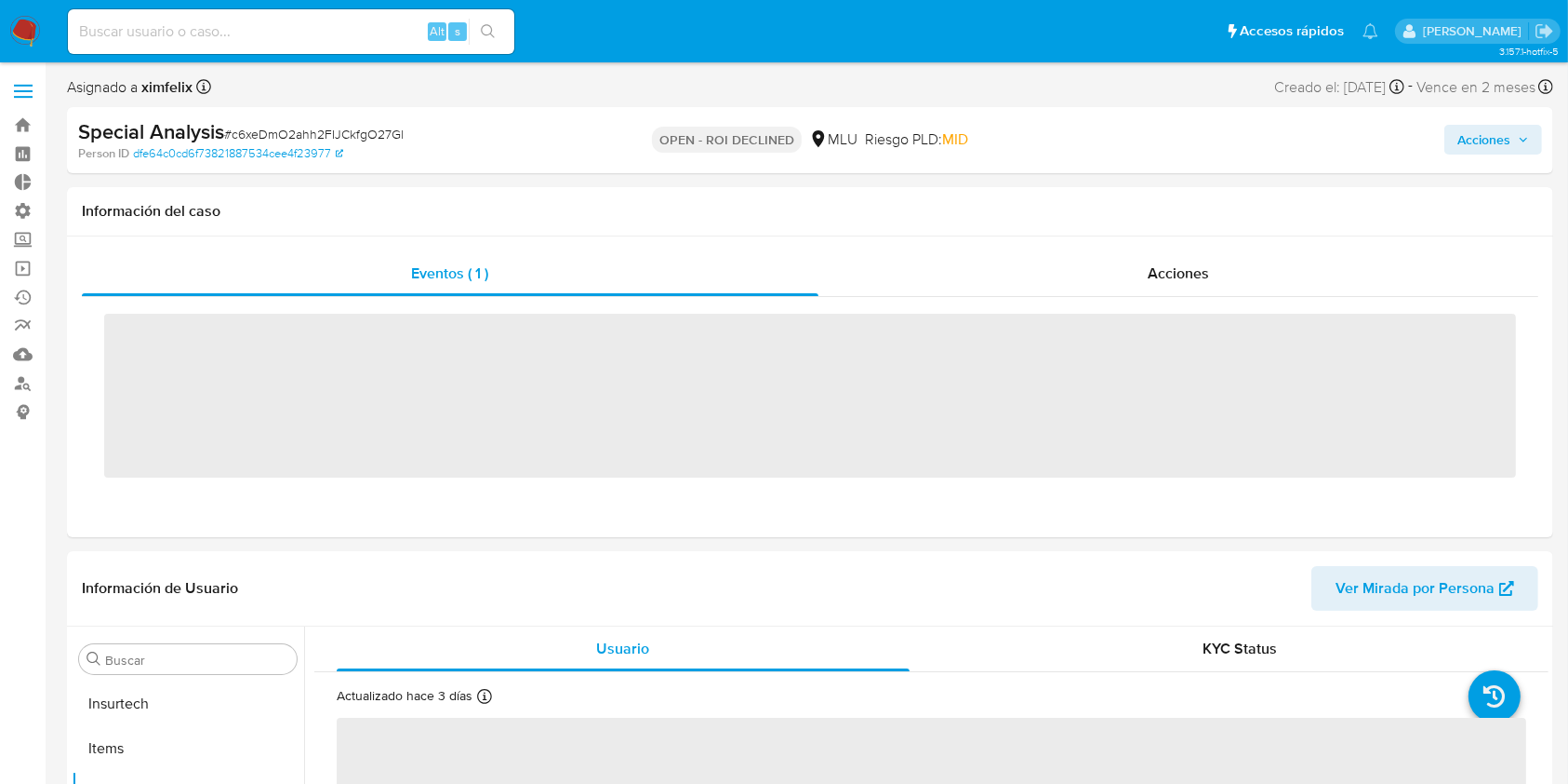
scroll to position [831, 0]
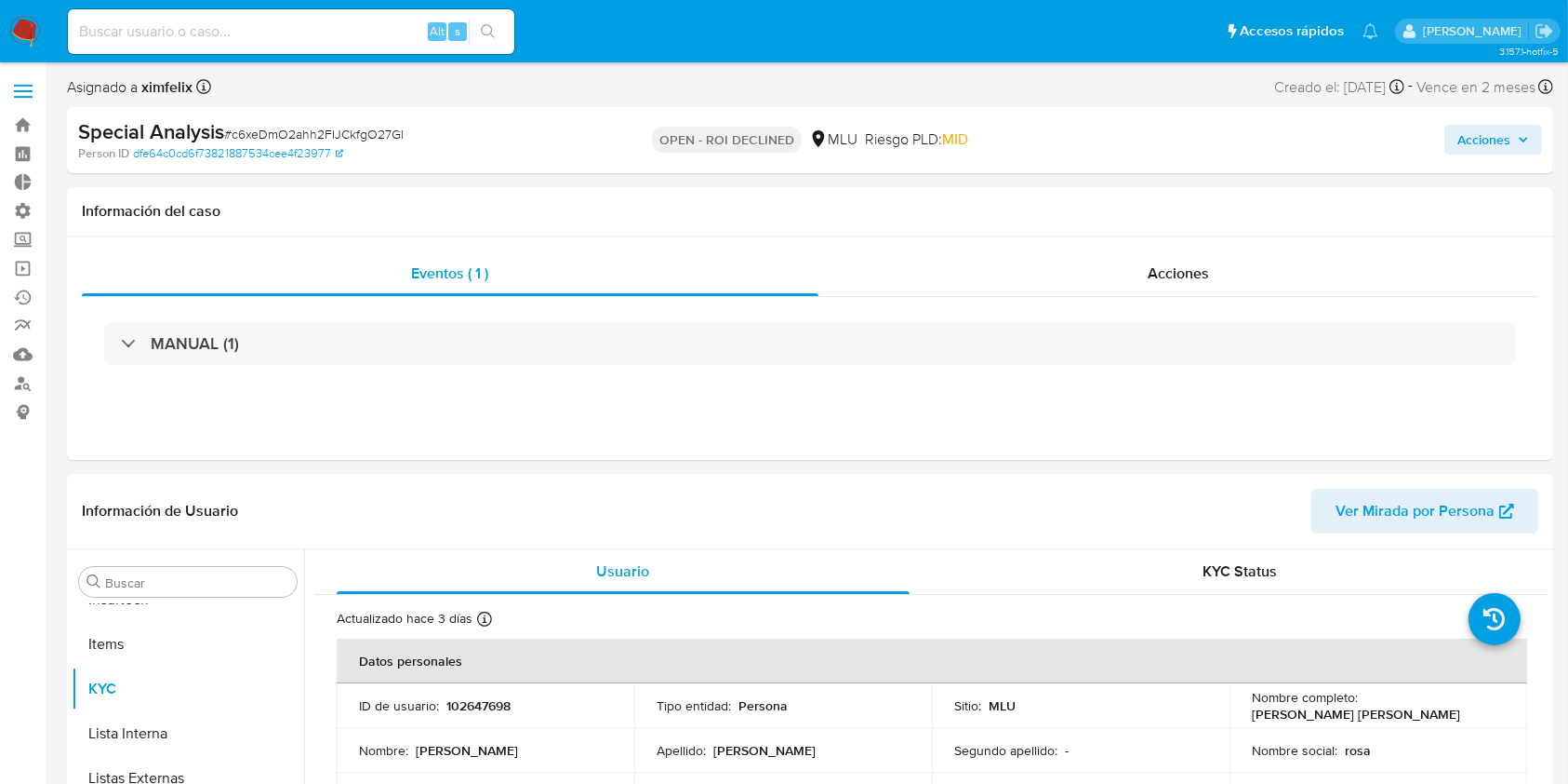
select select "10"
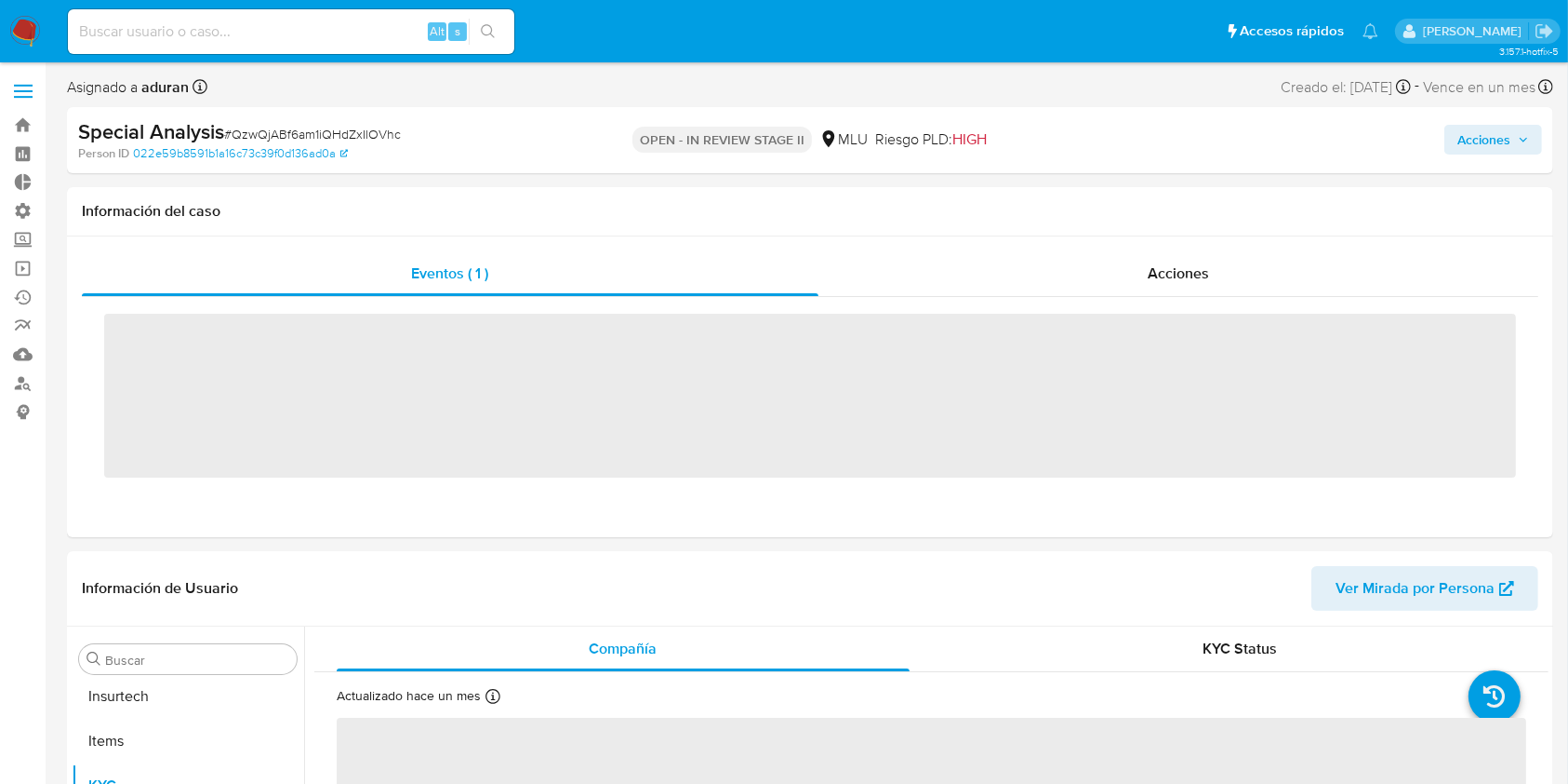
scroll to position [831, 0]
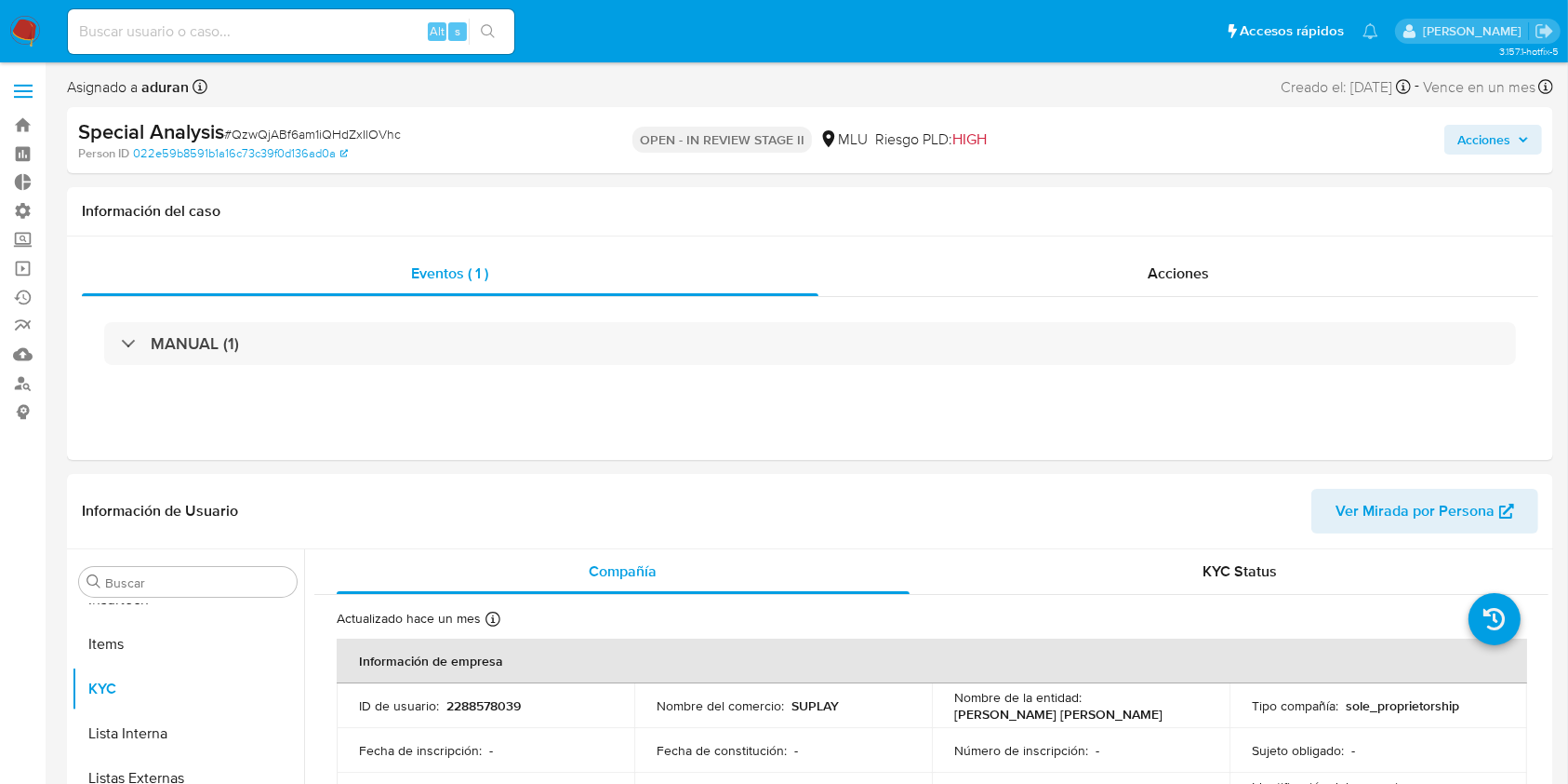
select select "10"
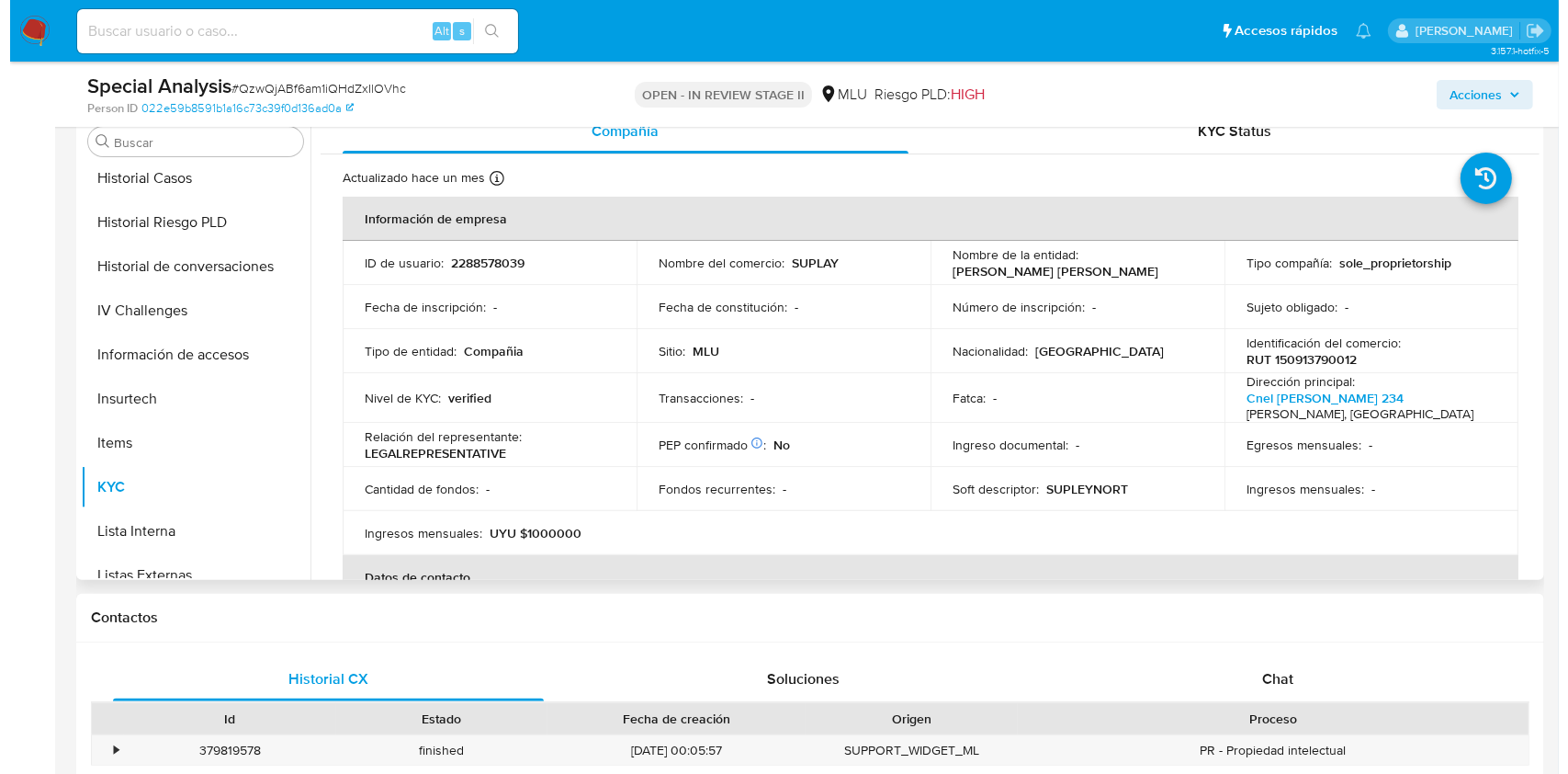
scroll to position [575, 0]
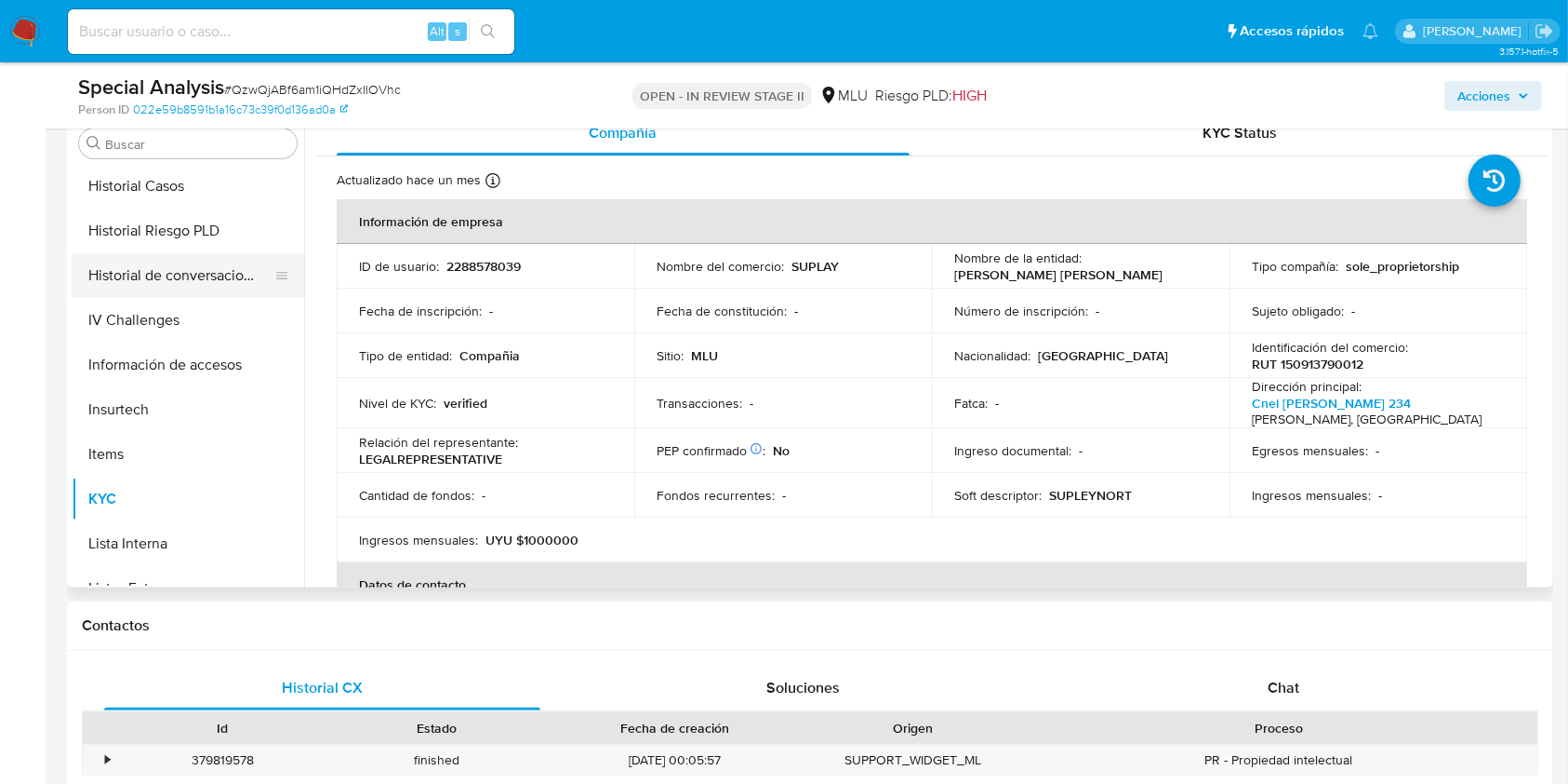
click at [198, 271] on button "Historial de conversaciones" at bounding box center [181, 275] width 217 height 44
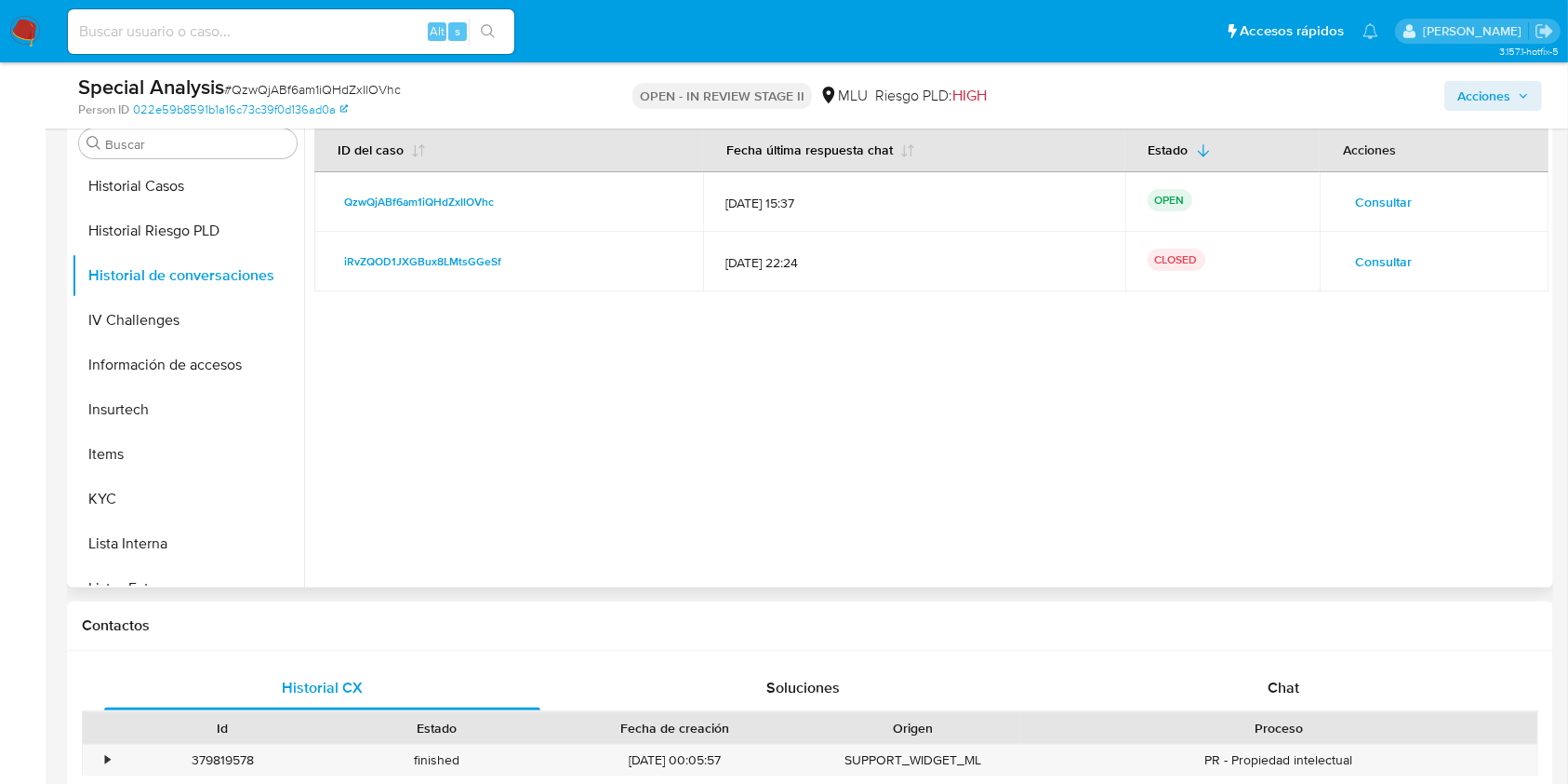
click at [1376, 201] on span "Consultar" at bounding box center [1384, 202] width 57 height 26
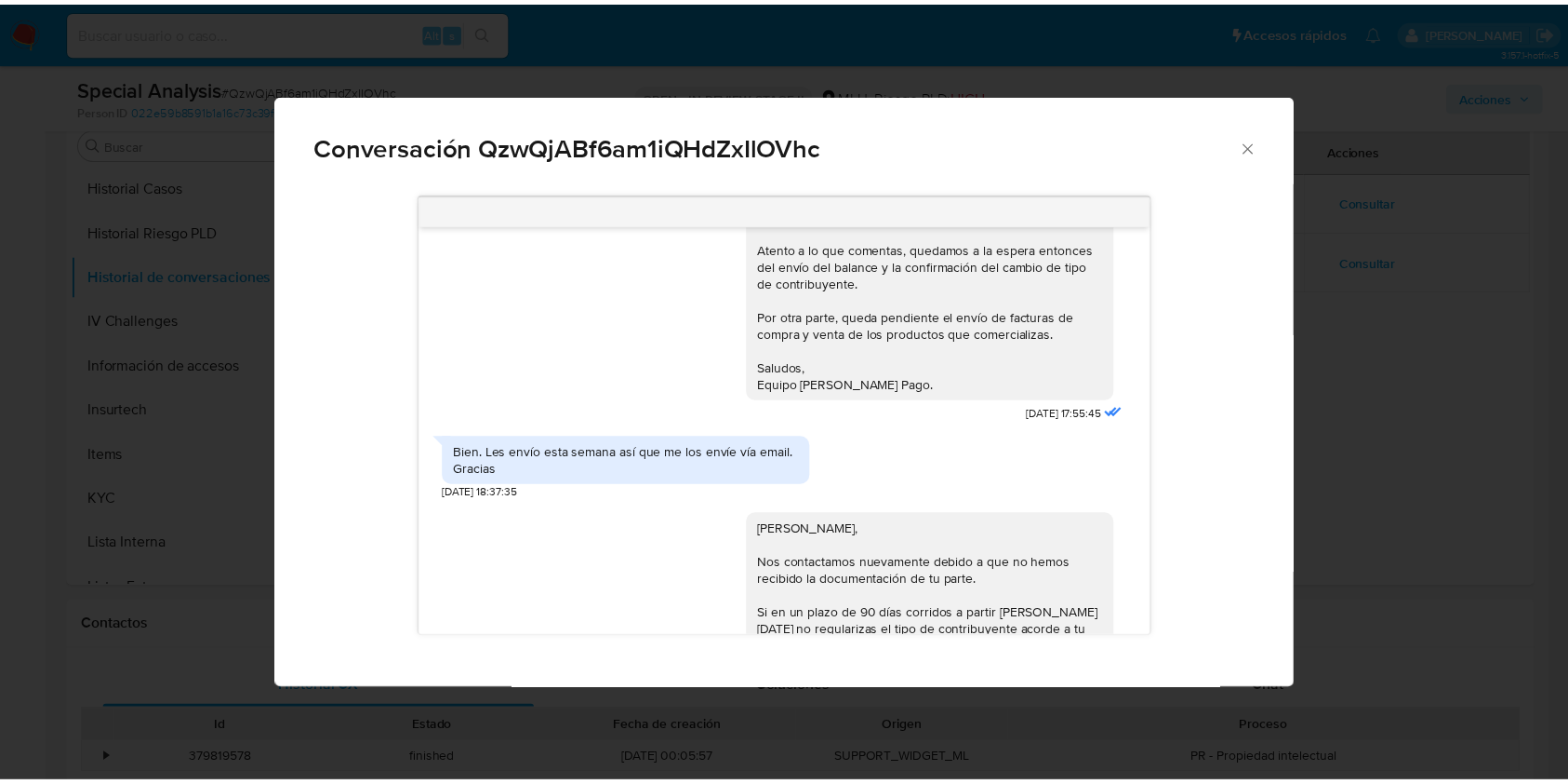
scroll to position [1079, 0]
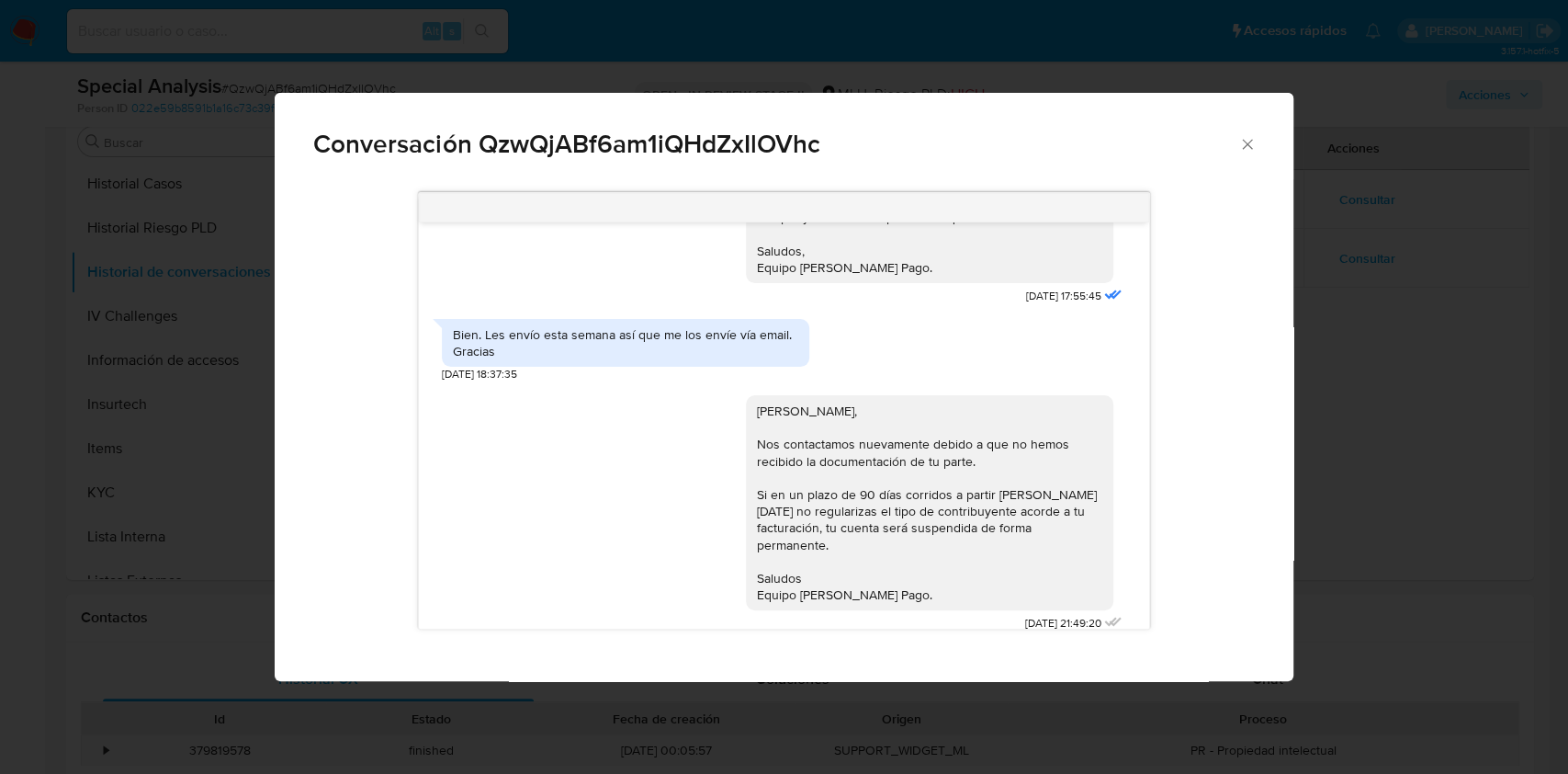
click at [1383, 442] on div "Conversación QzwQjABf6am1iQHdZxIlOVhc Envio comprobante de BPS de envio de form…" at bounding box center [784, 387] width 1568 height 774
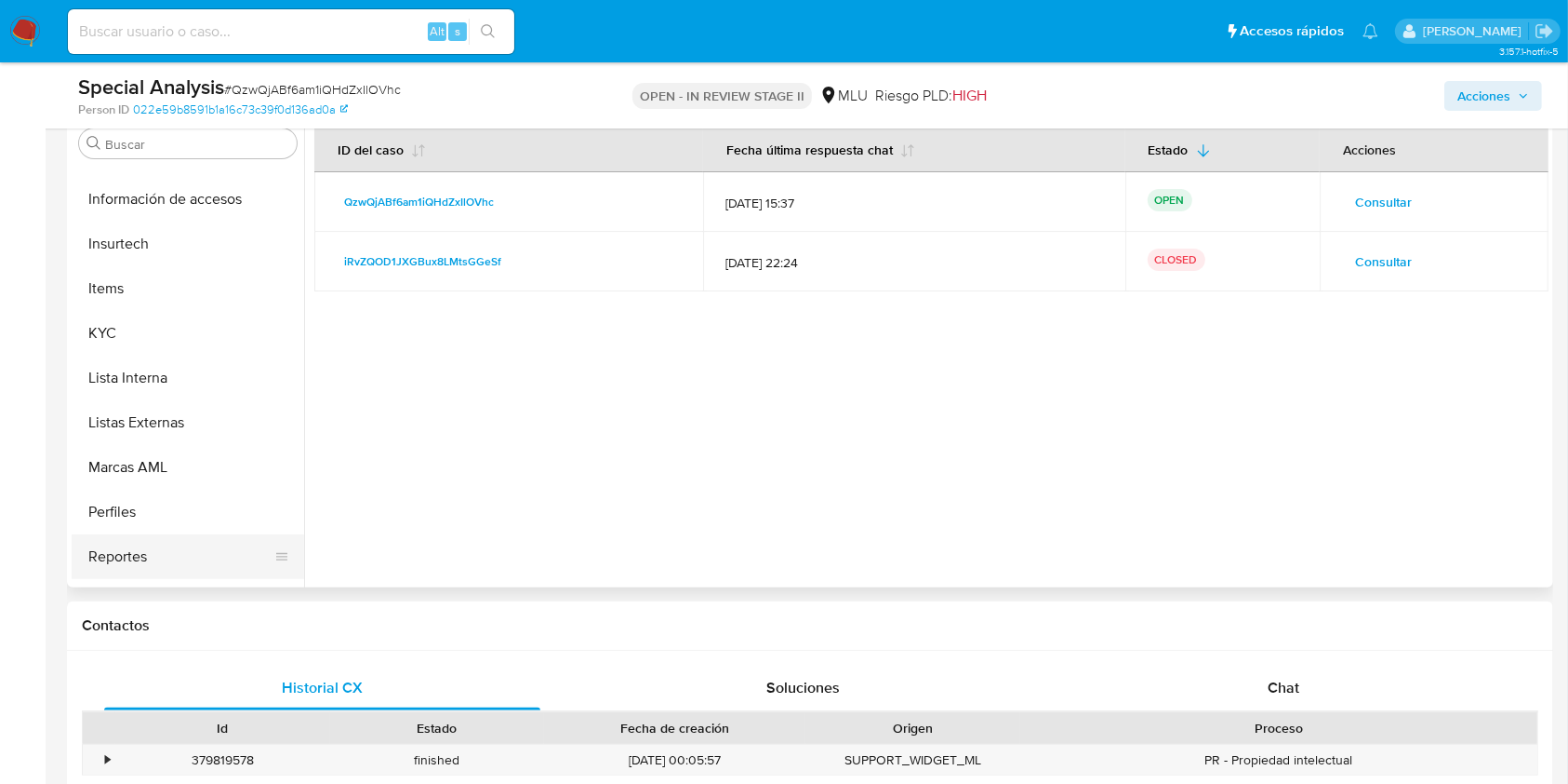
scroll to position [831, 0]
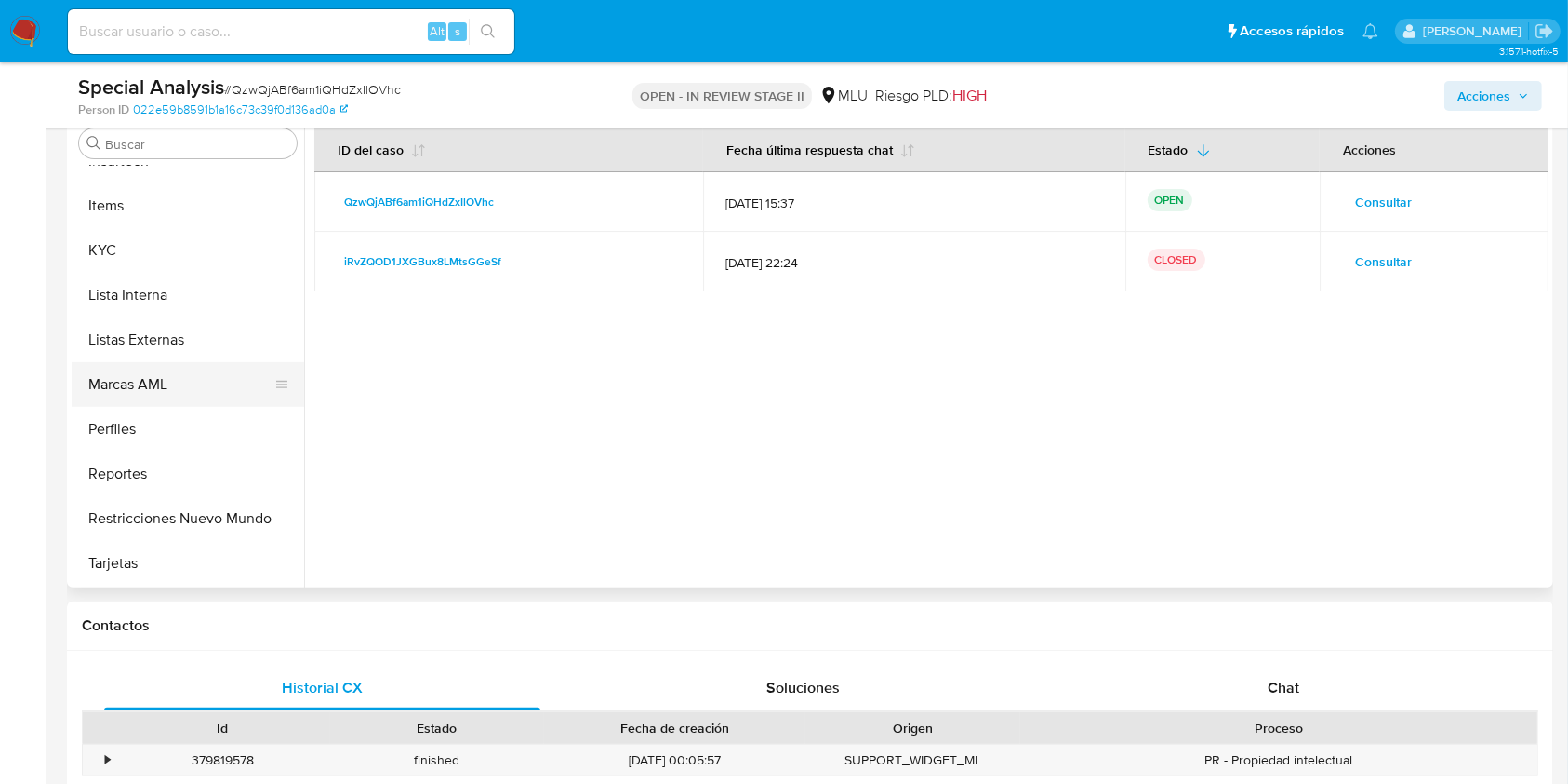
click at [147, 376] on button "Marcas AML" at bounding box center [181, 384] width 217 height 44
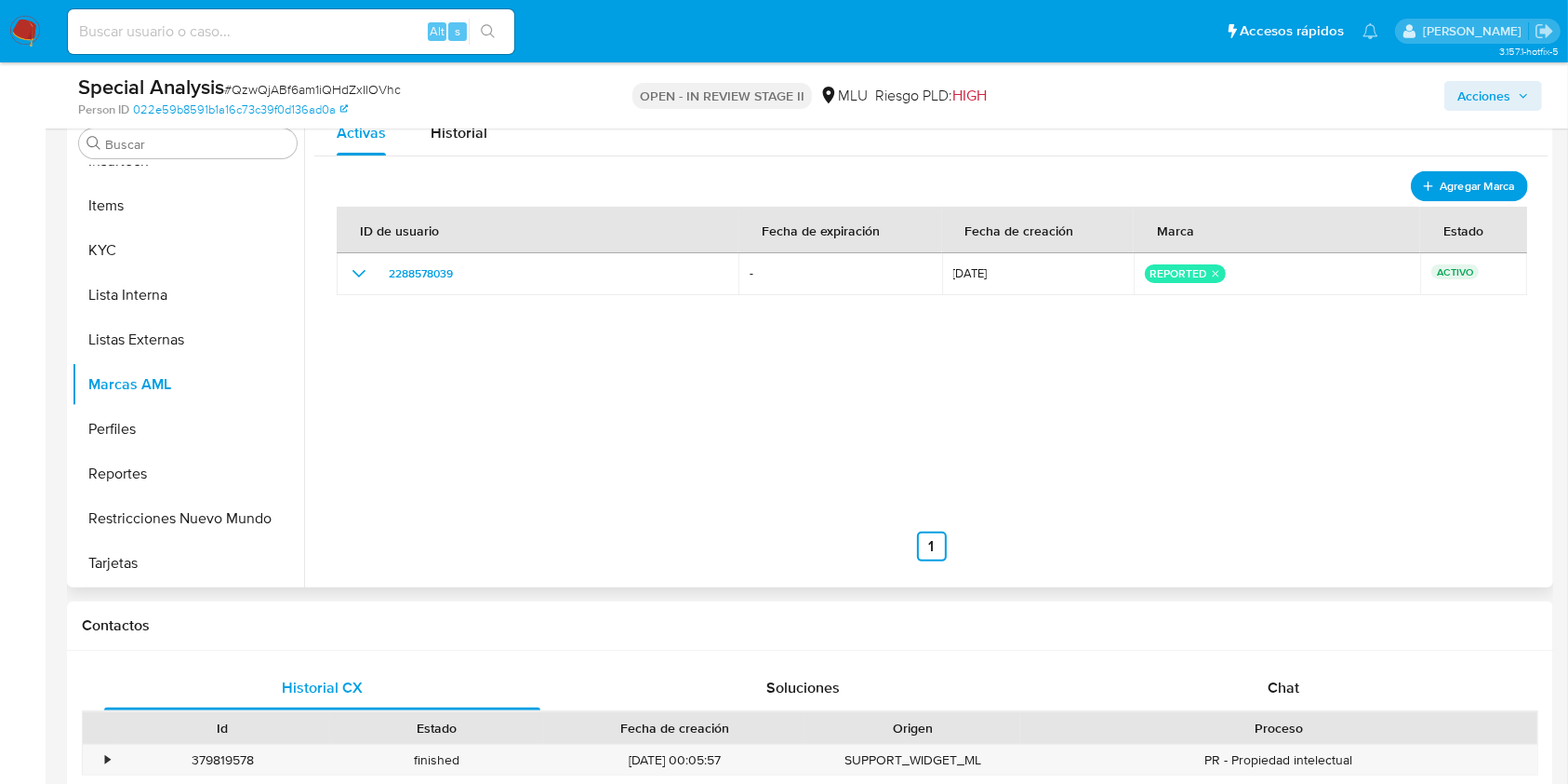
click at [1451, 182] on span "Agregar Marca" at bounding box center [1476, 185] width 75 height 24
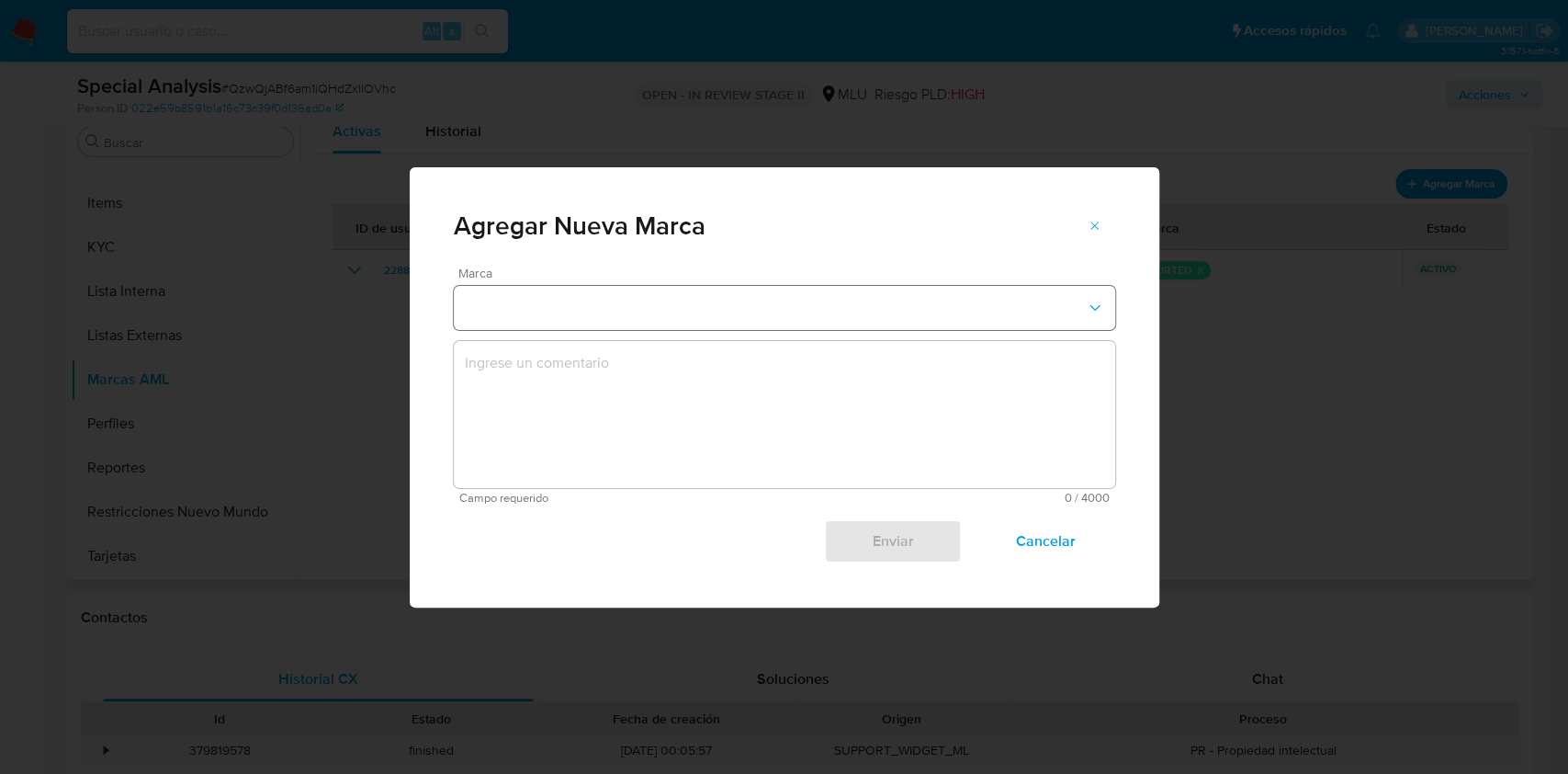
click at [664, 305] on button "marks-modal" at bounding box center [784, 307] width 662 height 44
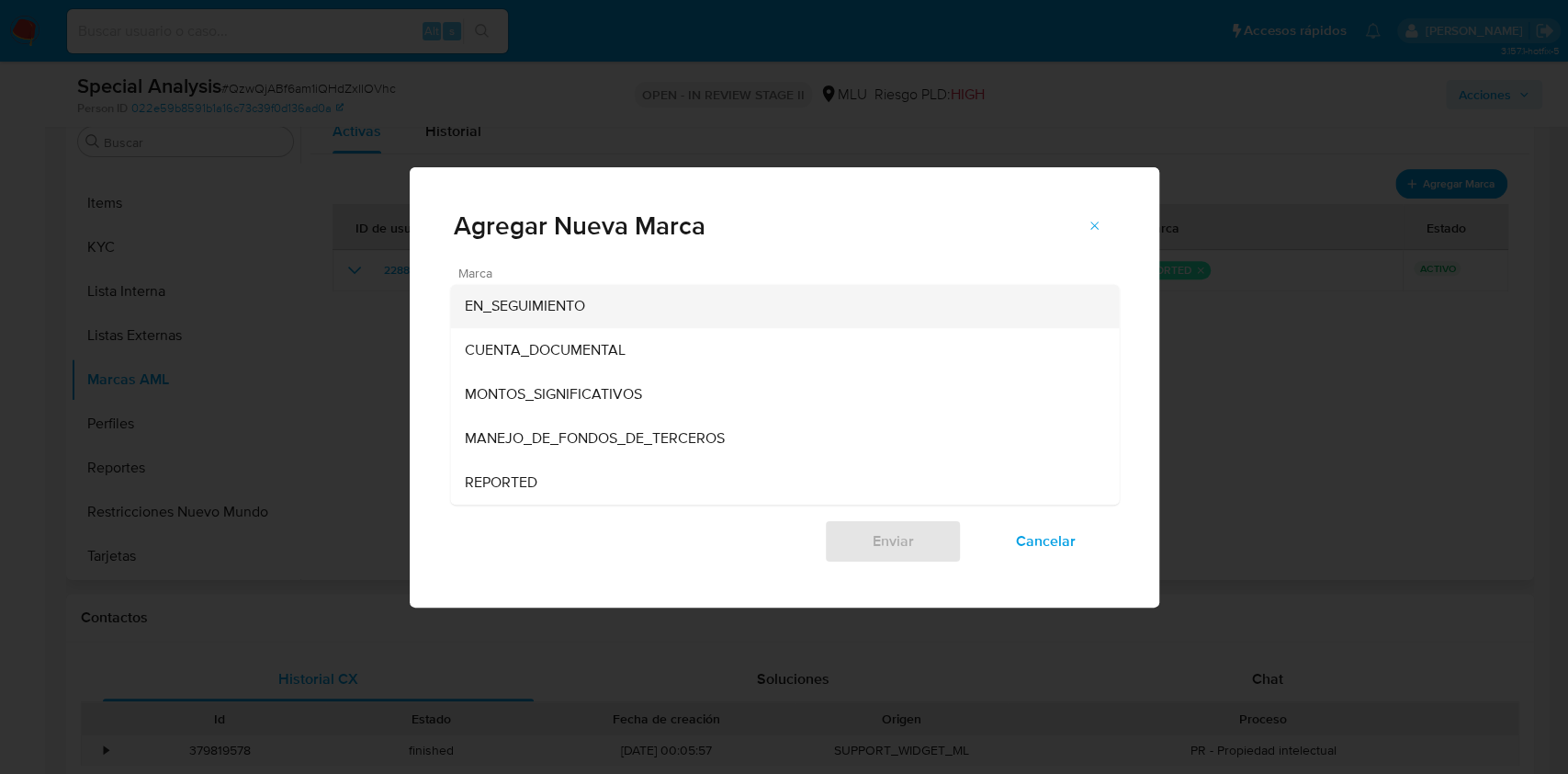
click at [575, 298] on span "EN_SEGUIMIENTO" at bounding box center [525, 306] width 120 height 19
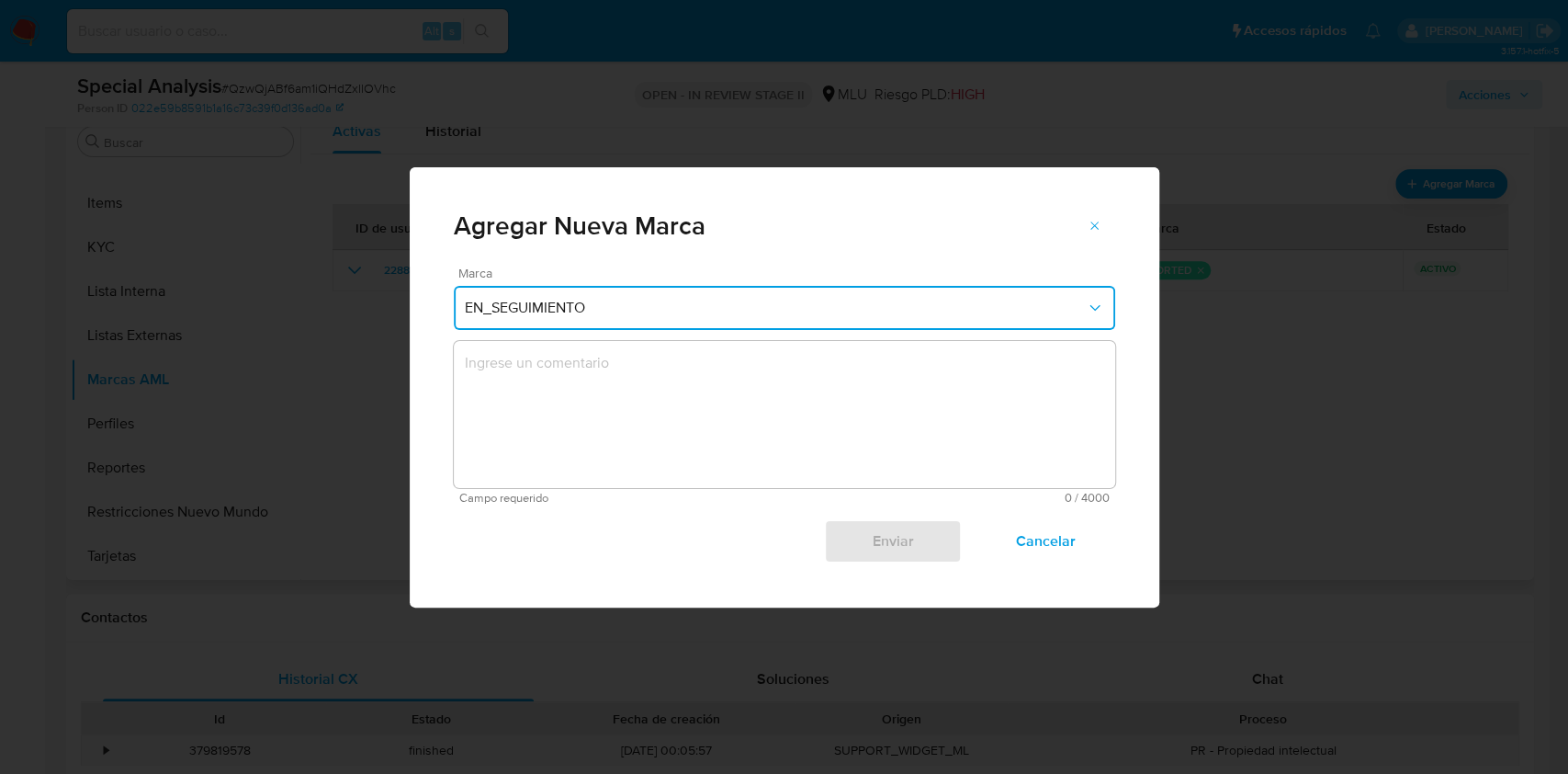
click at [575, 408] on textarea "marks-modal" at bounding box center [784, 414] width 662 height 147
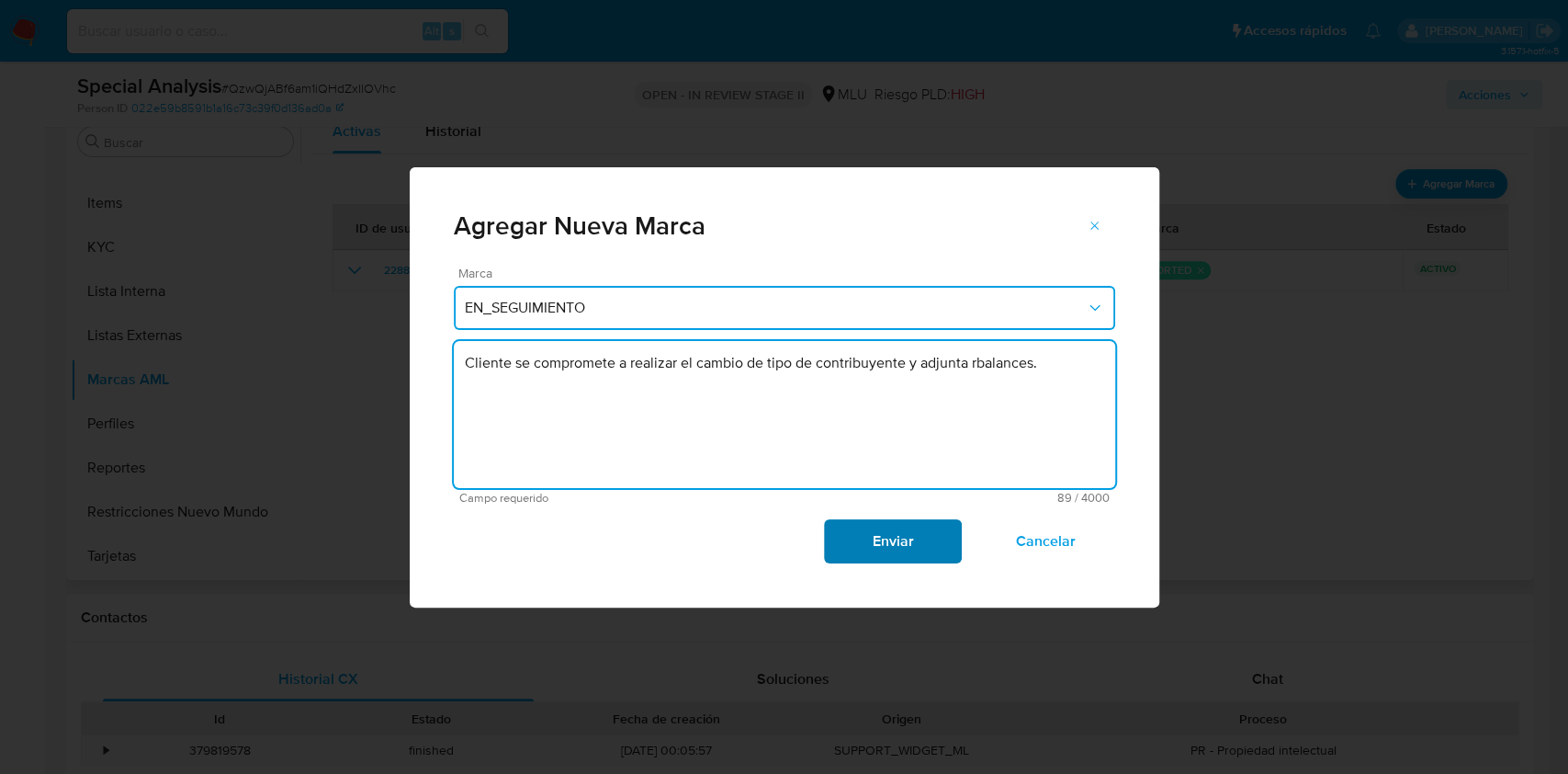
type textarea "Cliente se compromete a realizar el cambio de tipo de contribuyente y adjunta r…"
click at [861, 521] on span "Enviar" at bounding box center [892, 541] width 90 height 40
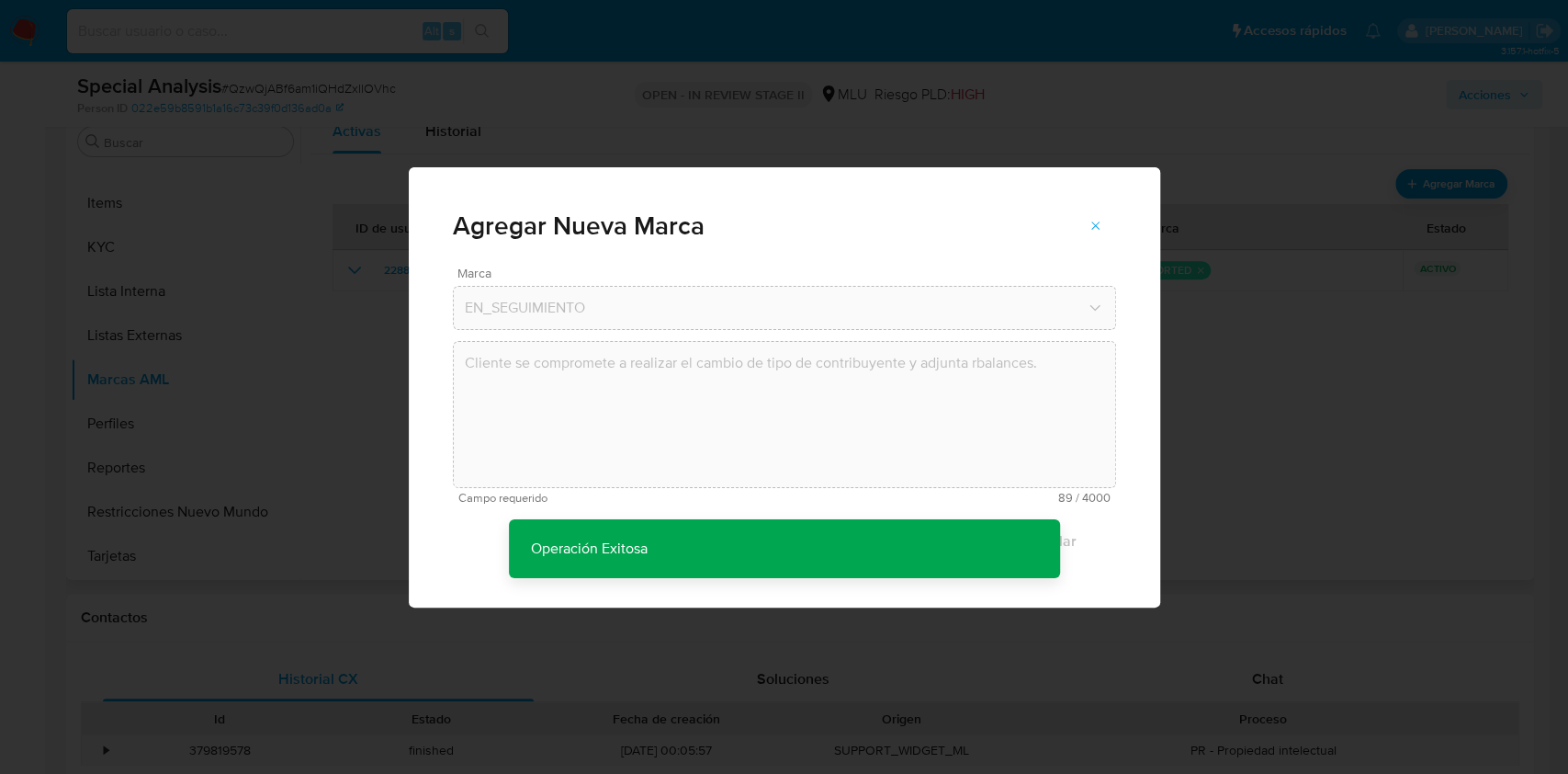
click at [1253, 442] on div "Agregar Nueva Marca Marca EN_SEGUIMIENTO Cliente se compromete a realizar el ca…" at bounding box center [784, 387] width 1568 height 774
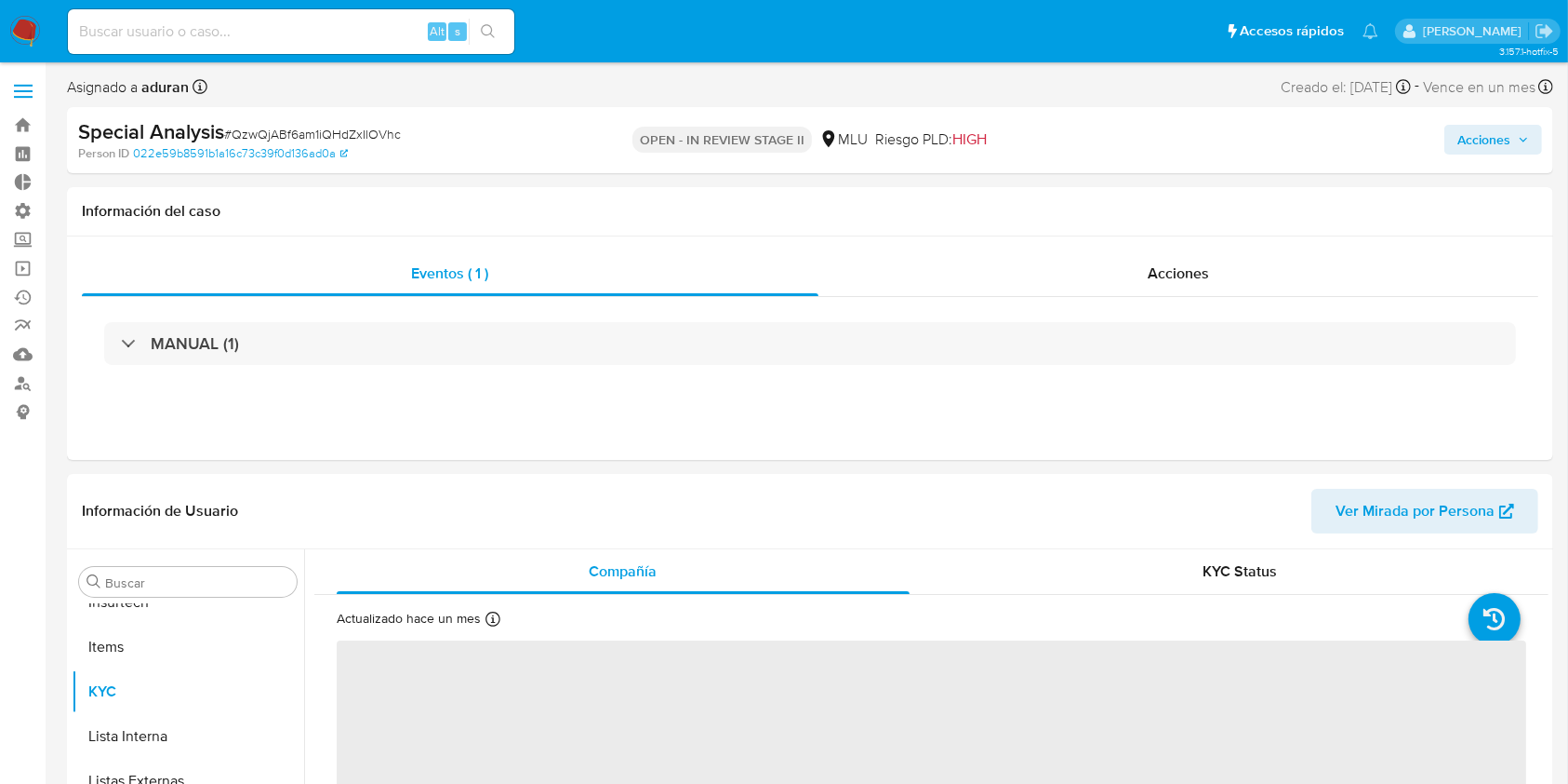
scroll to position [831, 0]
click at [1483, 143] on span "Acciones" at bounding box center [1484, 139] width 53 height 29
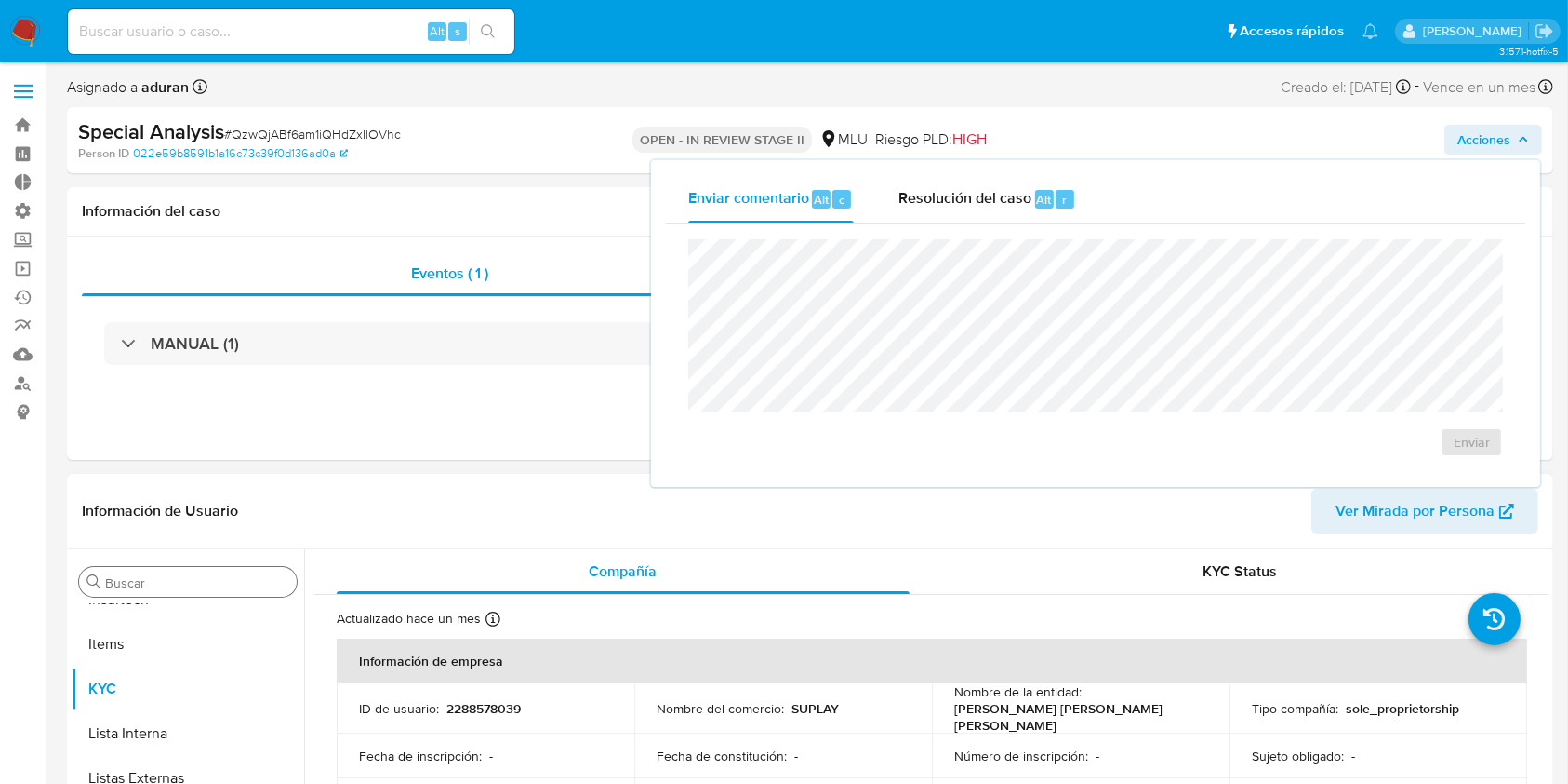
select select "10"
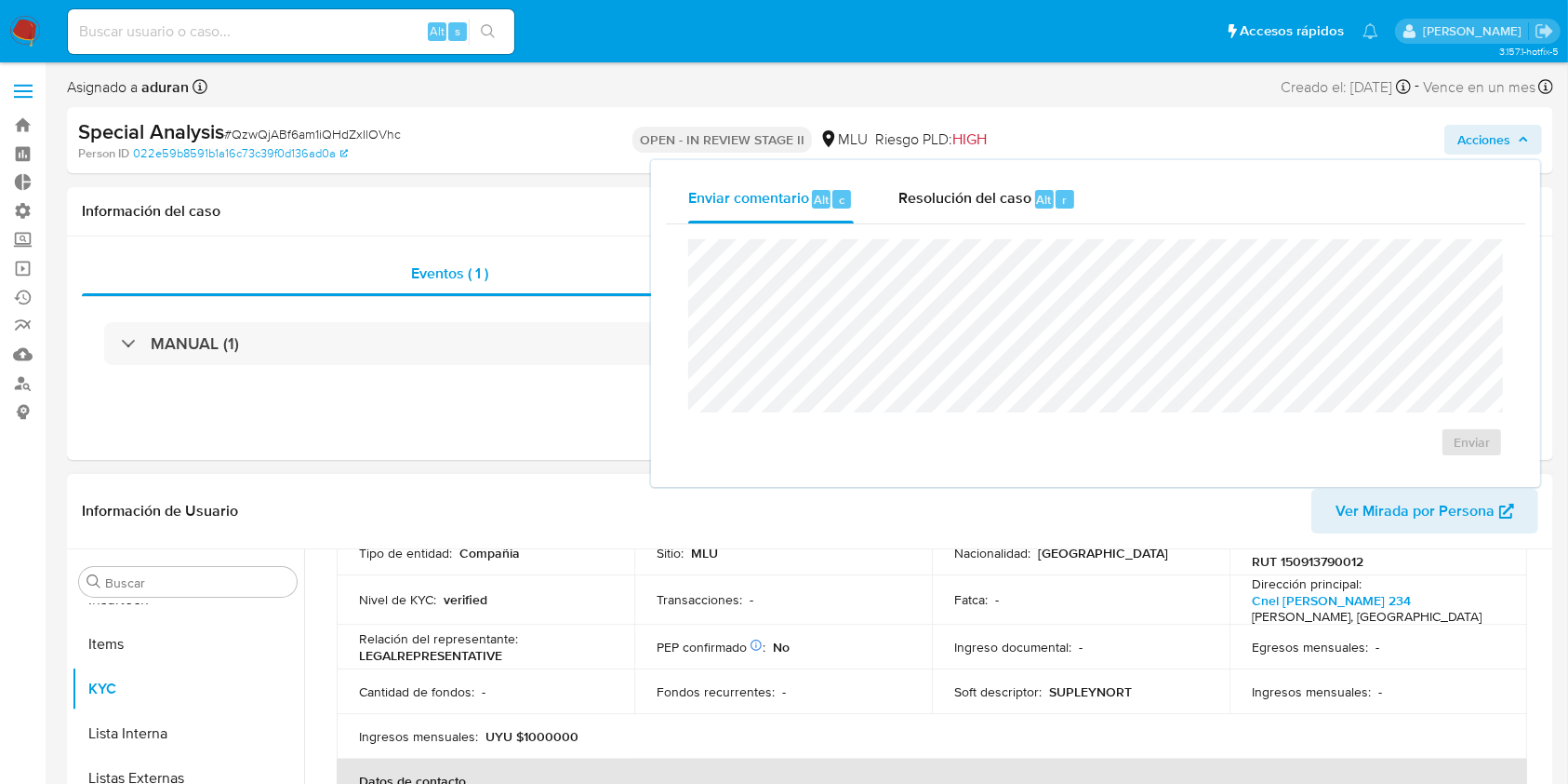
scroll to position [124, 0]
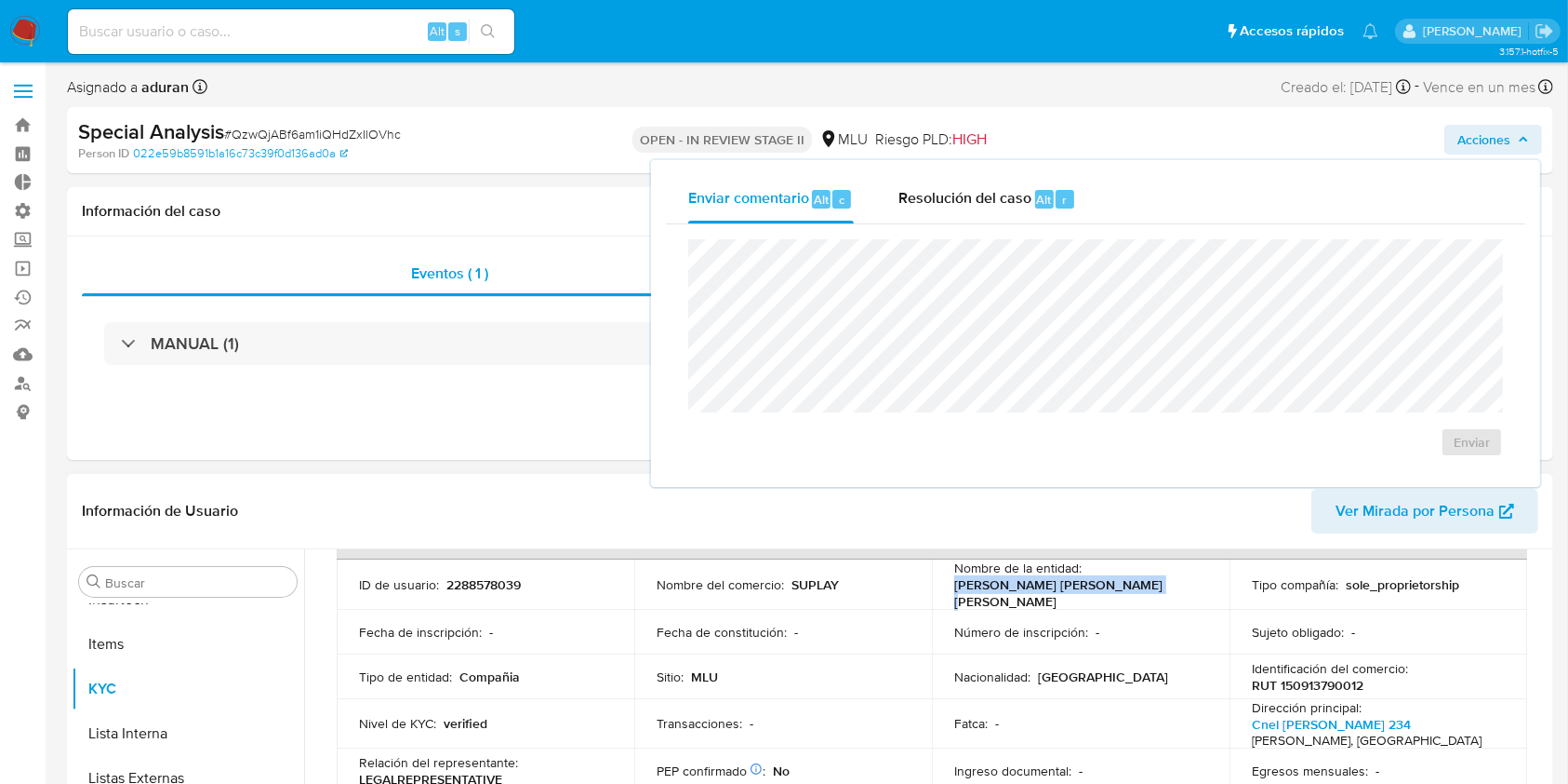
drag, startPoint x: 1175, startPoint y: 588, endPoint x: 944, endPoint y: 595, distance: 231.1
click at [944, 595] on td "Nombre de la entidad : CAMARGO RIBEIRO VICTOR DANIEL" at bounding box center [1080, 584] width 298 height 50
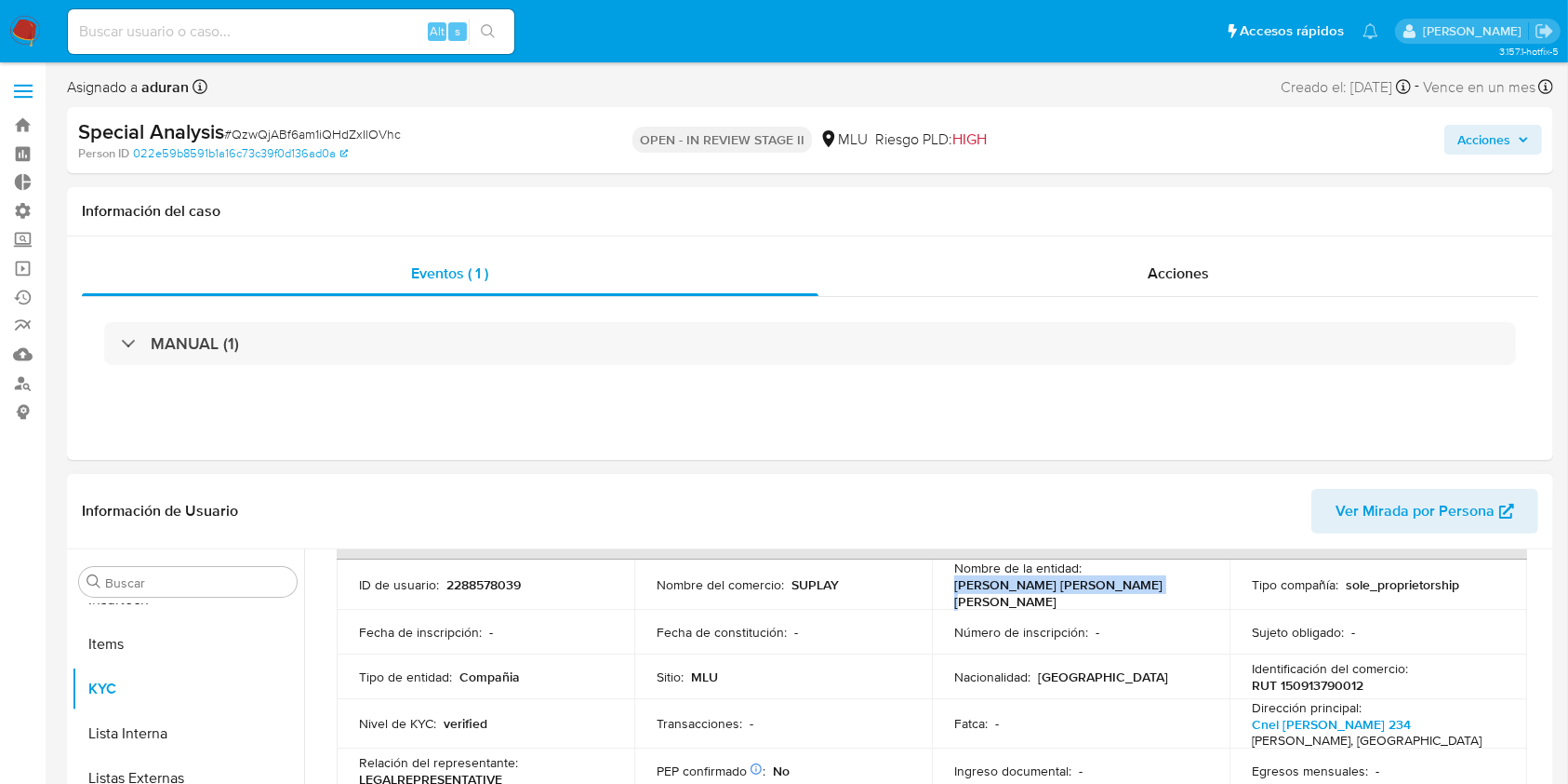
copy p "CAMARGO RIBEIRO VICTOR DANIEL"
click at [1506, 145] on span "Acciones" at bounding box center [1484, 139] width 53 height 29
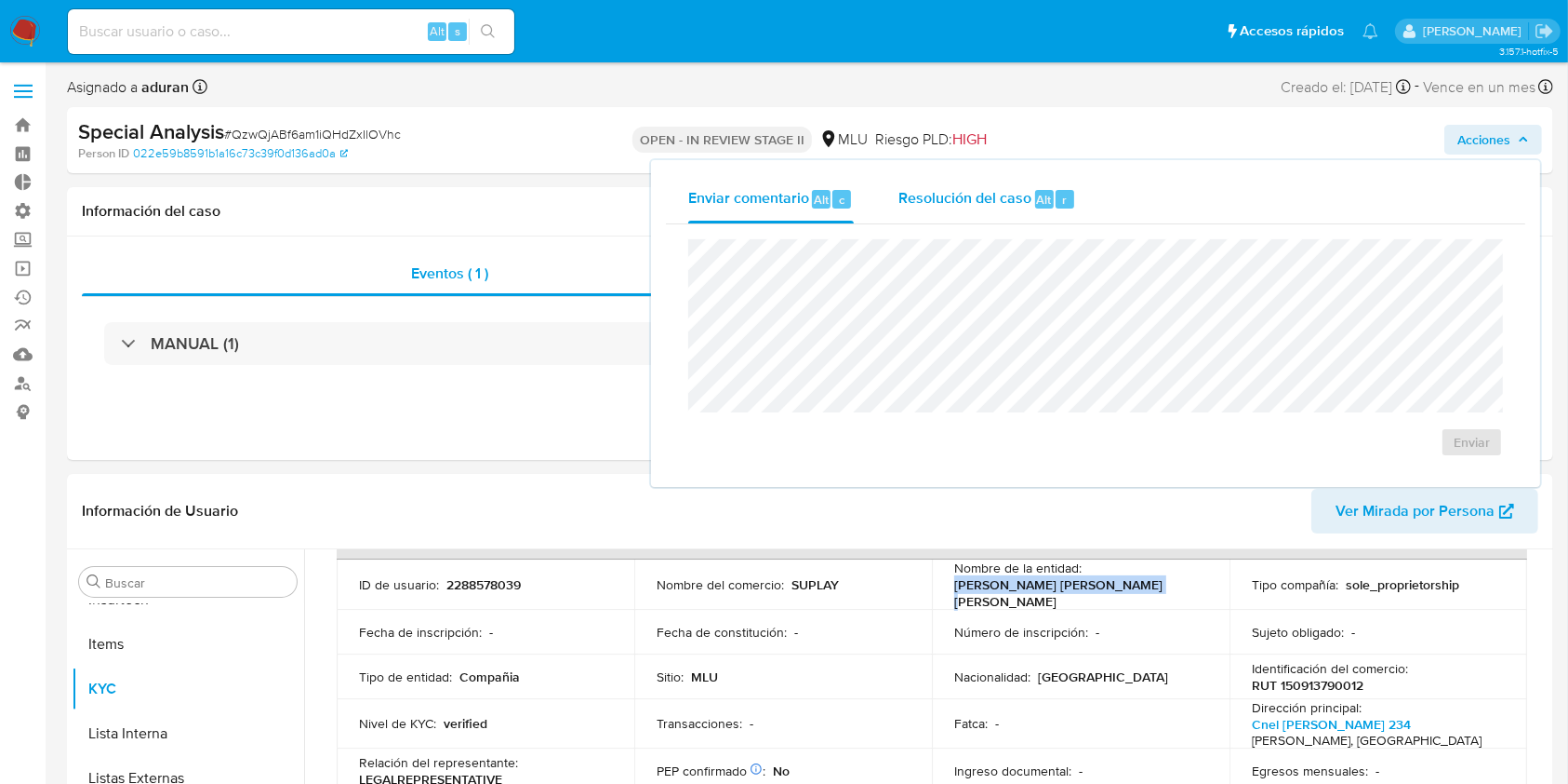
click at [1022, 212] on div "Resolución del caso Alt r" at bounding box center [988, 199] width 178 height 48
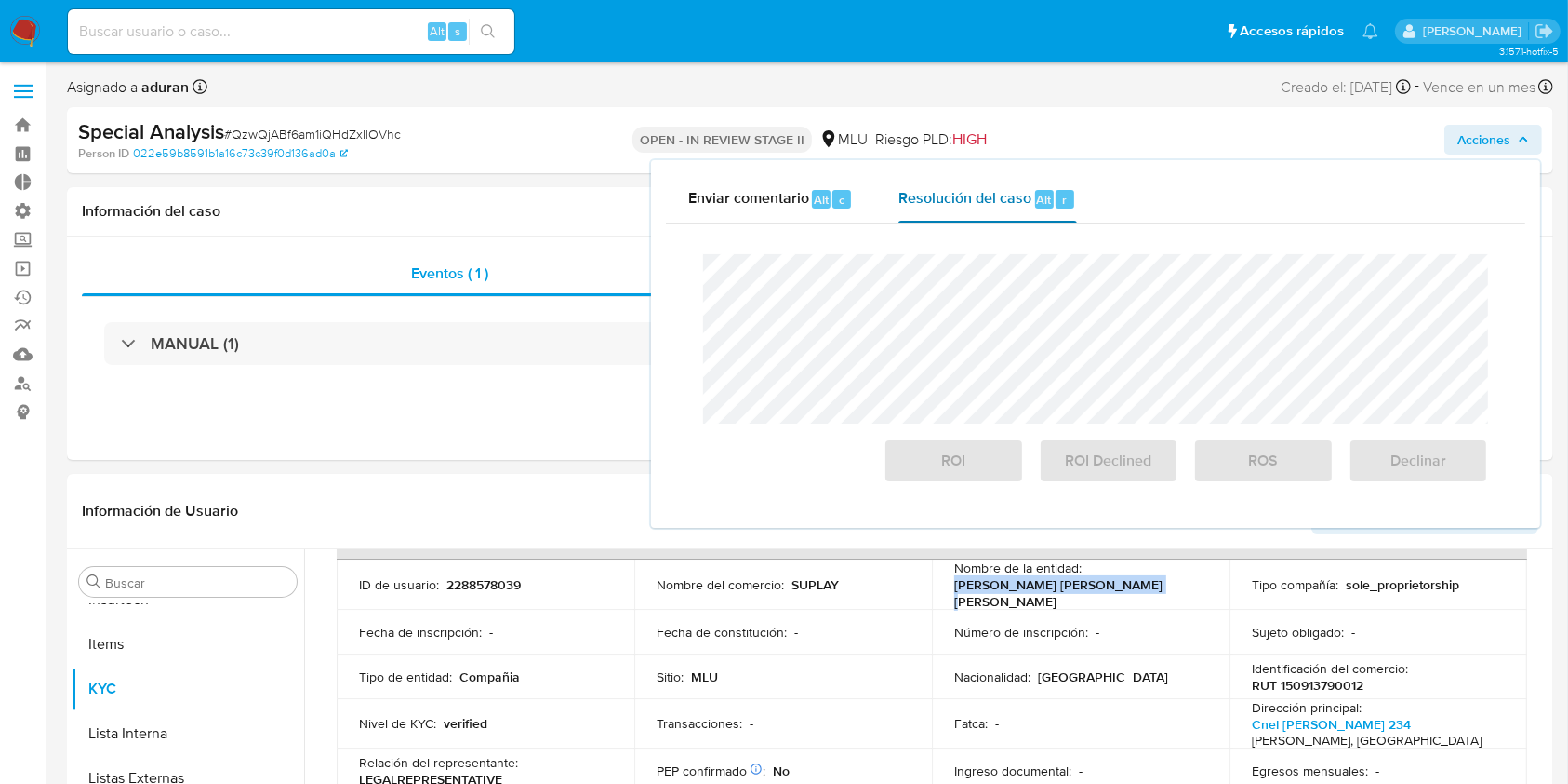
click at [1022, 212] on div "Resolución del caso Alt r" at bounding box center [988, 199] width 178 height 48
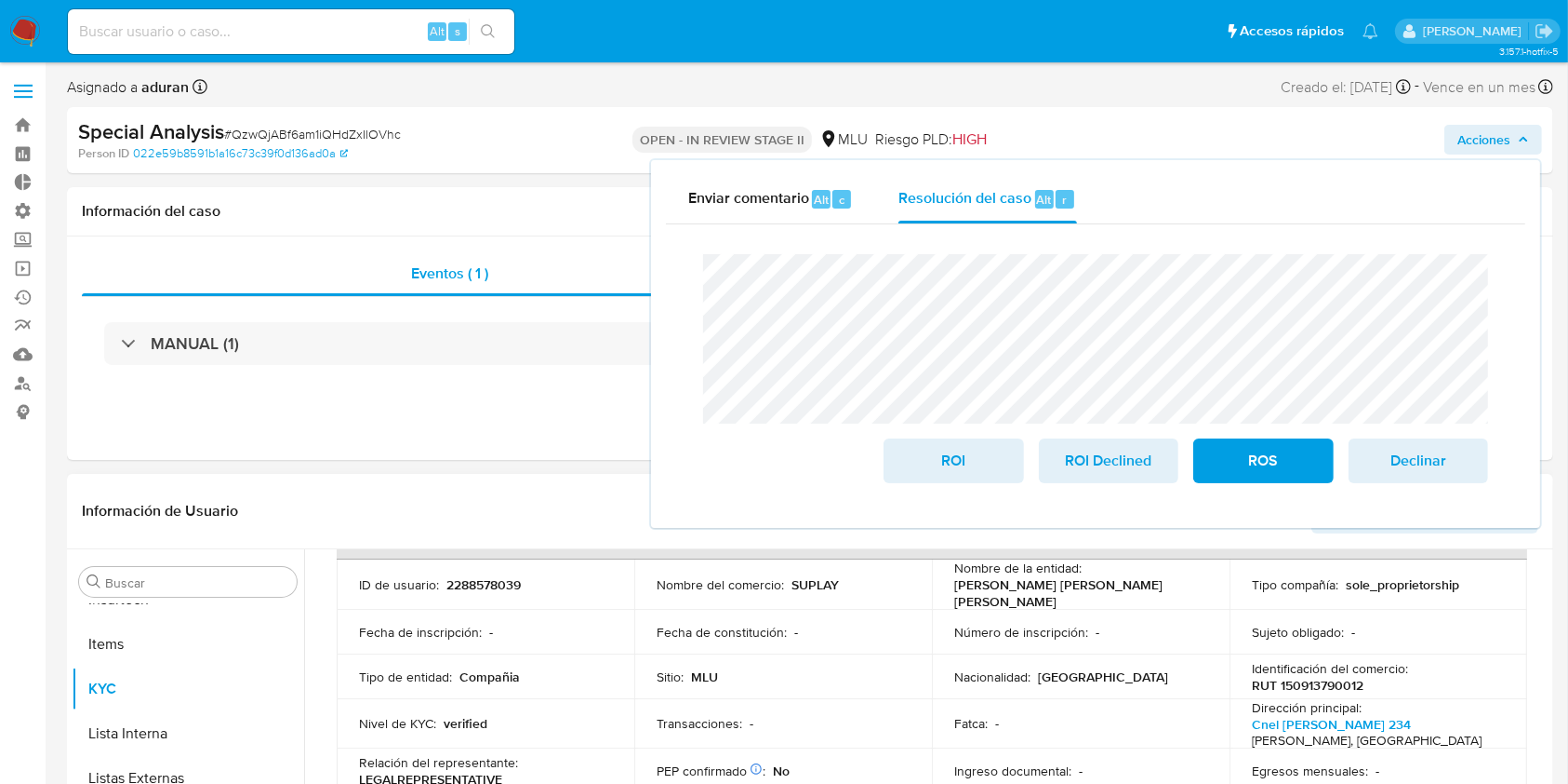
click at [1328, 681] on p "RUT 150913790012" at bounding box center [1308, 685] width 112 height 17
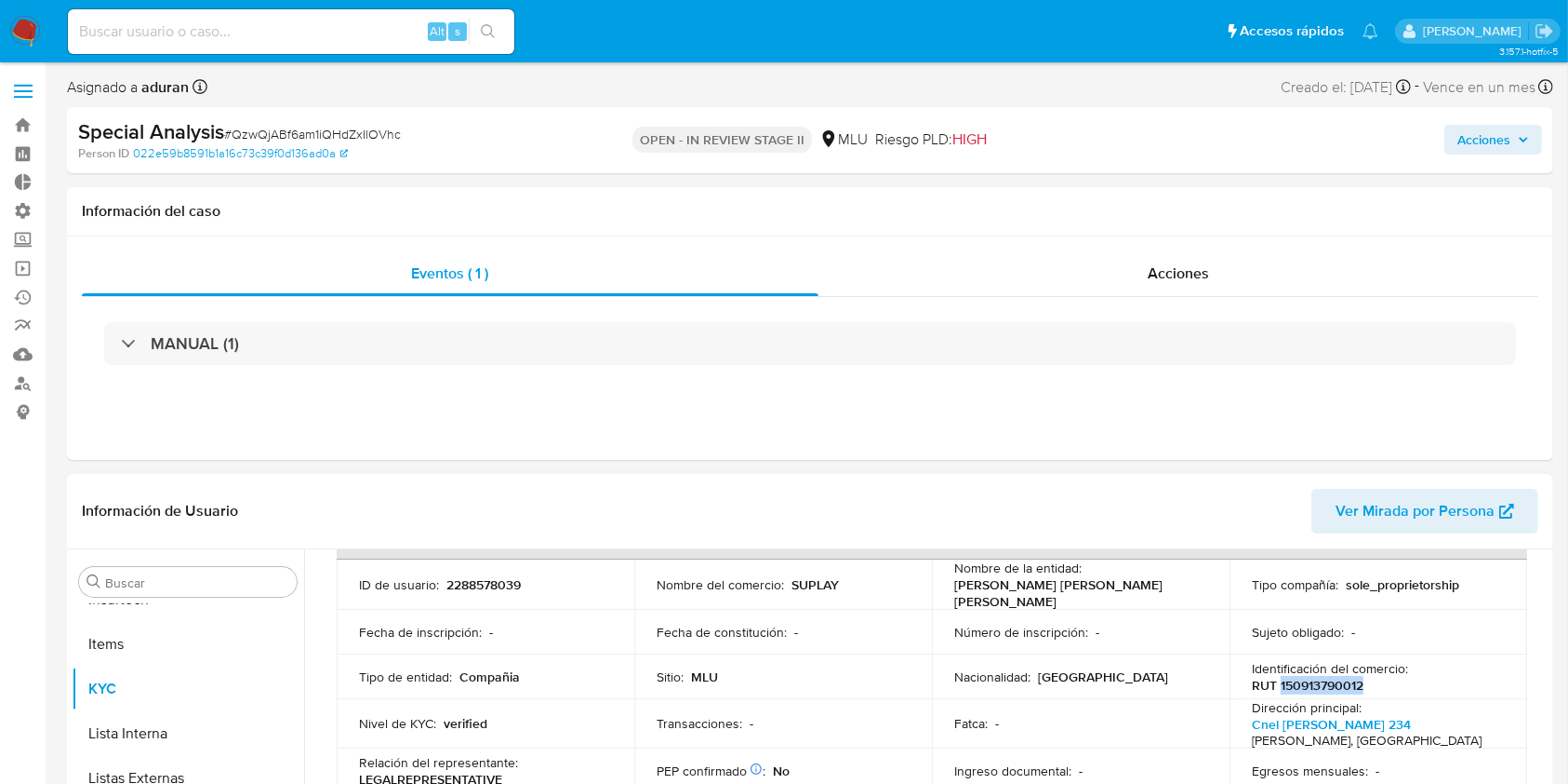
click at [1328, 681] on p "RUT 150913790012" at bounding box center [1308, 685] width 112 height 17
copy p "150913790012"
click at [1490, 112] on div "Special Analysis # QzwQjABf6am1iQHdZxIlOVhc Person ID 022e59b8591b1a16c73c39f0d…" at bounding box center [810, 140] width 1487 height 66
click at [1503, 136] on span "Acciones" at bounding box center [1484, 139] width 53 height 29
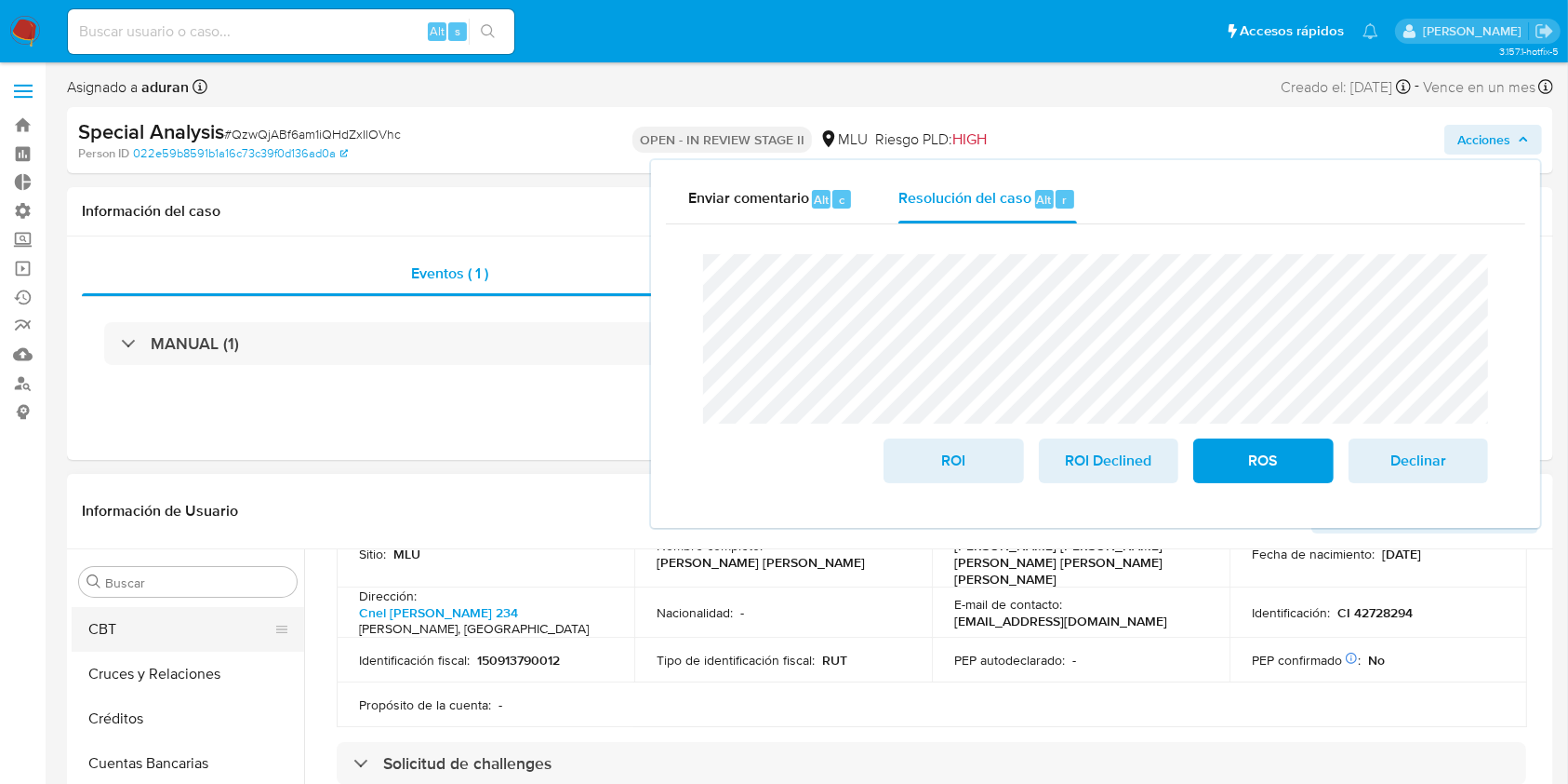
scroll to position [0, 0]
click at [197, 678] on button "Archivos adjuntos" at bounding box center [181, 671] width 217 height 44
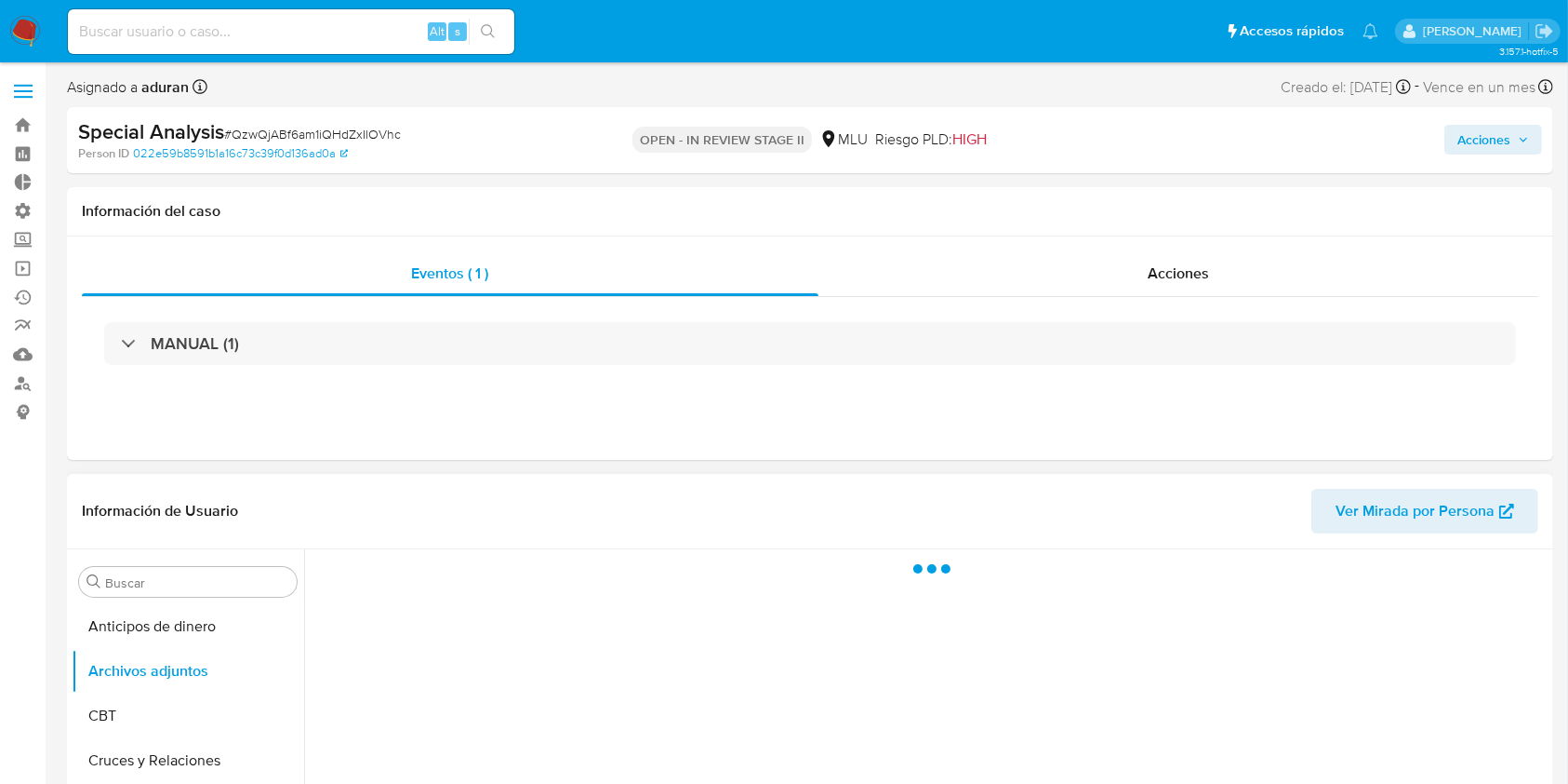
scroll to position [248, 0]
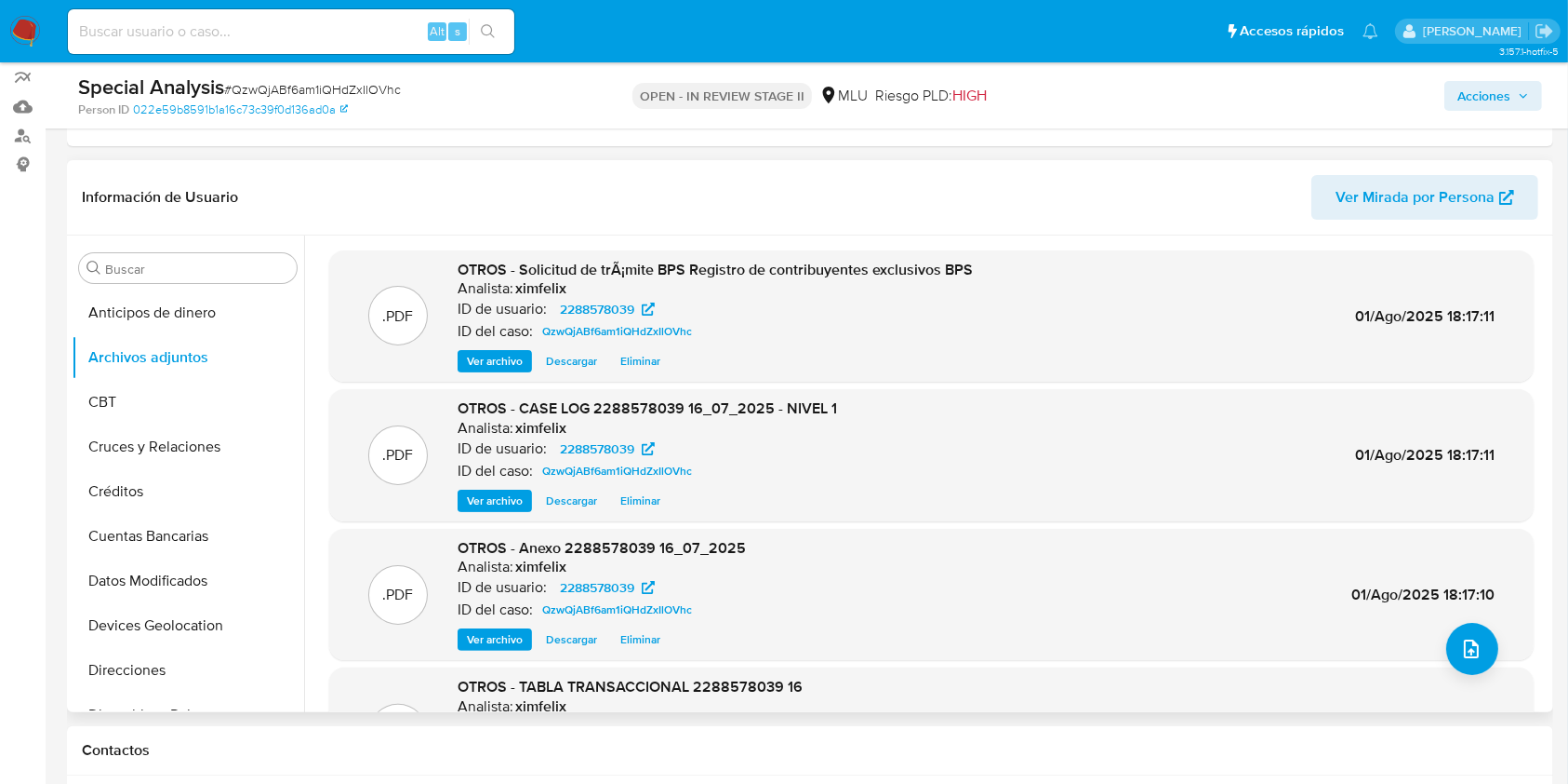
click at [553, 496] on span "Descargar" at bounding box center [572, 501] width 51 height 19
click at [1491, 98] on span "Acciones" at bounding box center [1484, 96] width 53 height 29
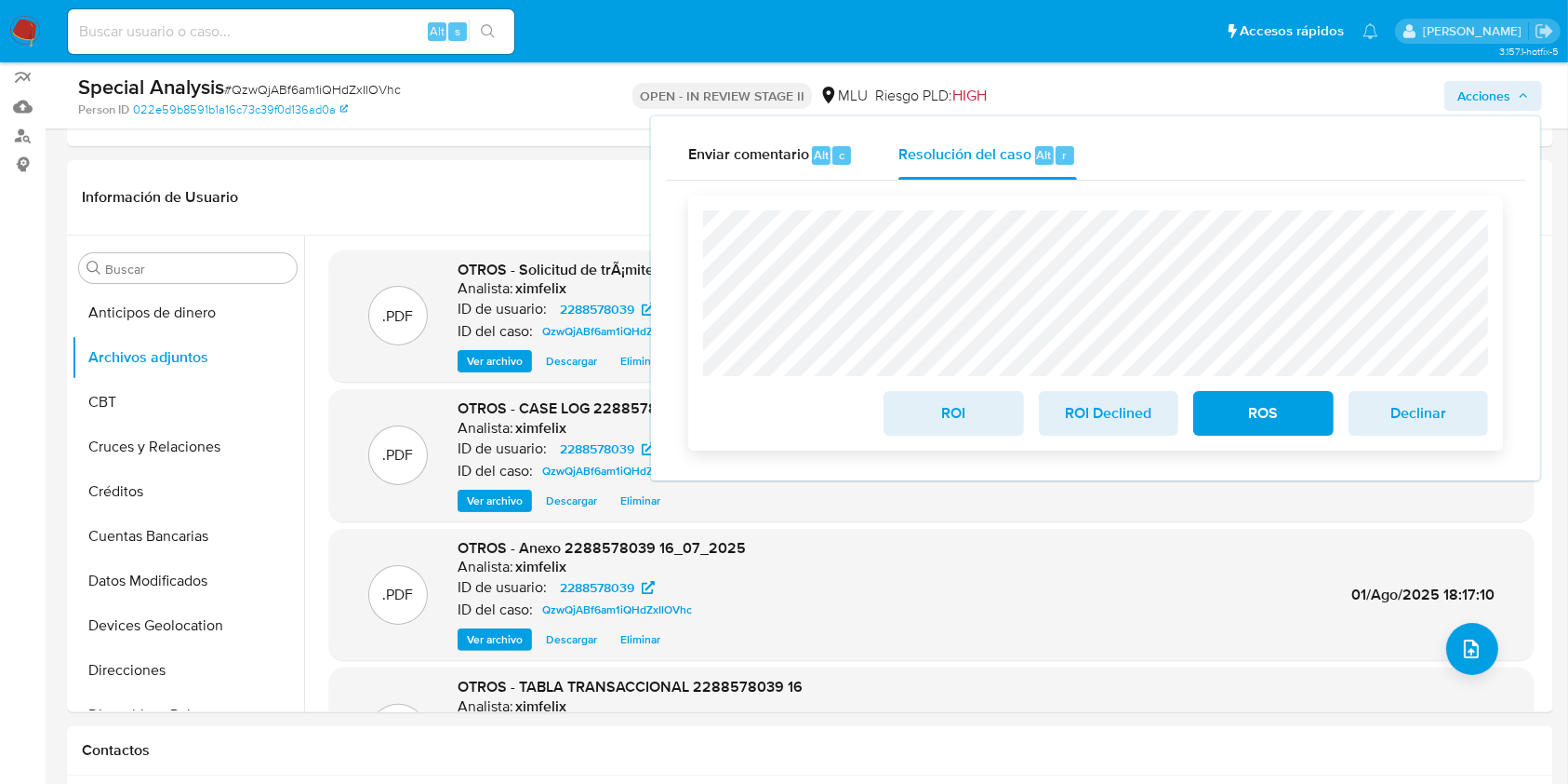
click at [1119, 408] on span "ROI Declined" at bounding box center [1109, 412] width 91 height 41
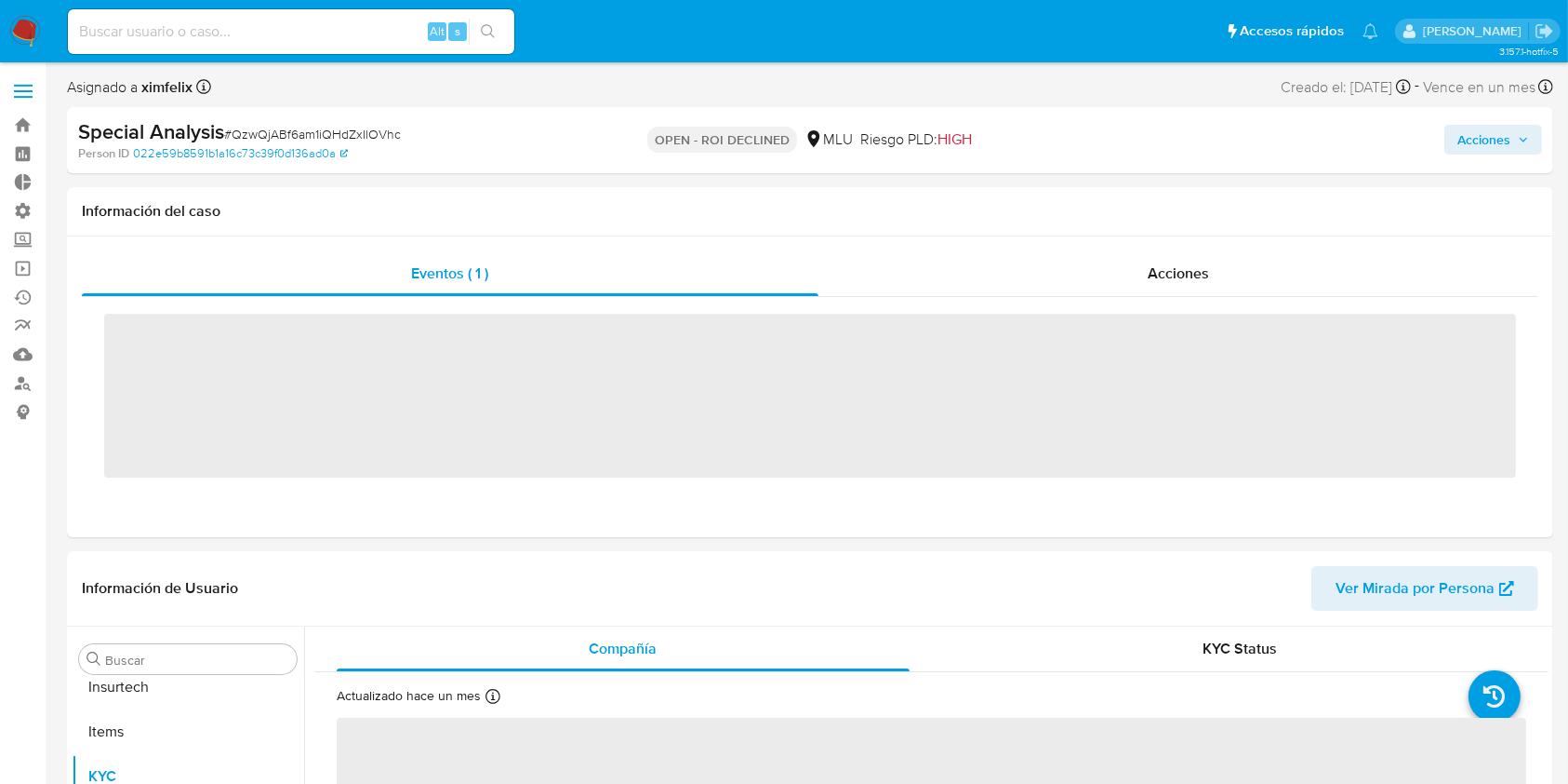
scroll to position [831, 0]
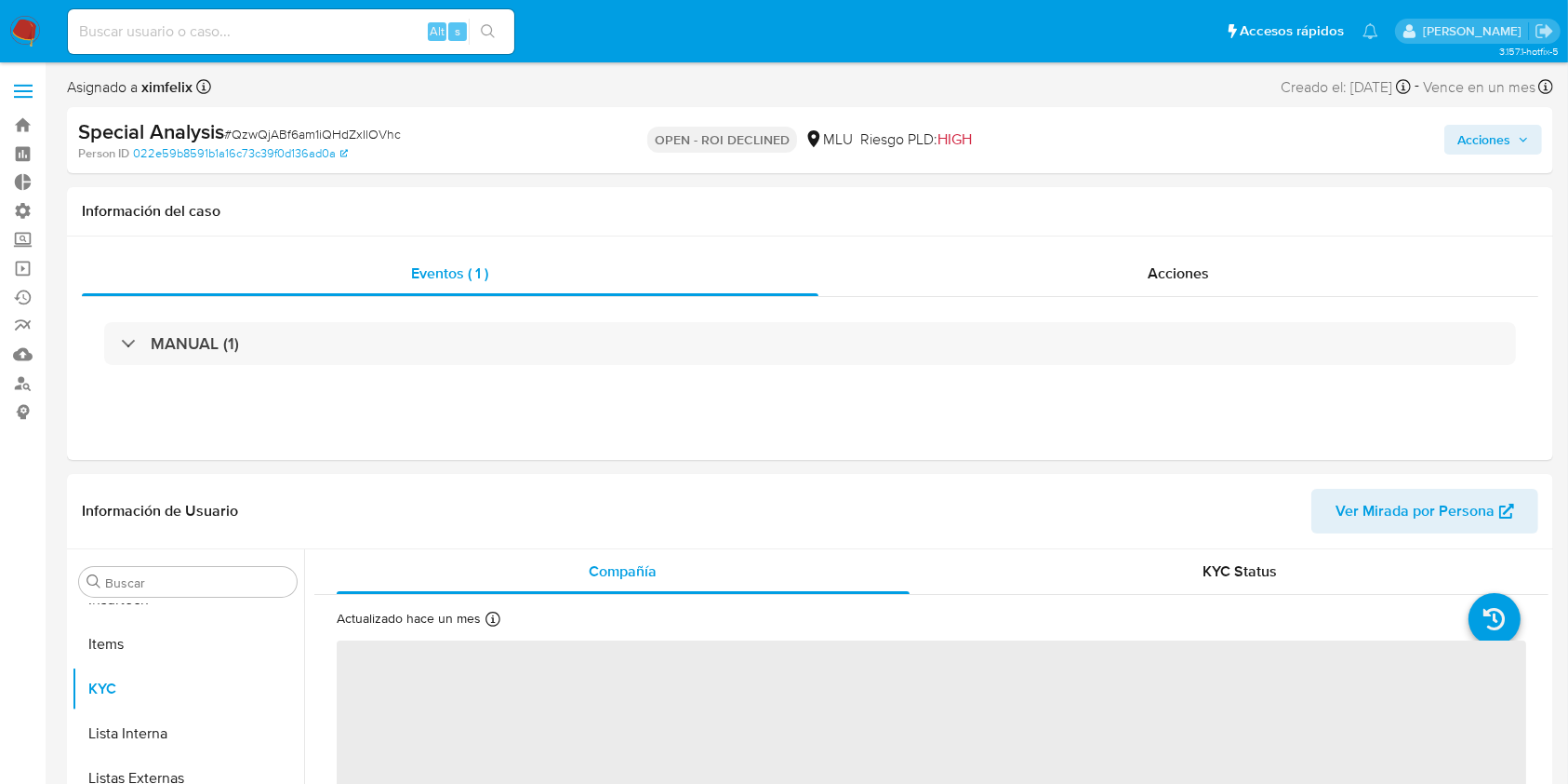
select select "10"
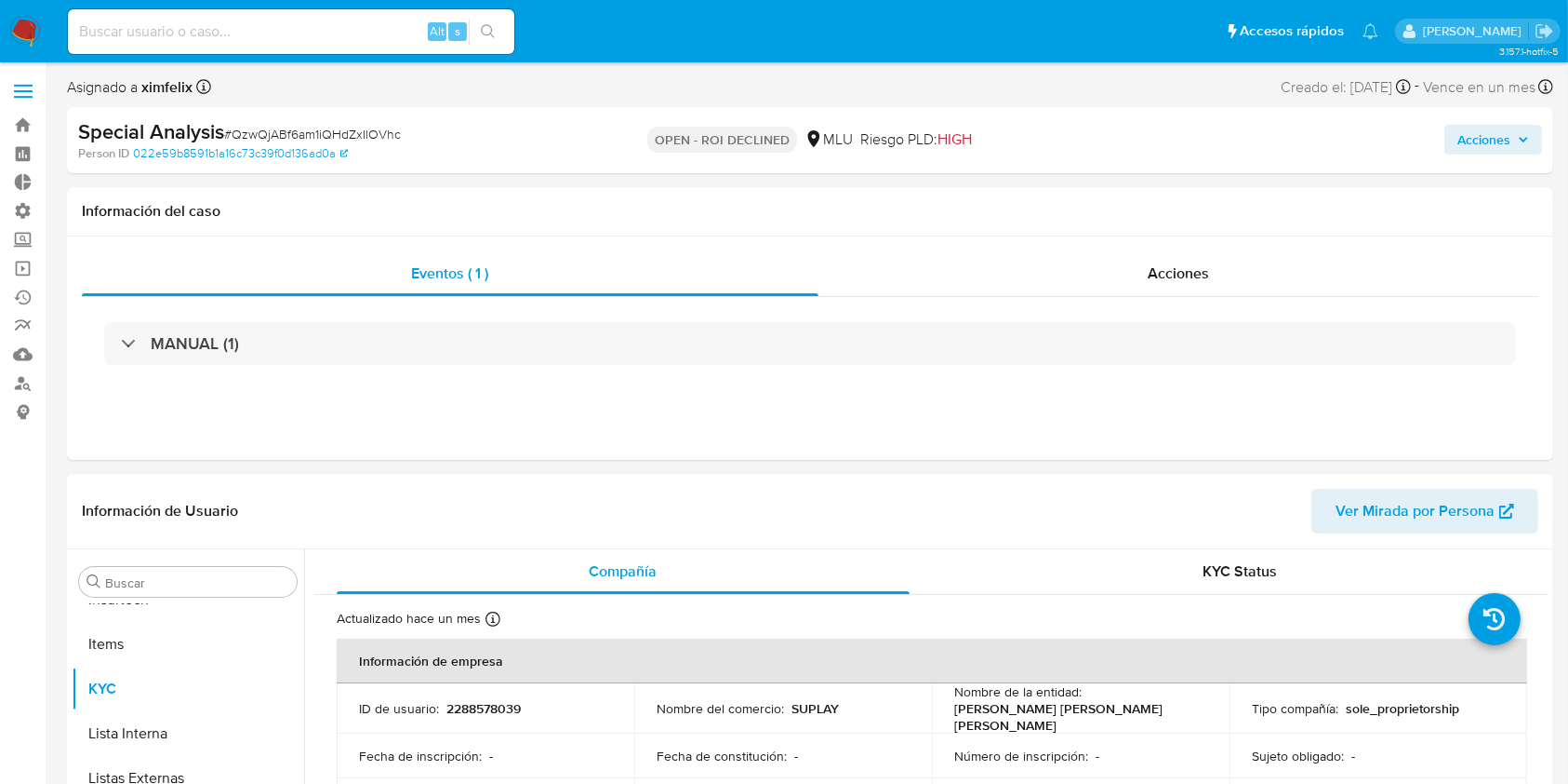
drag, startPoint x: 29, startPoint y: 568, endPoint x: 164, endPoint y: 528, distance: 140.8
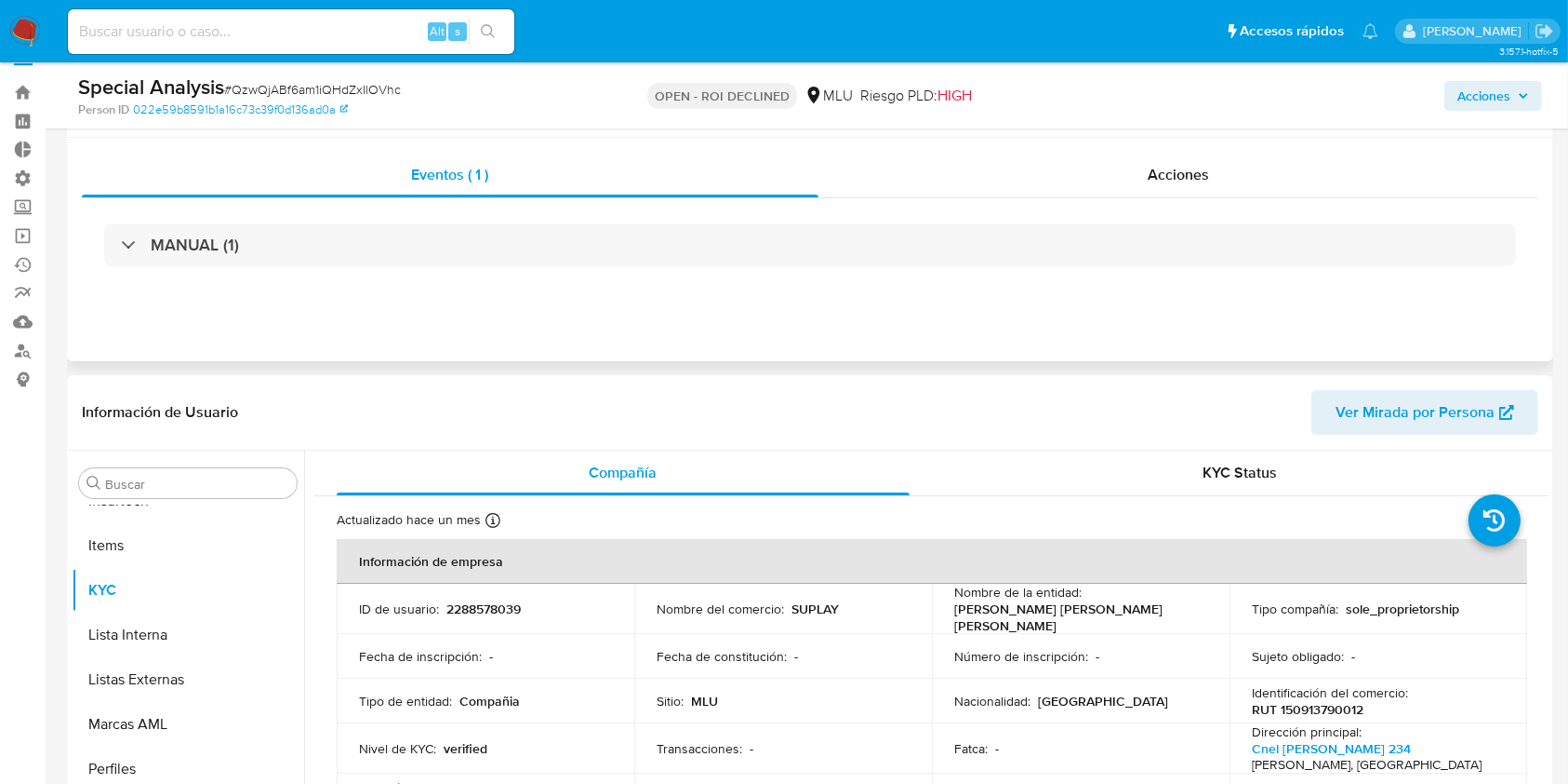
scroll to position [0, 0]
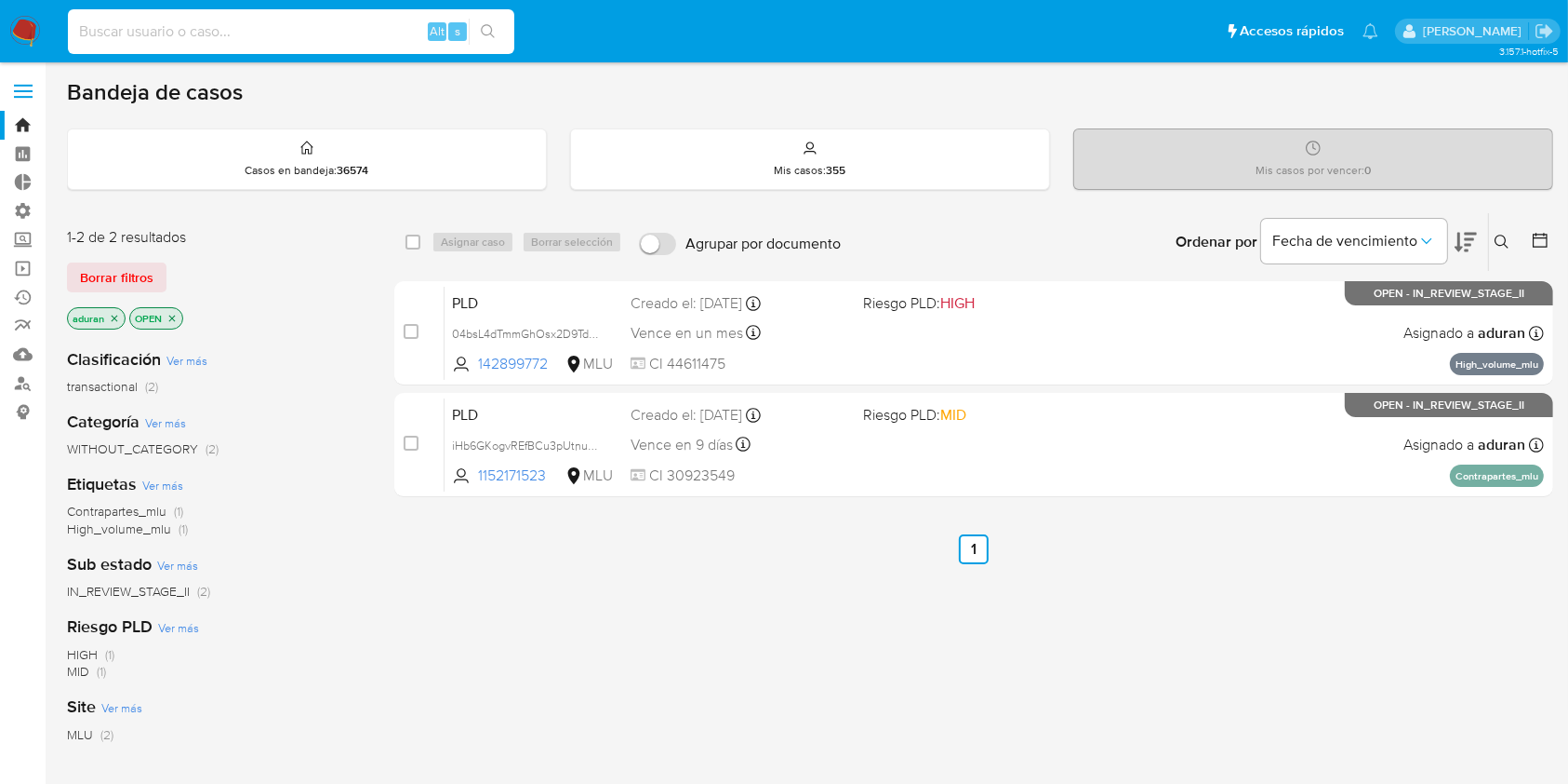
click at [302, 26] on input at bounding box center [291, 32] width 446 height 25
paste input "4300355589"
drag, startPoint x: 246, startPoint y: 29, endPoint x: 0, endPoint y: 1, distance: 247.6
click at [0, 1] on nav "Pausado Ver notificaciones 4300355589 Alt s Accesos rápidos Presiona las siguie…" at bounding box center [784, 31] width 1568 height 62
paste input "MLU"
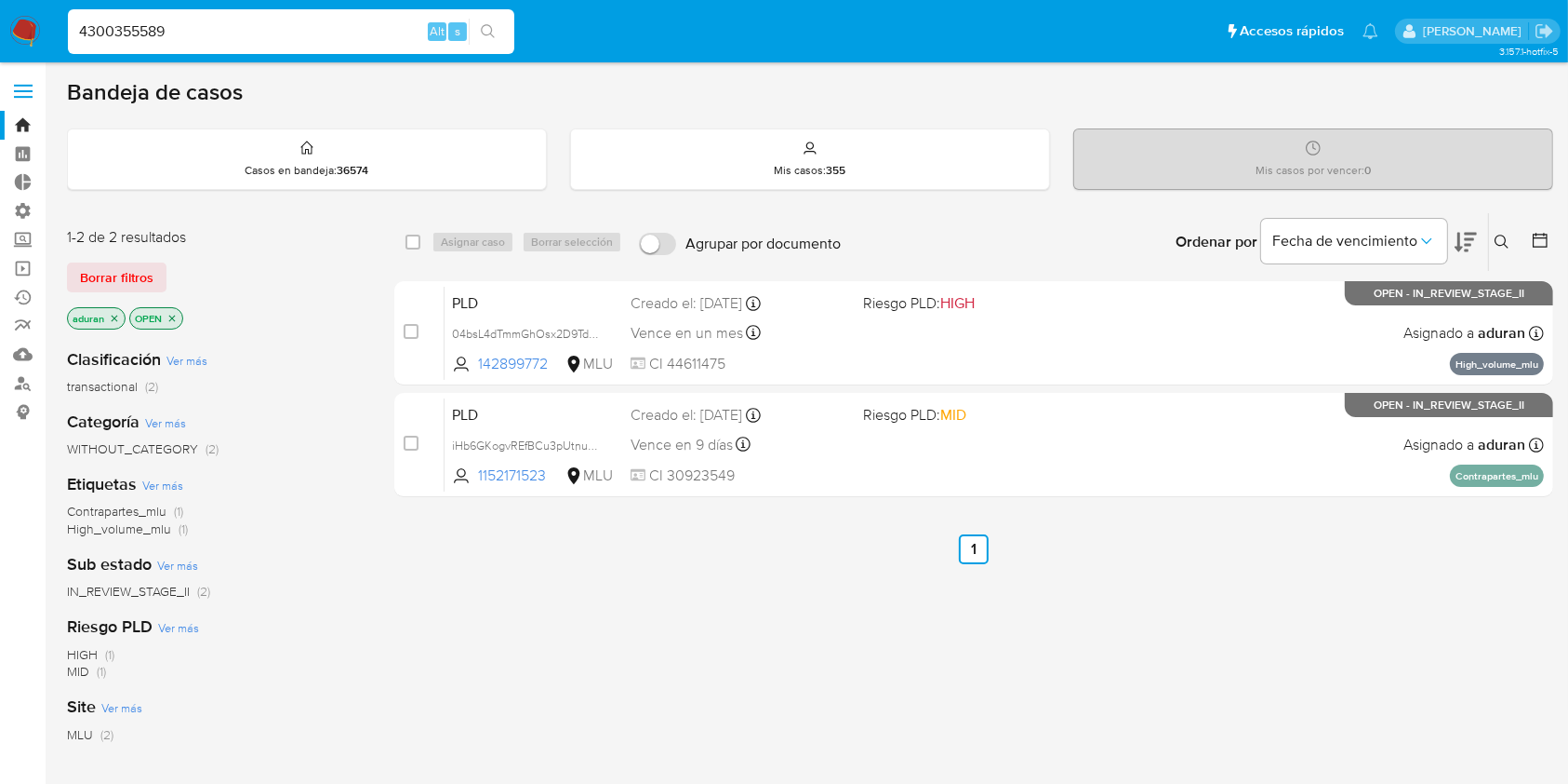
click at [208, 34] on input "4300355589" at bounding box center [291, 32] width 446 height 25
drag, startPoint x: 224, startPoint y: 35, endPoint x: 0, endPoint y: -15, distance: 229.5
click at [0, 0] on html "Pausado Ver notificaciones 4300355589 Alt s Accesos rápidos Presiona las siguie…" at bounding box center [784, 533] width 1568 height 1067
paste input "MLU"
type input "4300355589"
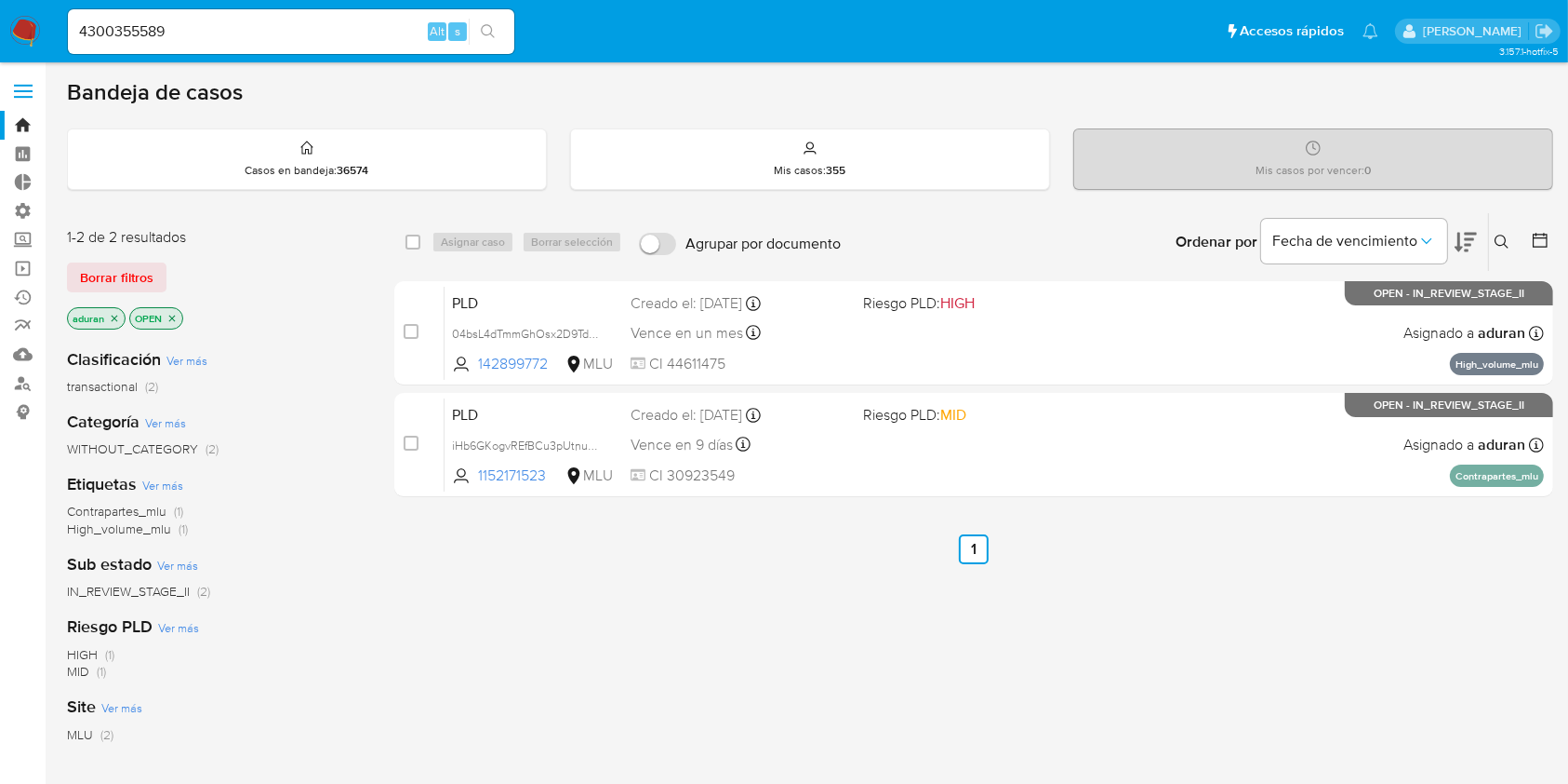
click at [44, 27] on nav "Pausado Ver notificaciones 4300355589 Alt s Accesos rápidos Presiona las siguie…" at bounding box center [784, 31] width 1568 height 62
click at [29, 20] on img at bounding box center [25, 31] width 31 height 31
drag, startPoint x: 164, startPoint y: 266, endPoint x: 127, endPoint y: 296, distance: 47.6
click at [161, 267] on button "Borrar filtros" at bounding box center [116, 277] width 99 height 29
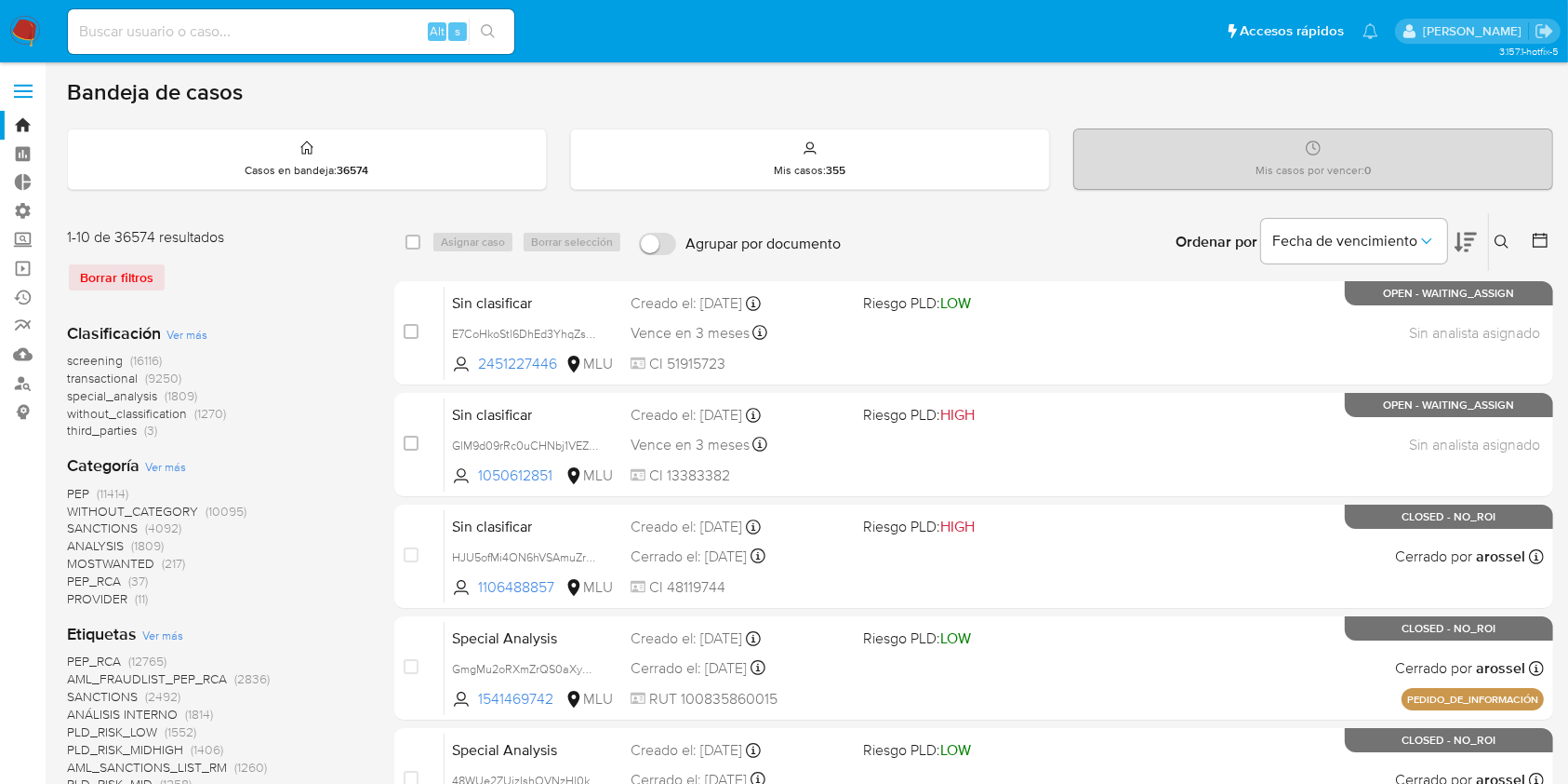
click at [1539, 236] on icon at bounding box center [1541, 240] width 15 height 15
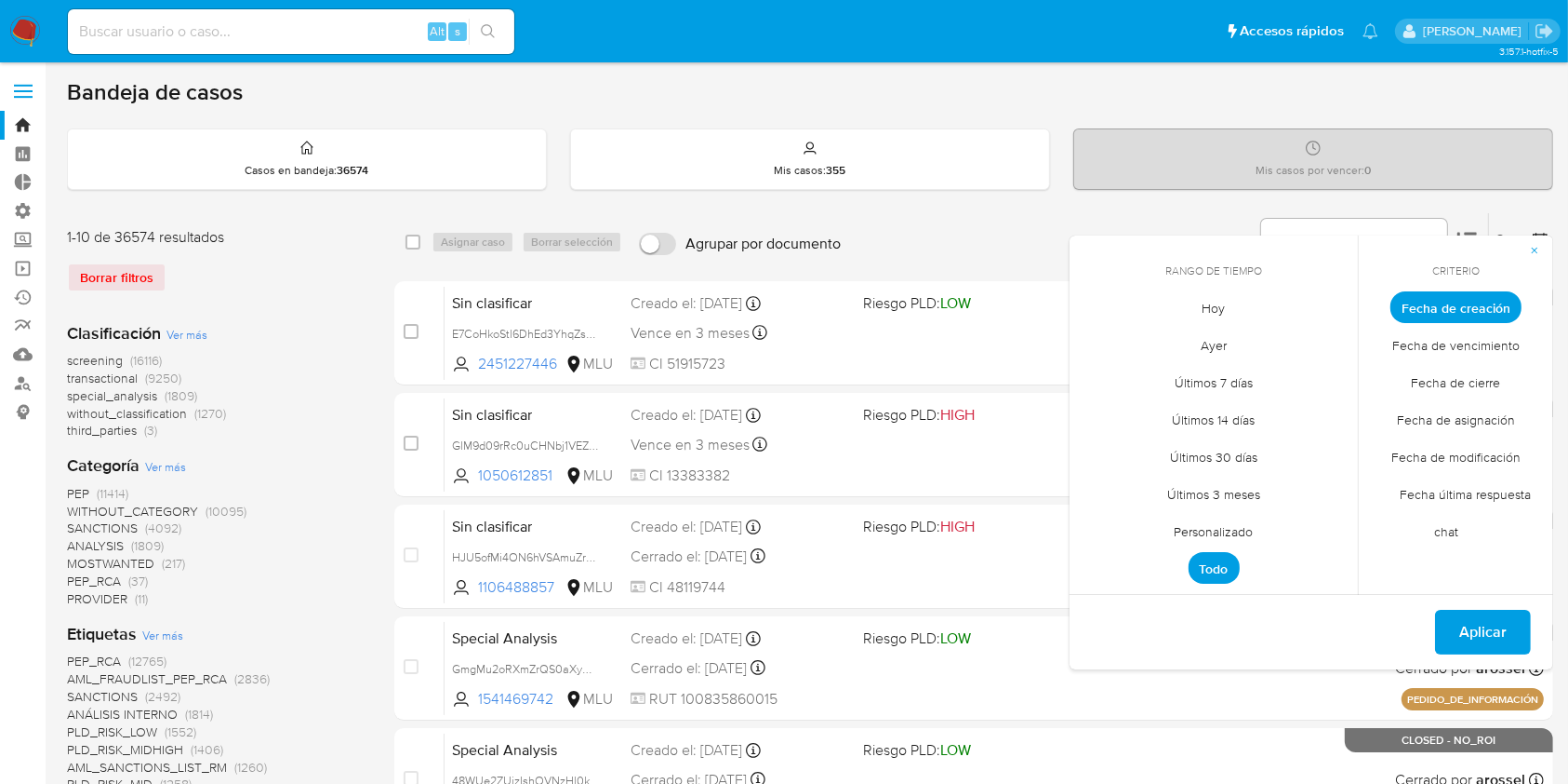
click at [1461, 383] on span "Fecha de cierre" at bounding box center [1456, 383] width 129 height 38
click at [1245, 522] on span "Personalizado" at bounding box center [1214, 531] width 118 height 38
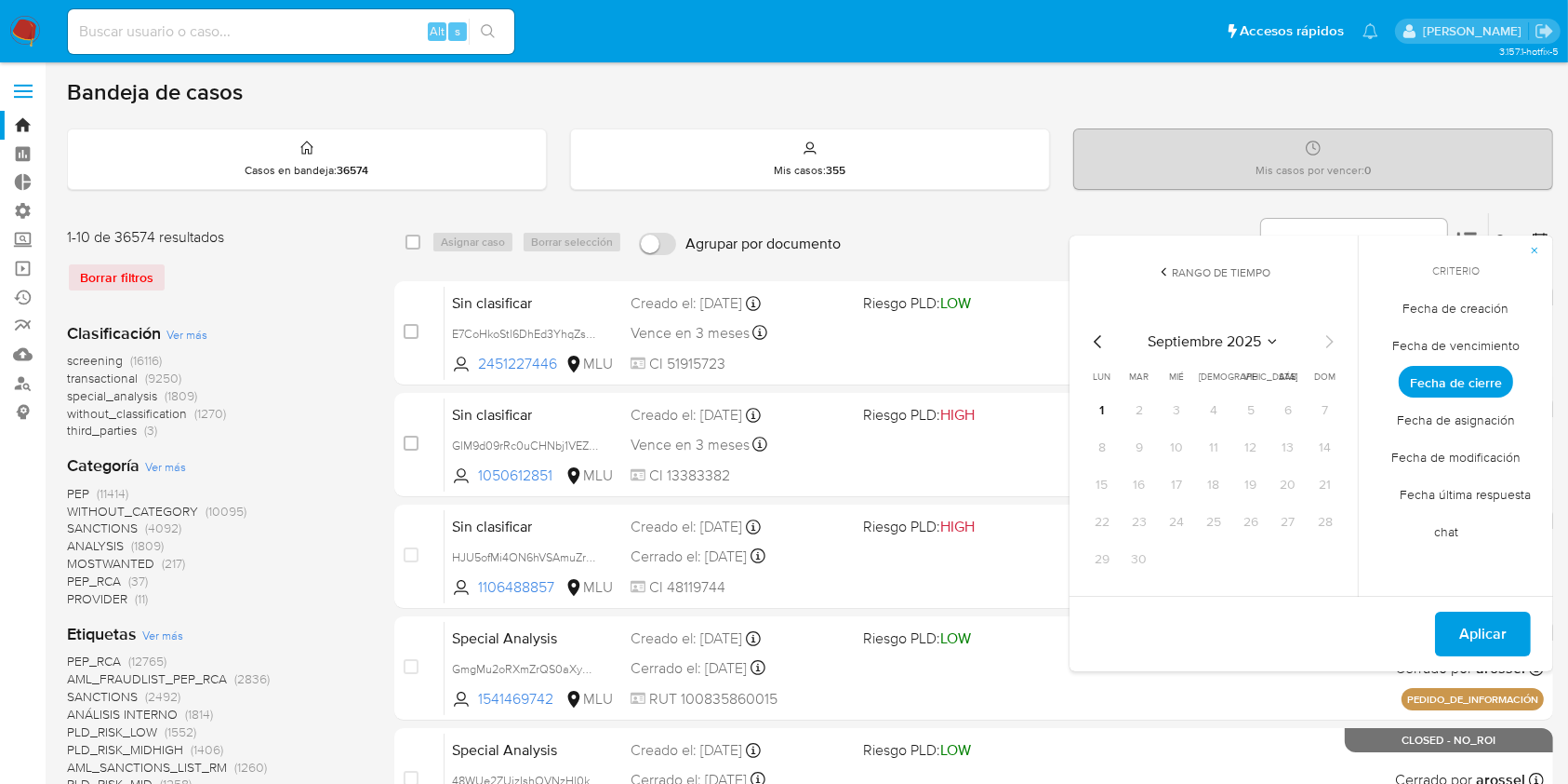
click at [1088, 347] on div "[DATE] [DATE] lun [DATE] [PERSON_NAME][DATE] mié [DATE] jue [DATE] vie [DATE] s…" at bounding box center [1214, 449] width 298 height 294
click at [1100, 342] on icon "Mes anterior" at bounding box center [1098, 341] width 23 height 23
click at [1247, 406] on button "1" at bounding box center [1250, 409] width 29 height 29
drag, startPoint x: 1340, startPoint y: 566, endPoint x: 1330, endPoint y: 560, distance: 11.7
click at [1336, 564] on div "[DATE] [DATE] lun [DATE] [PERSON_NAME][DATE] mié [DATE] jue [DATE] vie [DATE] s…" at bounding box center [1214, 449] width 298 height 294
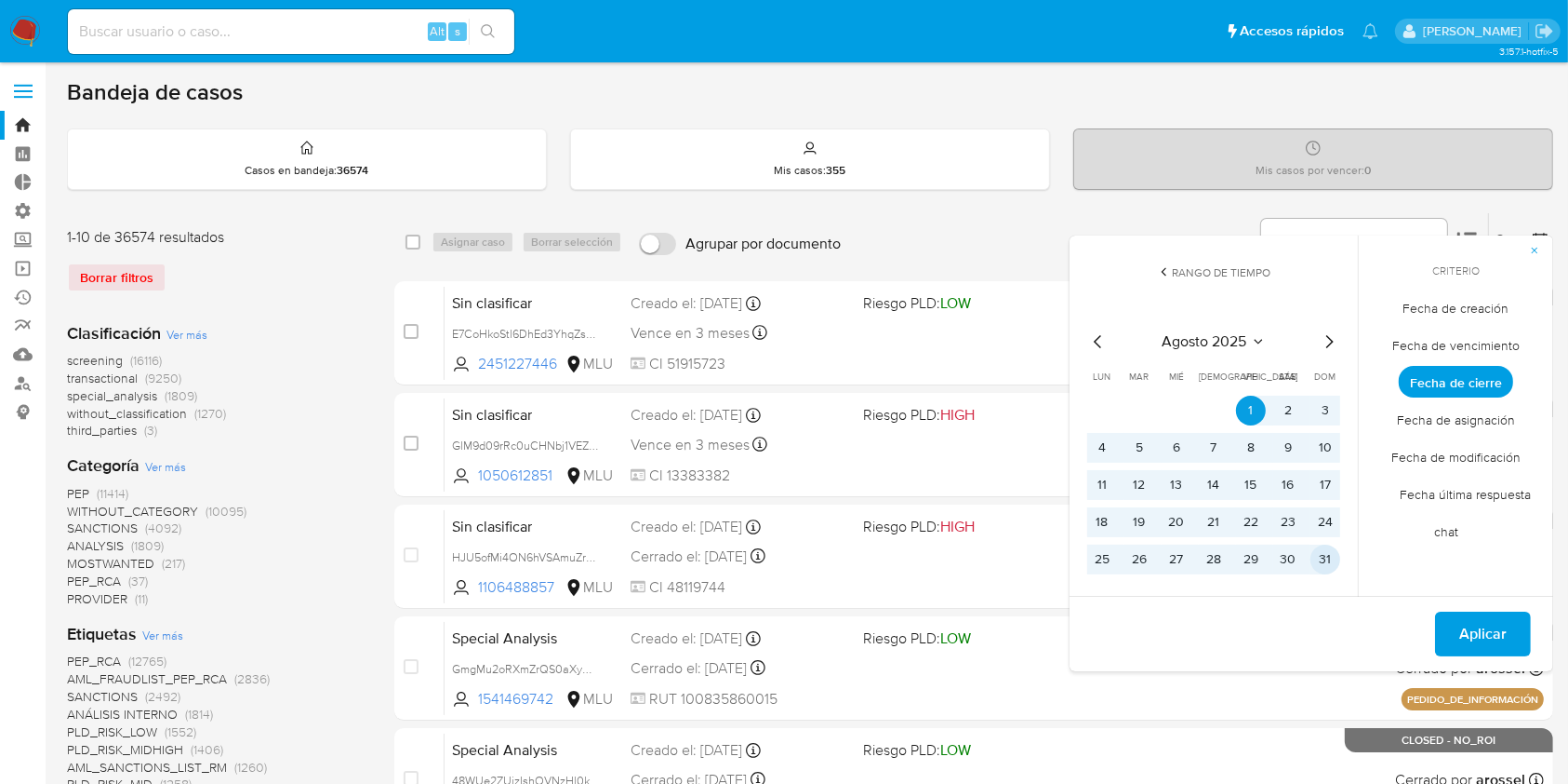
click at [1327, 559] on button "31" at bounding box center [1325, 559] width 29 height 29
click at [1473, 633] on span "Aplicar" at bounding box center [1483, 633] width 47 height 41
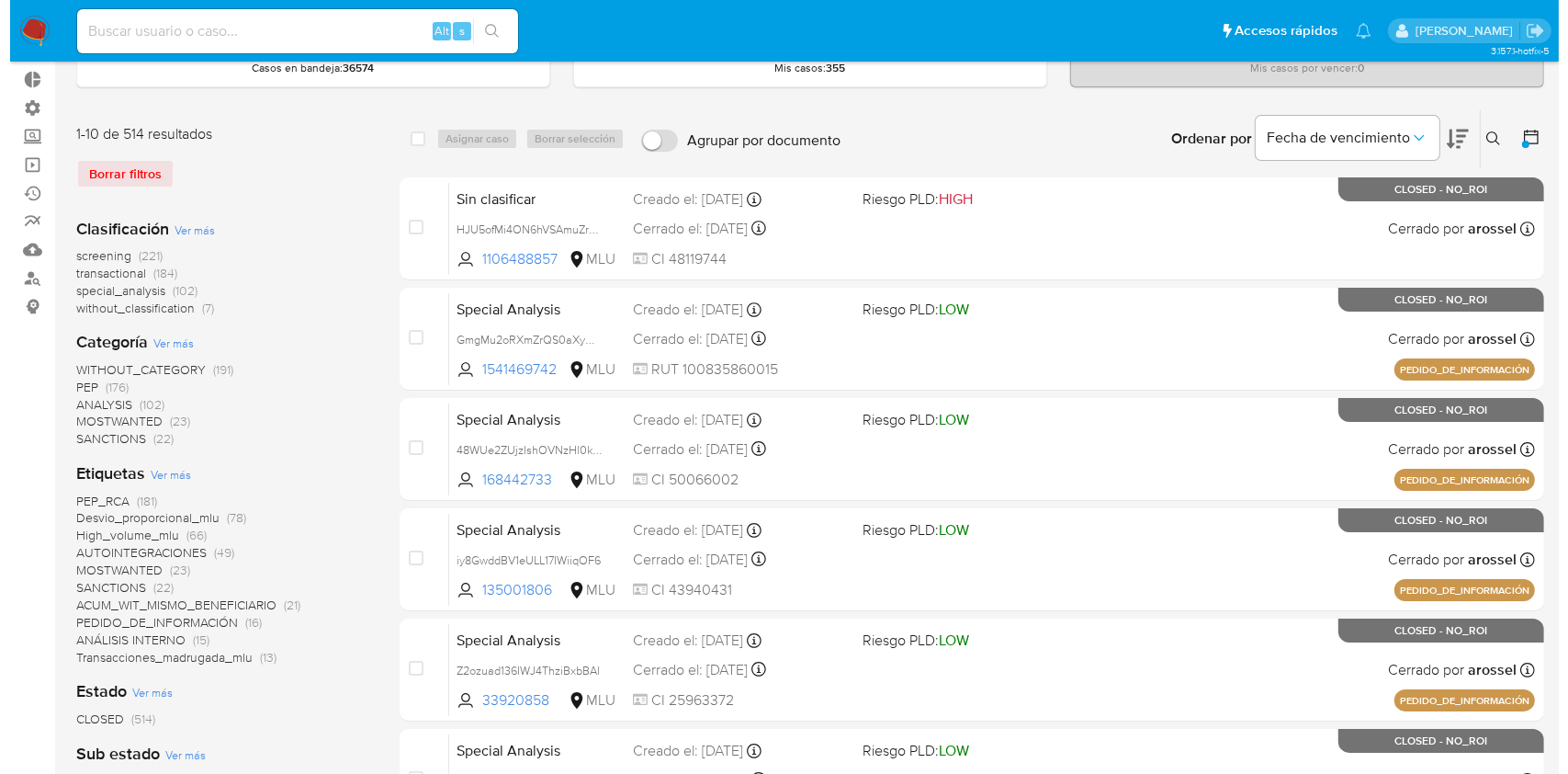
scroll to position [122, 0]
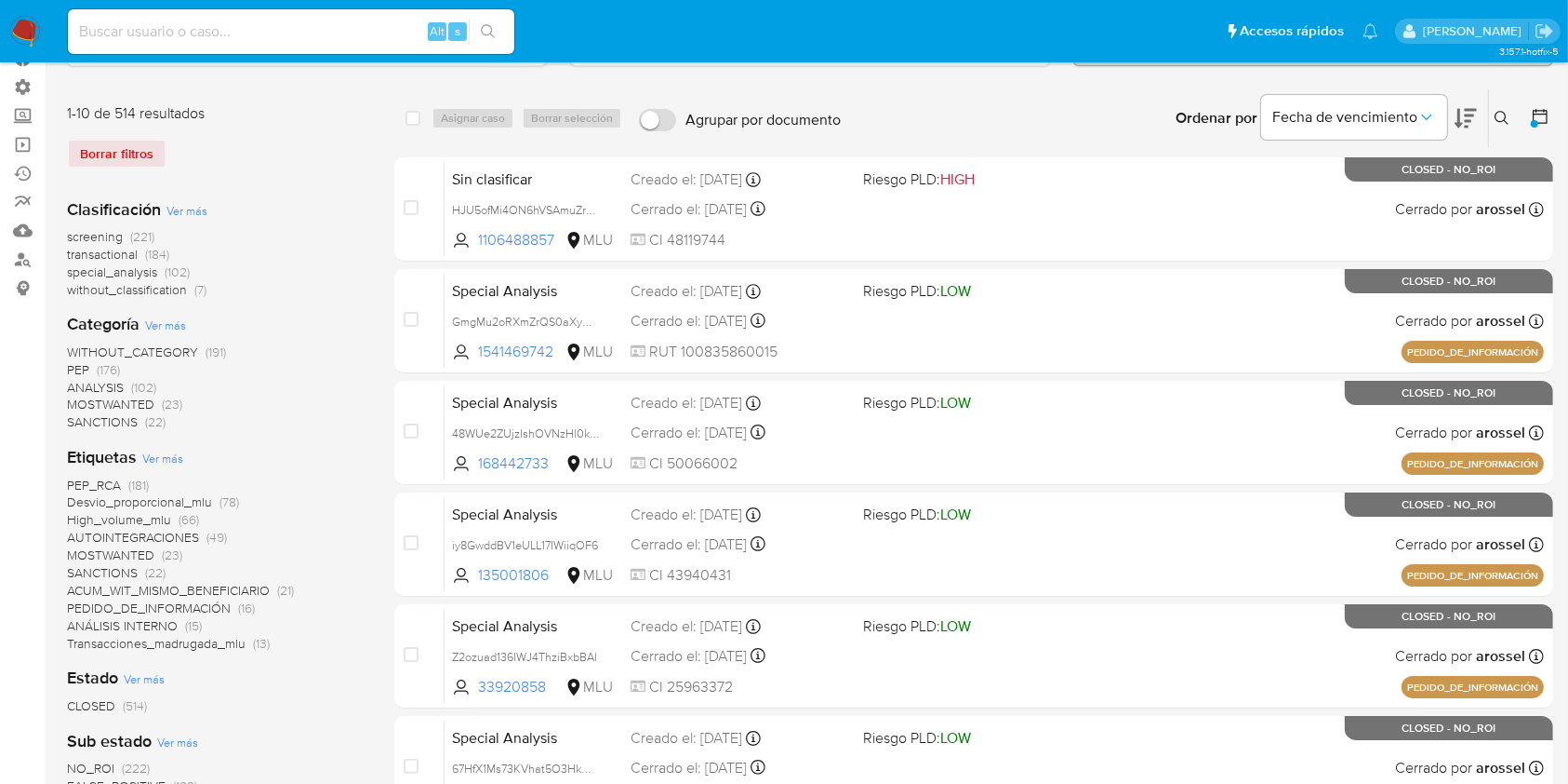
click at [185, 212] on span "Ver más" at bounding box center [186, 211] width 41 height 17
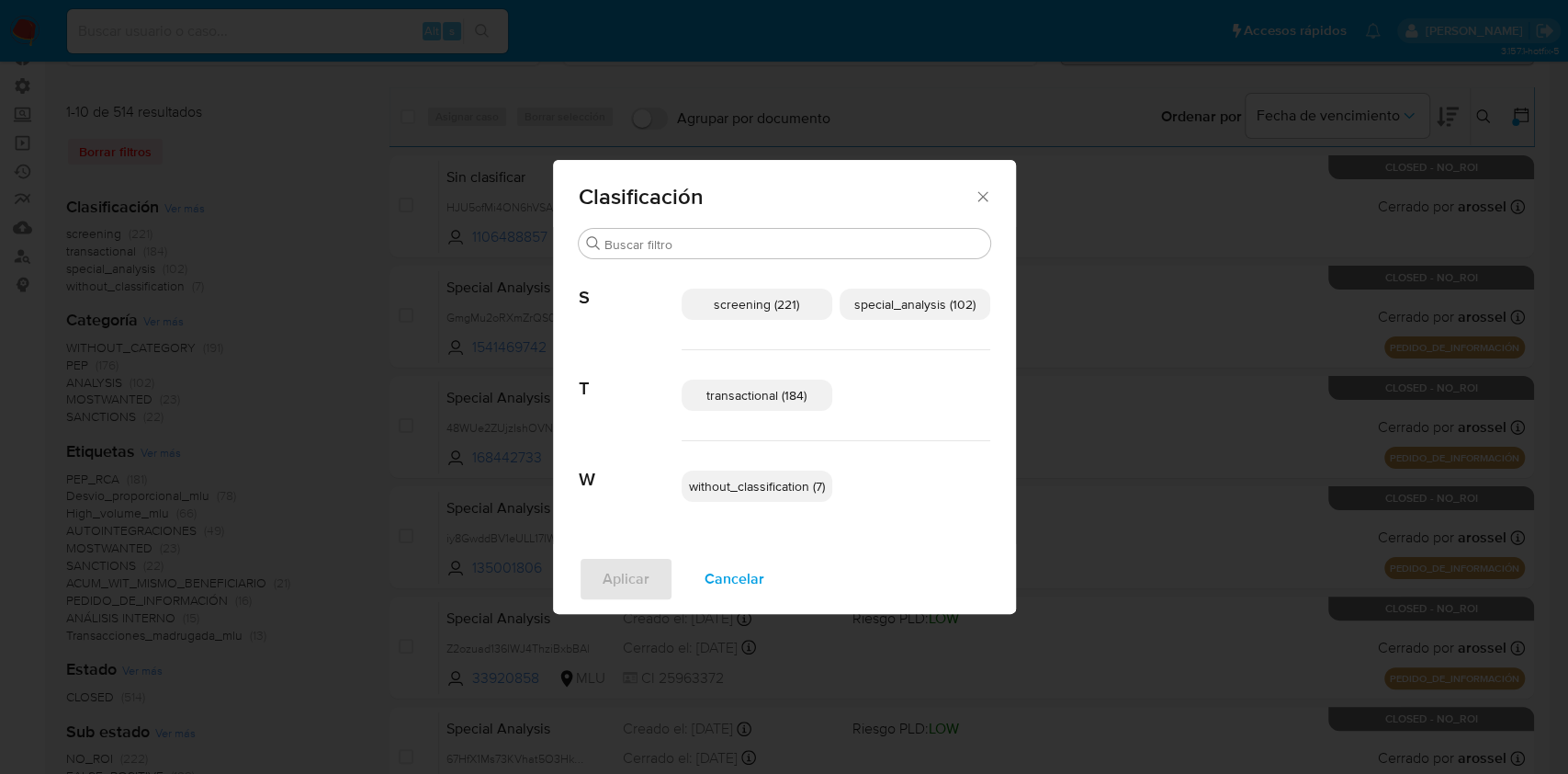
click at [778, 400] on span "transactional (184)" at bounding box center [756, 395] width 100 height 19
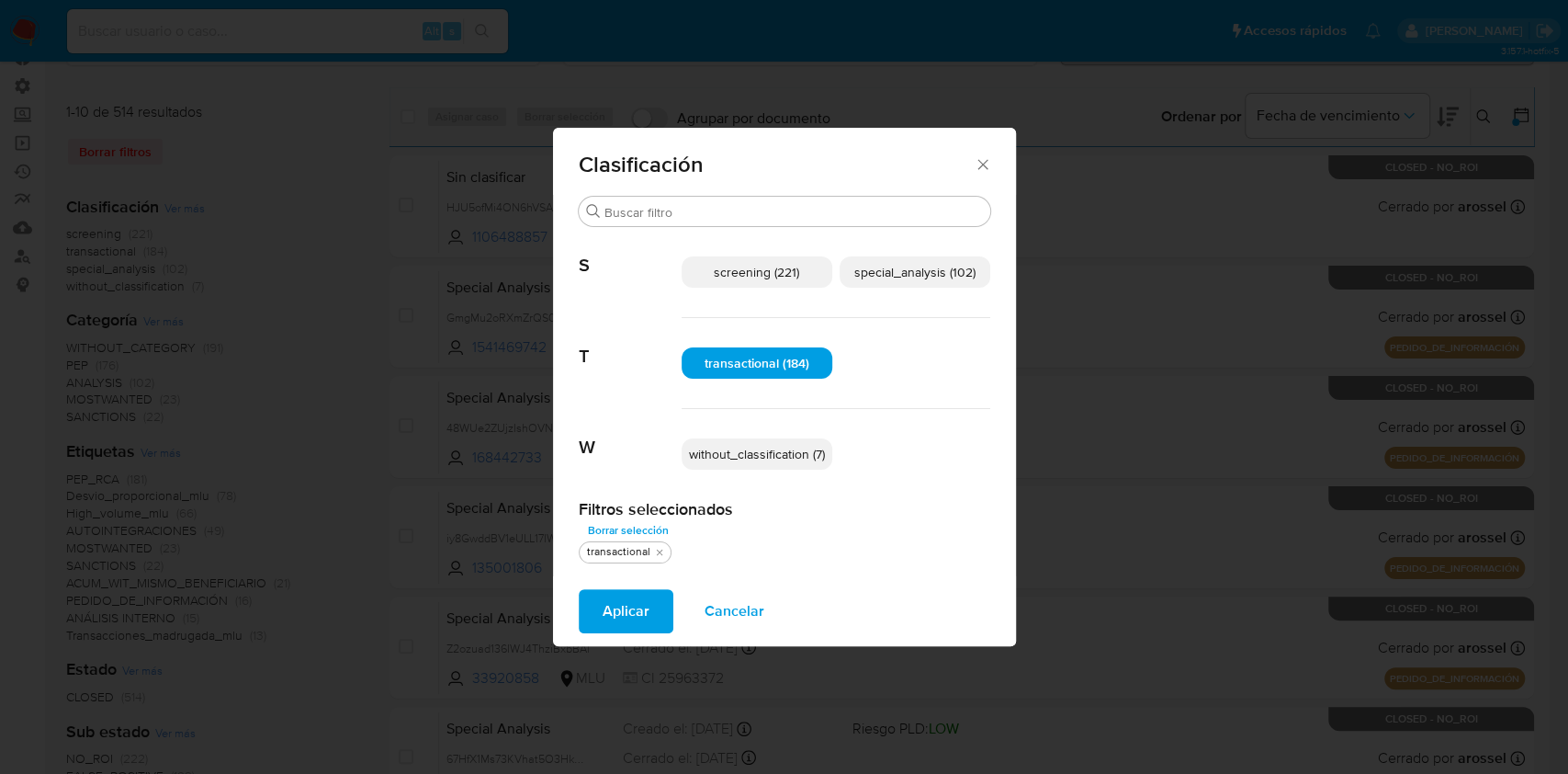
click at [919, 276] on span "special_analysis (102)" at bounding box center [915, 272] width 121 height 19
click at [627, 606] on span "Aplicar" at bounding box center [626, 611] width 47 height 40
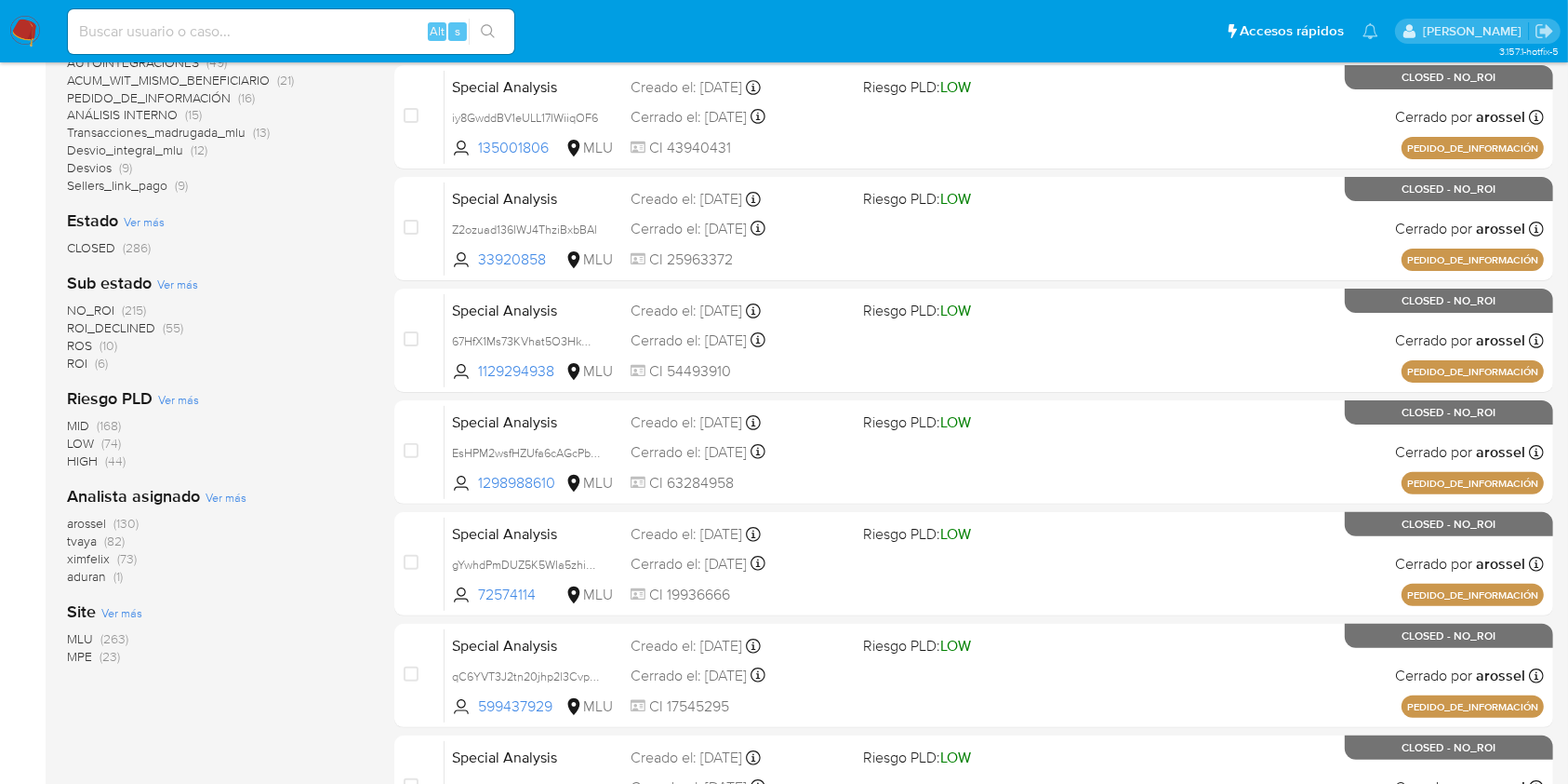
scroll to position [619, 0]
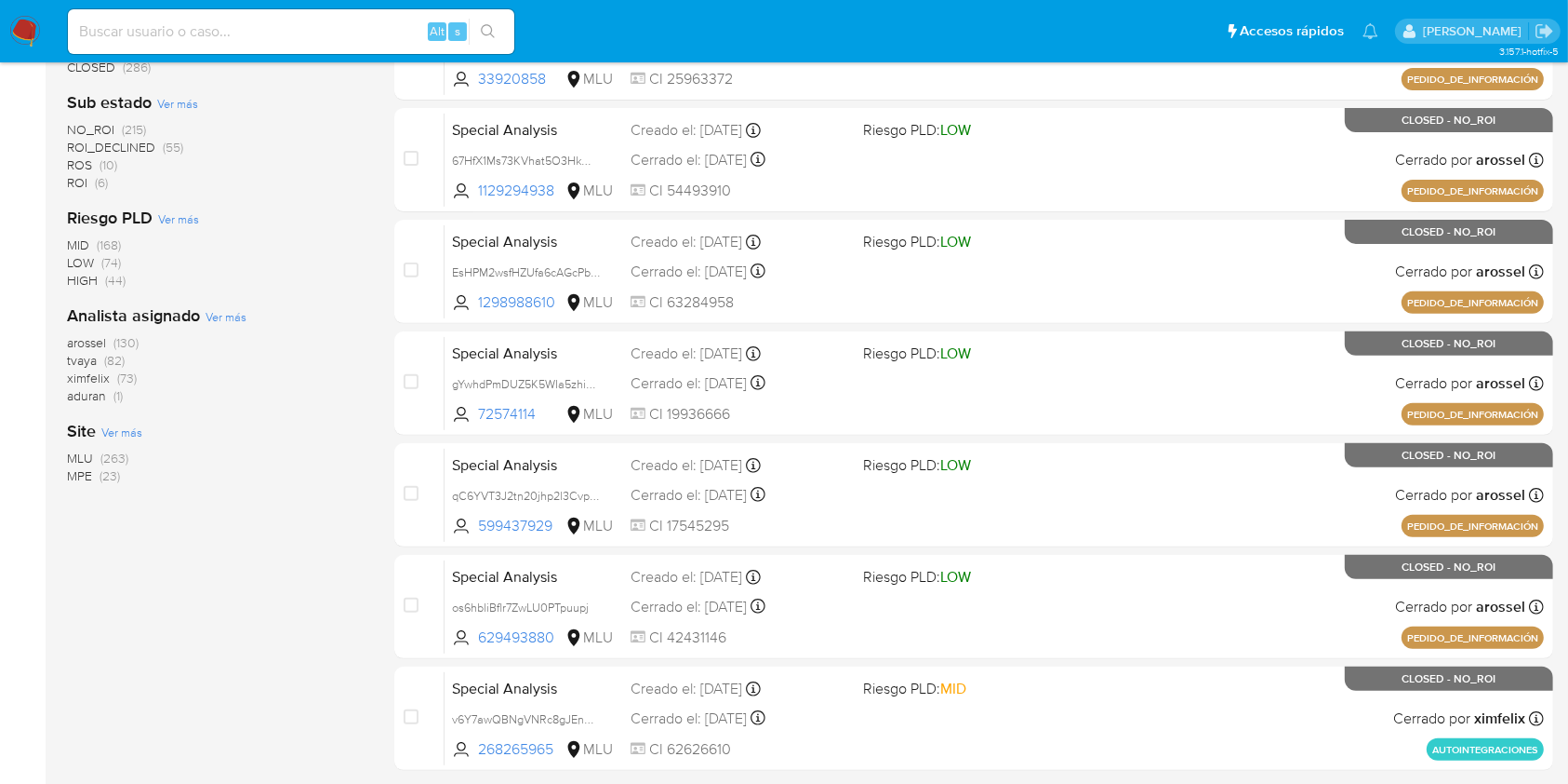
drag, startPoint x: 171, startPoint y: 376, endPoint x: 71, endPoint y: 376, distance: 100.0
click at [58, 376] on main "3.157.1-hotfix-5" at bounding box center [784, 115] width 1568 height 1470
click at [168, 370] on div "arossel (130) tvaya (82) ximfelix (73) aduran (1)" at bounding box center [215, 369] width 298 height 71
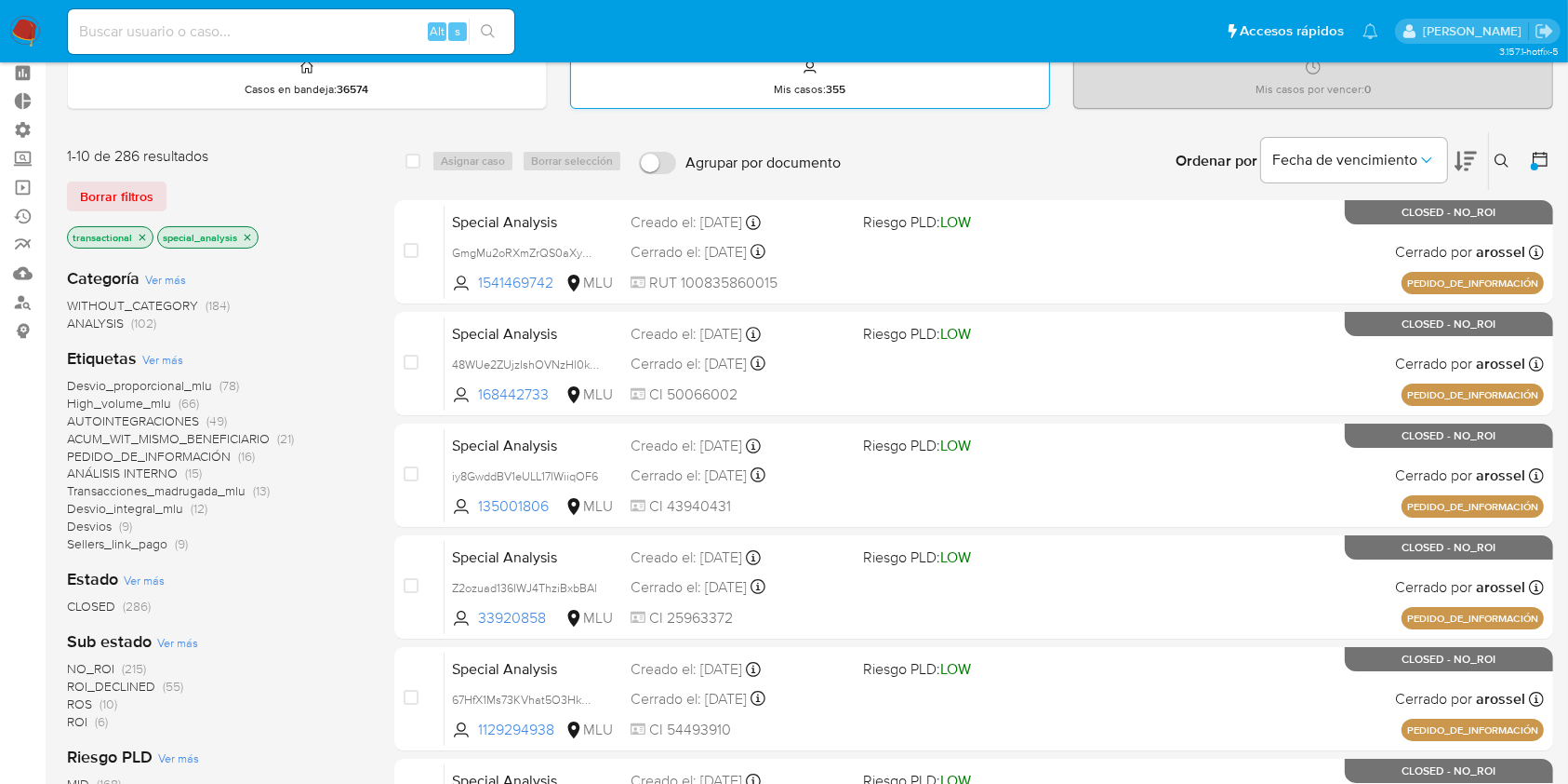
scroll to position [0, 0]
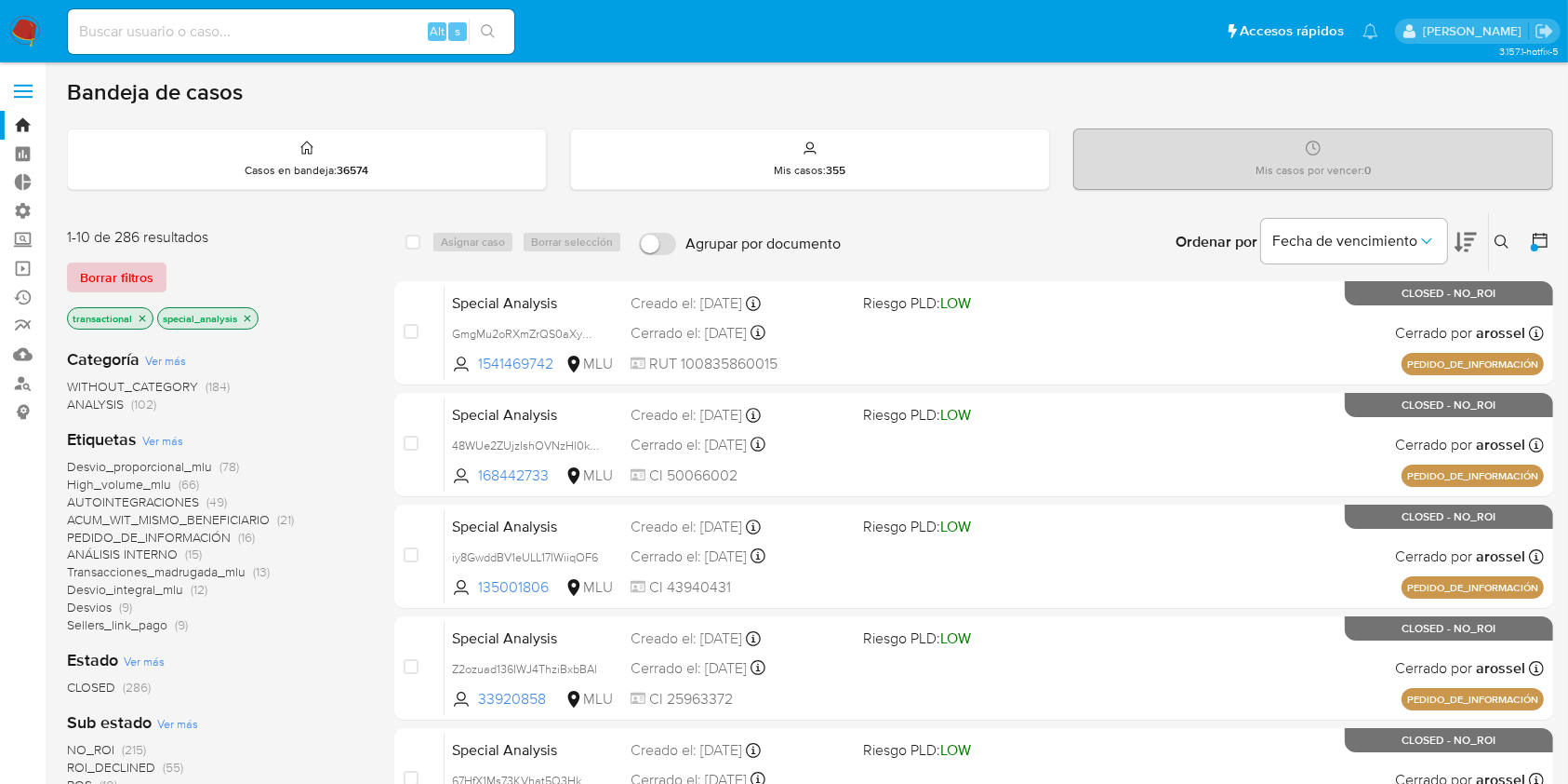
click at [149, 275] on span "Borrar filtros" at bounding box center [117, 277] width 74 height 26
